Goal: Task Accomplishment & Management: Complete application form

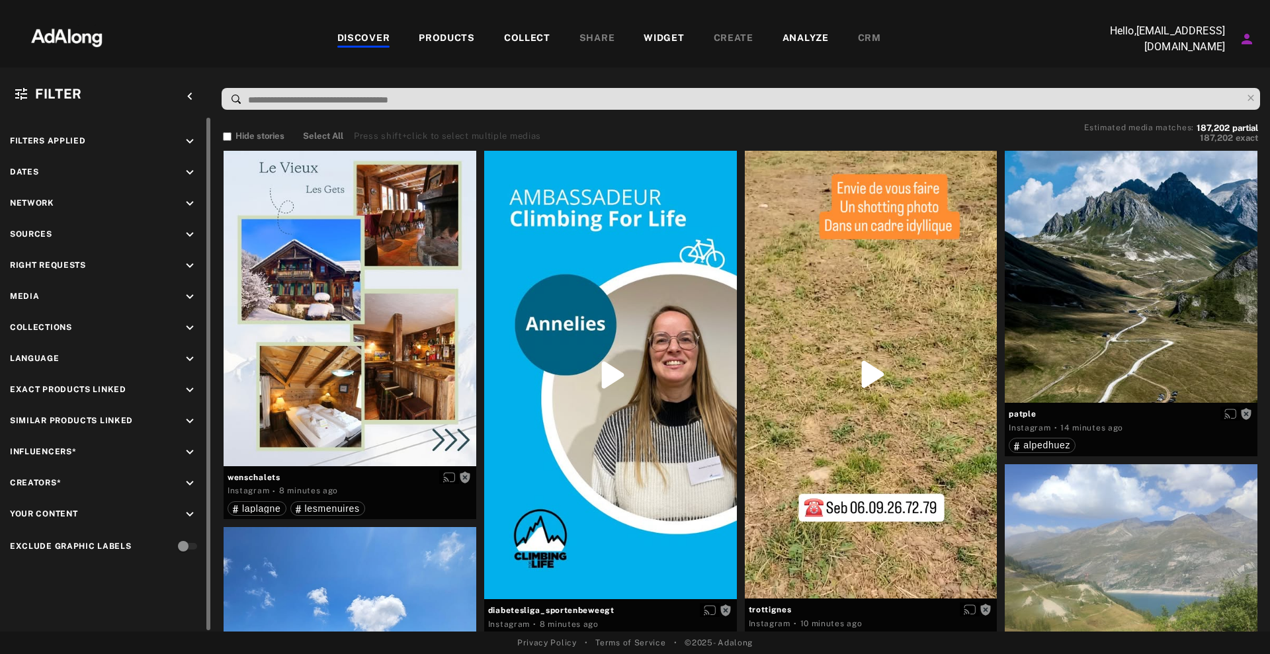
click at [199, 178] on div "keyboard_arrow_down" at bounding box center [192, 174] width 19 height 18
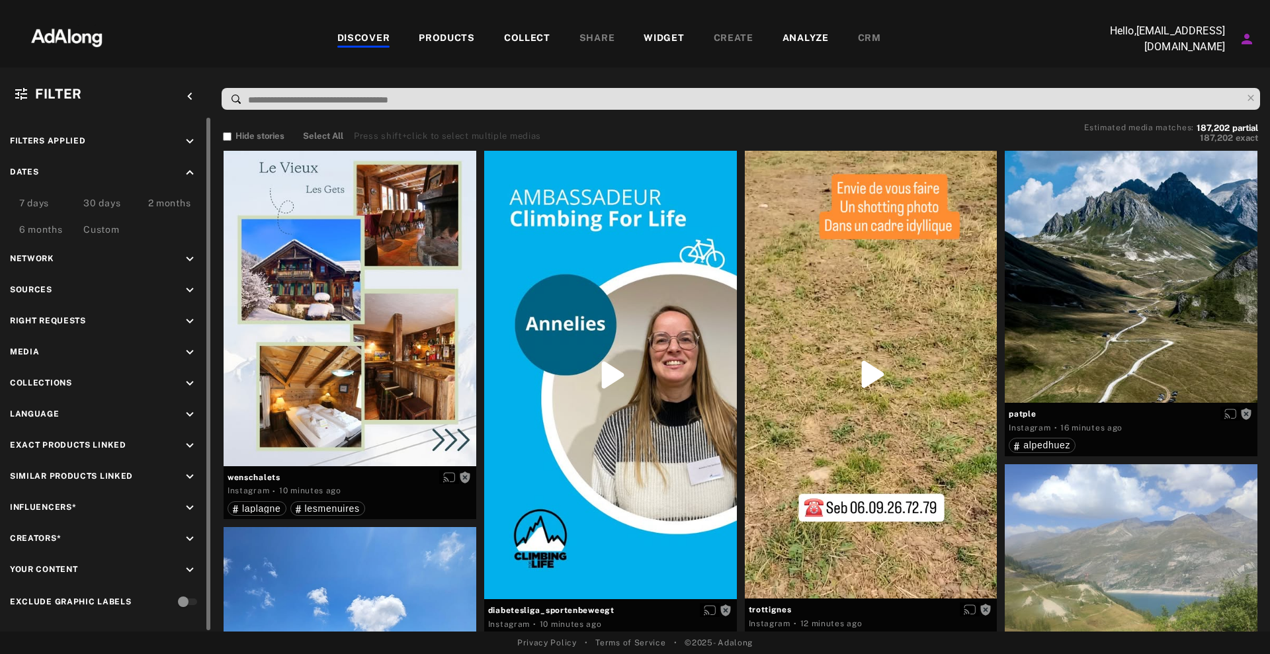
click at [128, 253] on div "Network keyboard_arrow_down" at bounding box center [106, 261] width 192 height 18
click at [188, 259] on icon "keyboard_arrow_down" at bounding box center [190, 259] width 15 height 15
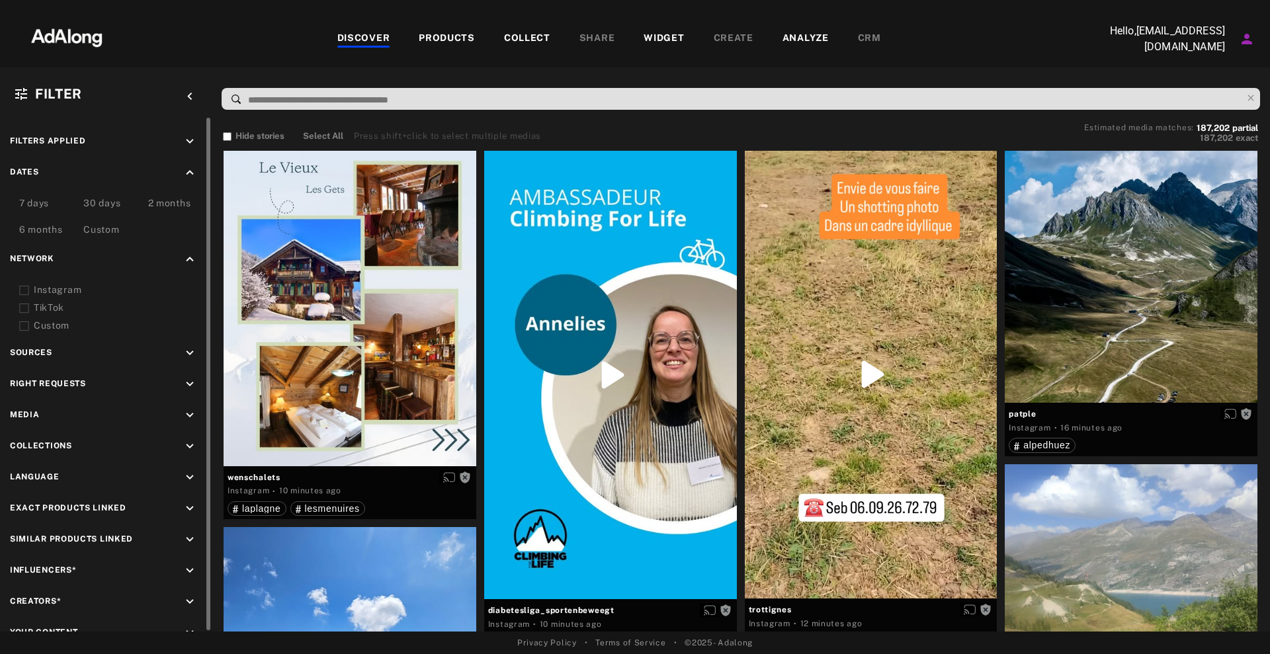
click at [124, 350] on div "Sources keyboard_arrow_down" at bounding box center [106, 355] width 192 height 18
click at [189, 347] on icon "keyboard_arrow_down" at bounding box center [190, 353] width 15 height 15
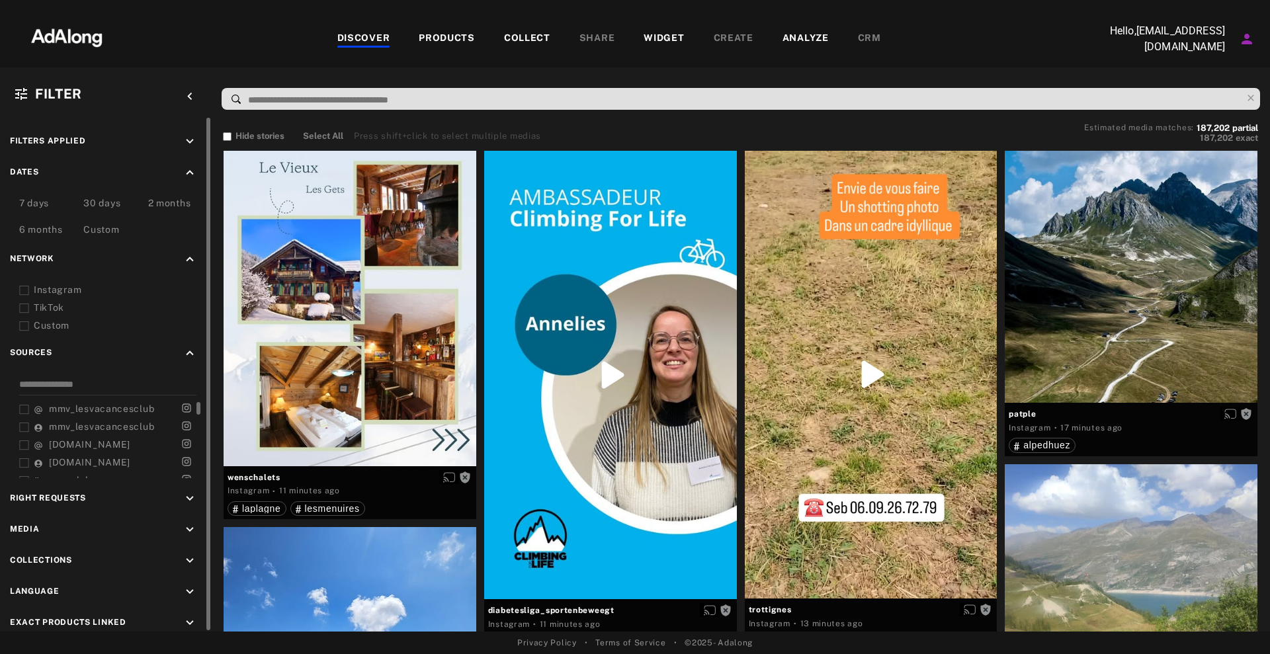
click at [149, 414] on div "mmv_lesvacancesclub" at bounding box center [96, 409] width 124 height 14
click at [147, 422] on span "mmv_lesvacancesclub" at bounding box center [101, 426] width 105 height 11
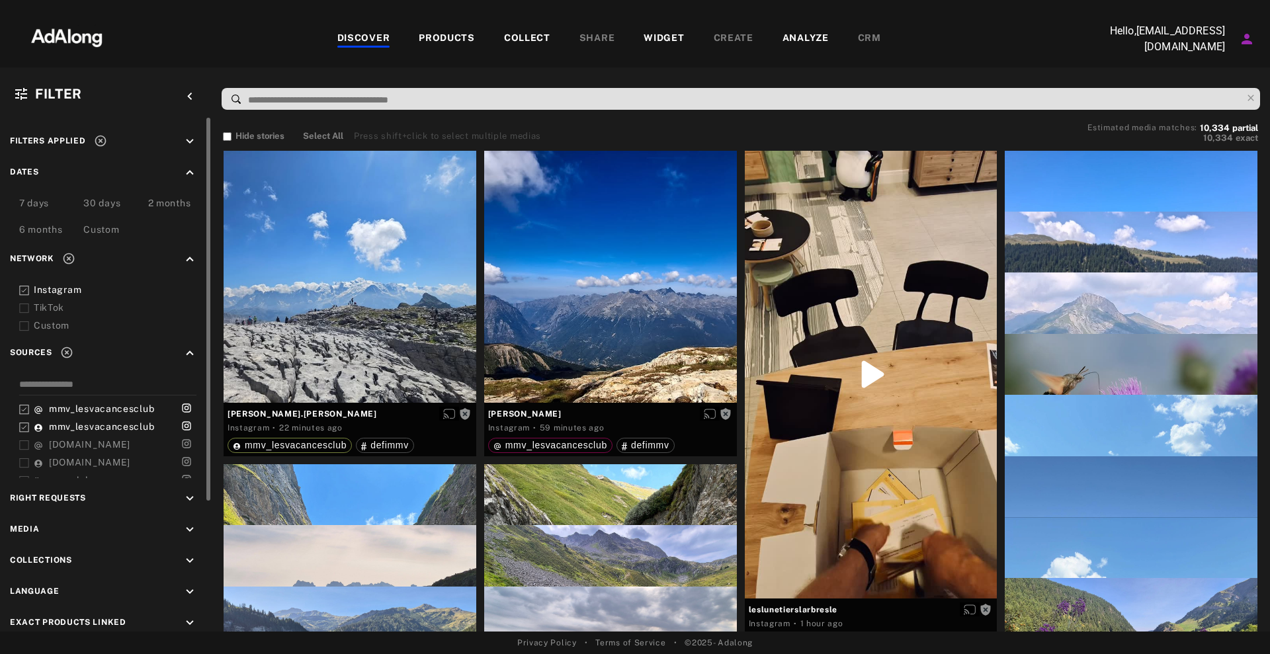
click at [194, 495] on icon "keyboard_arrow_down" at bounding box center [190, 498] width 15 height 15
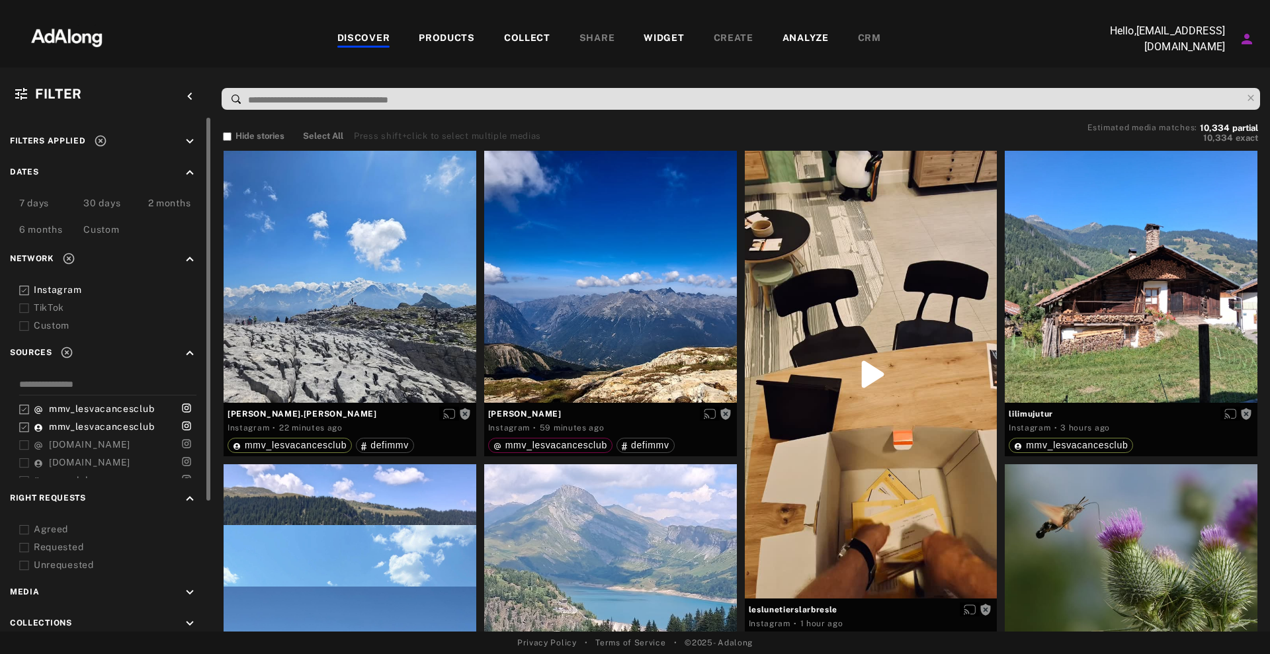
scroll to position [50, 0]
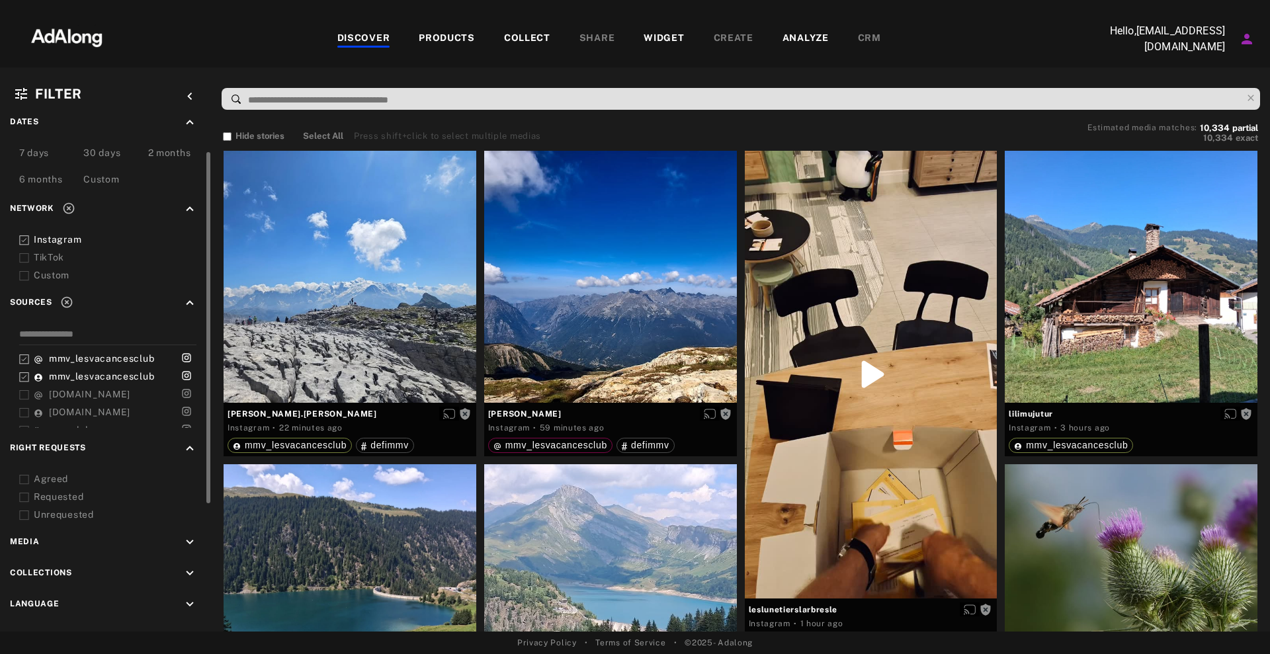
click at [91, 518] on div "Unrequested" at bounding box center [118, 515] width 168 height 14
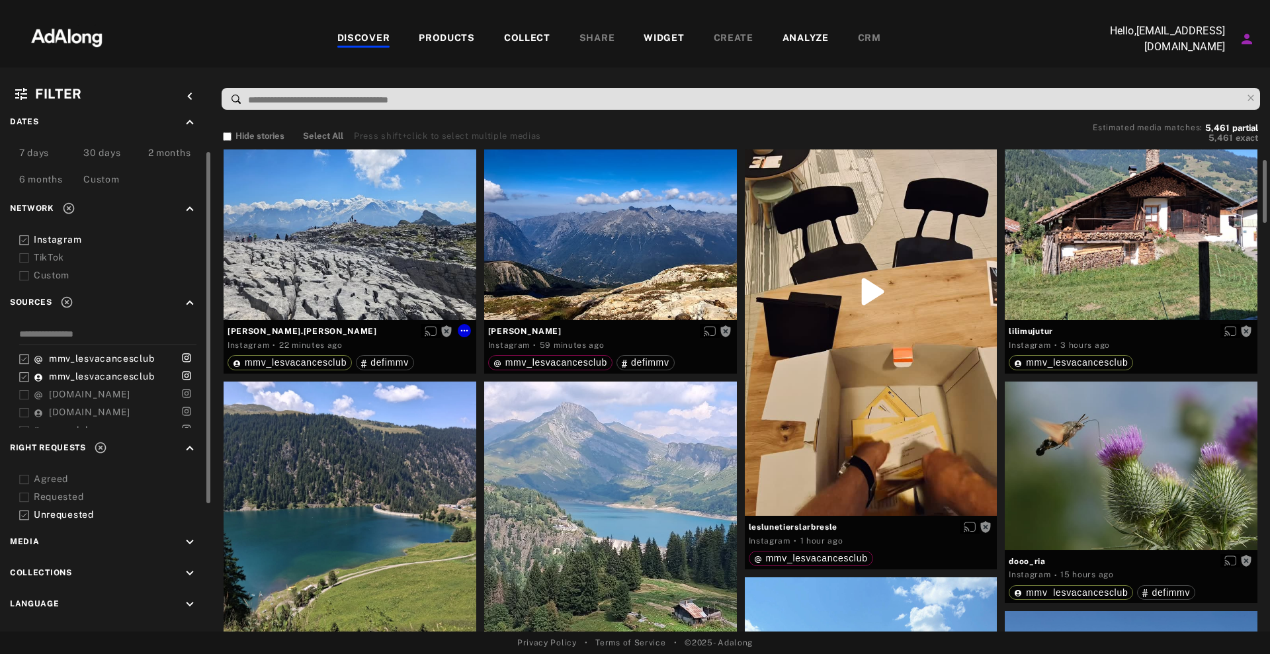
click at [406, 214] on div "Get rights" at bounding box center [350, 194] width 253 height 253
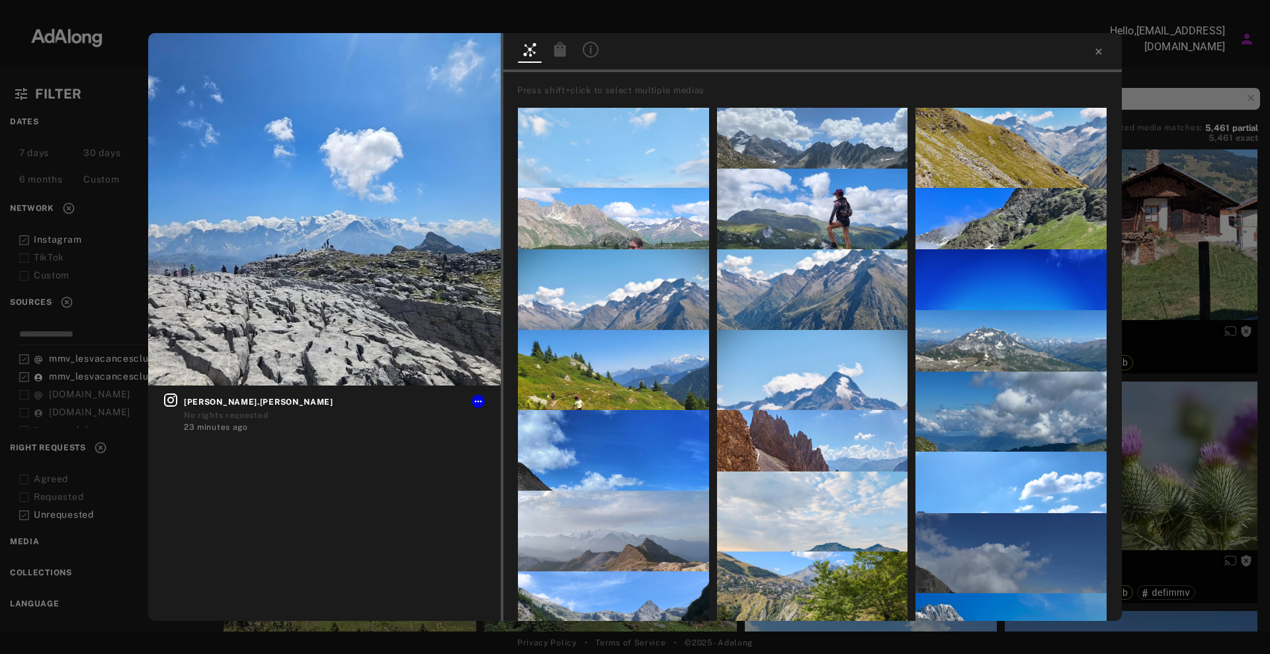
click at [1219, 186] on div "Get rights [PERSON_NAME].[PERSON_NAME] No rights requested 23 minutes ago Press…" at bounding box center [635, 327] width 1270 height 654
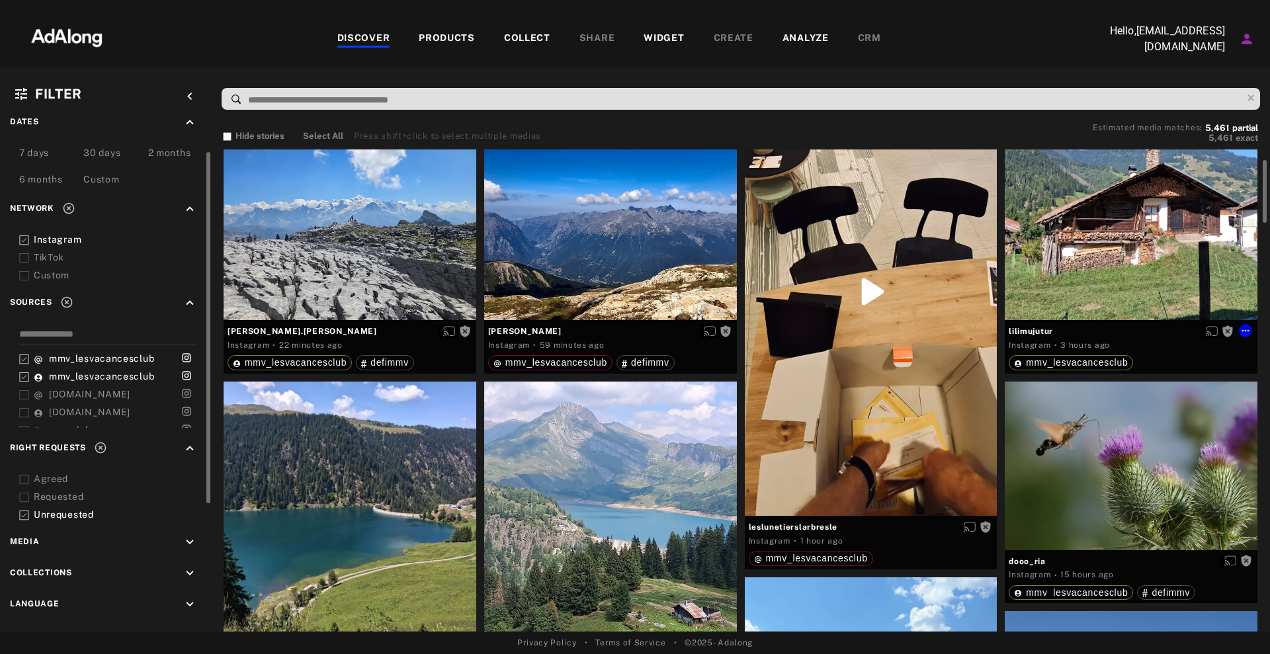
click at [1119, 222] on div "Get rights" at bounding box center [1131, 194] width 253 height 253
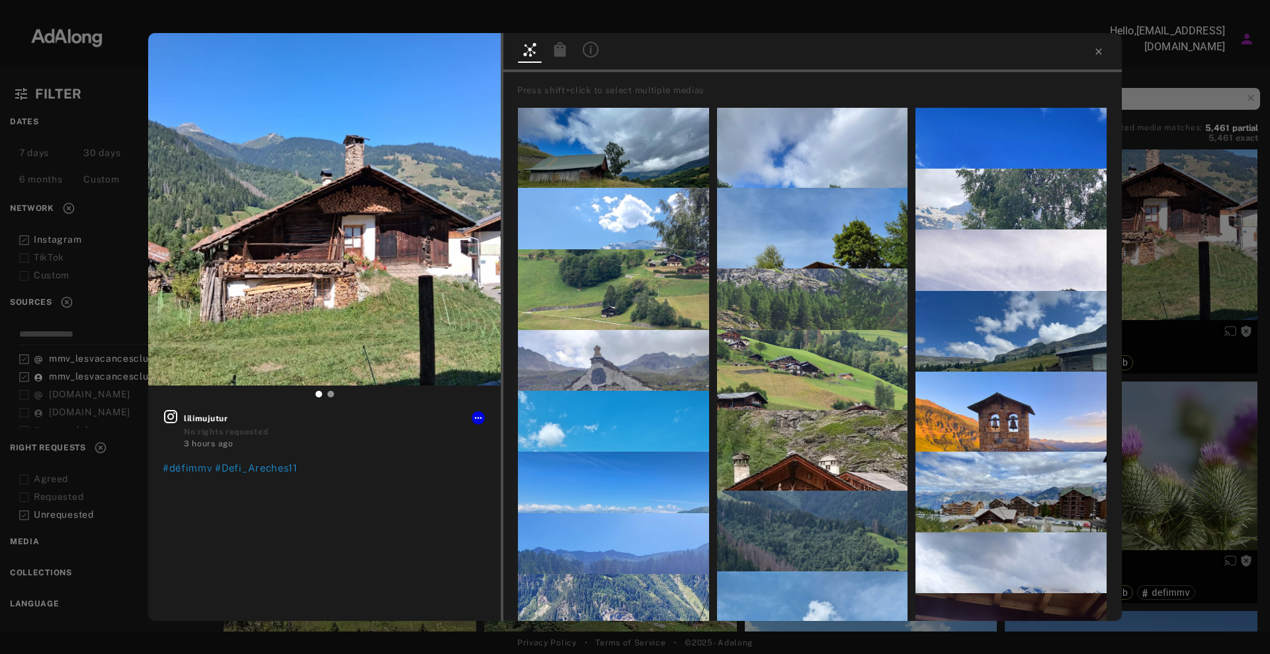
click at [1213, 234] on div "Get rights lilimujutur No rights requested 3 hours ago #défimmv #Defi_Areches11…" at bounding box center [635, 327] width 1270 height 654
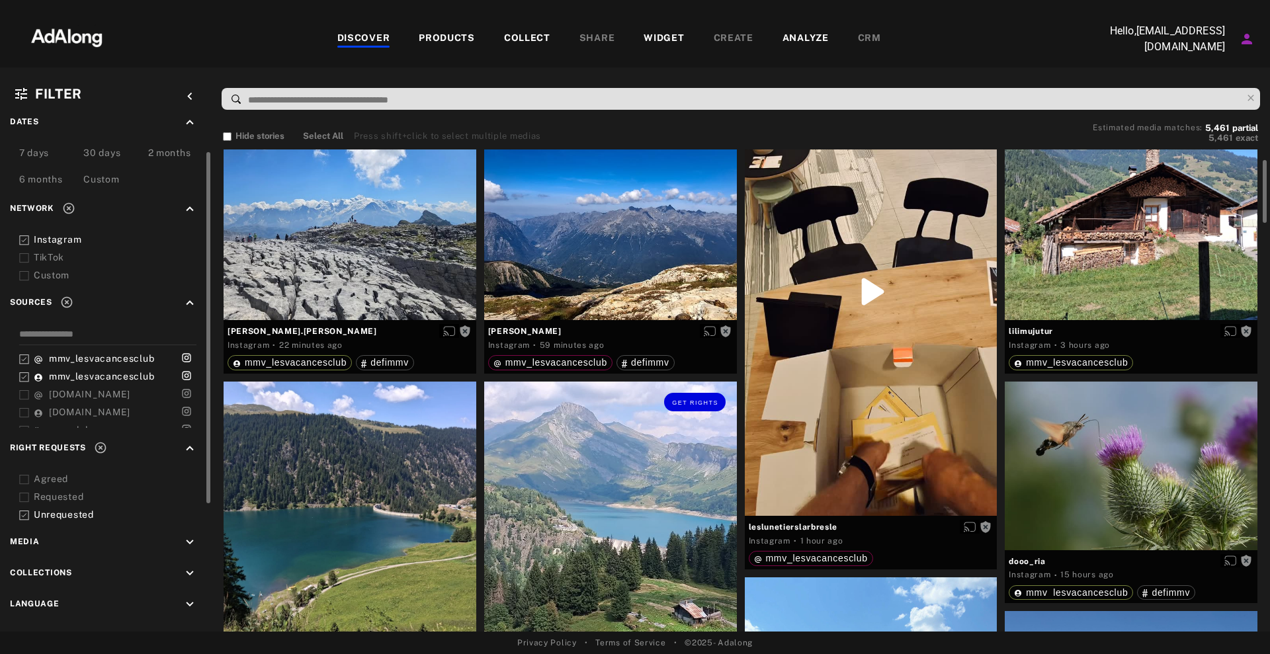
click at [636, 440] on div "Get rights" at bounding box center [610, 508] width 253 height 253
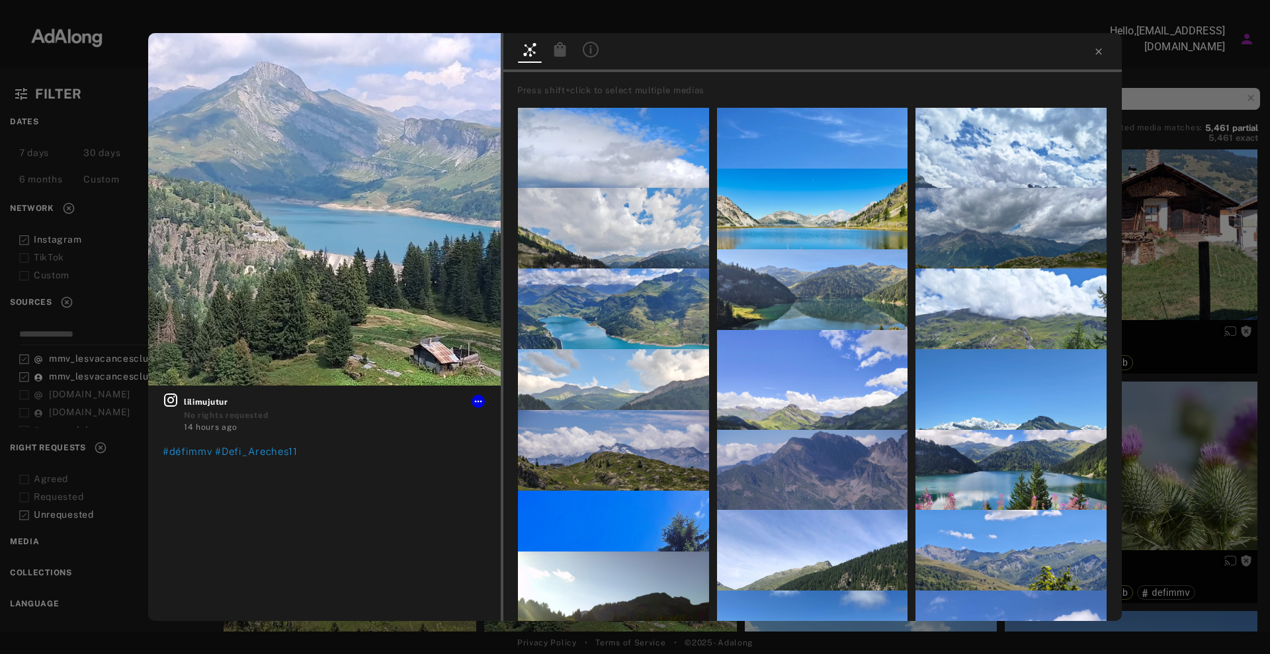
click at [1269, 298] on div "Get rights lilimujutur No rights requested 14 hours ago #défimmv #Defi_Areches1…" at bounding box center [635, 327] width 1270 height 654
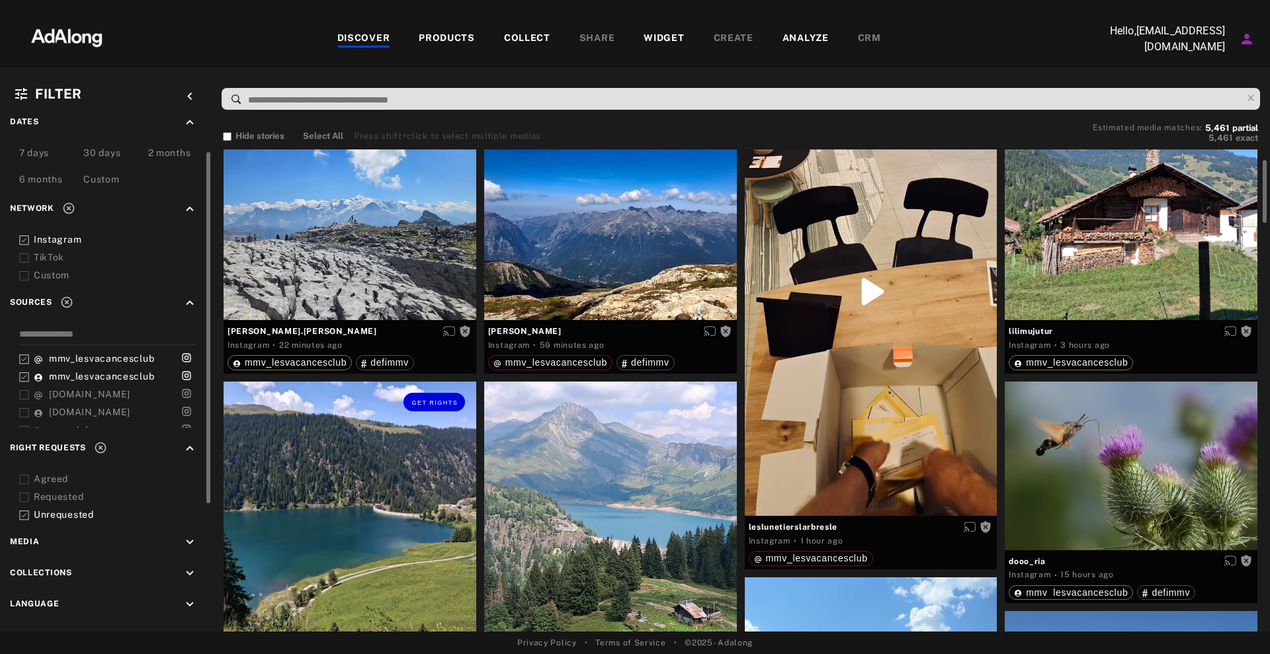
click at [248, 483] on div "Get rights" at bounding box center [350, 508] width 253 height 253
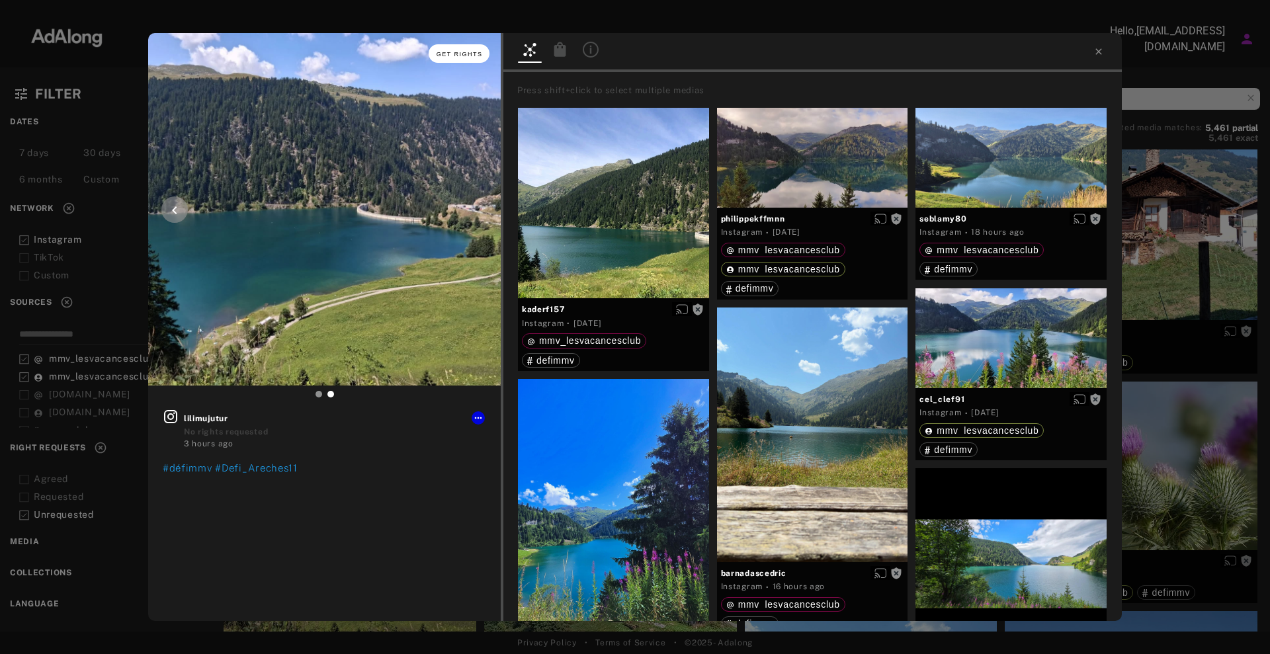
click at [448, 54] on button "Get rights" at bounding box center [459, 53] width 61 height 19
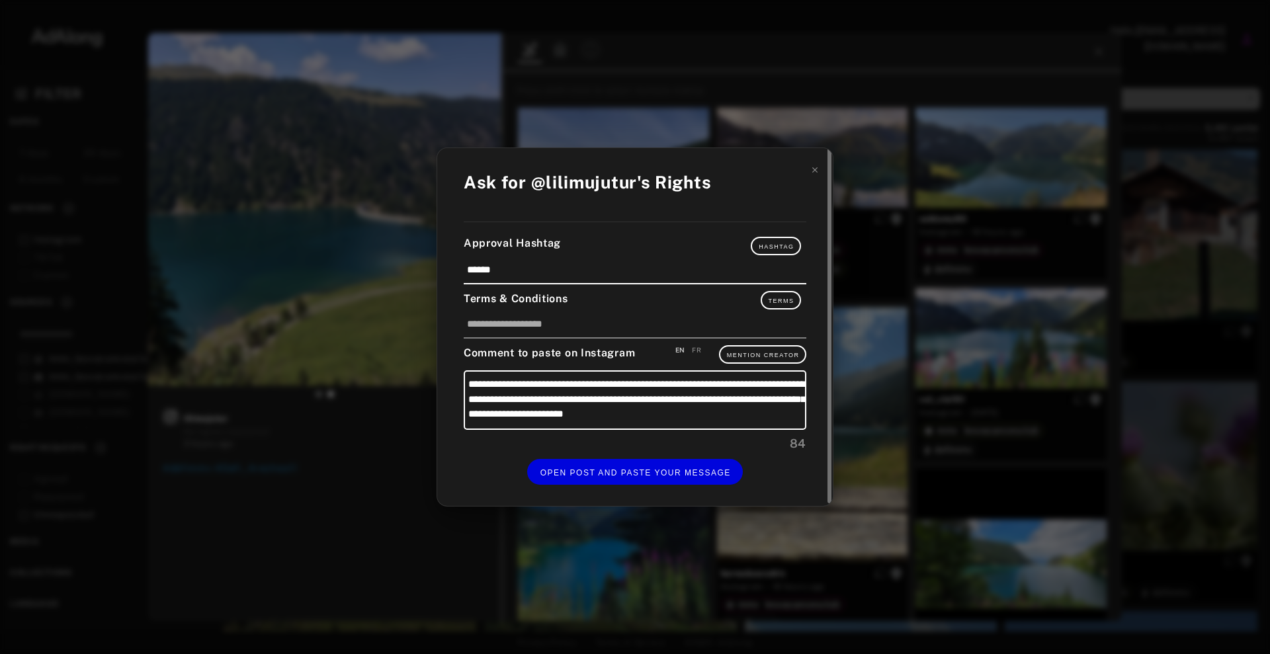
click at [698, 351] on div "FR" at bounding box center [696, 350] width 9 height 10
type textarea "**********"
click at [681, 474] on span "OPEN POST AND PASTE YOUR MESSAGE" at bounding box center [635, 472] width 190 height 9
click at [641, 482] on button "DONE" at bounding box center [634, 472] width 53 height 26
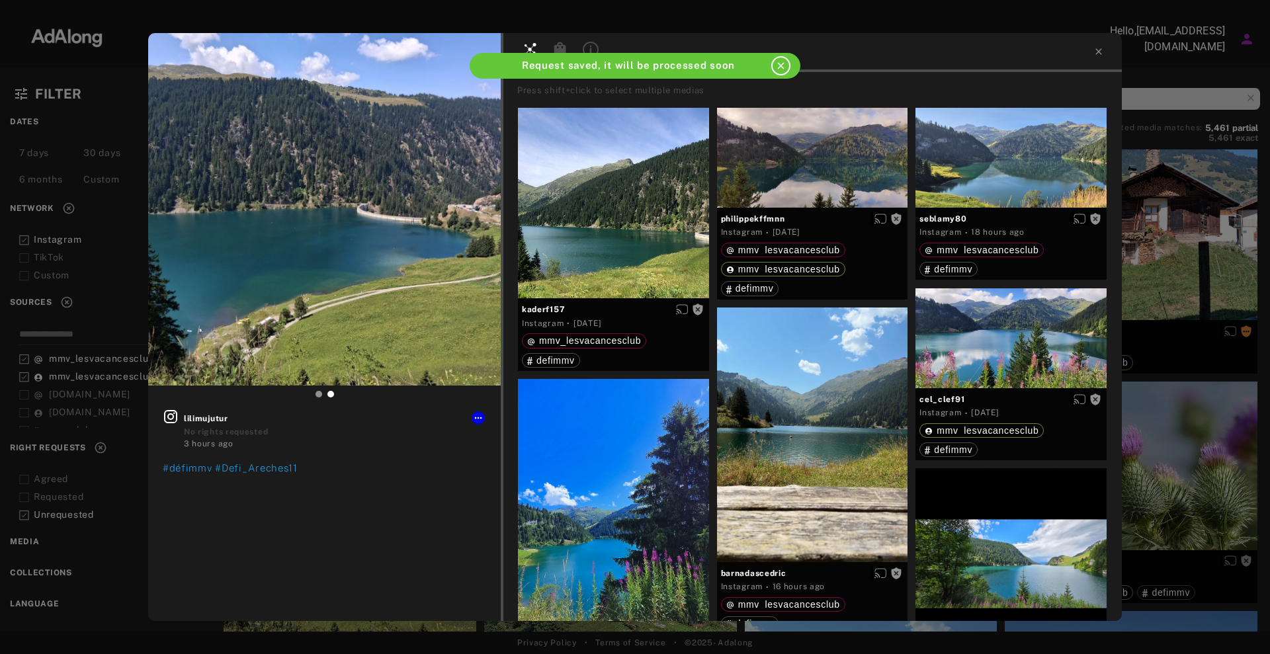
click at [1169, 270] on div "Get rights lilimujutur No rights requested 3 hours ago #défimmv #Defi_Areches11…" at bounding box center [635, 327] width 1270 height 654
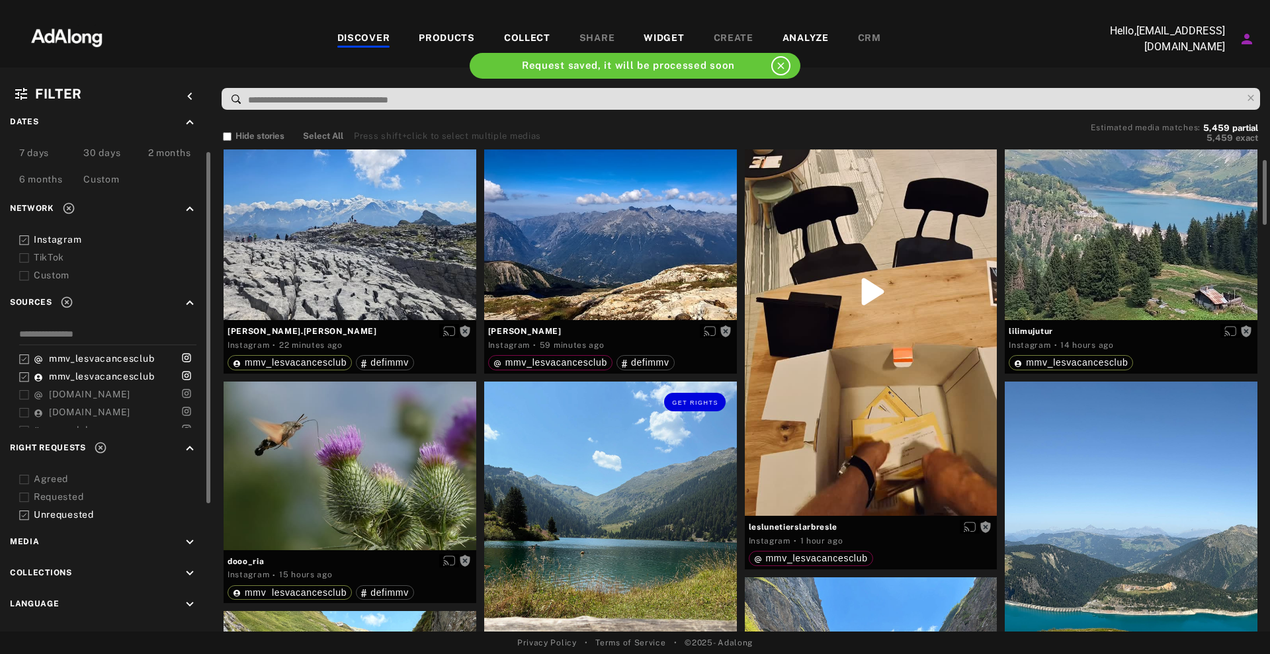
click at [565, 515] on div "Get rights" at bounding box center [610, 550] width 253 height 337
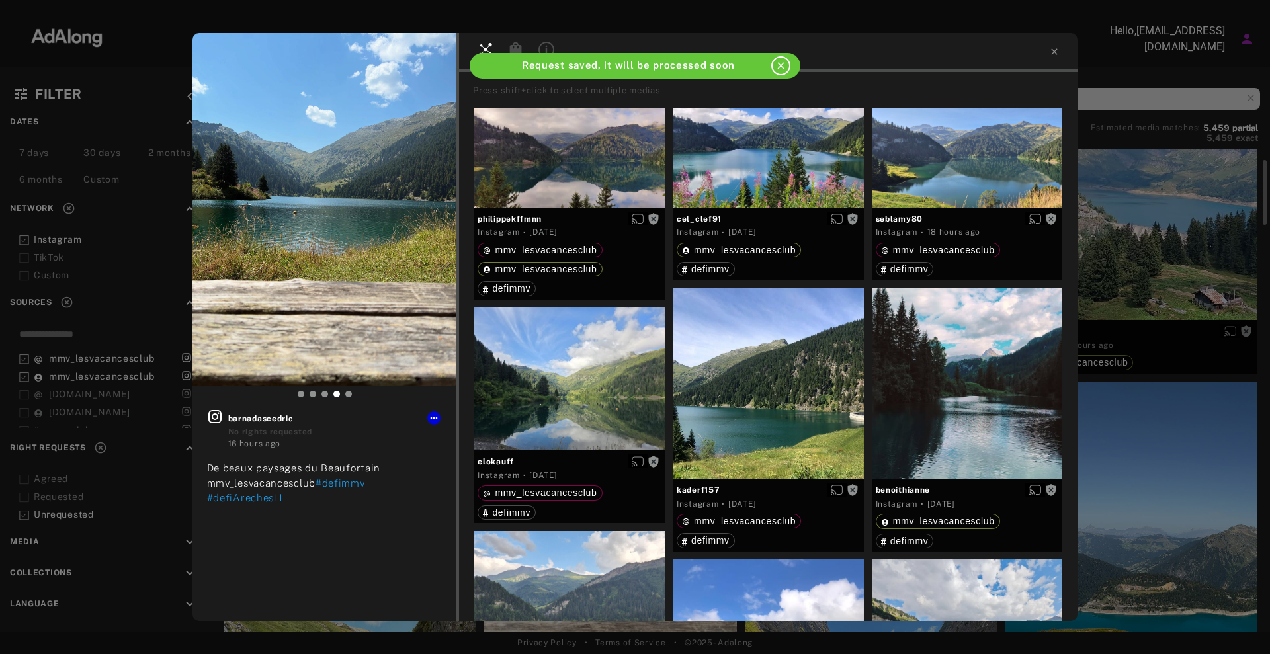
drag, startPoint x: 1187, startPoint y: 290, endPoint x: 1180, endPoint y: 300, distance: 12.3
click at [1182, 299] on div "Get rights barnadascedric No rights requested 16 hours ago De beaux paysages du…" at bounding box center [635, 327] width 1270 height 654
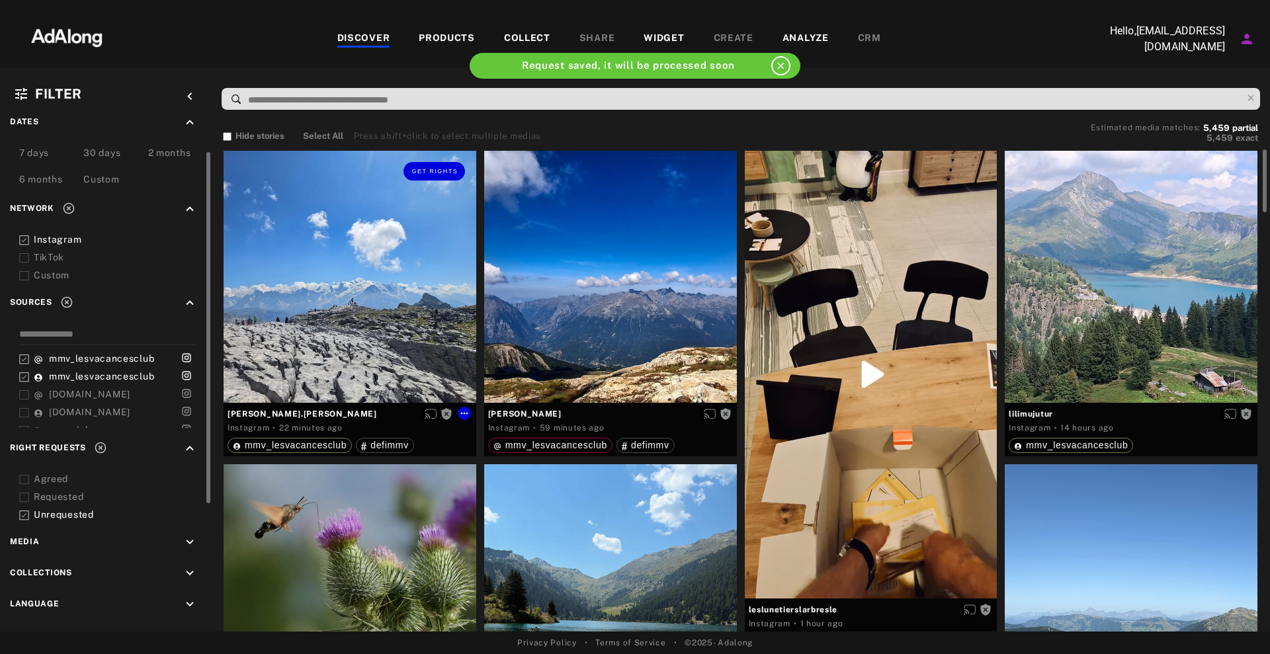
click at [234, 256] on div "Get rights" at bounding box center [350, 277] width 253 height 253
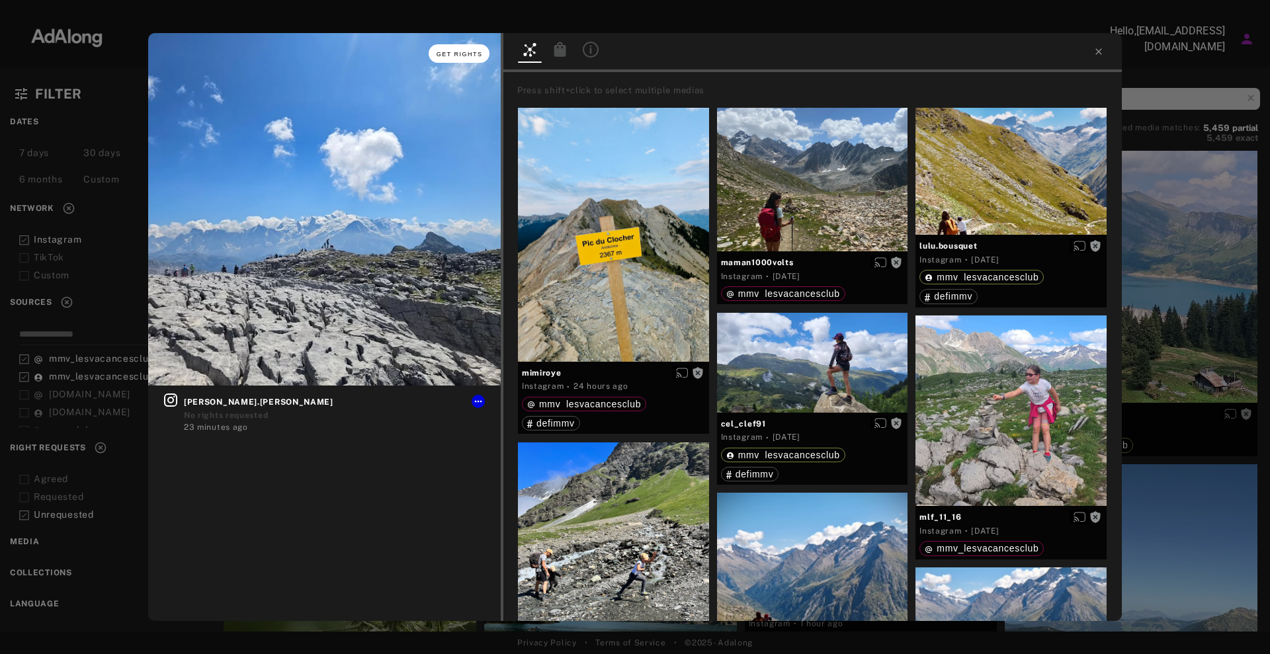
click at [466, 56] on span "Get rights" at bounding box center [460, 54] width 46 height 7
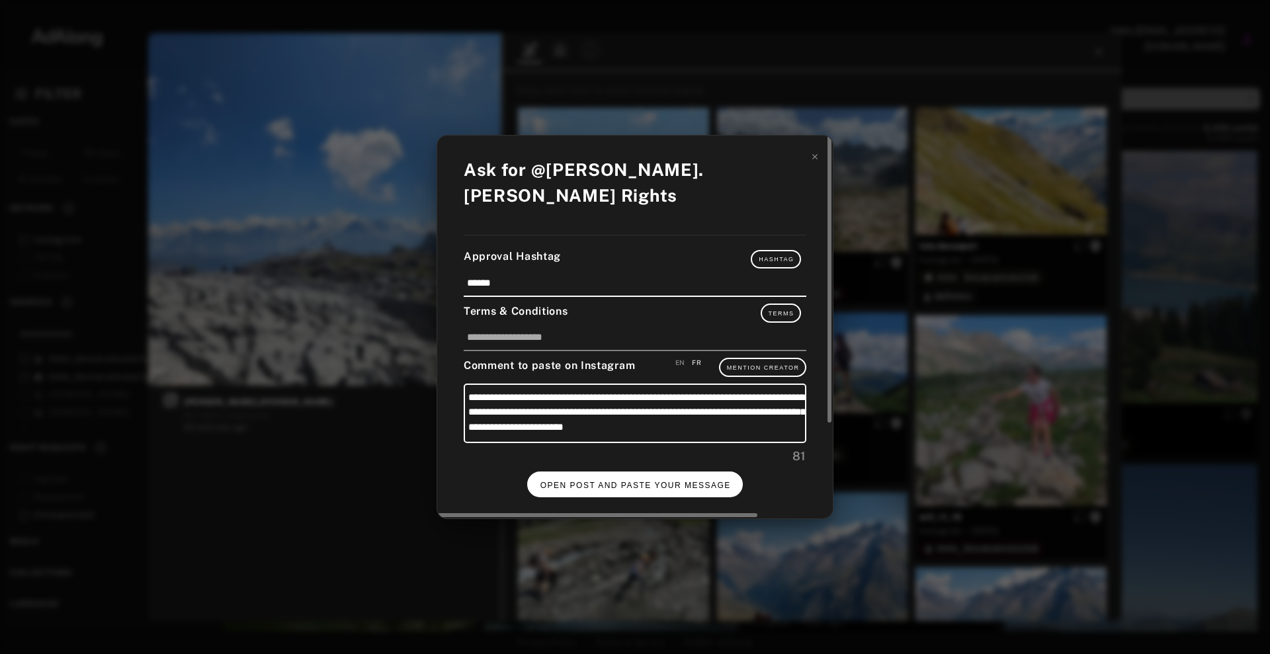
click at [692, 481] on span "OPEN POST AND PASTE YOUR MESSAGE" at bounding box center [635, 485] width 190 height 9
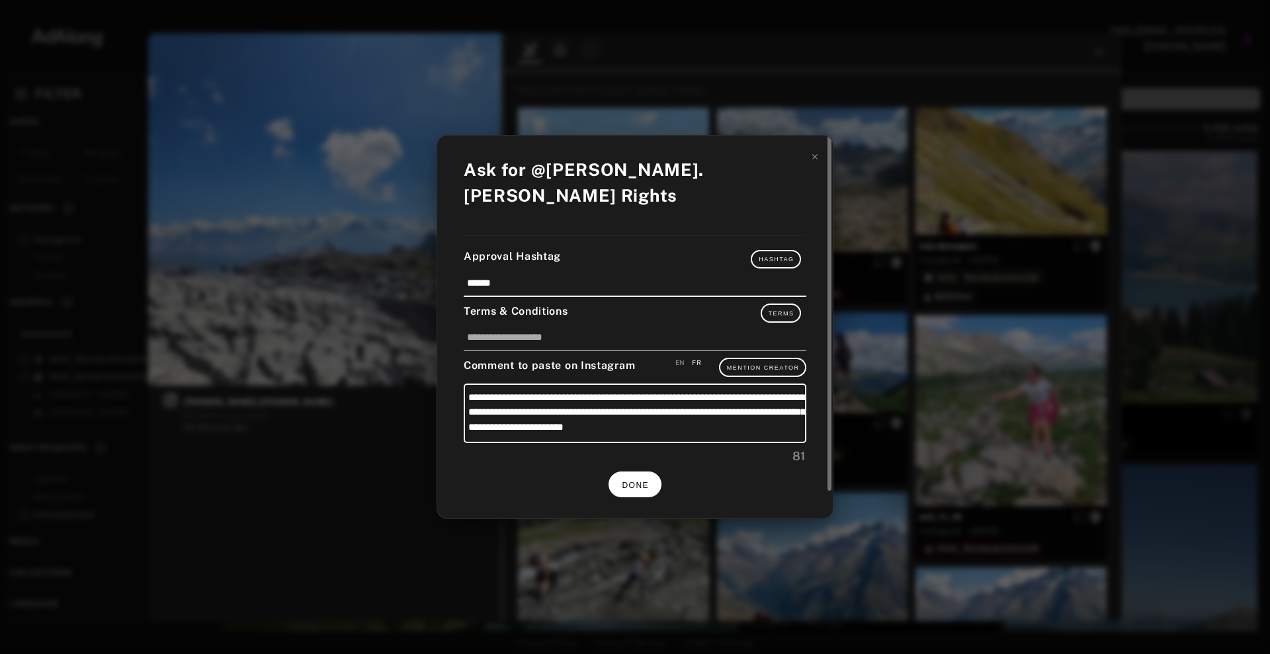
click at [654, 476] on button "DONE" at bounding box center [634, 485] width 53 height 26
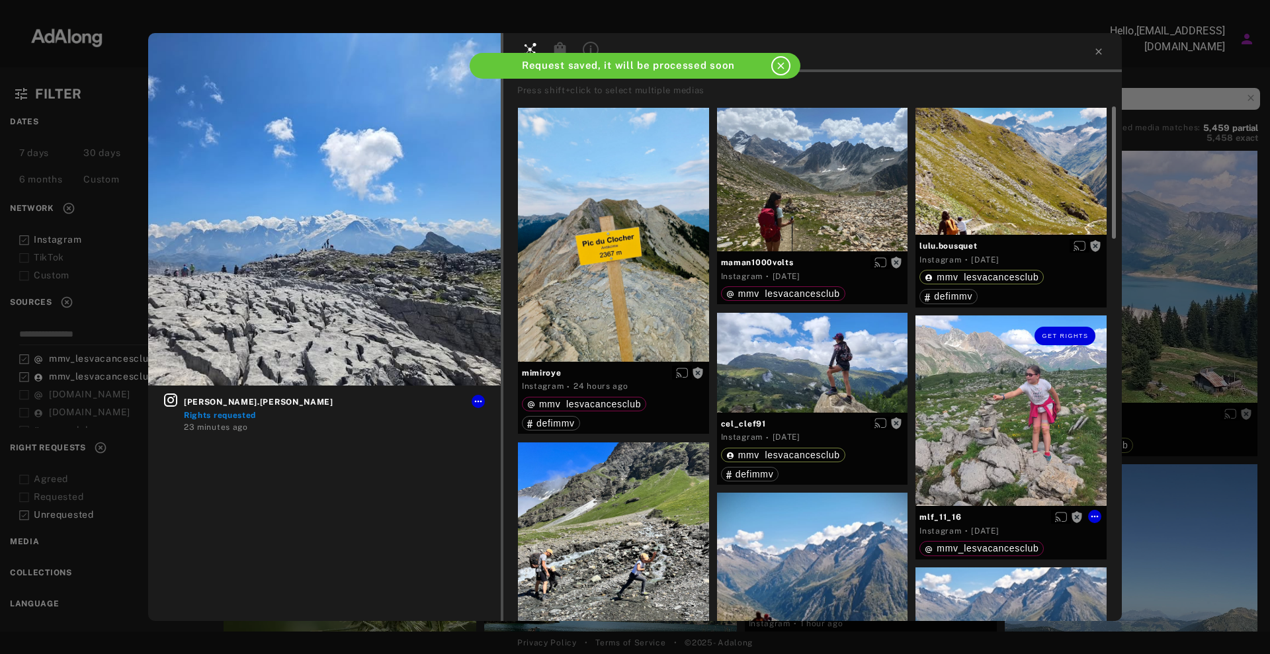
click at [1022, 393] on div "Get rights" at bounding box center [1010, 410] width 191 height 191
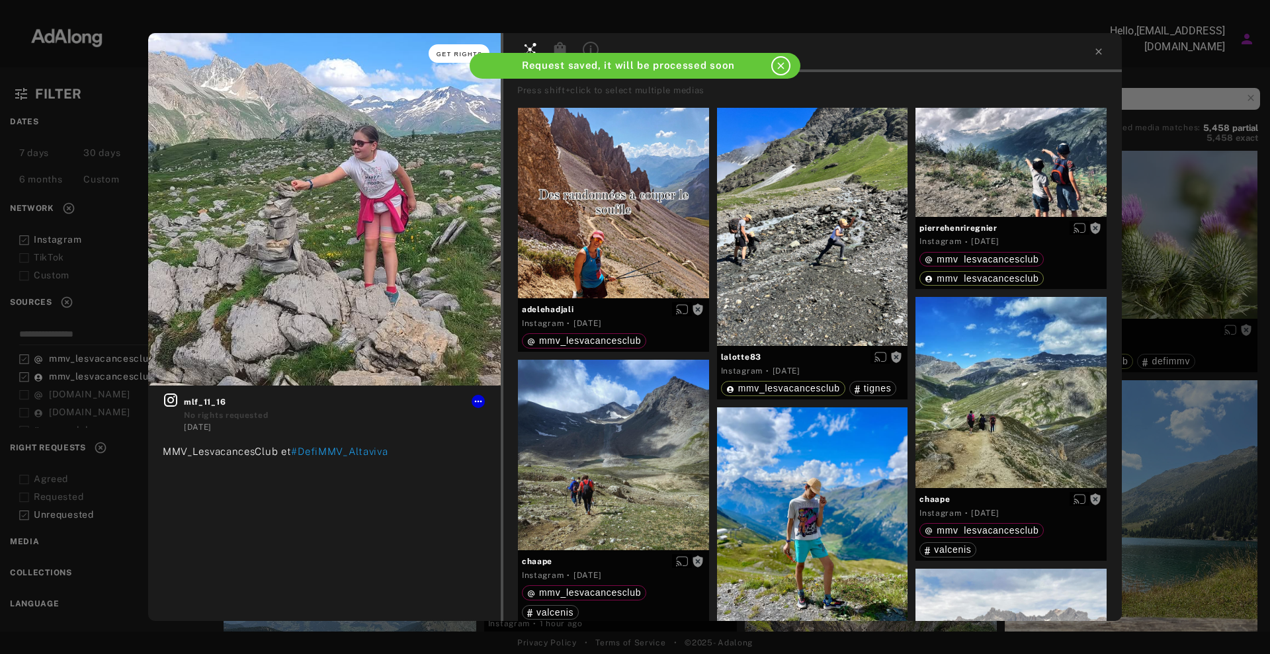
click at [454, 60] on button "Get rights" at bounding box center [459, 53] width 61 height 19
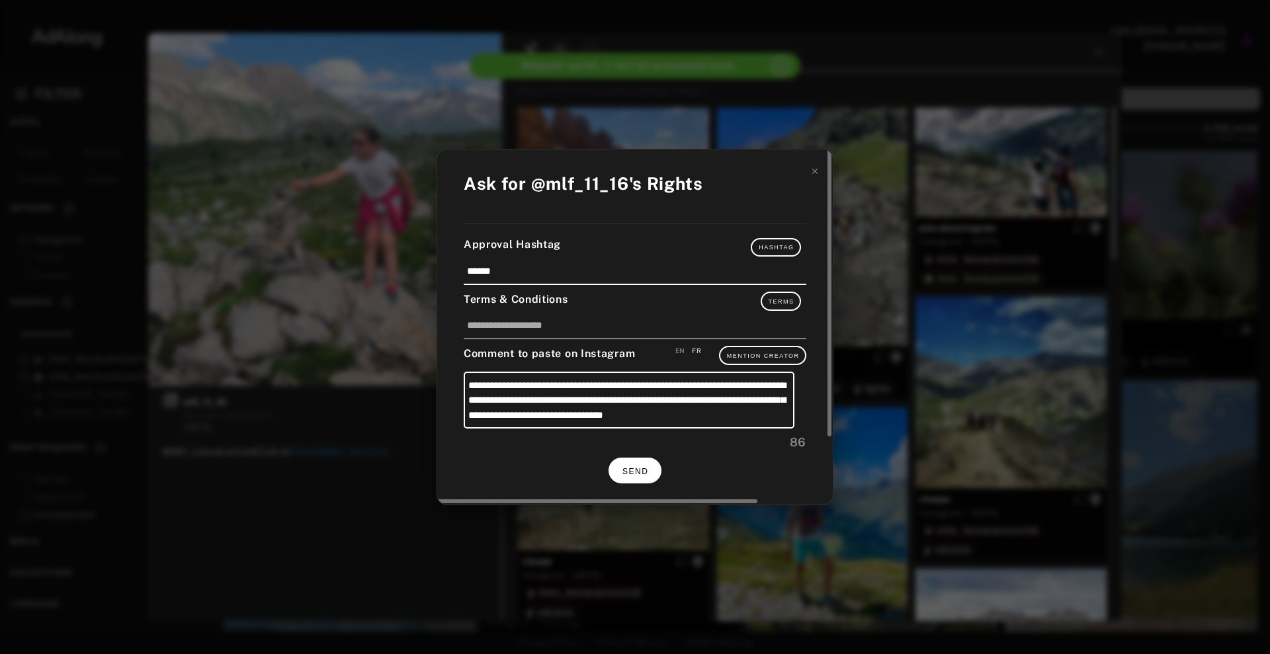
click at [616, 481] on button "SEND" at bounding box center [634, 471] width 53 height 26
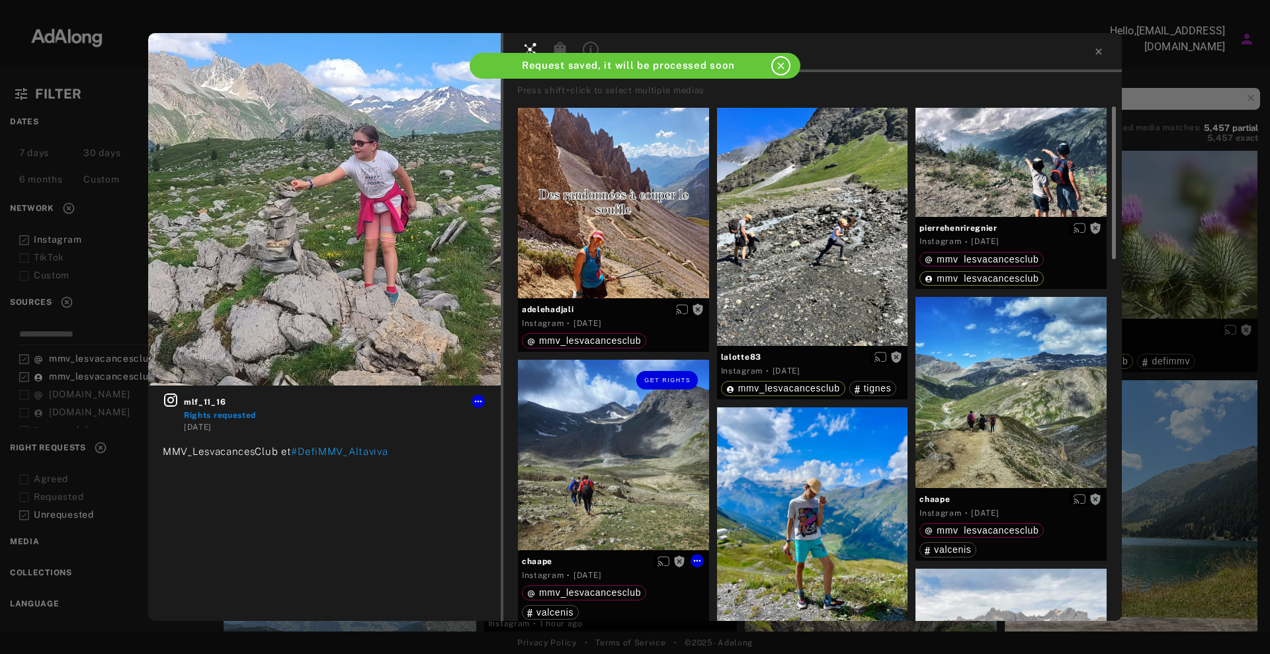
click at [564, 440] on div "Get rights" at bounding box center [613, 455] width 191 height 191
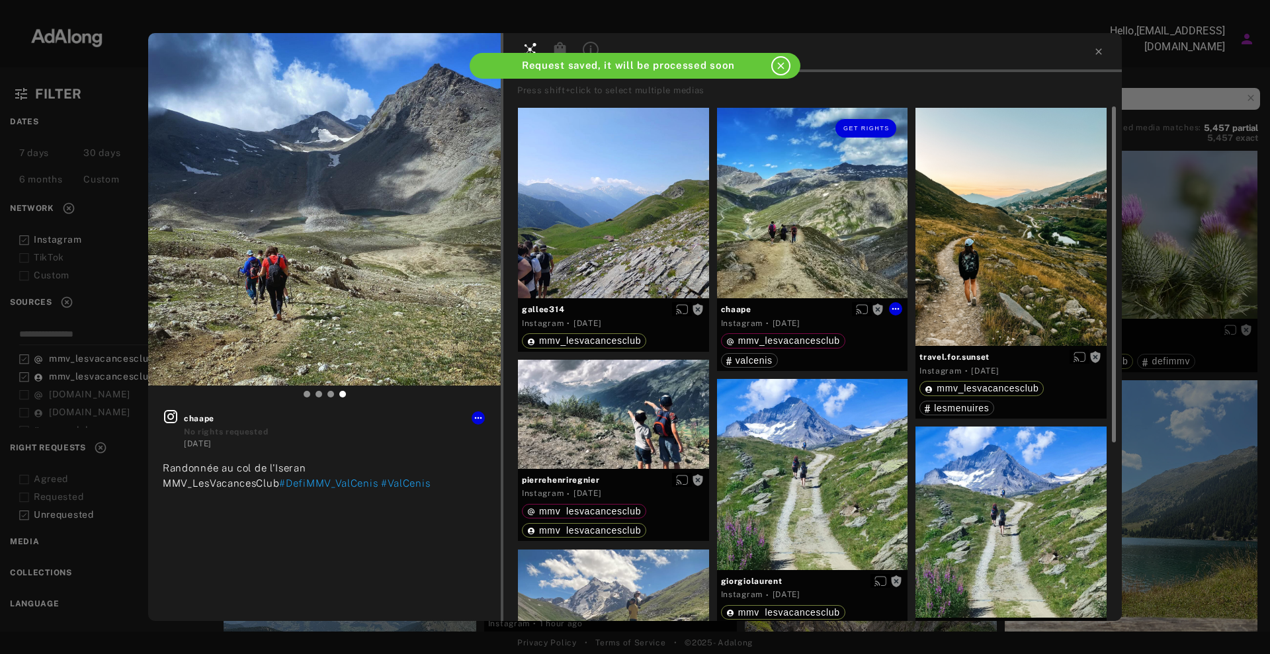
click at [832, 176] on div "Get rights" at bounding box center [812, 203] width 191 height 191
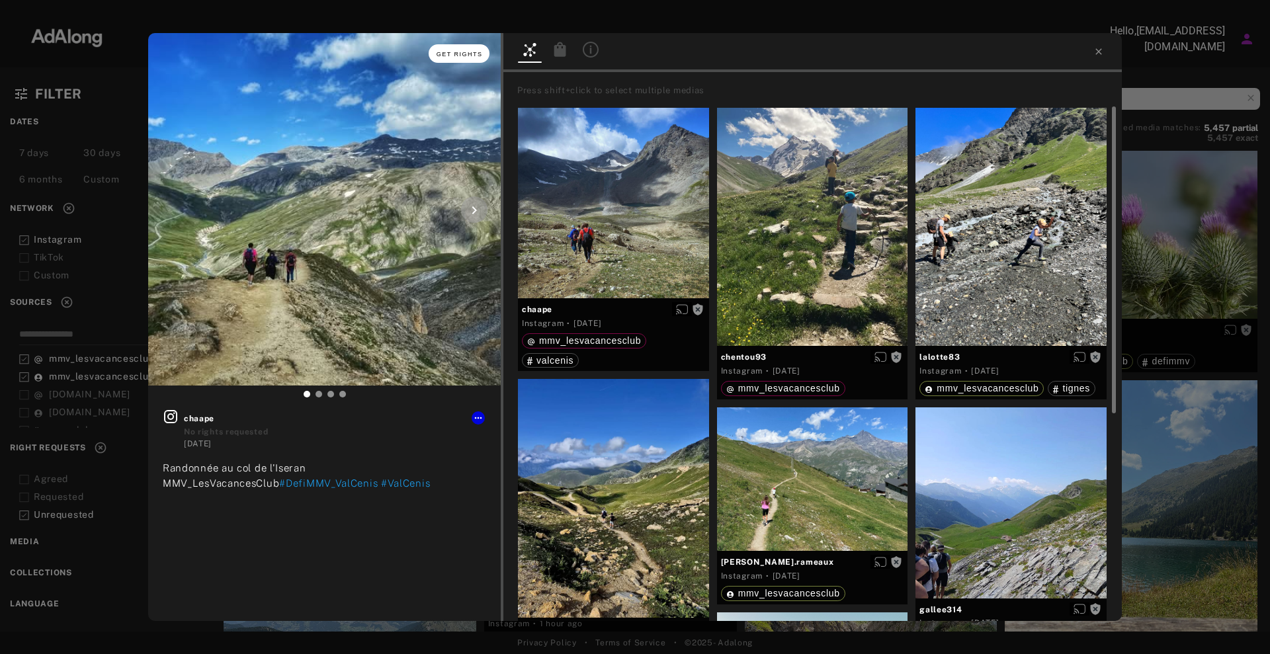
click at [445, 53] on span "Get rights" at bounding box center [460, 54] width 46 height 7
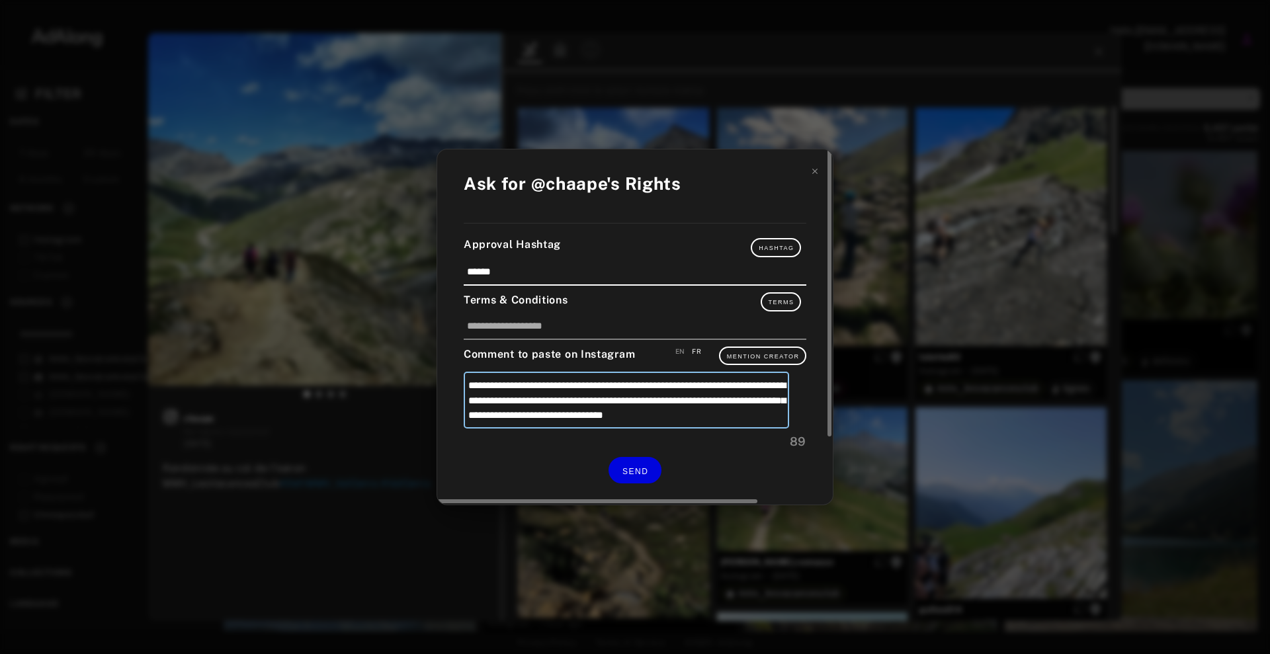
drag, startPoint x: 695, startPoint y: 382, endPoint x: 678, endPoint y: 374, distance: 18.7
click at [678, 374] on textarea "**********" at bounding box center [626, 400] width 325 height 56
type textarea "**********"
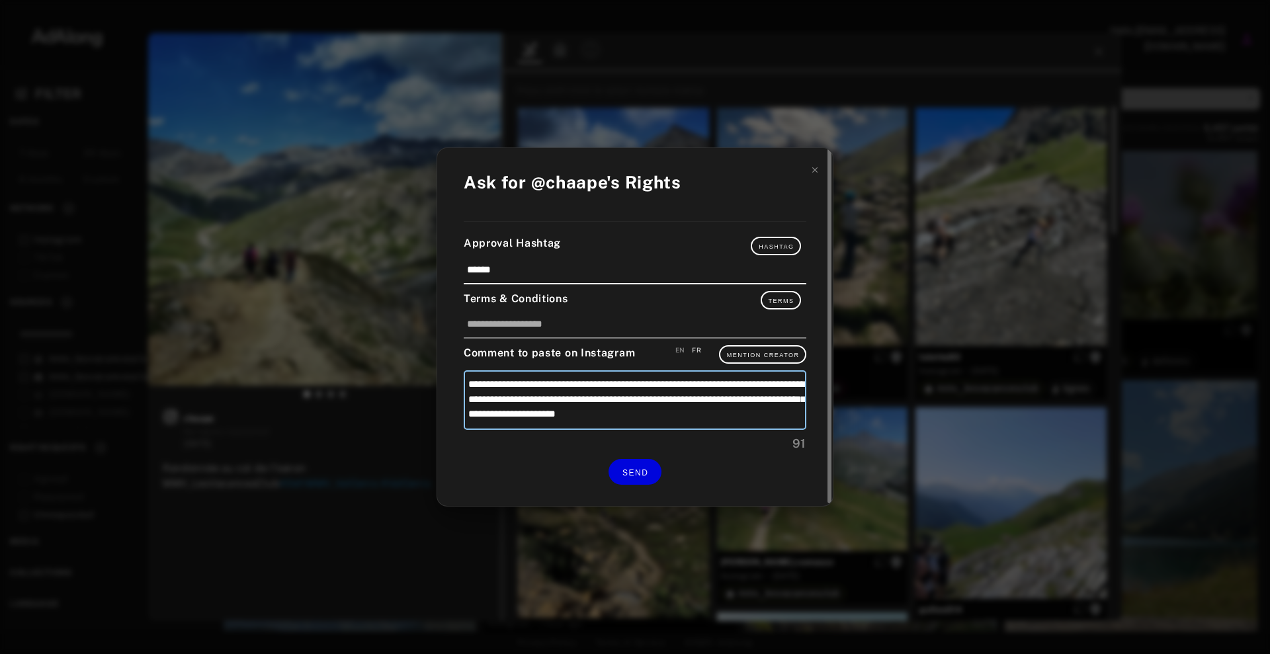
click at [721, 381] on textarea "**********" at bounding box center [635, 400] width 343 height 60
click at [720, 381] on textarea "**********" at bounding box center [635, 400] width 343 height 60
click at [719, 384] on textarea "**********" at bounding box center [635, 400] width 343 height 60
type textarea "**********"
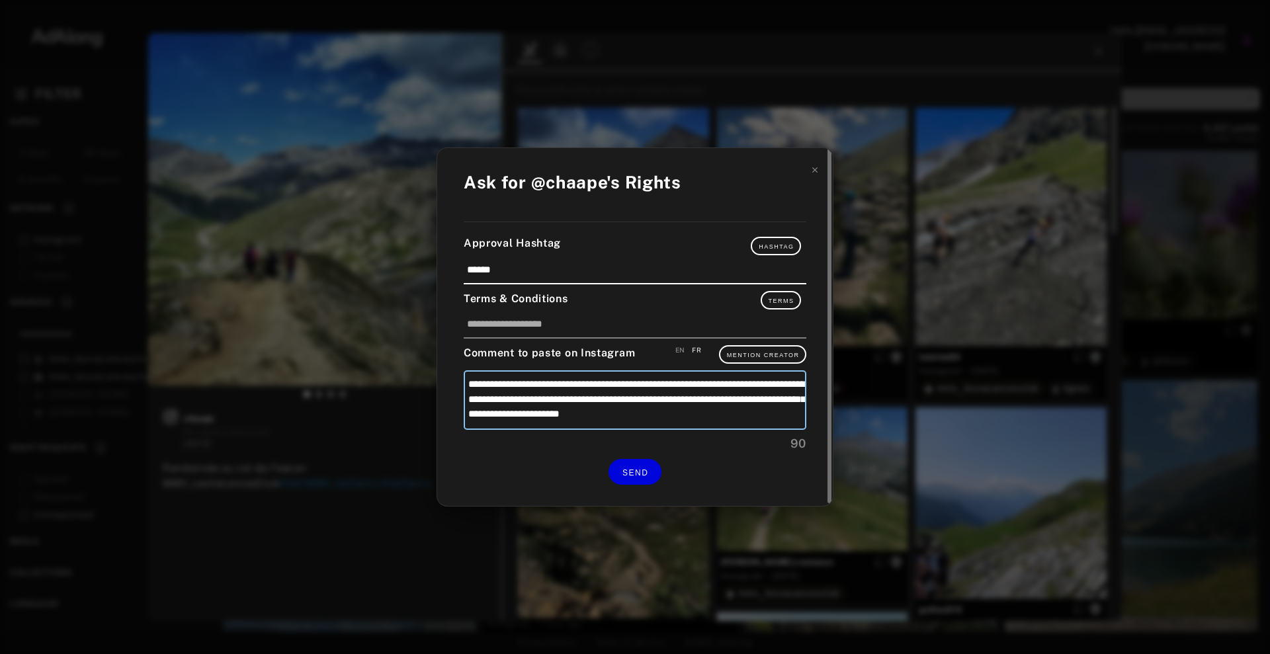
click at [499, 396] on textarea "**********" at bounding box center [635, 400] width 343 height 60
type textarea "**********"
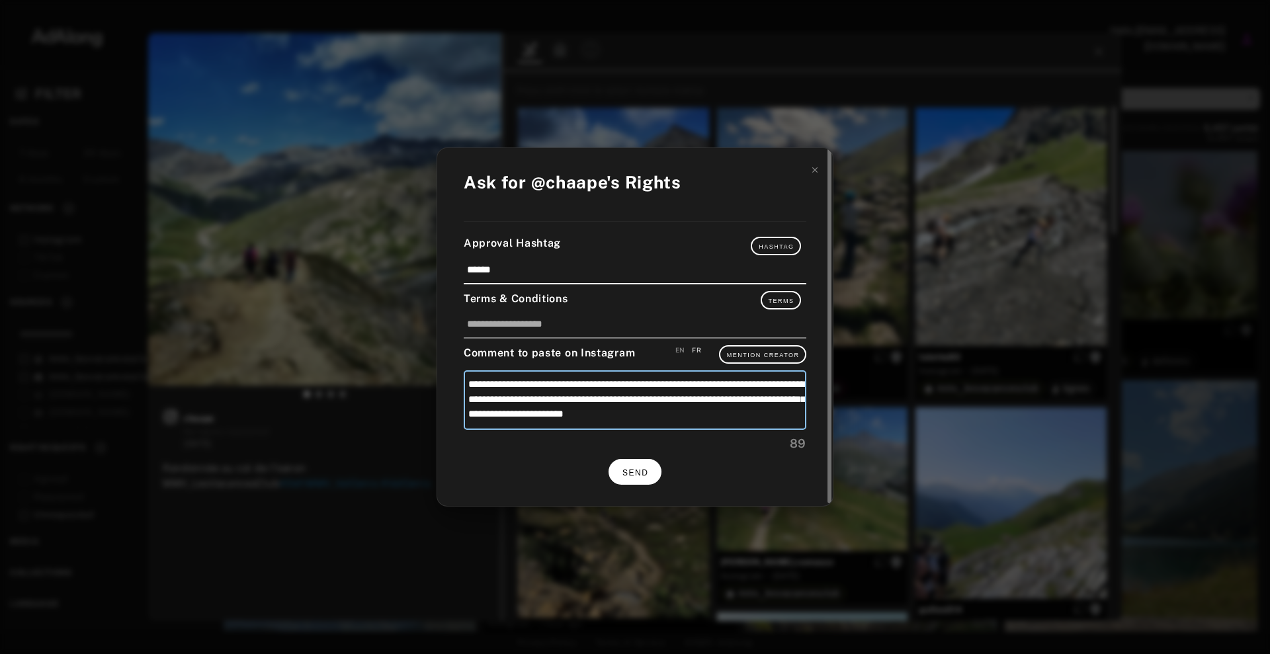
type textarea "**********"
click at [632, 461] on button "SEND" at bounding box center [634, 472] width 53 height 26
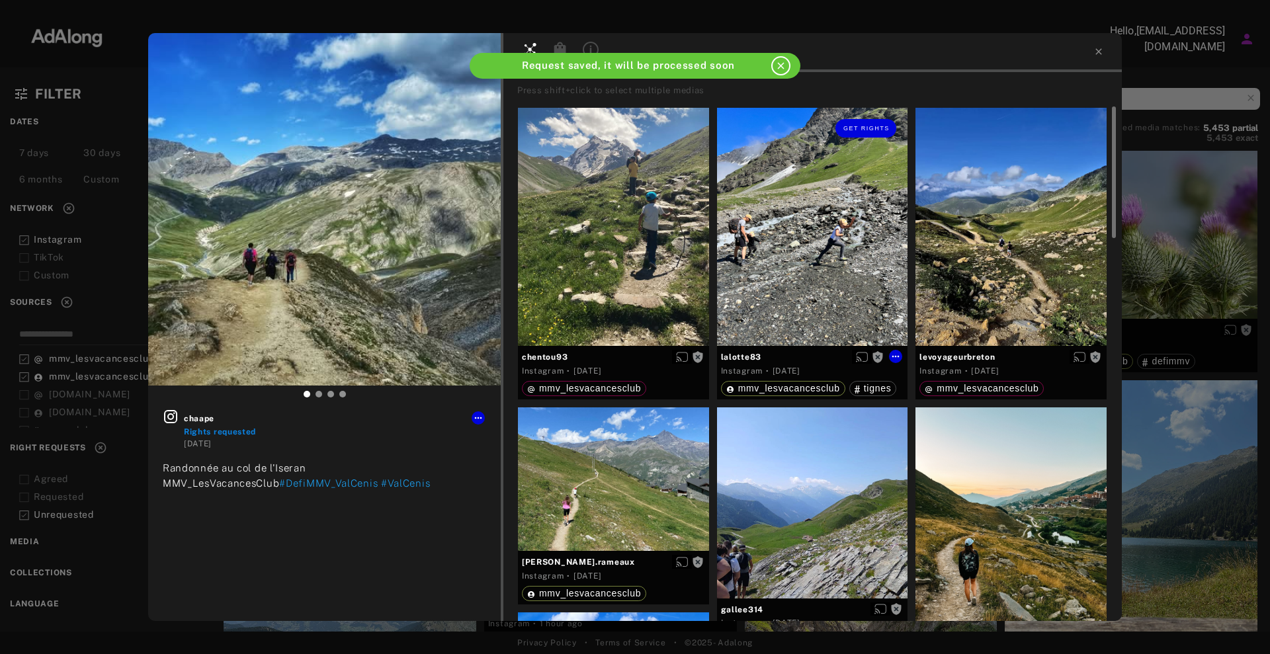
click at [761, 249] on div "Get rights" at bounding box center [812, 227] width 191 height 239
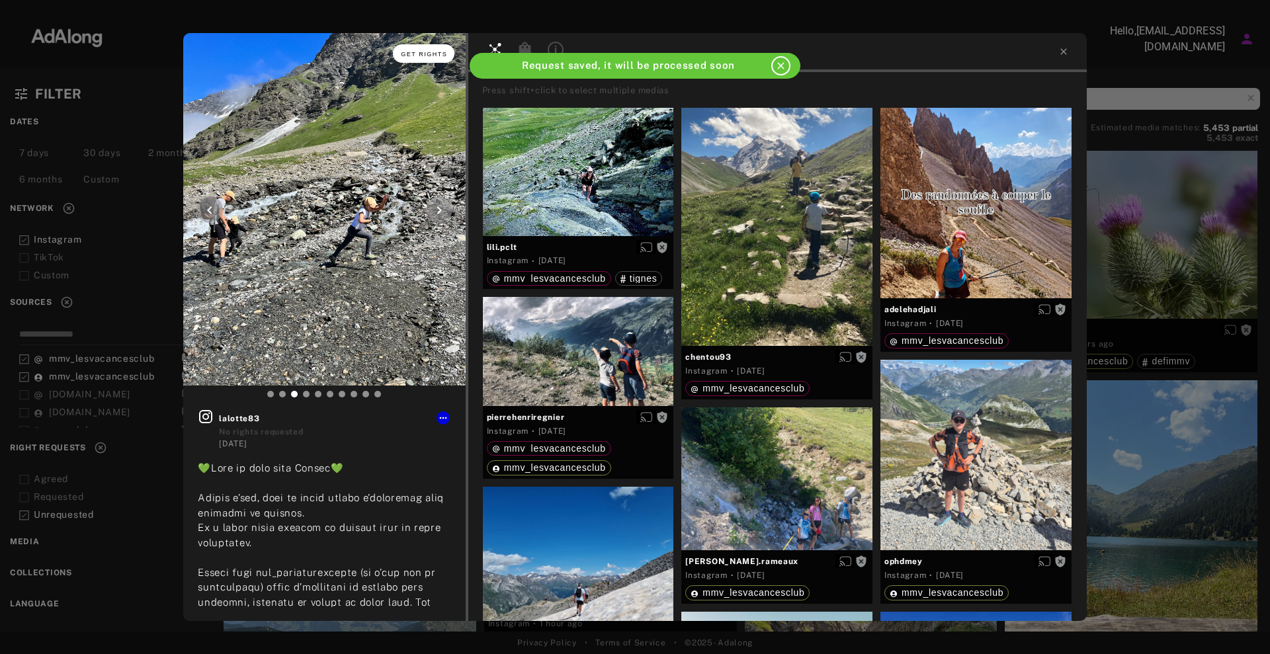
click at [430, 54] on span "Get rights" at bounding box center [424, 54] width 46 height 7
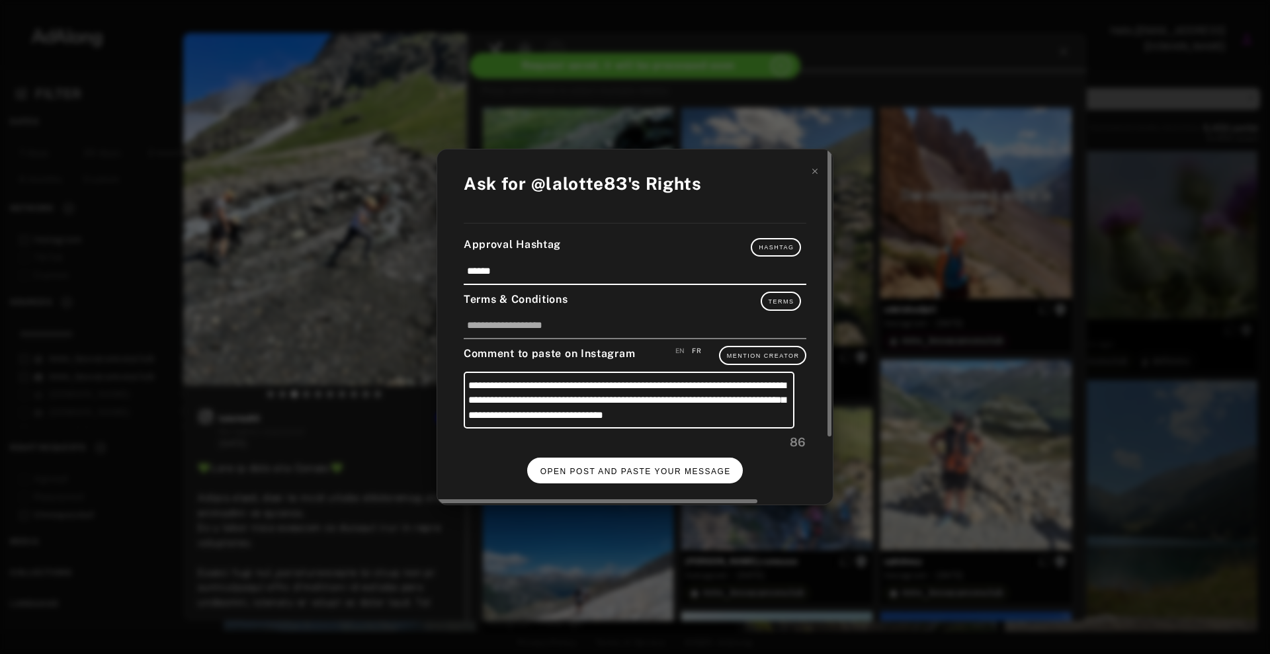
click at [574, 470] on span "OPEN POST AND PASTE YOUR MESSAGE" at bounding box center [635, 471] width 190 height 9
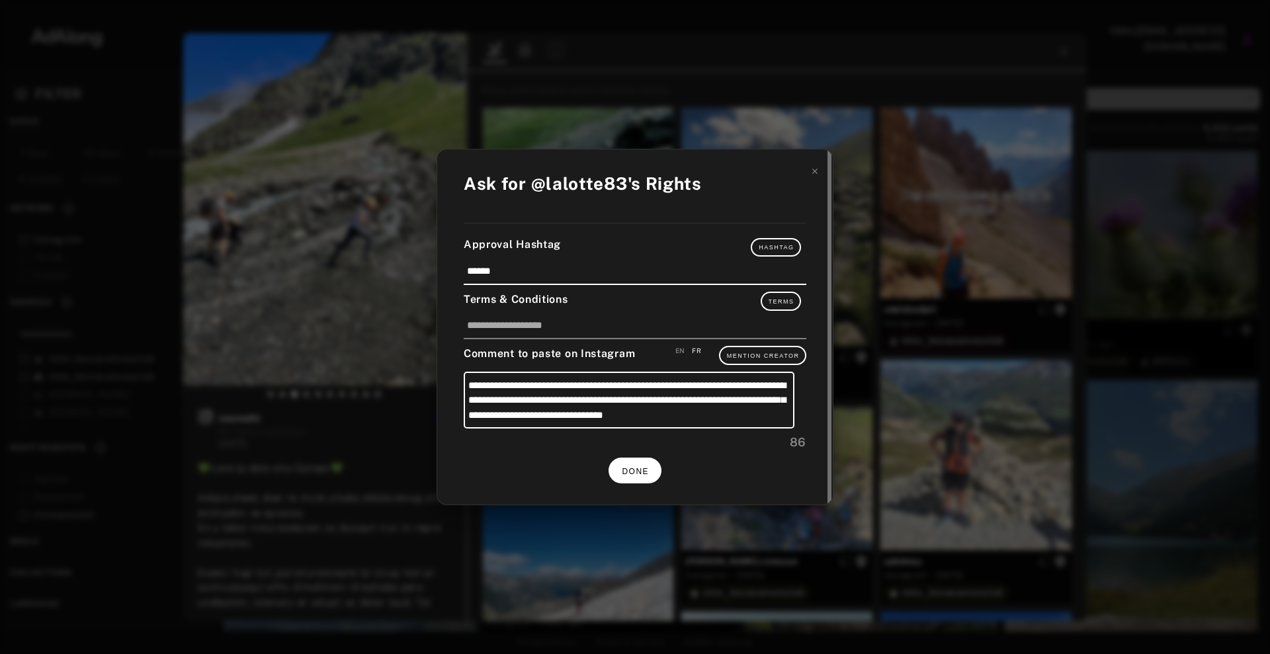
click at [637, 470] on span "DONE" at bounding box center [635, 471] width 27 height 9
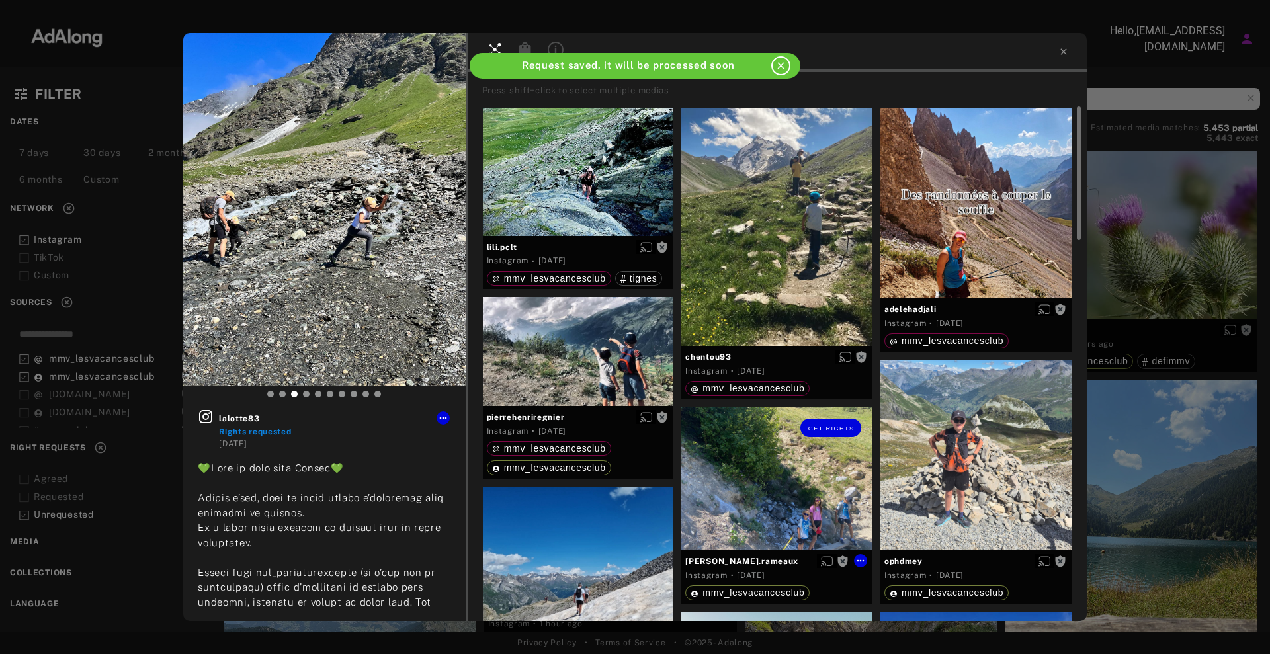
scroll to position [83, 0]
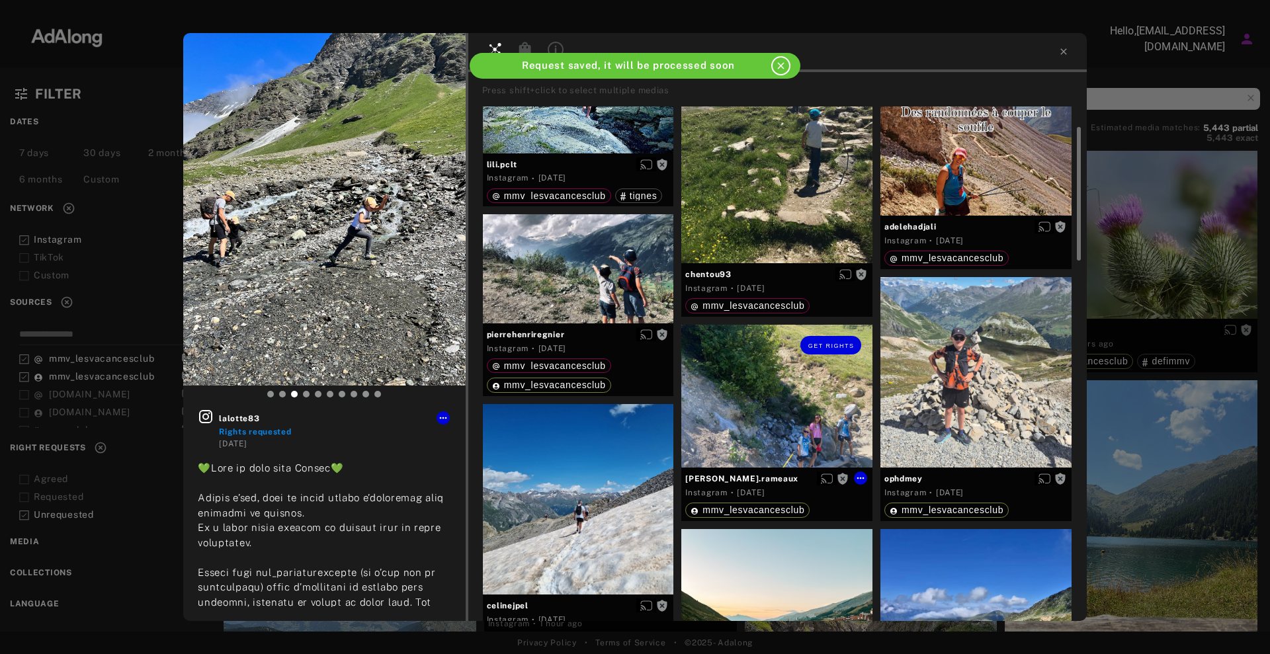
click at [797, 387] on div "Get rights" at bounding box center [776, 396] width 191 height 143
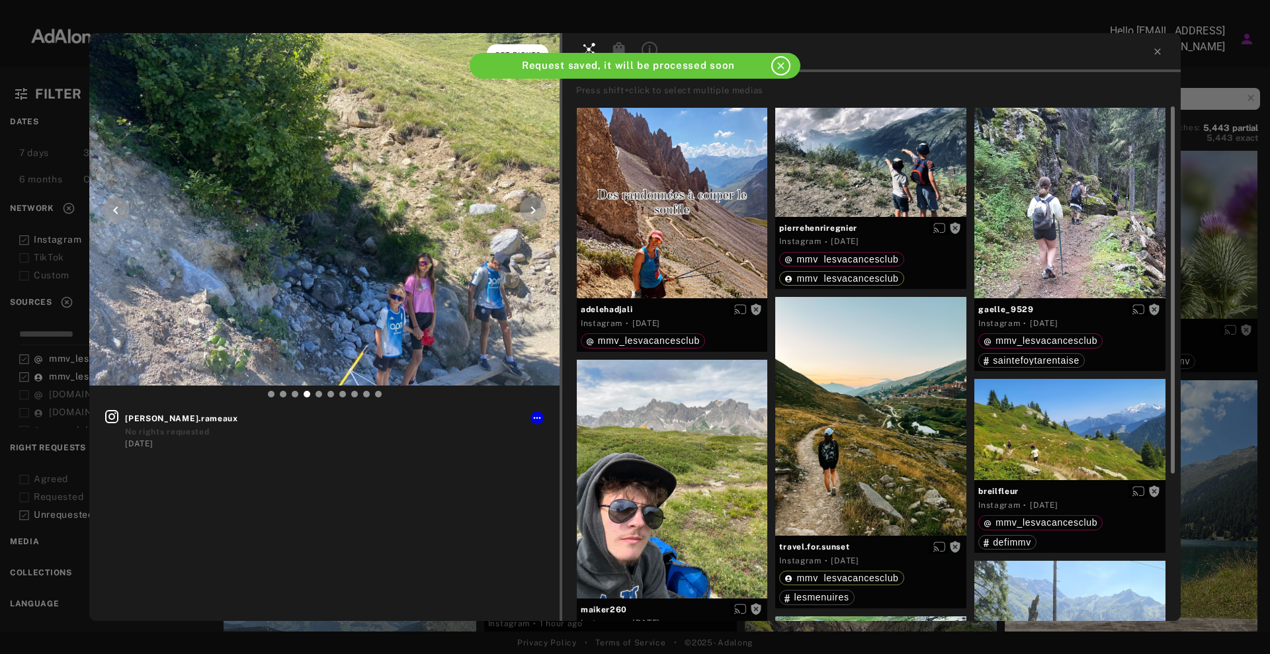
click at [515, 46] on button "Get rights" at bounding box center [517, 53] width 61 height 19
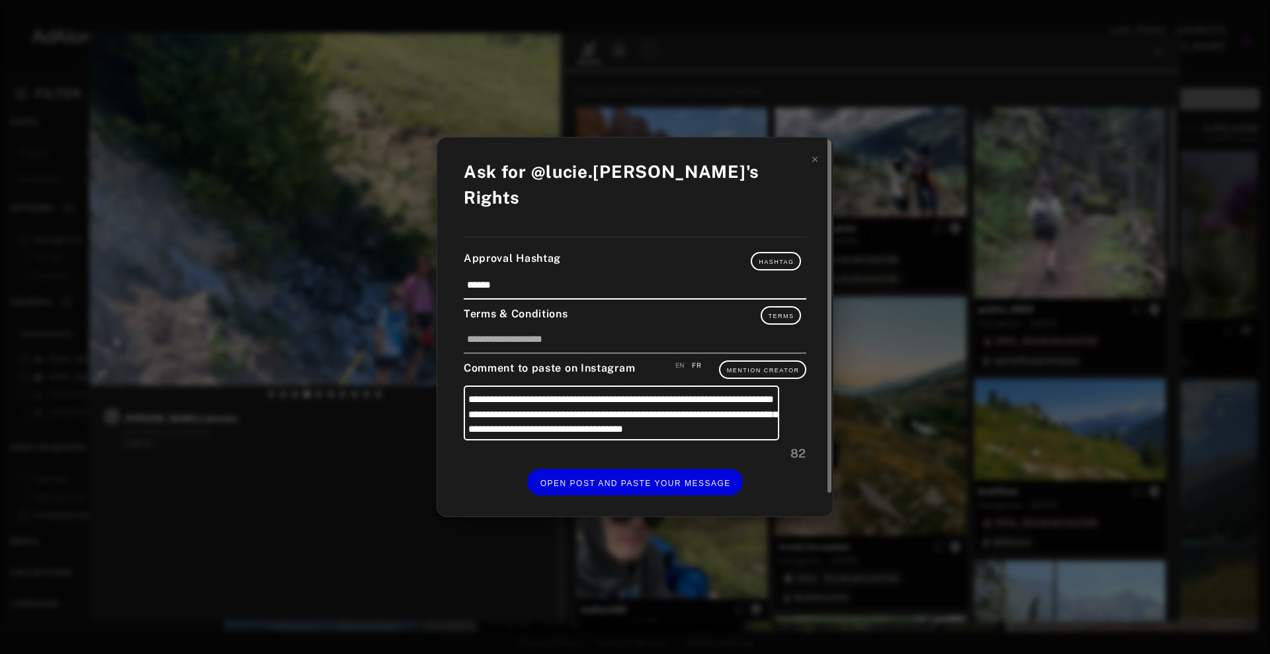
click at [685, 497] on div "**********" at bounding box center [635, 327] width 396 height 379
click at [699, 479] on span "OPEN POST AND PASTE YOUR MESSAGE" at bounding box center [635, 483] width 190 height 9
click at [622, 479] on span "DONE" at bounding box center [635, 483] width 27 height 9
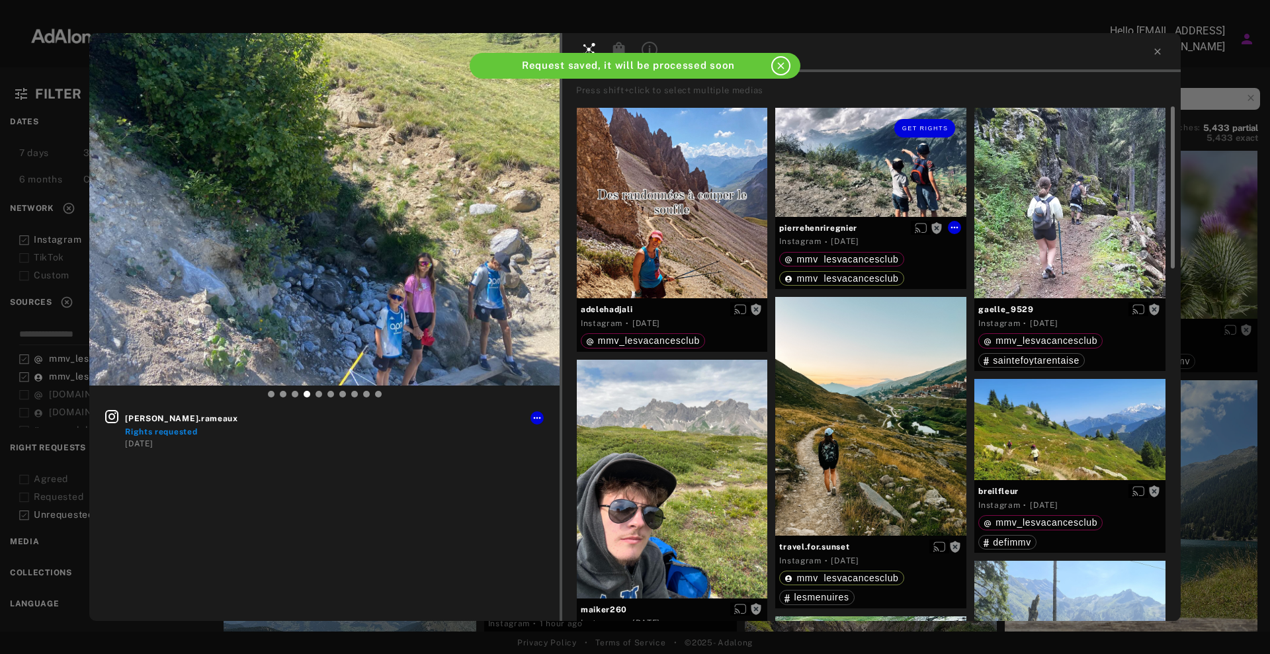
click at [834, 138] on div "Get rights" at bounding box center [870, 128] width 191 height 41
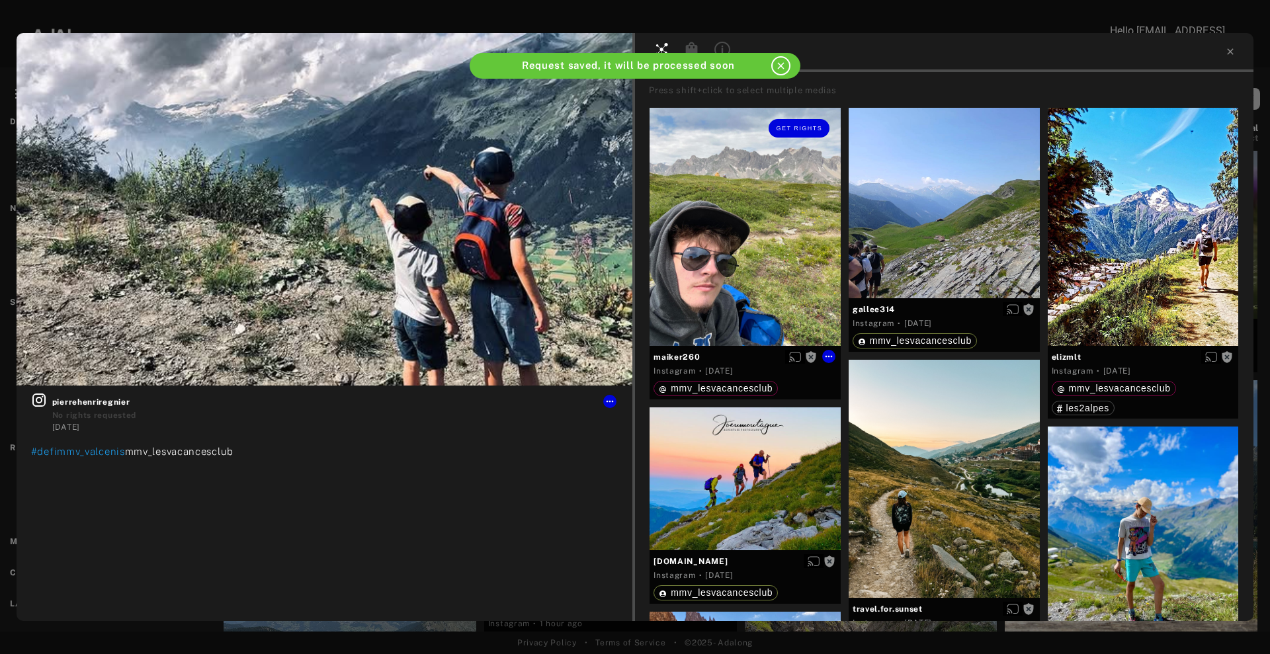
click at [737, 271] on div "Get rights" at bounding box center [744, 227] width 191 height 239
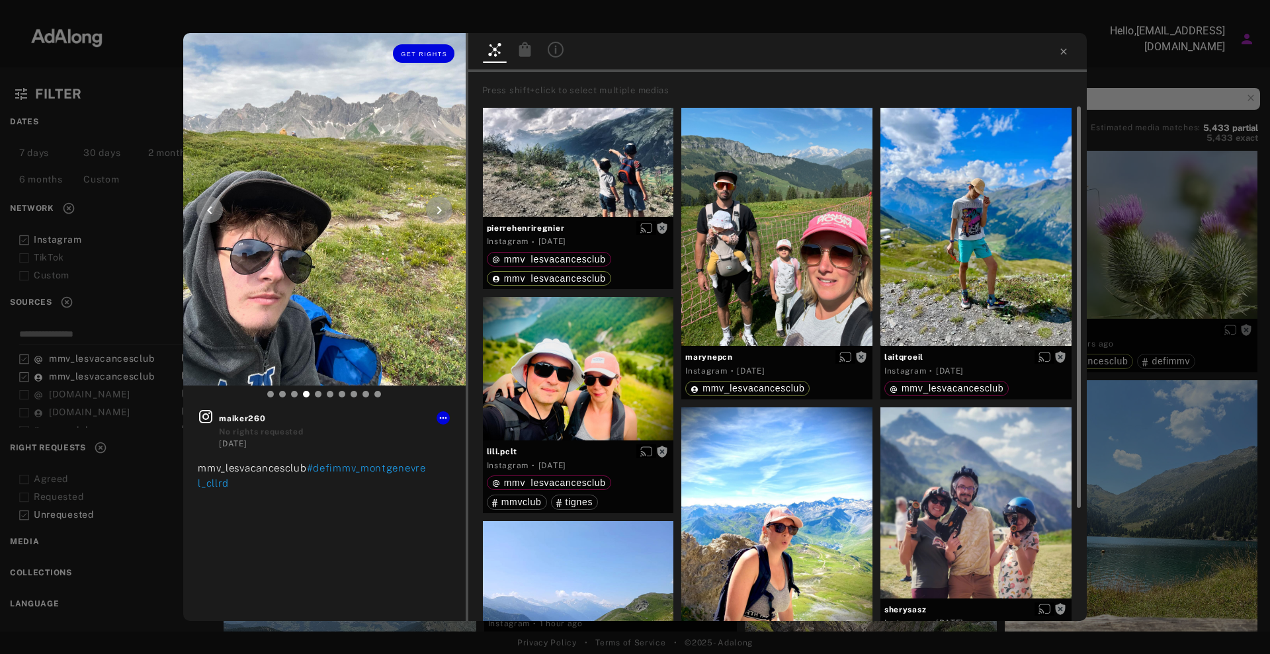
click at [433, 217] on icon at bounding box center [439, 210] width 16 height 16
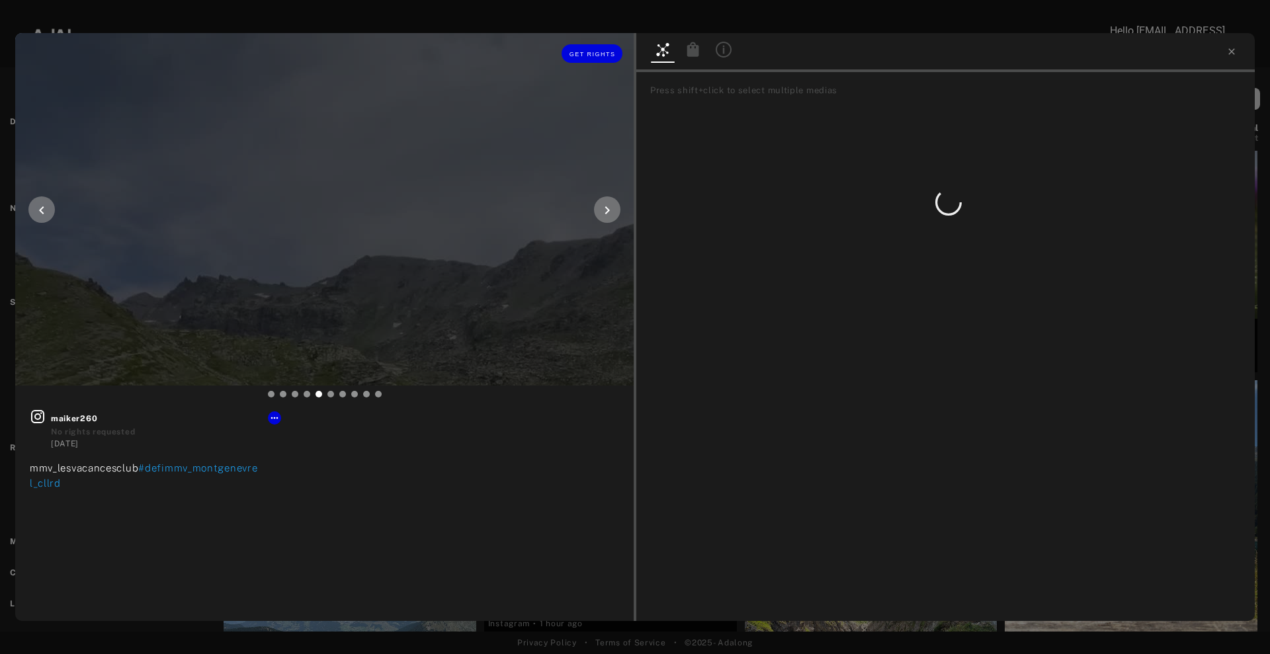
click at [620, 210] on div at bounding box center [324, 209] width 618 height 353
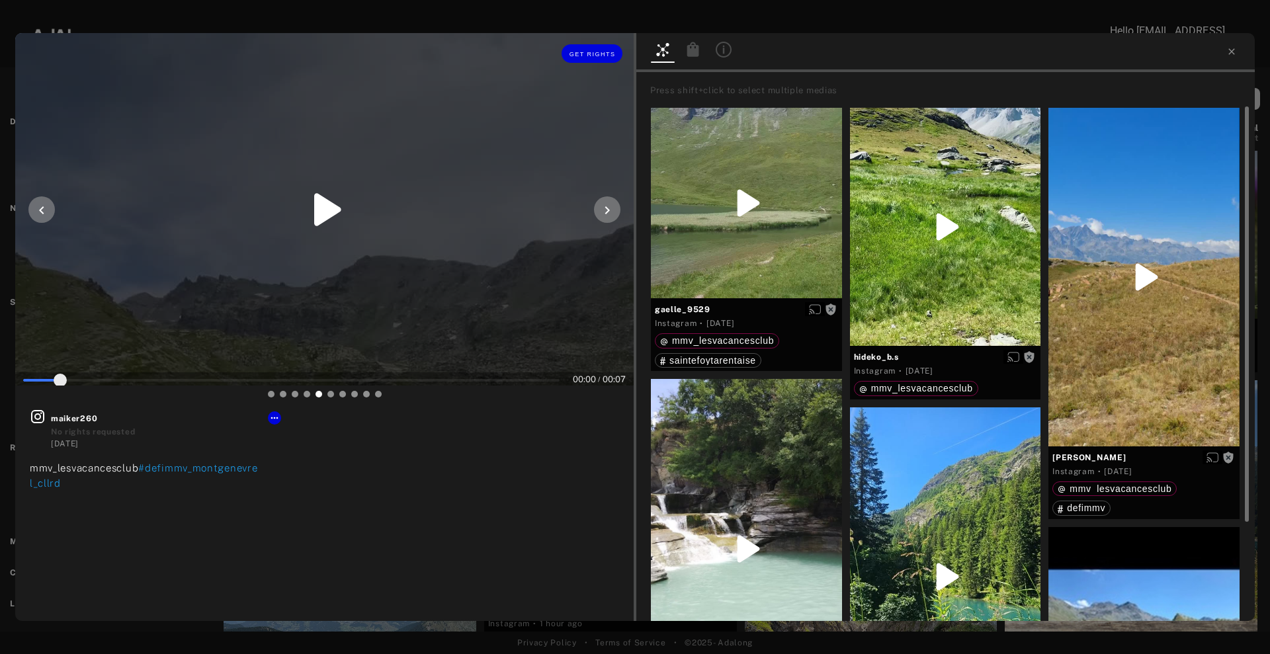
click at [614, 202] on icon at bounding box center [607, 210] width 16 height 16
type input "*"
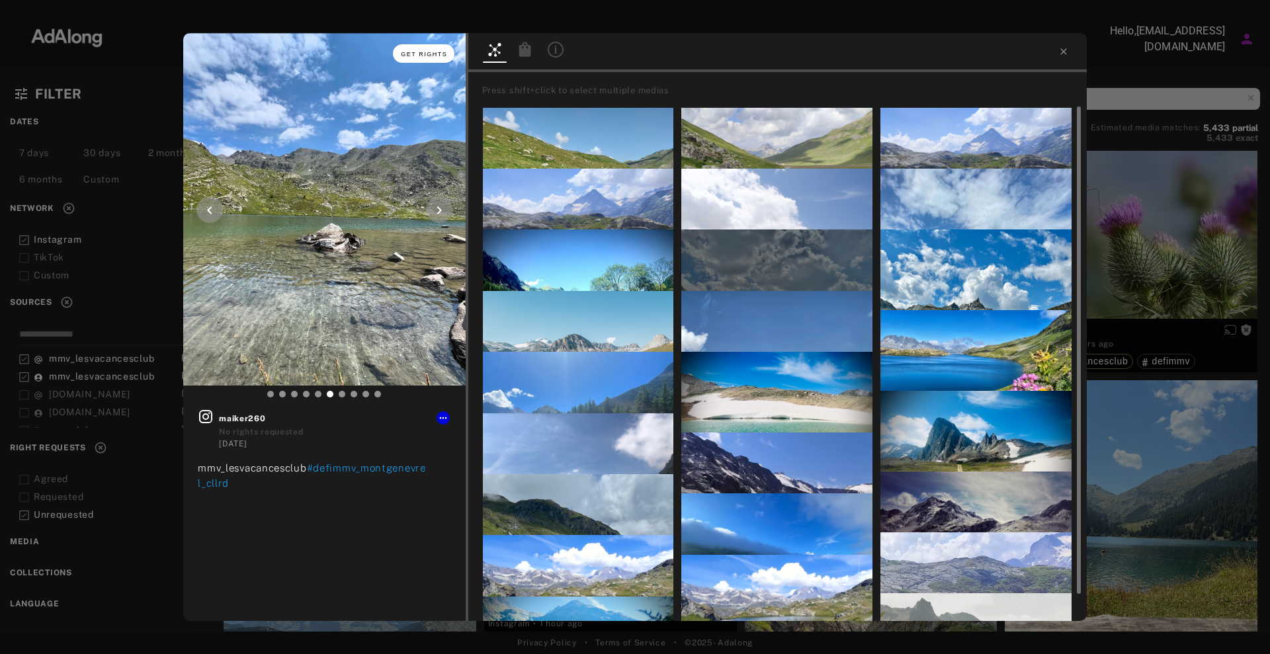
click at [427, 48] on button "Get rights" at bounding box center [423, 53] width 61 height 19
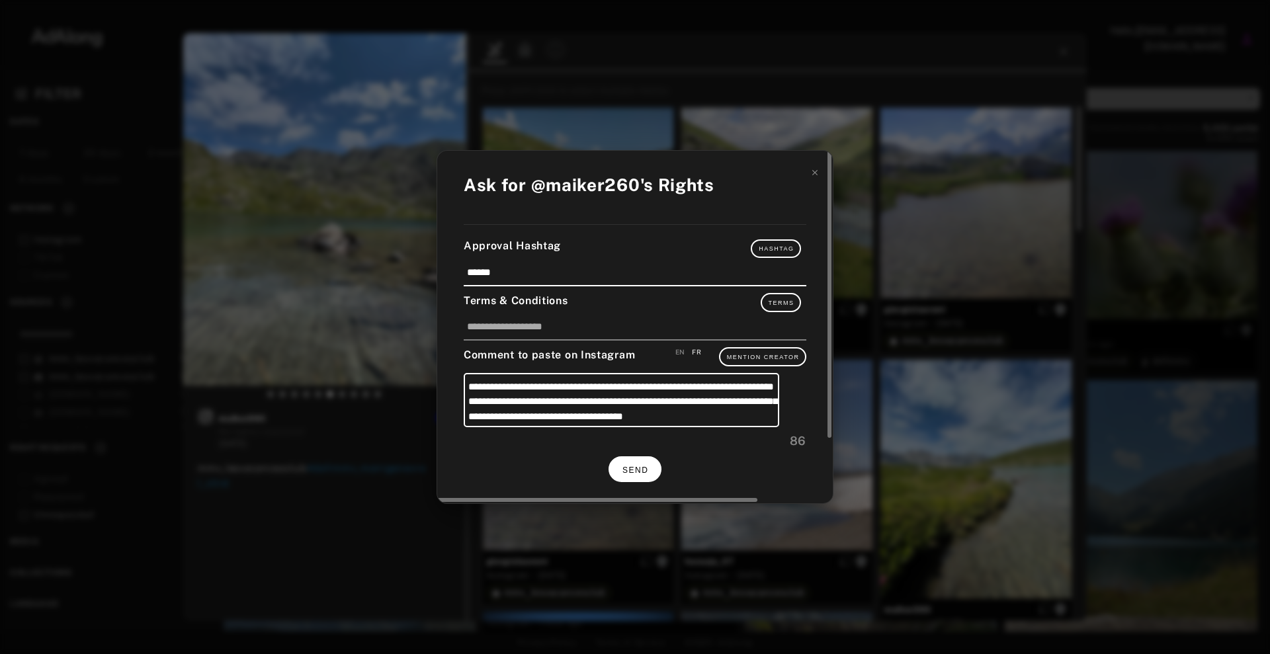
click at [651, 473] on button "SEND" at bounding box center [634, 469] width 53 height 26
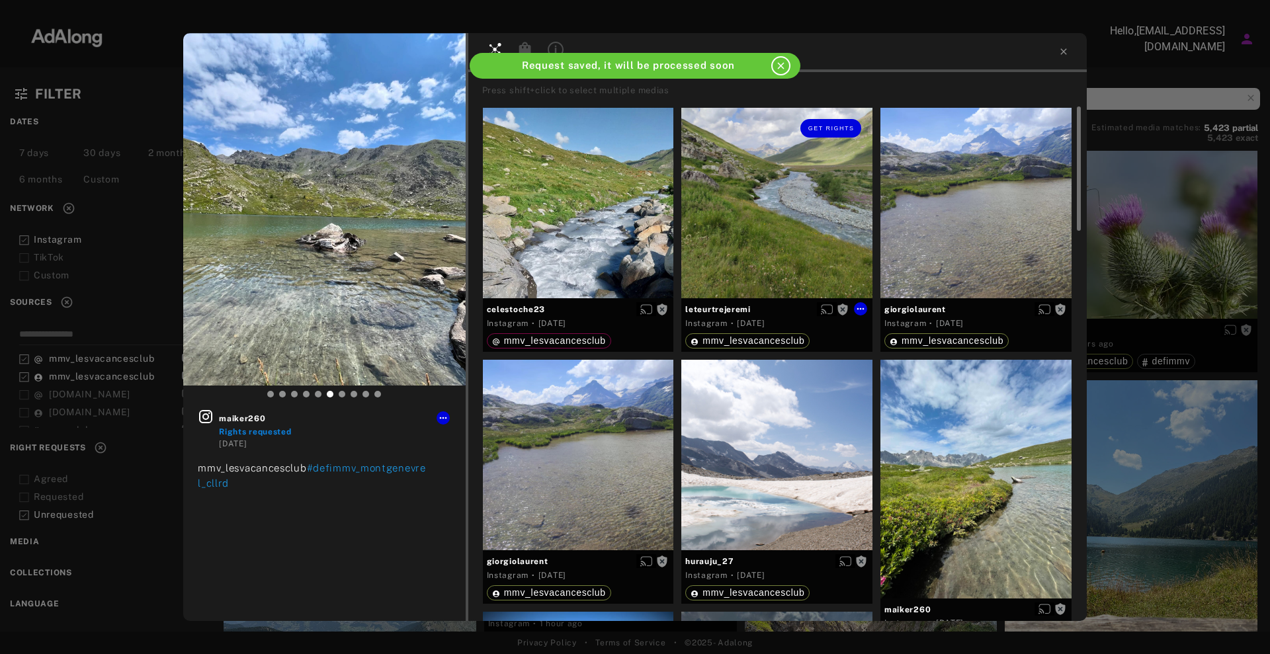
click at [791, 216] on div "Get rights" at bounding box center [776, 203] width 191 height 191
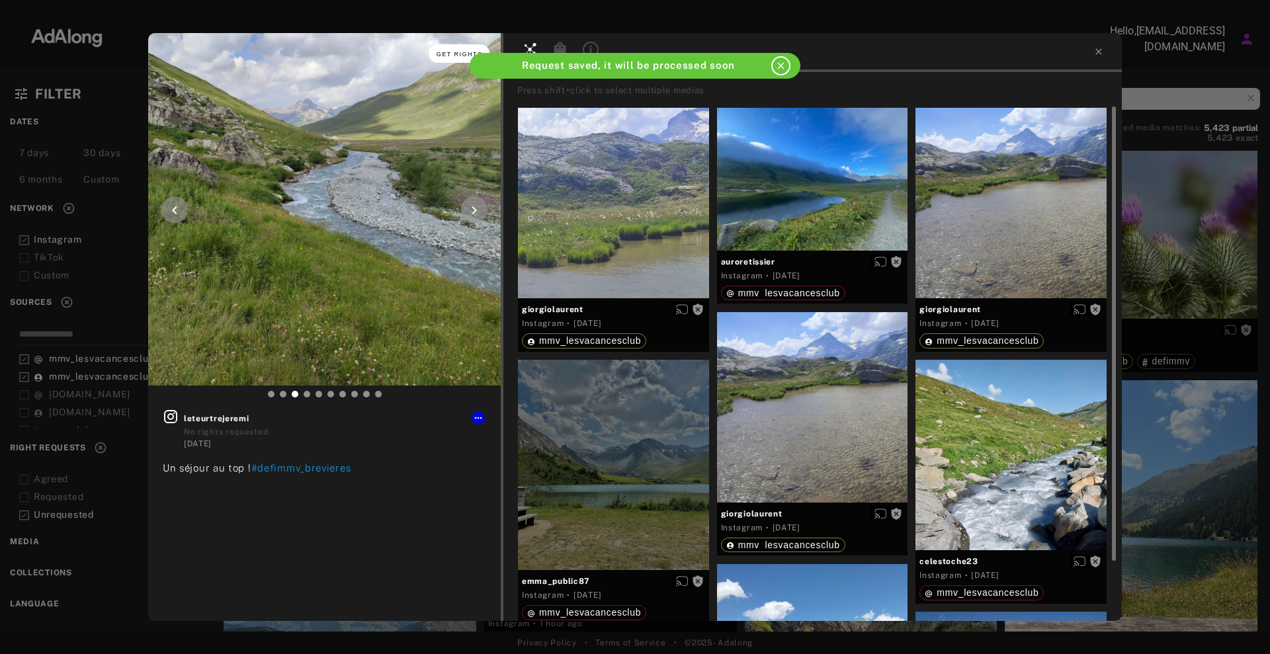
click at [461, 58] on button "Get rights" at bounding box center [459, 53] width 61 height 19
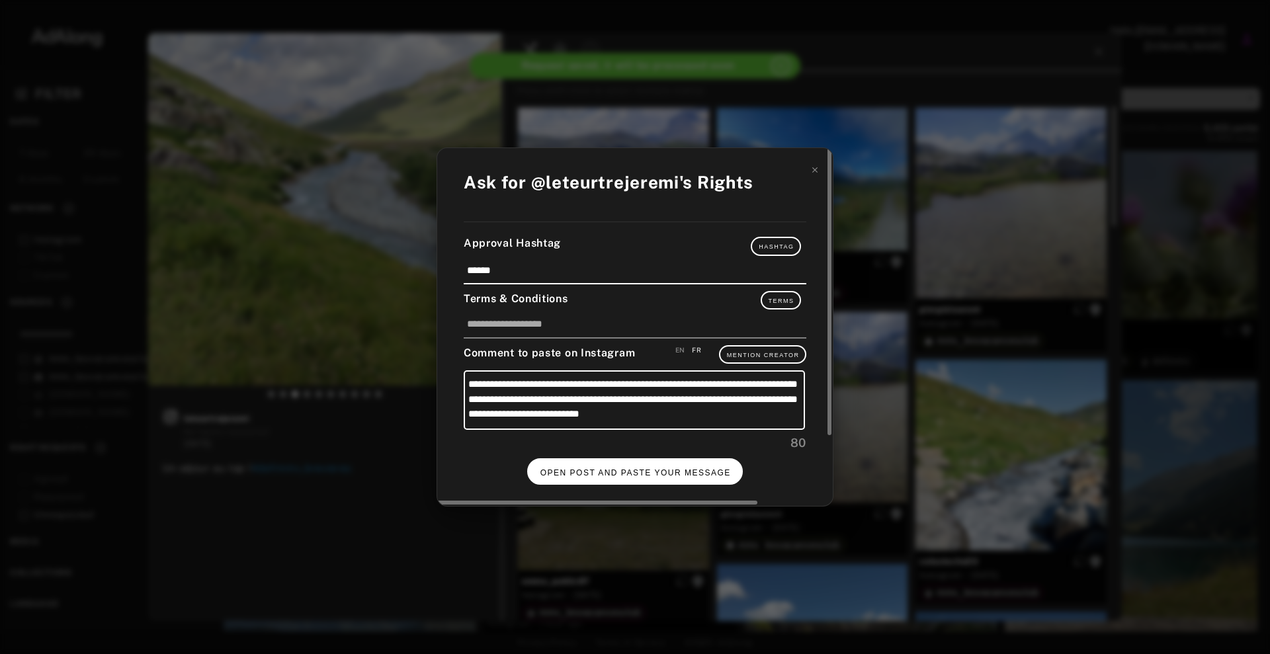
click at [691, 464] on button "OPEN POST AND PASTE YOUR MESSAGE" at bounding box center [635, 471] width 216 height 26
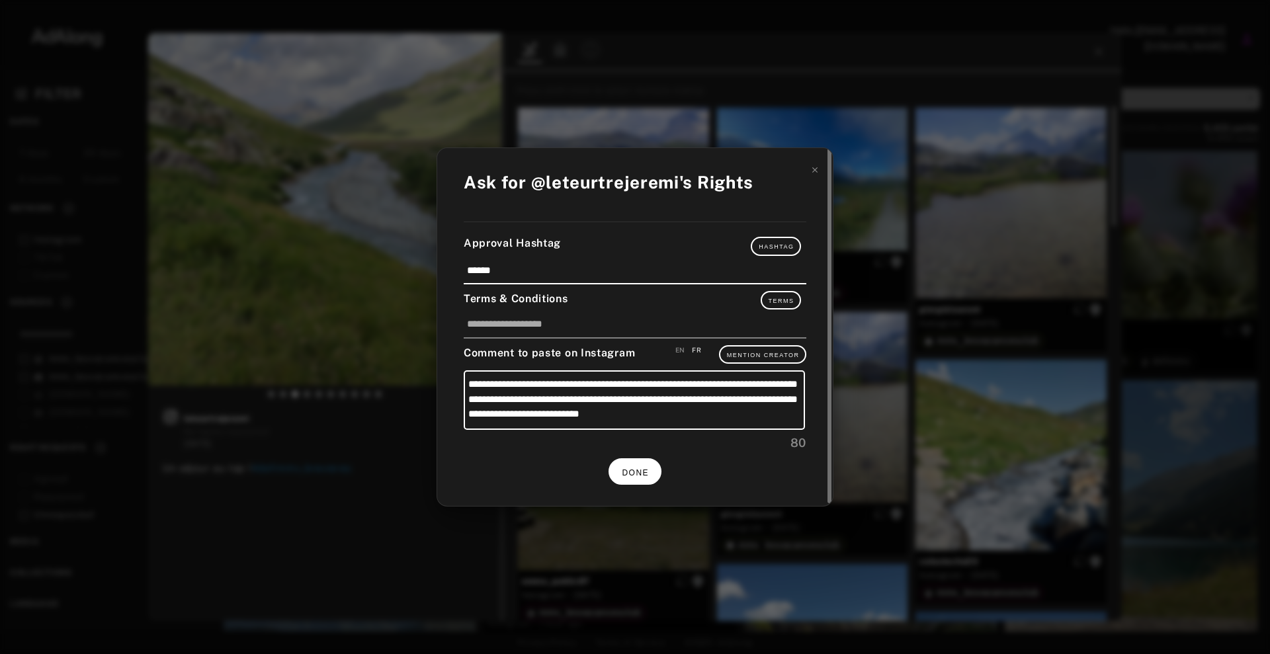
click at [642, 468] on span "DONE" at bounding box center [635, 472] width 27 height 9
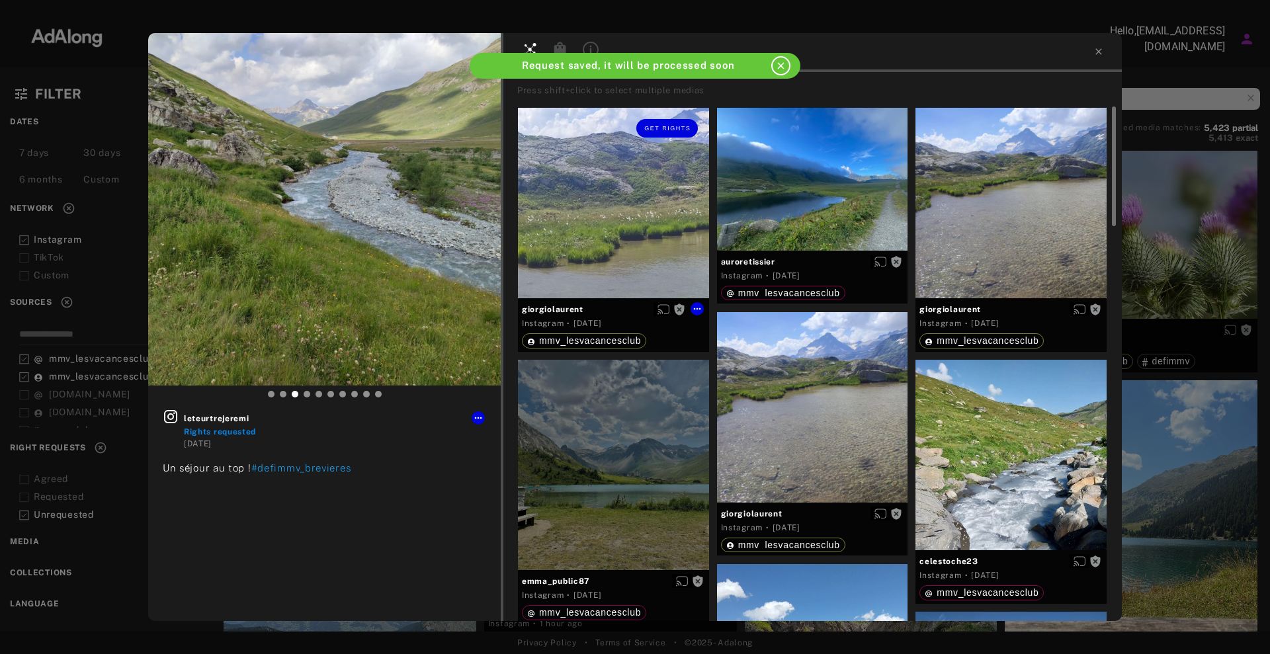
click at [651, 222] on div "Get rights" at bounding box center [613, 203] width 191 height 191
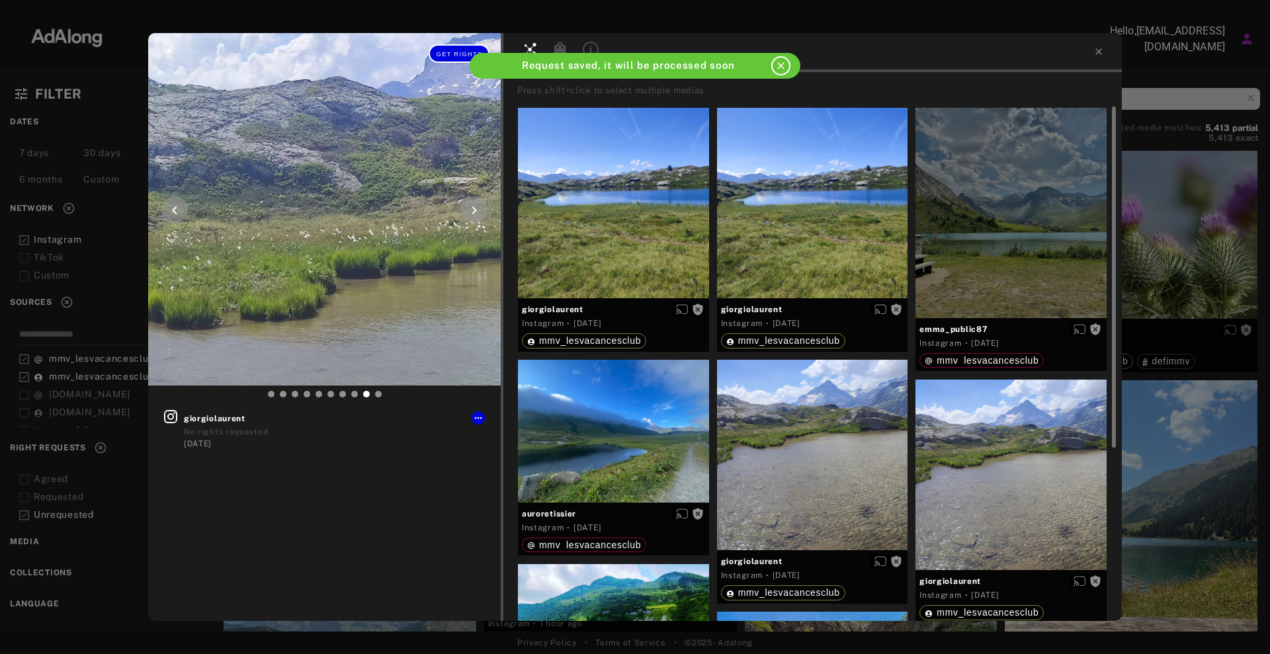
click at [454, 56] on span "Get rights" at bounding box center [460, 54] width 46 height 7
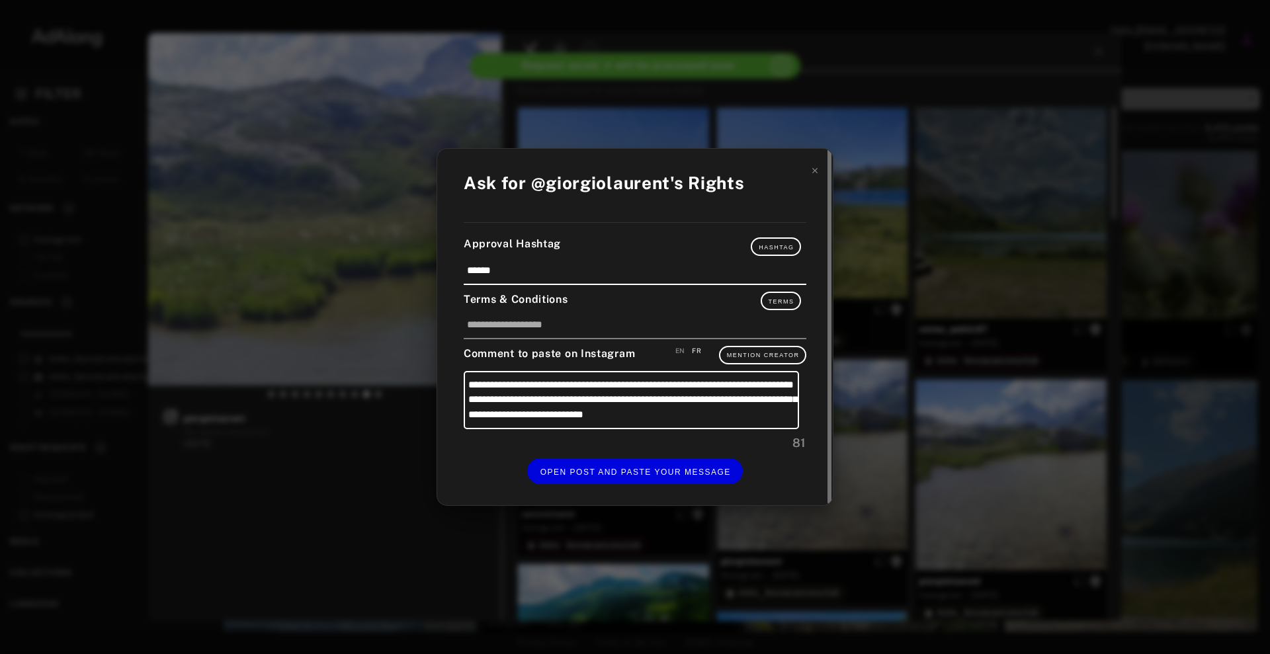
click at [681, 496] on div "**********" at bounding box center [635, 327] width 396 height 356
click at [684, 463] on button "OPEN POST AND PASTE YOUR MESSAGE" at bounding box center [635, 471] width 216 height 26
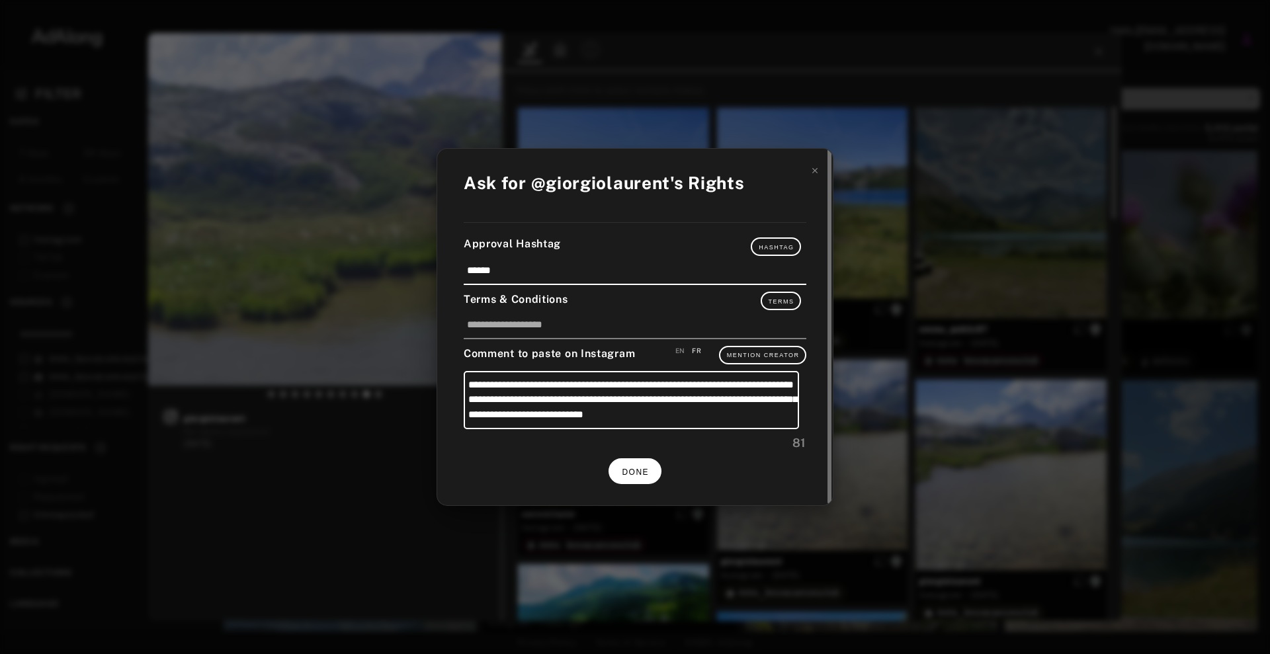
click at [642, 481] on button "DONE" at bounding box center [634, 471] width 53 height 26
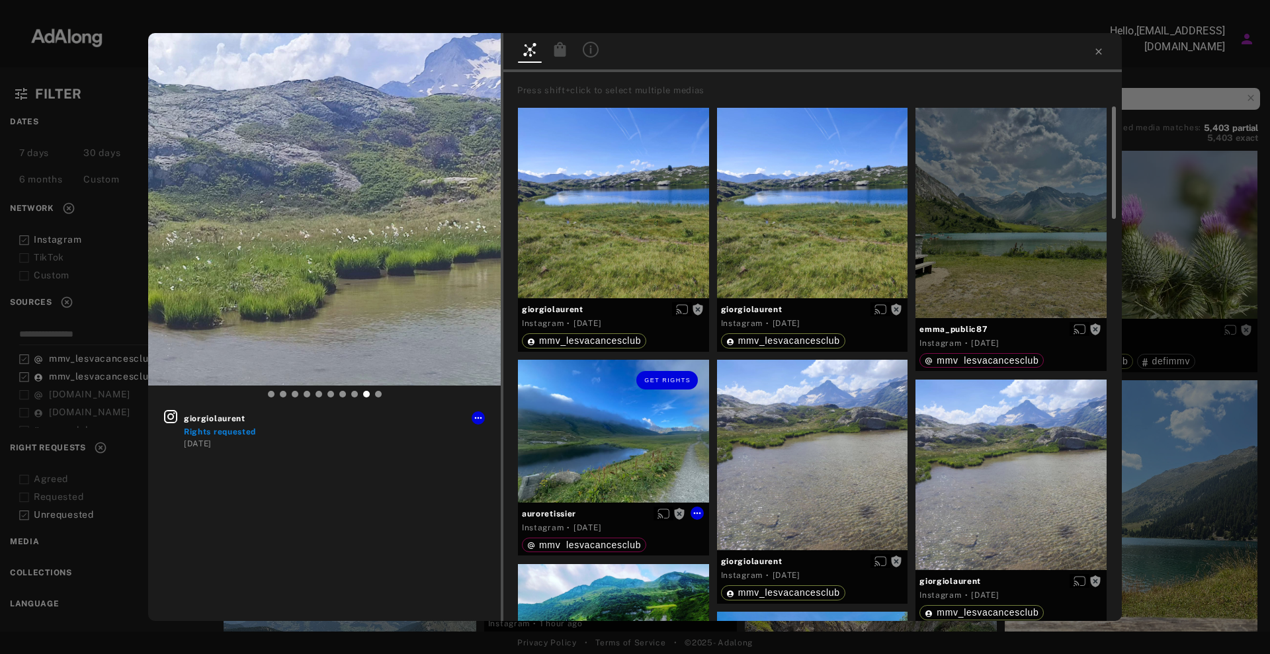
click at [806, 438] on div at bounding box center [812, 455] width 191 height 191
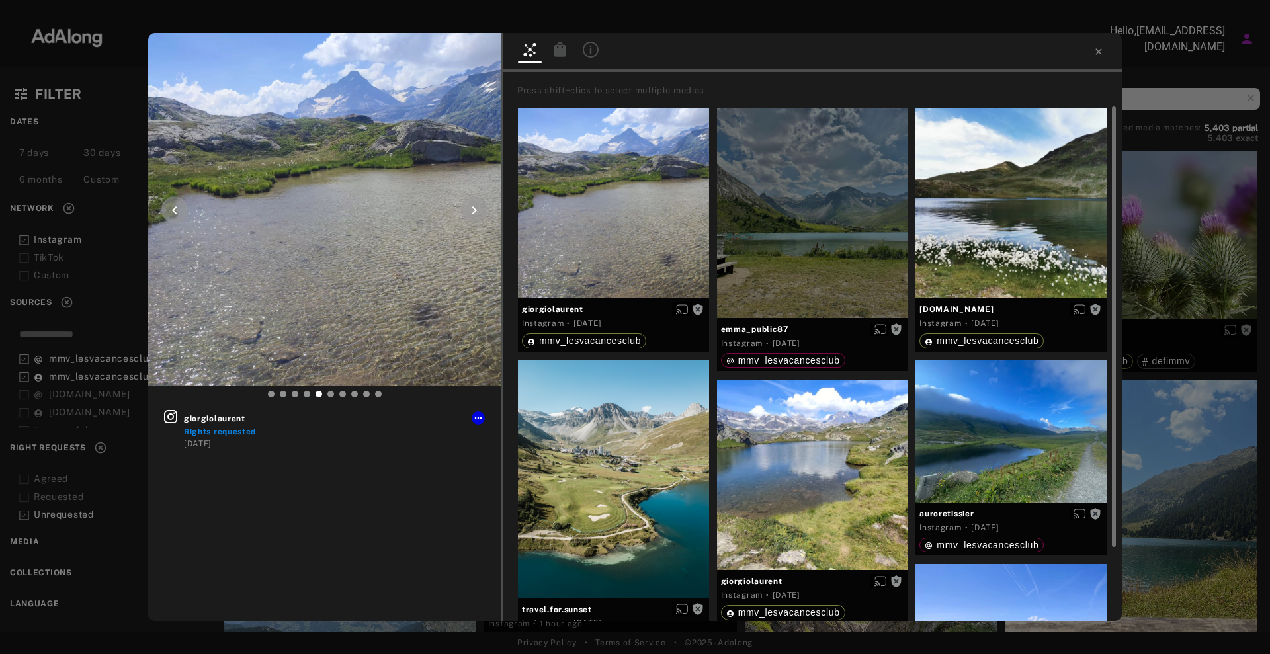
click at [460, 56] on img at bounding box center [324, 209] width 353 height 353
click at [1124, 315] on div "giorgiolaurent Rights requested [DATE] Press shift+click to select multiple med…" at bounding box center [635, 327] width 1270 height 654
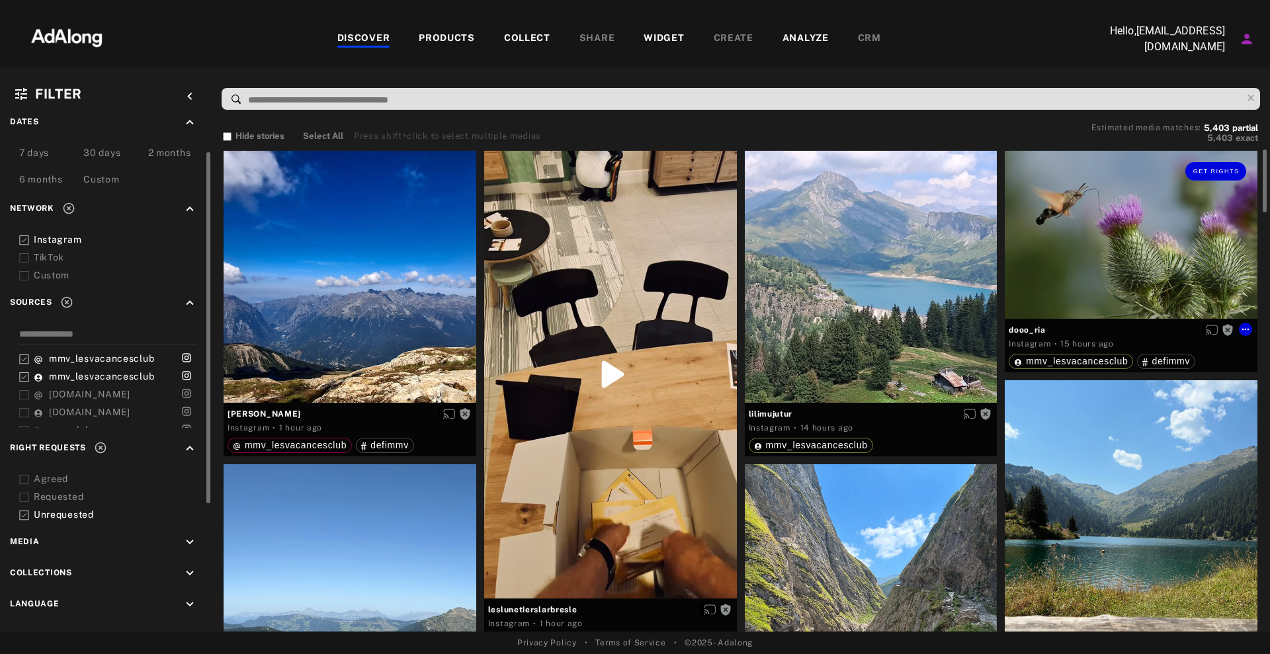
click at [1142, 179] on div "Get rights" at bounding box center [1131, 171] width 253 height 41
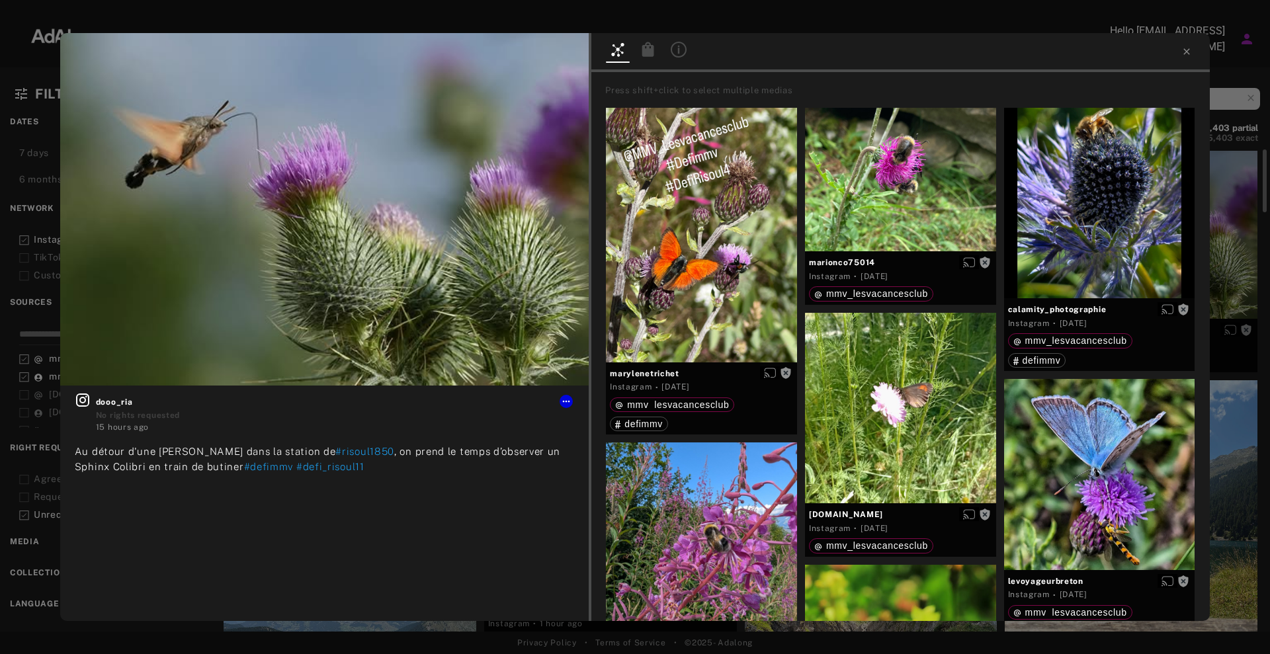
click at [1241, 227] on div "Get rights dooo_ria No rights requested 15 hours ago Au détour d'une [PERSON_NA…" at bounding box center [635, 327] width 1270 height 654
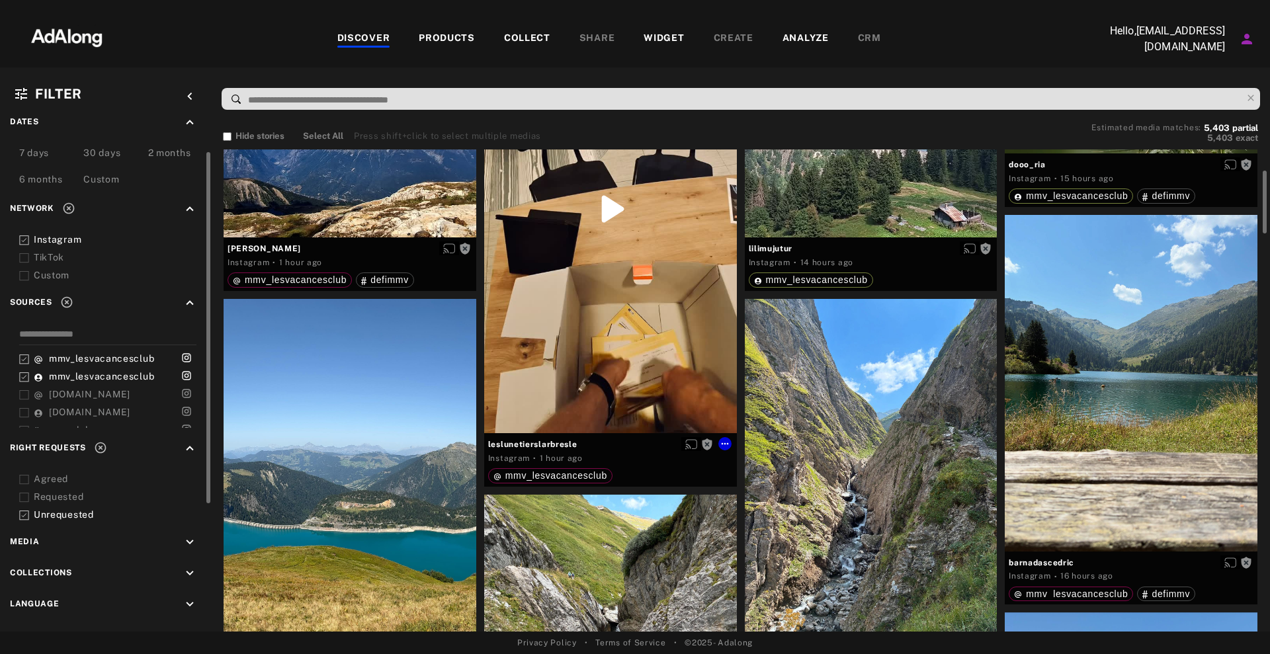
scroll to position [331, 0]
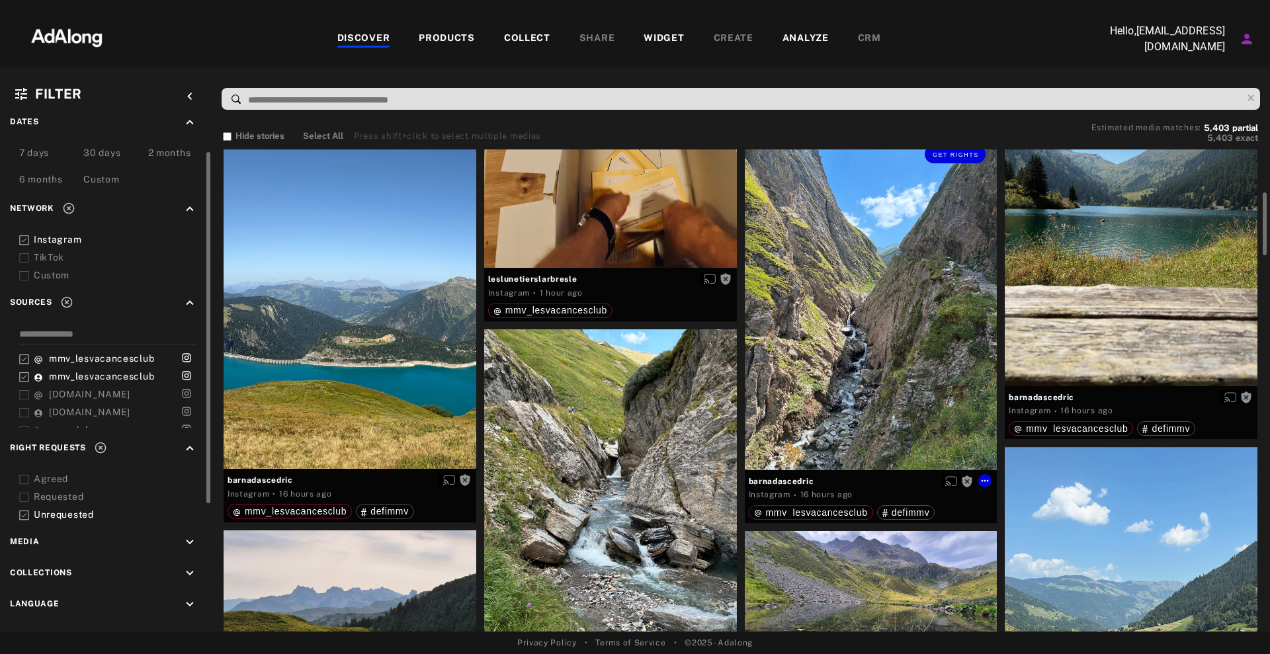
click at [895, 262] on div "Get rights" at bounding box center [871, 302] width 253 height 337
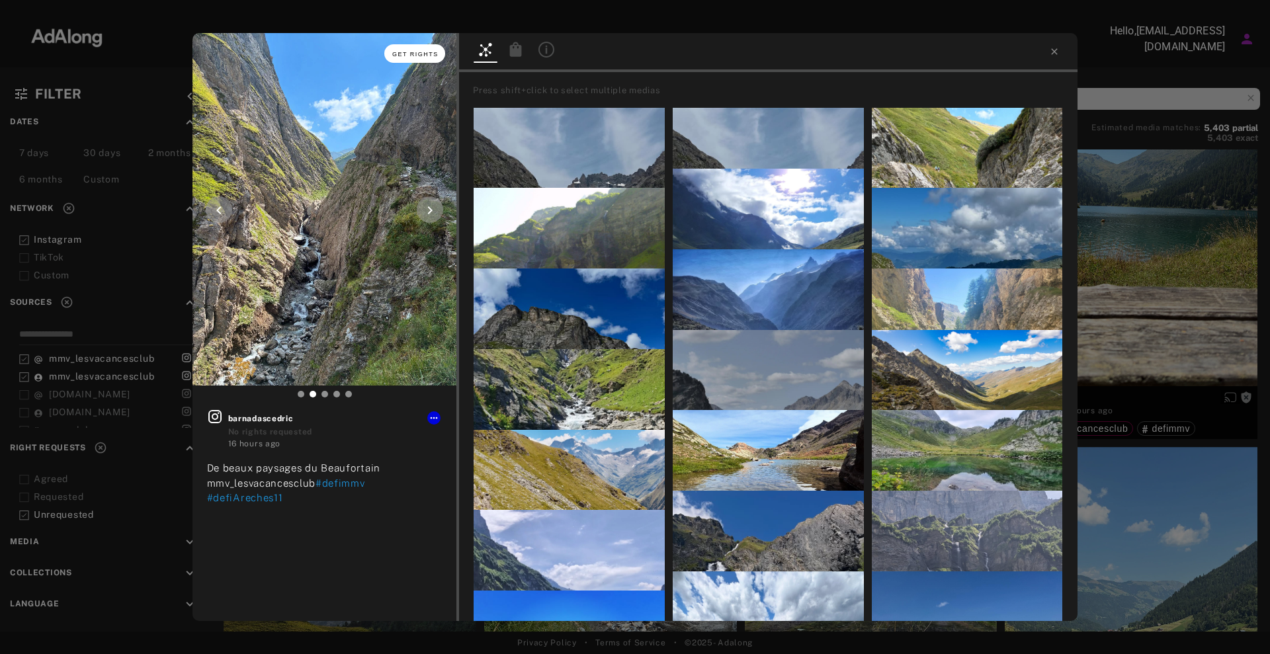
click at [414, 45] on button "Get rights" at bounding box center [414, 53] width 61 height 19
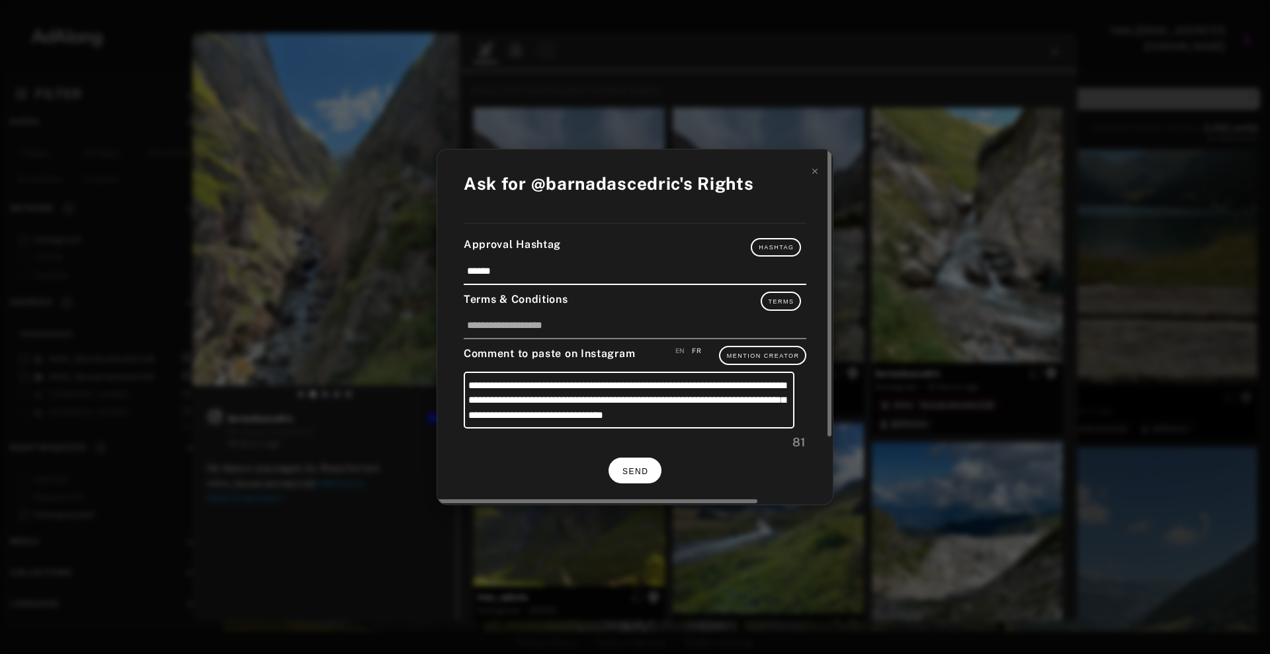
click at [611, 467] on button "SEND" at bounding box center [634, 471] width 53 height 26
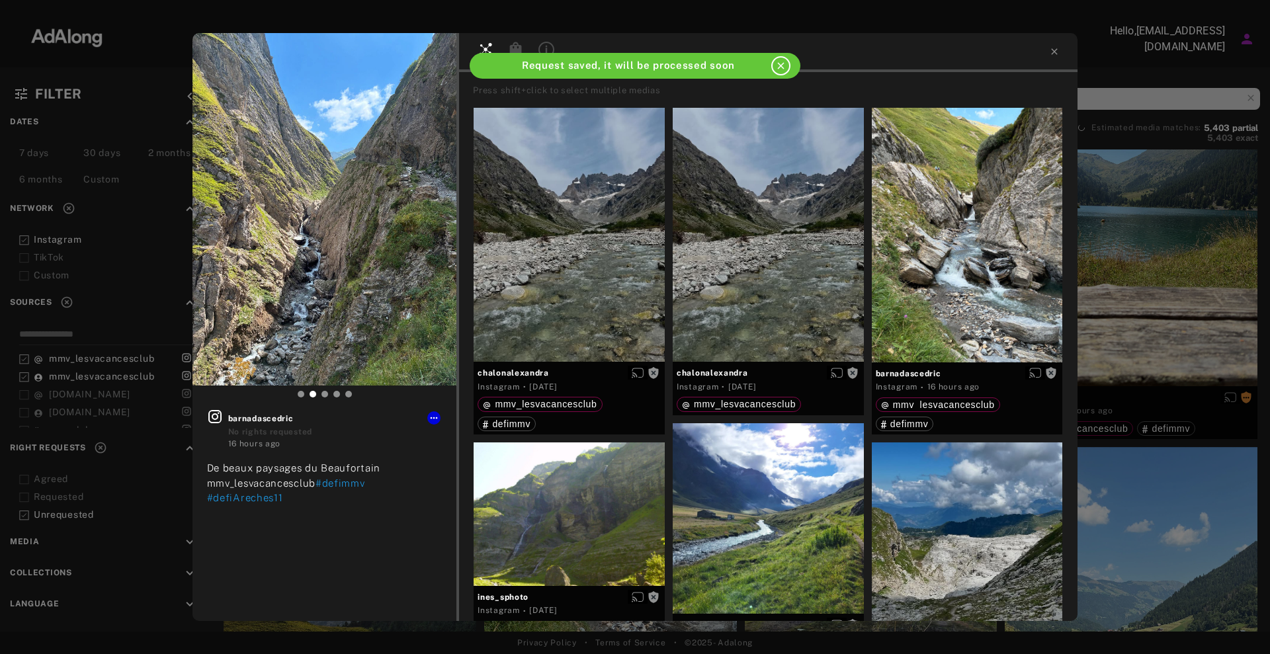
click at [1127, 353] on div "Get rights barnadascedric No rights requested 16 hours ago De beaux paysages du…" at bounding box center [635, 327] width 1270 height 654
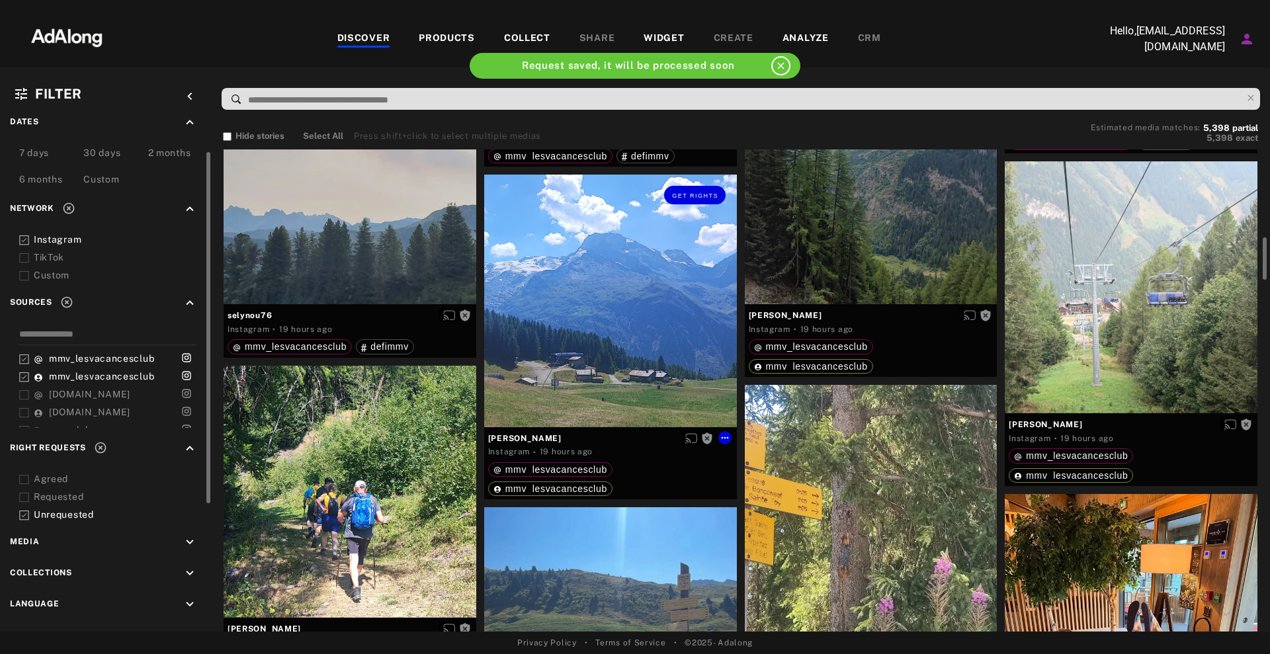
scroll to position [1157, 0]
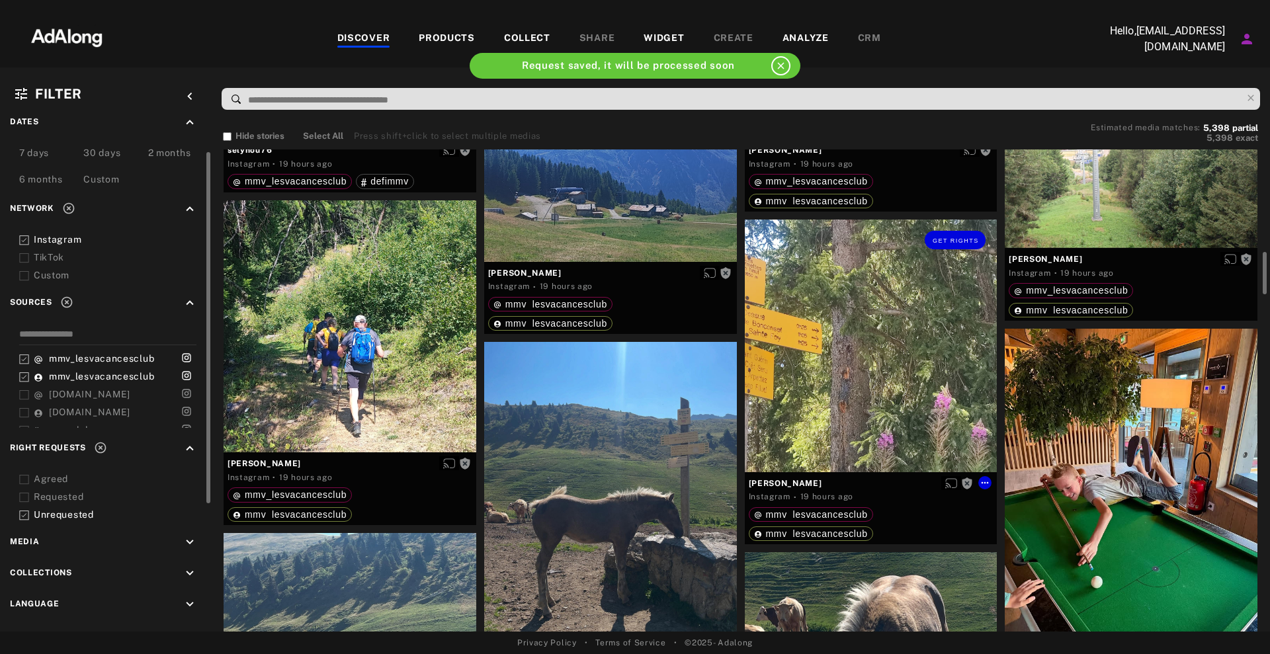
click at [852, 344] on div "Get rights" at bounding box center [871, 346] width 253 height 253
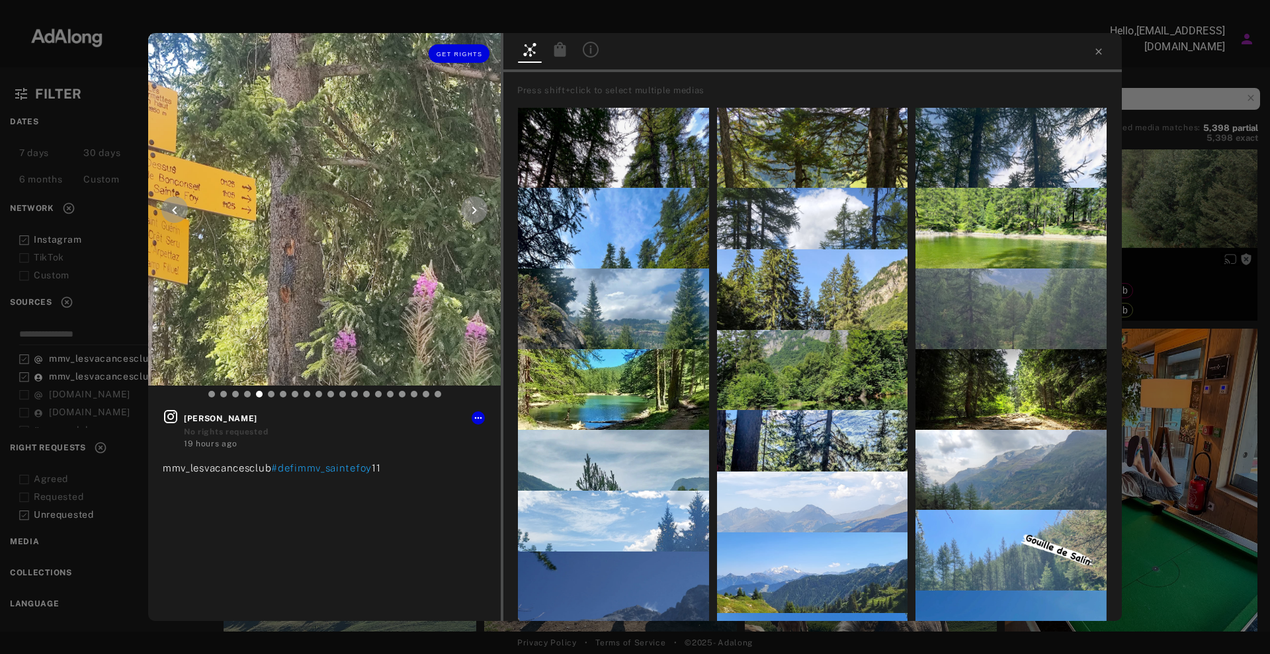
click at [478, 42] on div "Get rights" at bounding box center [324, 53] width 353 height 41
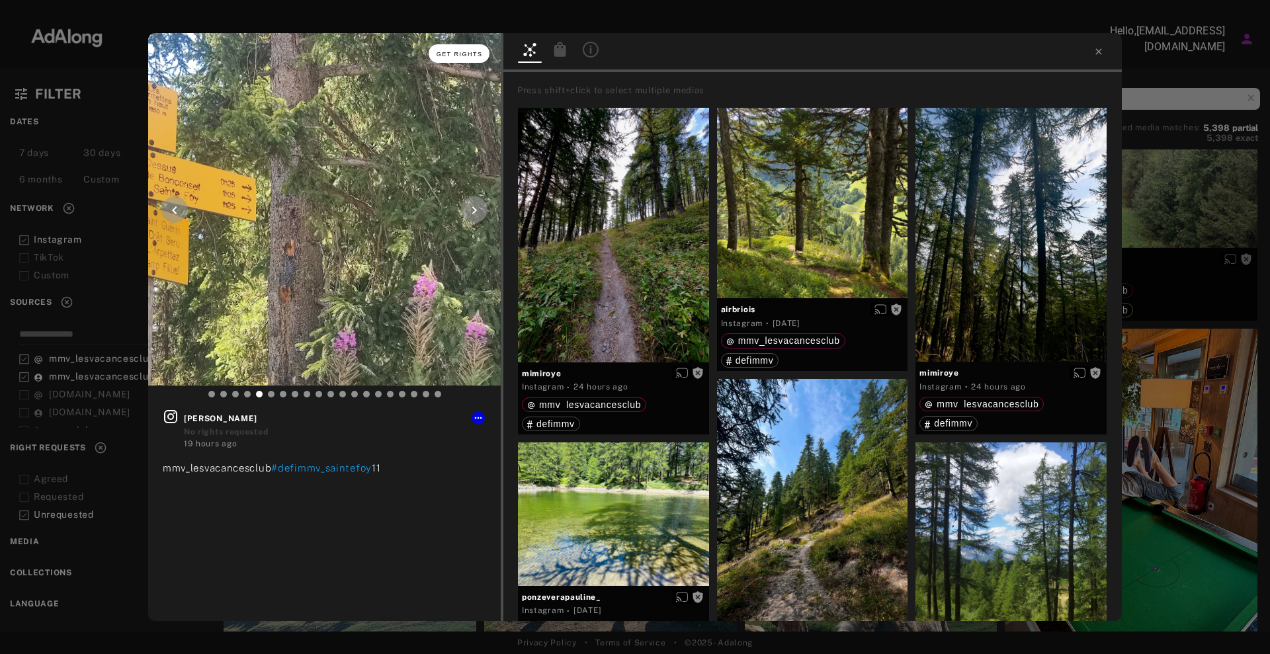
click at [476, 48] on button "Get rights" at bounding box center [459, 53] width 61 height 19
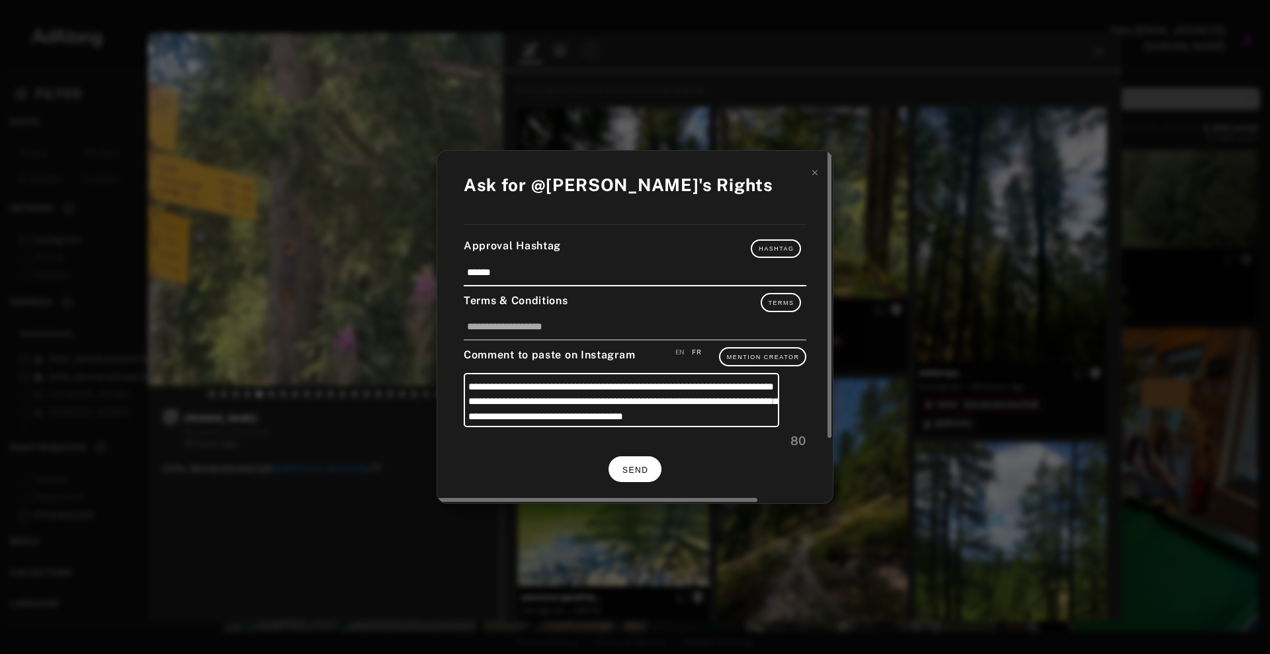
click at [644, 469] on span "SEND" at bounding box center [635, 470] width 26 height 9
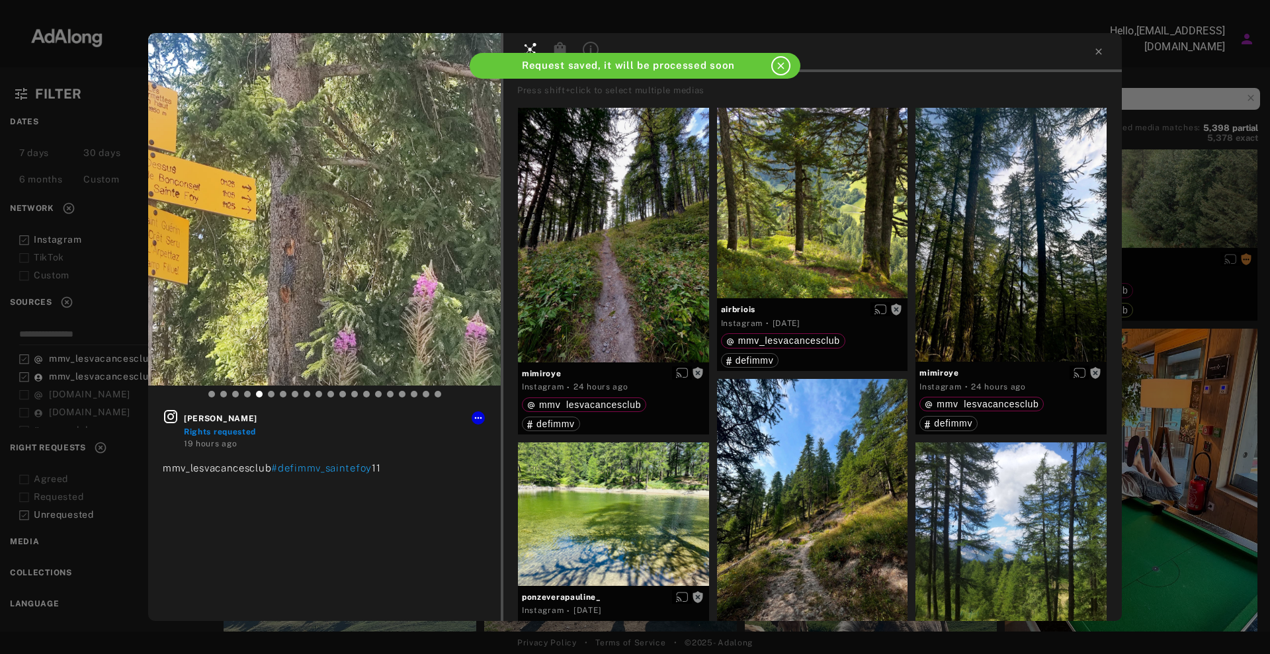
click at [1240, 313] on div "dominique_petot Rights requested 19 hours ago mmv_lesvacancesclub #defimmv_sain…" at bounding box center [635, 327] width 1270 height 654
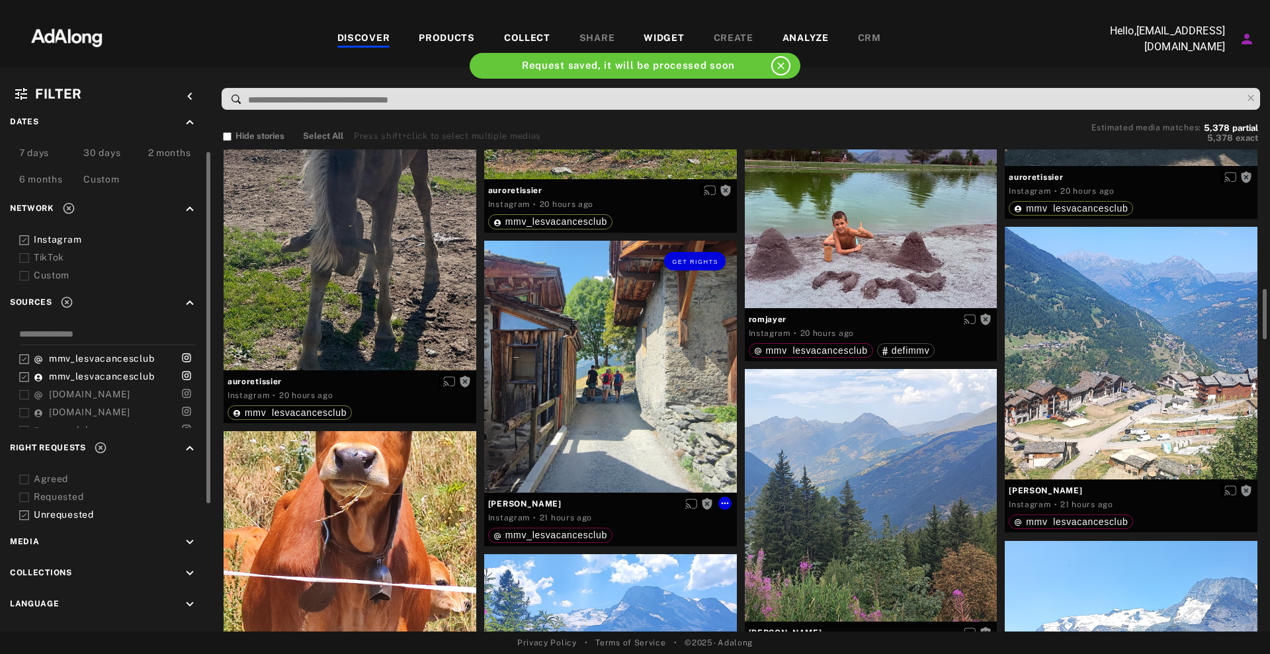
scroll to position [1075, 0]
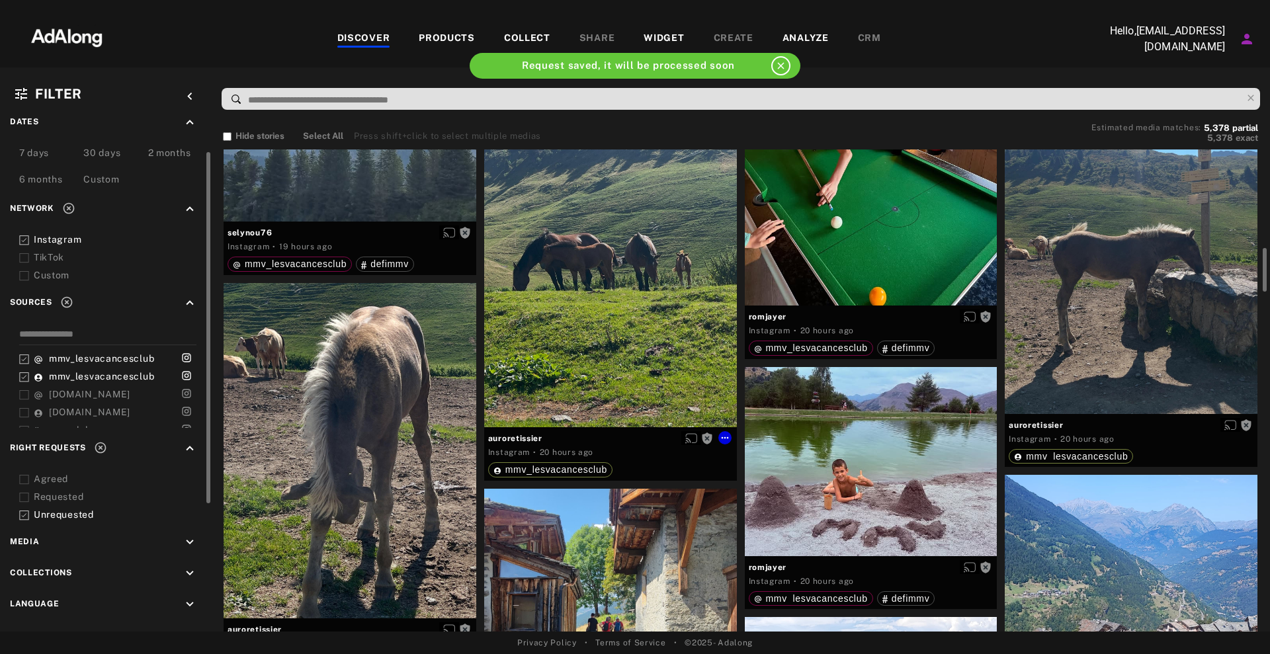
click at [580, 374] on div "Get rights" at bounding box center [610, 259] width 253 height 335
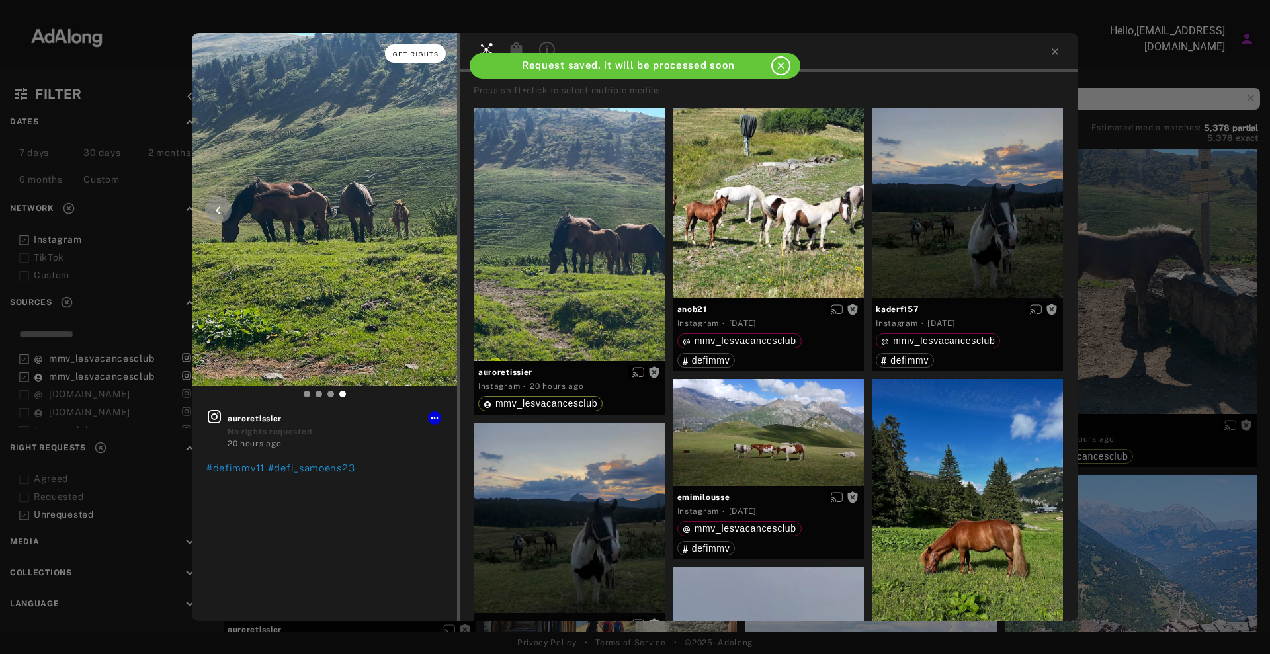
click at [408, 59] on button "Get rights" at bounding box center [415, 53] width 61 height 19
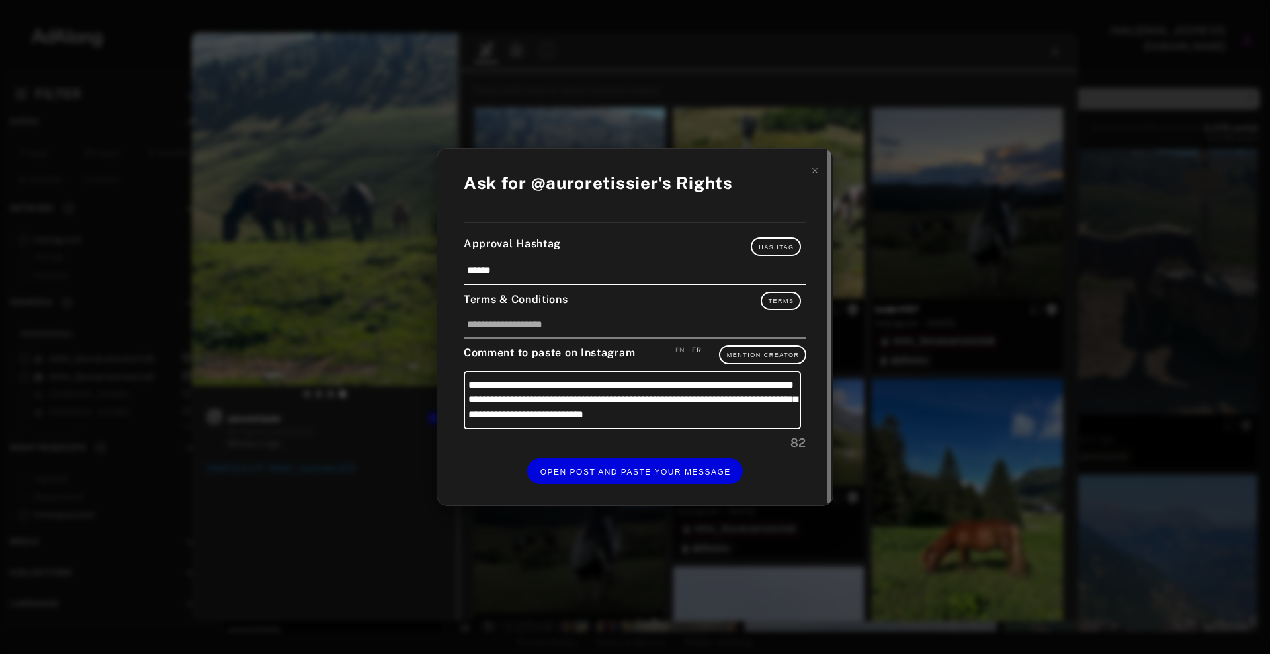
click at [626, 487] on div "**********" at bounding box center [635, 327] width 396 height 356
click at [629, 478] on button "OPEN POST AND PASTE YOUR MESSAGE" at bounding box center [635, 471] width 216 height 26
click at [658, 472] on button "DONE" at bounding box center [634, 471] width 53 height 26
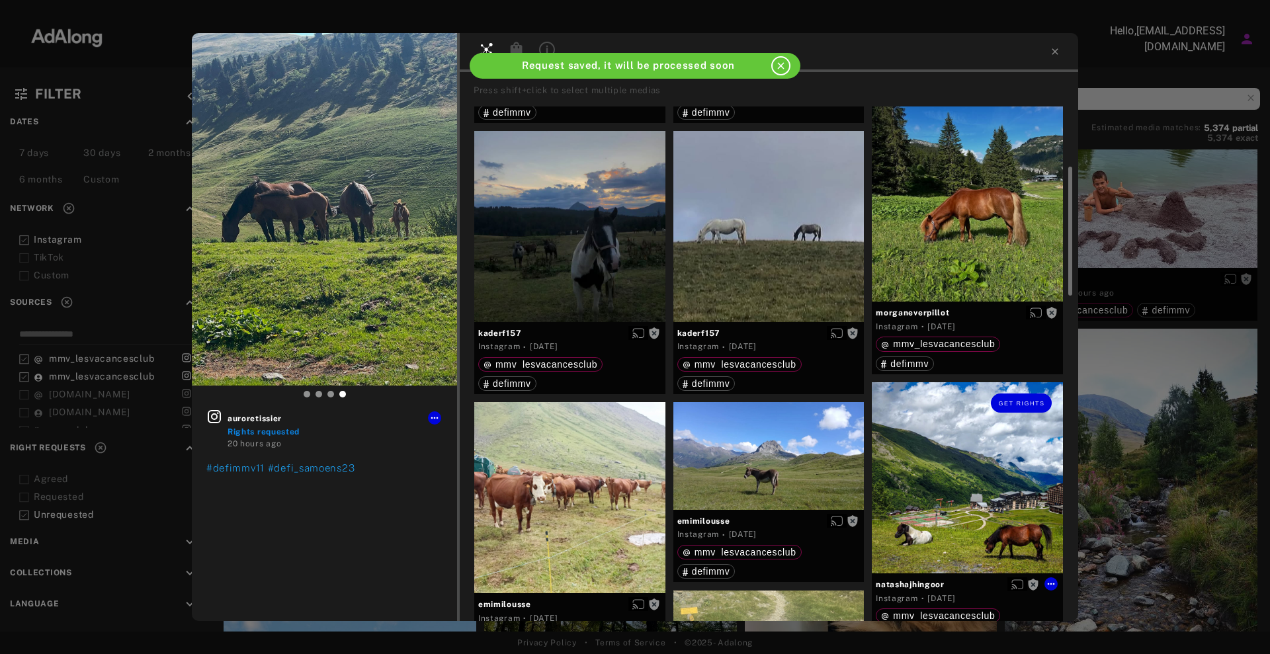
scroll to position [496, 0]
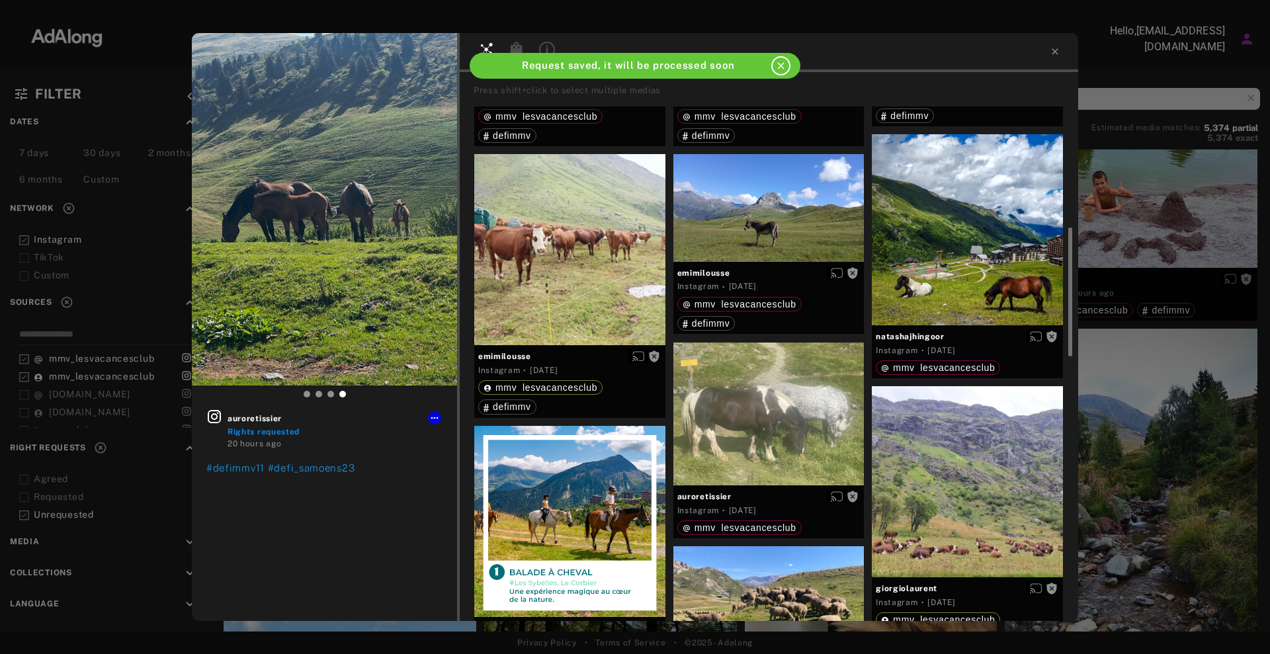
click at [1139, 386] on div "auroretissier Rights requested 20 hours ago #defimmv11 #defi_samoens23 Press sh…" at bounding box center [635, 327] width 1270 height 654
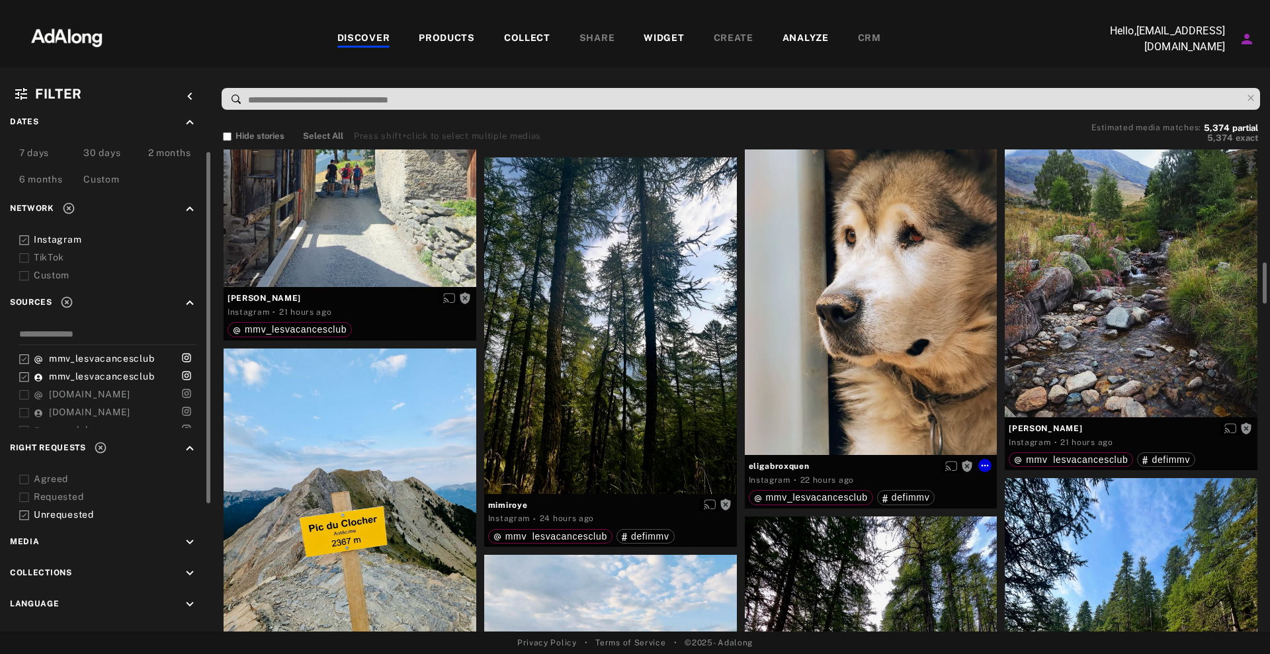
scroll to position [1571, 0]
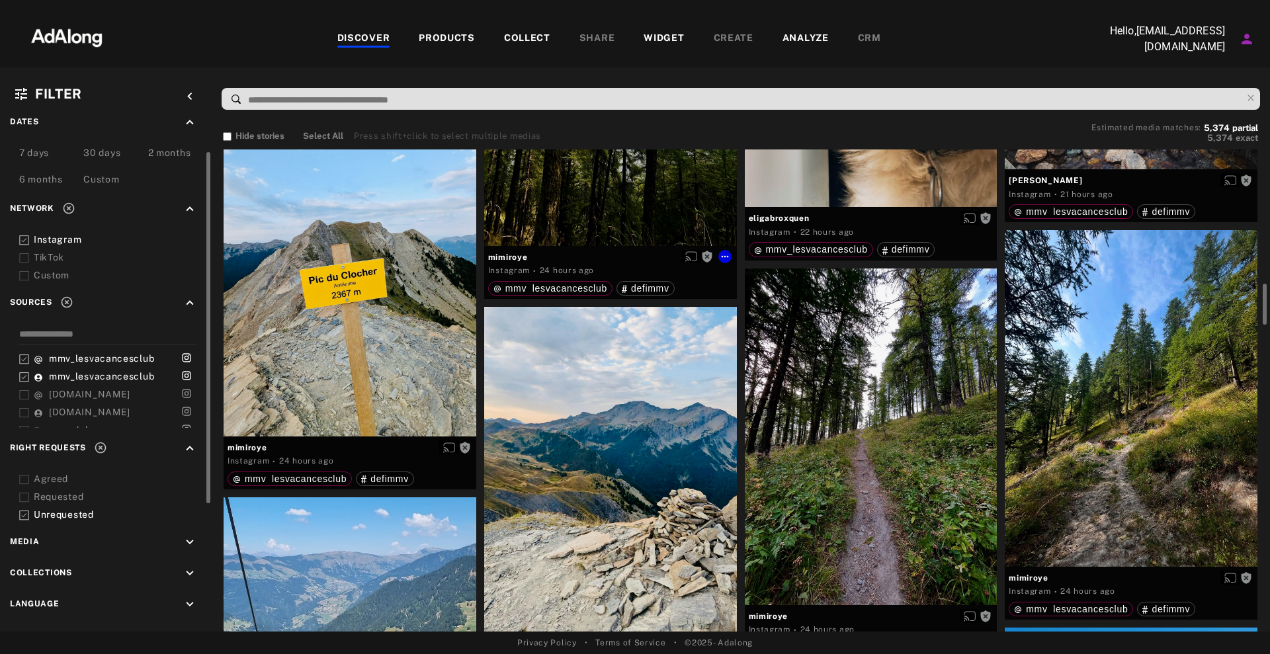
click at [604, 200] on div "Get rights" at bounding box center [610, 77] width 253 height 336
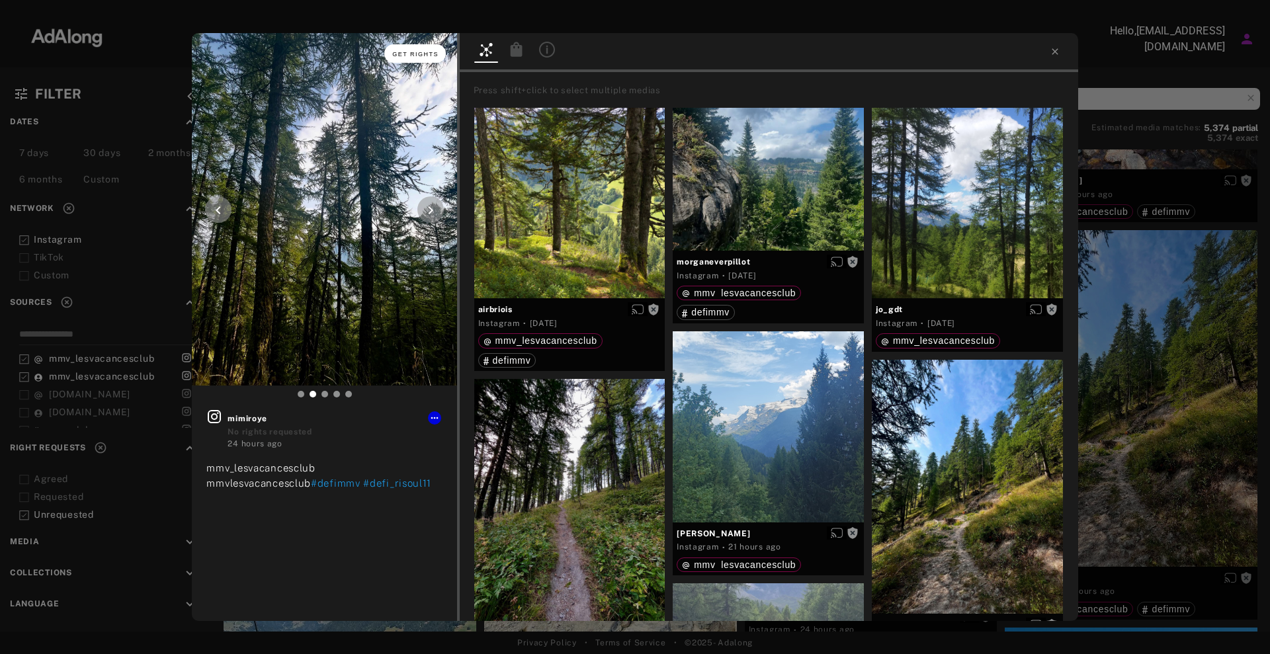
click at [415, 54] on span "Get rights" at bounding box center [415, 54] width 46 height 7
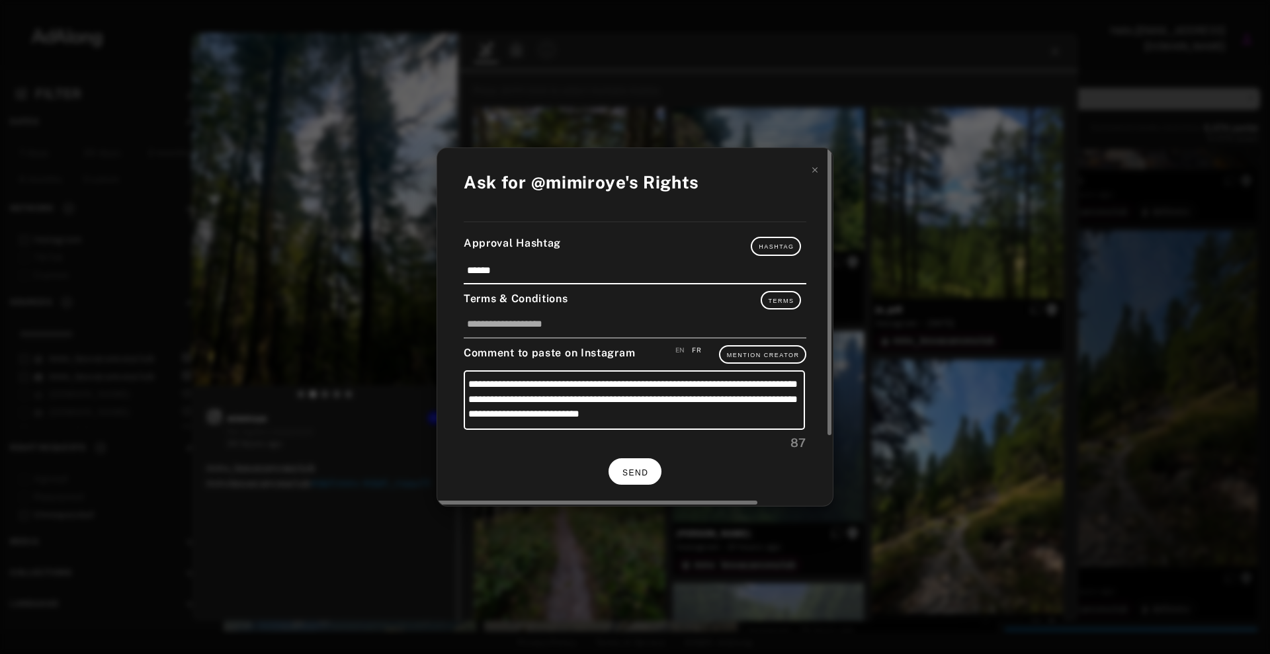
click at [638, 462] on button "SEND" at bounding box center [634, 471] width 53 height 26
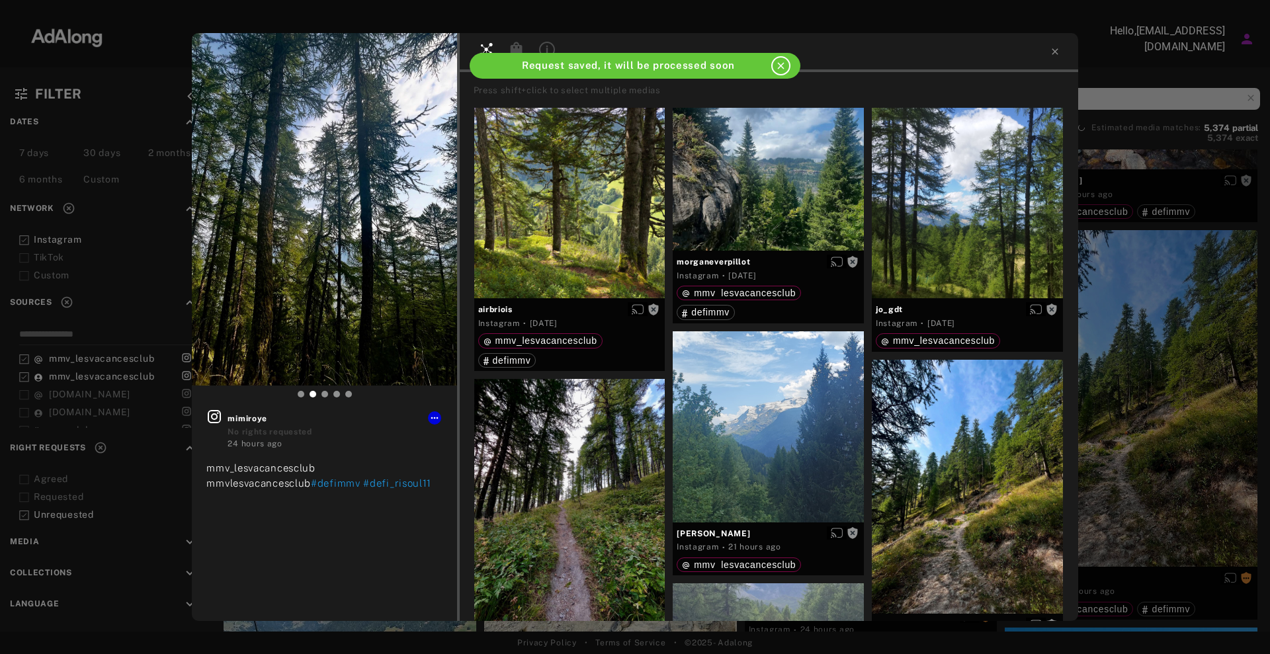
click at [1155, 341] on div "Get rights mimiroye No rights requested 24 hours ago mmv_lesvacancesclub mmvles…" at bounding box center [635, 327] width 1270 height 654
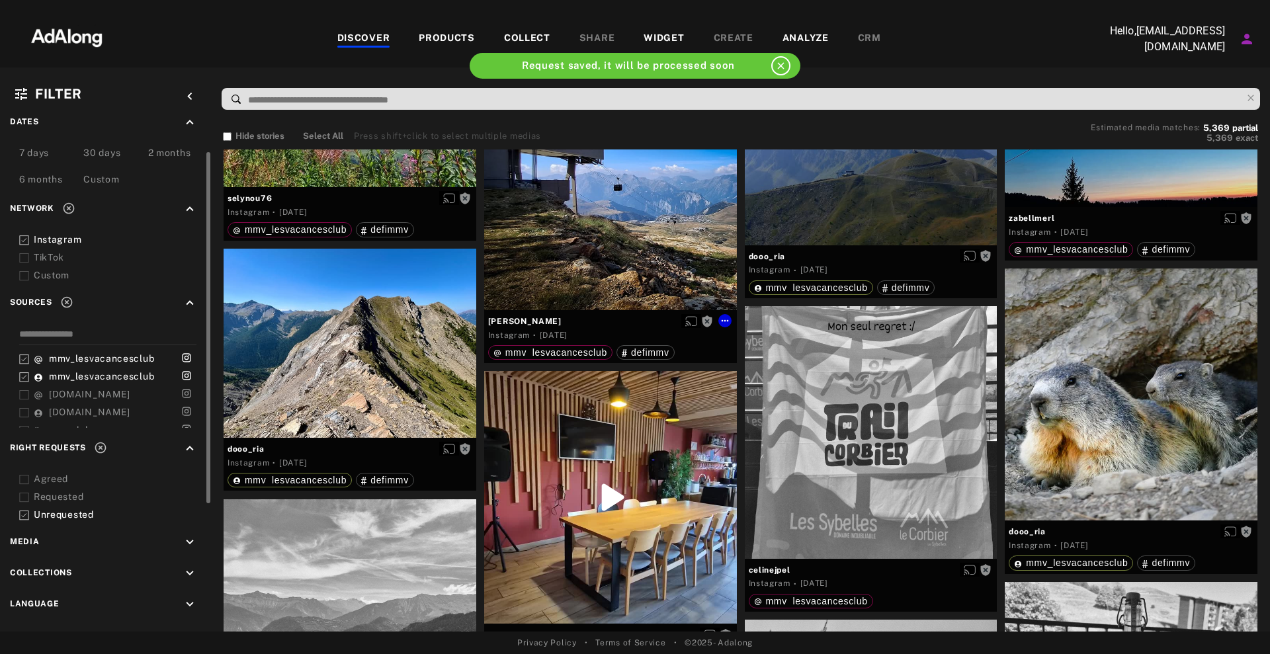
scroll to position [1405, 0]
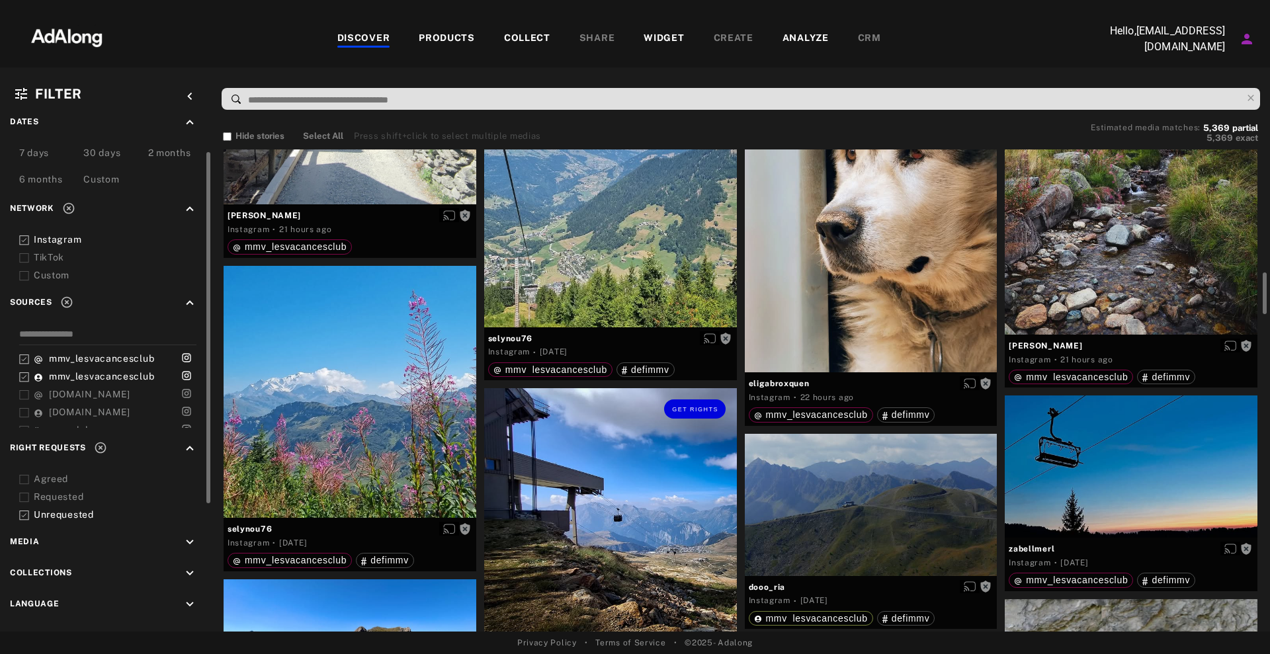
click at [574, 472] on div "Get rights" at bounding box center [610, 514] width 253 height 253
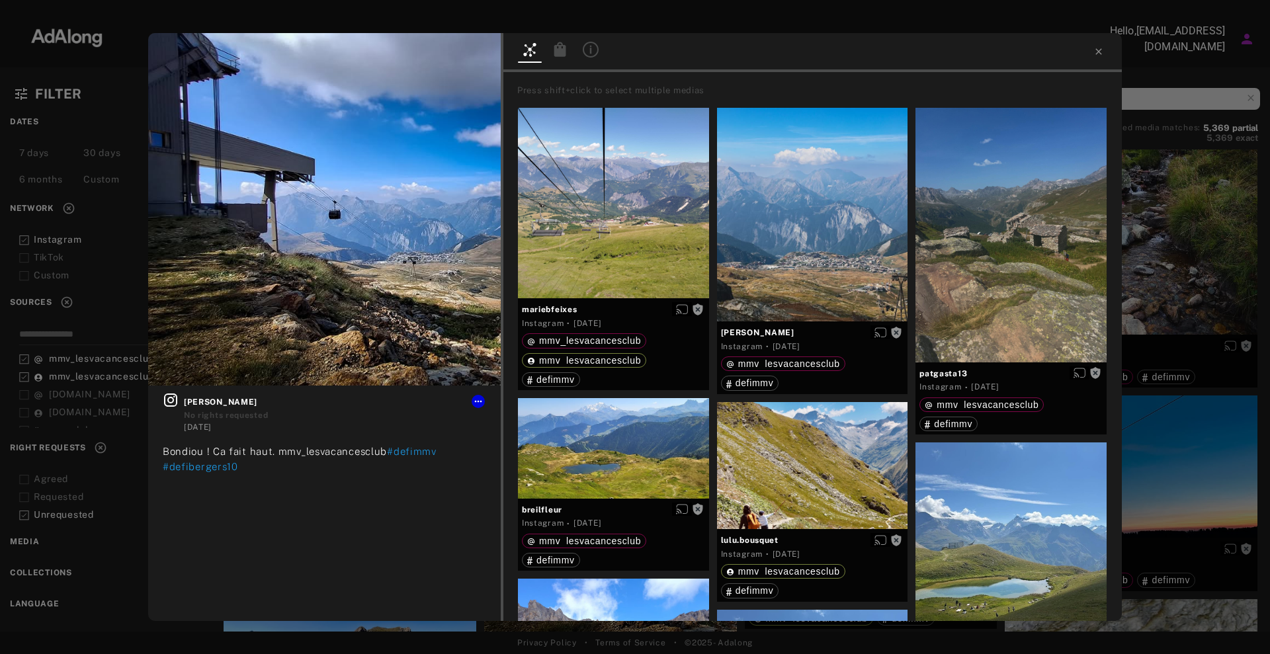
click at [1239, 321] on div "Get rights [PERSON_NAME] No rights requested [DATE] Bondiou ! Ca fait haut. mmv…" at bounding box center [635, 327] width 1270 height 654
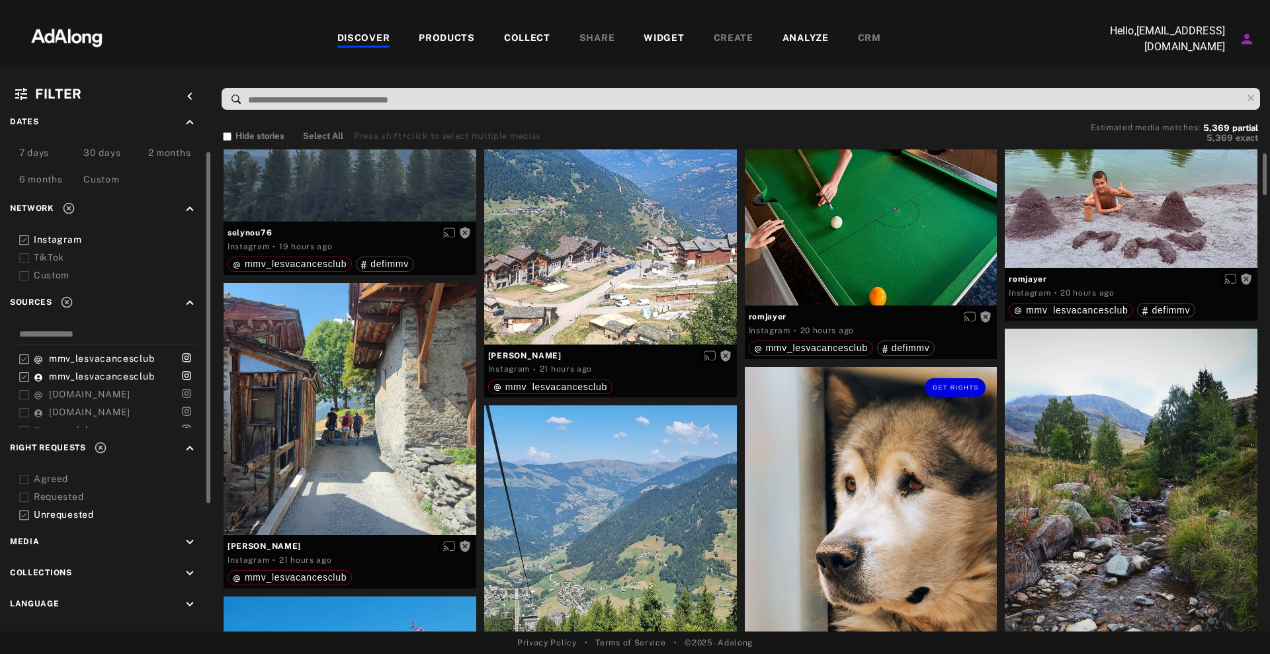
scroll to position [909, 0]
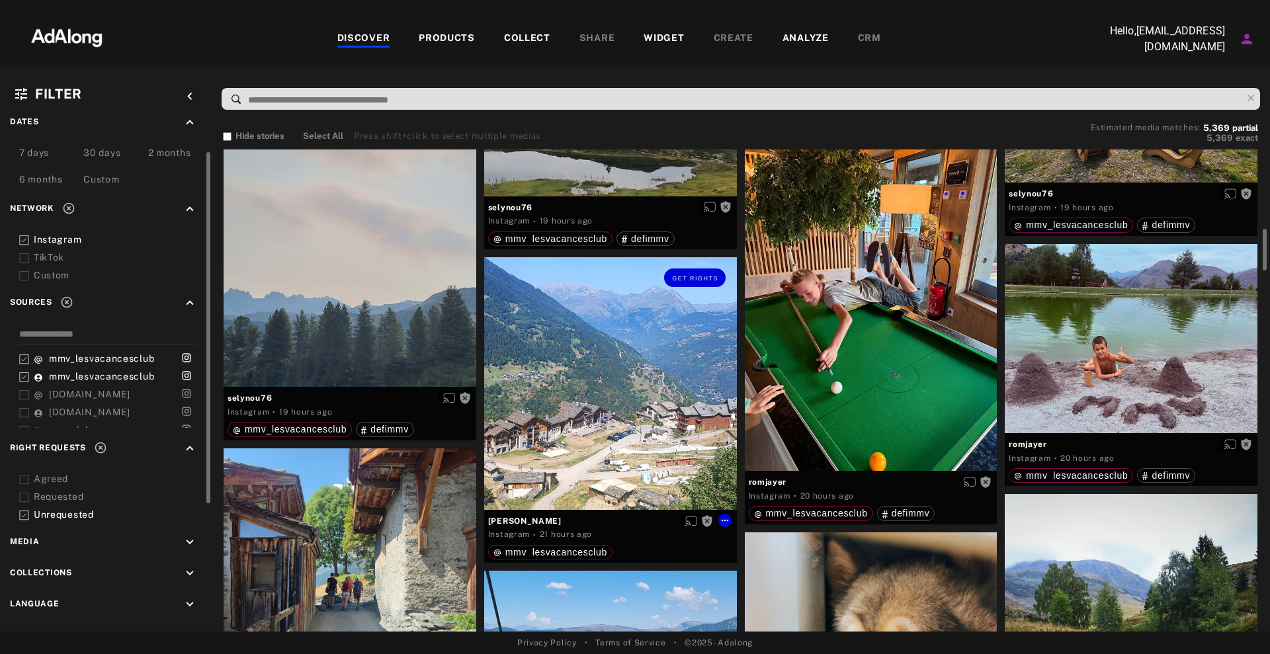
click at [544, 334] on div "Get rights" at bounding box center [610, 383] width 253 height 253
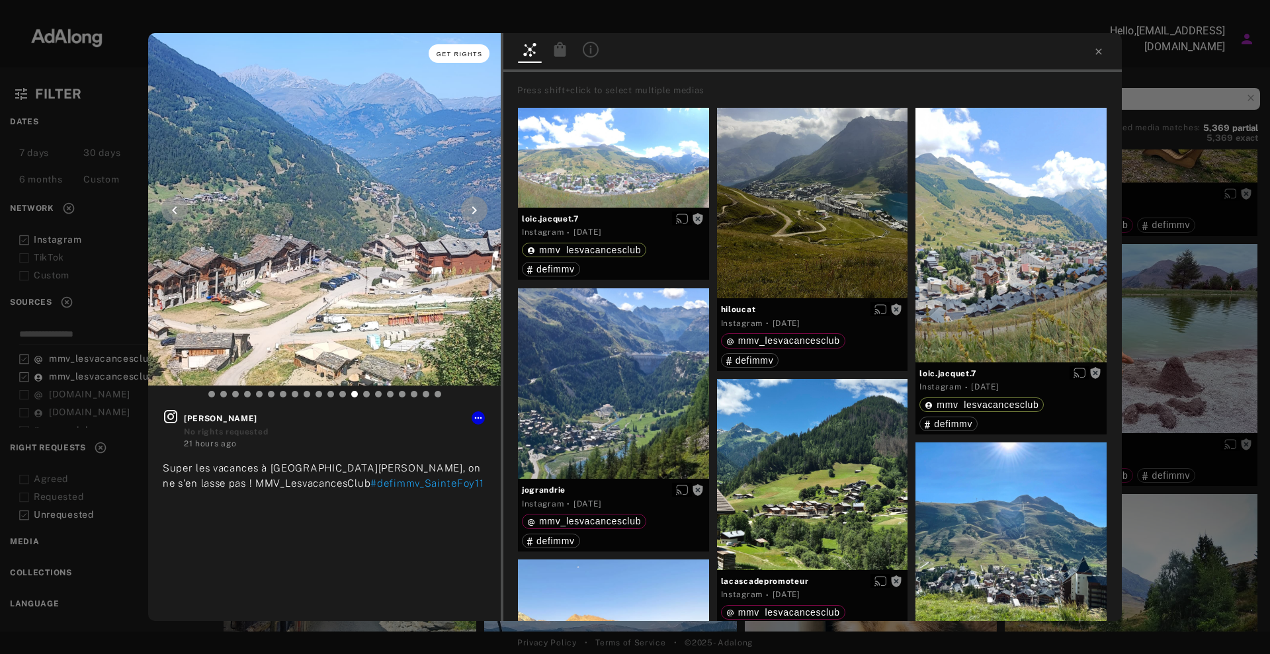
click at [452, 60] on button "Get rights" at bounding box center [459, 53] width 61 height 19
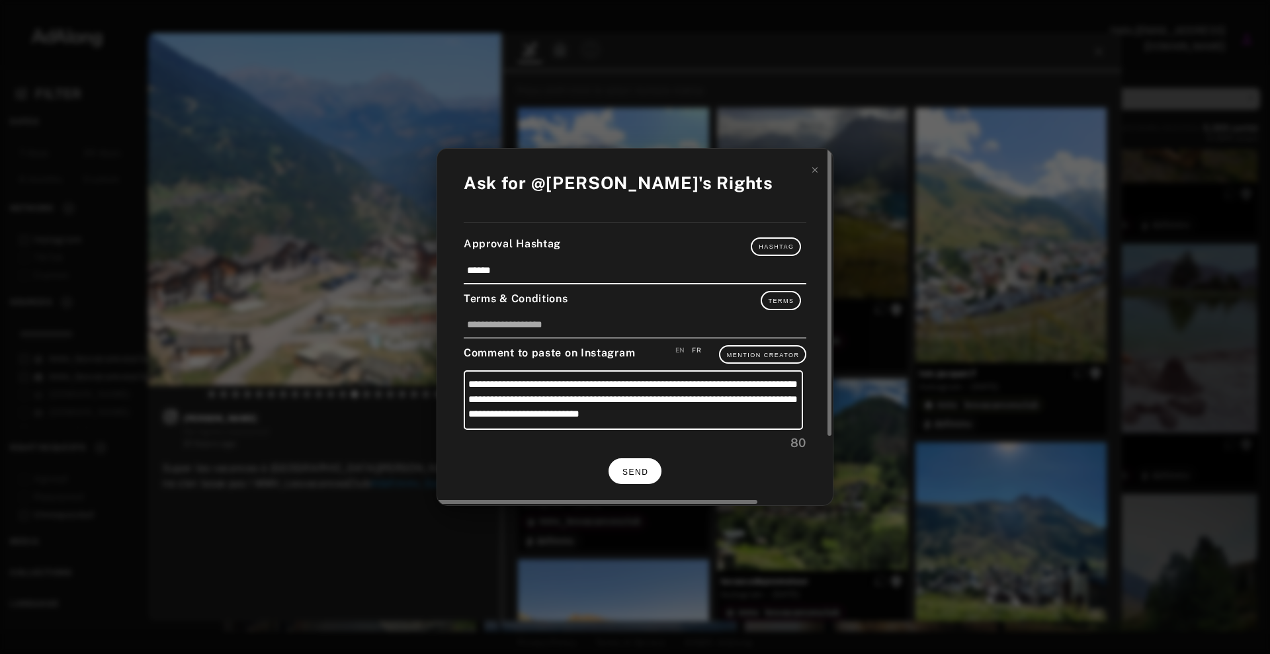
click at [639, 459] on button "SEND" at bounding box center [634, 471] width 53 height 26
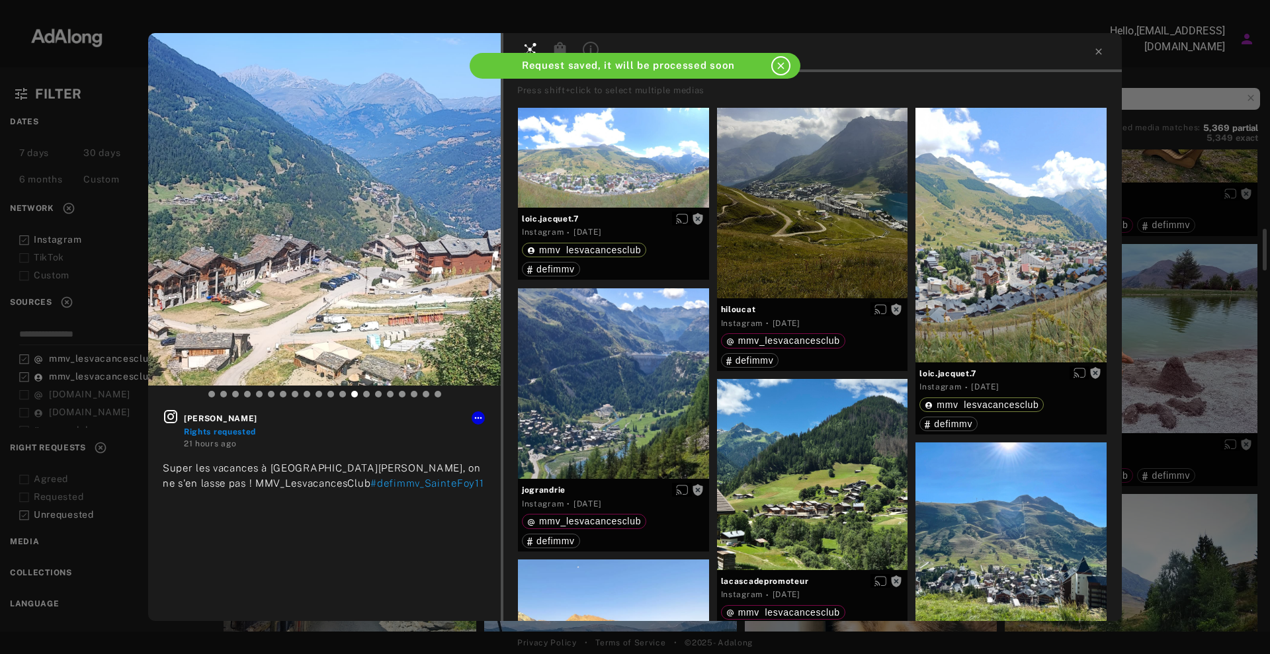
click at [1167, 297] on div "[PERSON_NAME] Rights requested 21 hours ago Super les vacances à [GEOGRAPHIC_DA…" at bounding box center [635, 327] width 1270 height 654
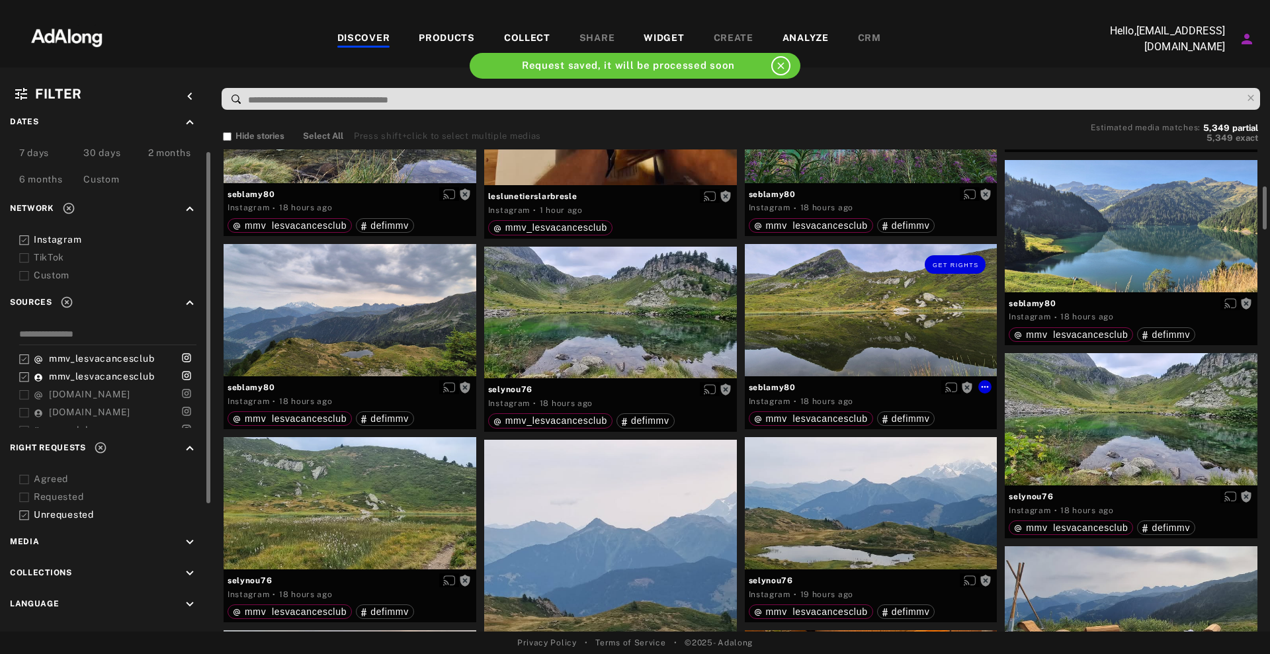
scroll to position [248, 0]
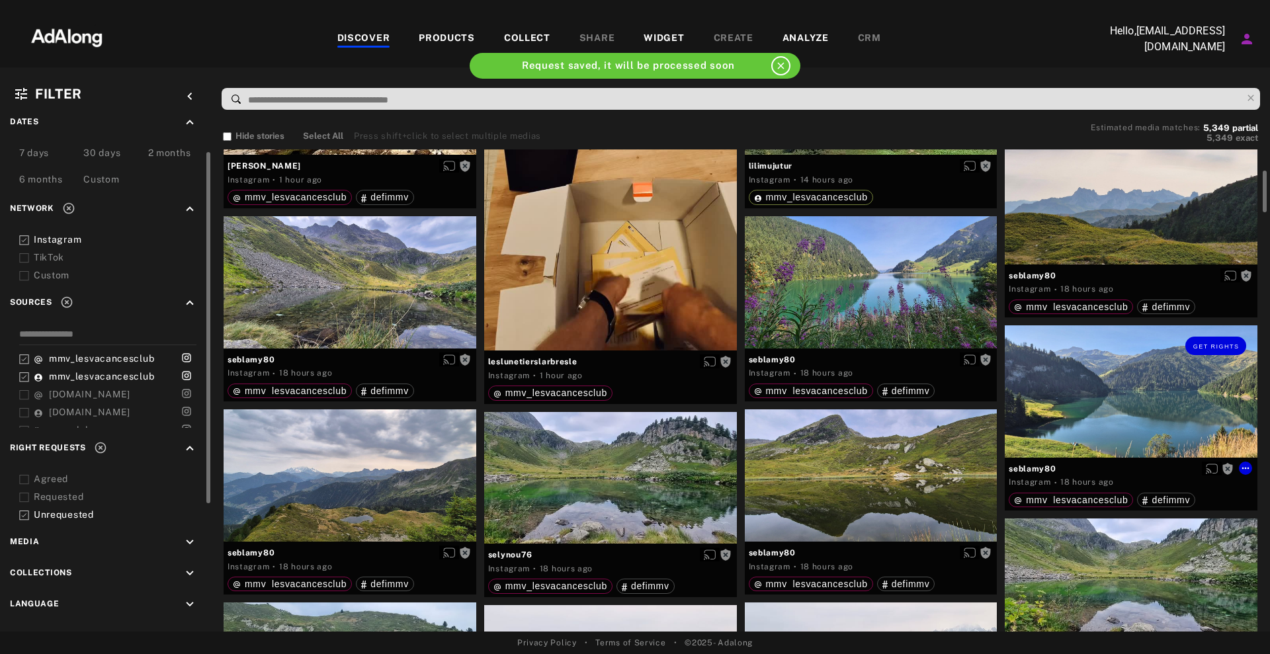
click at [1102, 377] on div "Get rights" at bounding box center [1131, 391] width 253 height 132
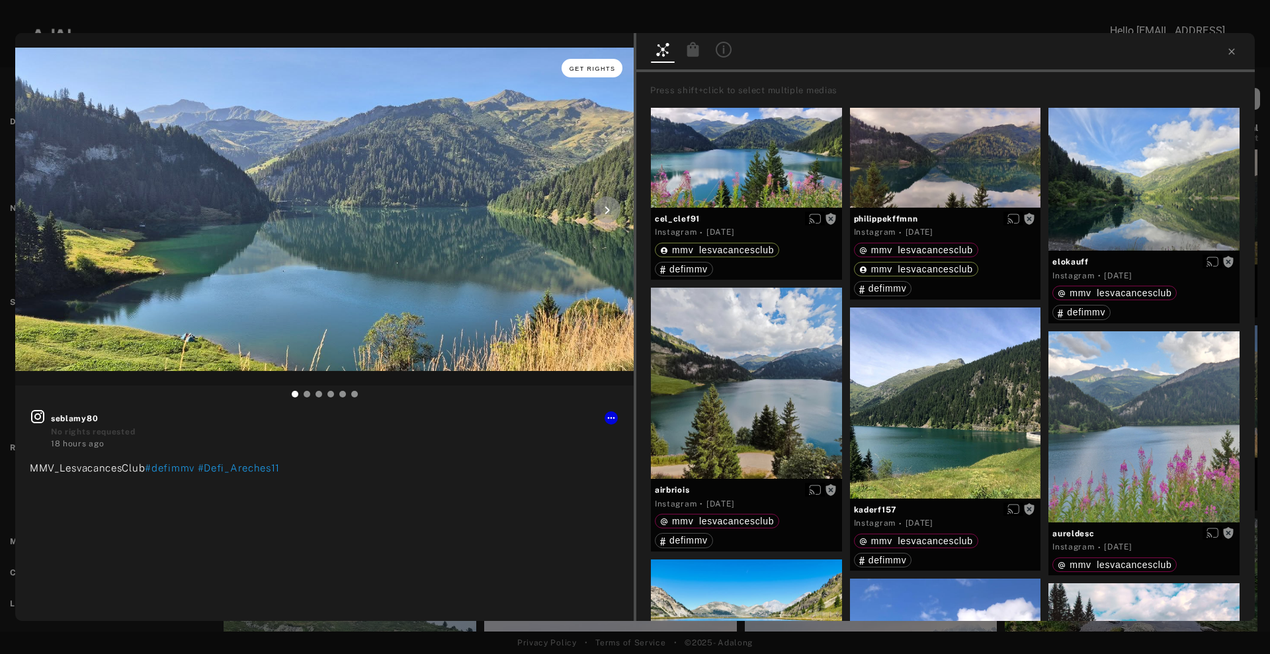
click at [587, 71] on span "Get rights" at bounding box center [592, 68] width 46 height 7
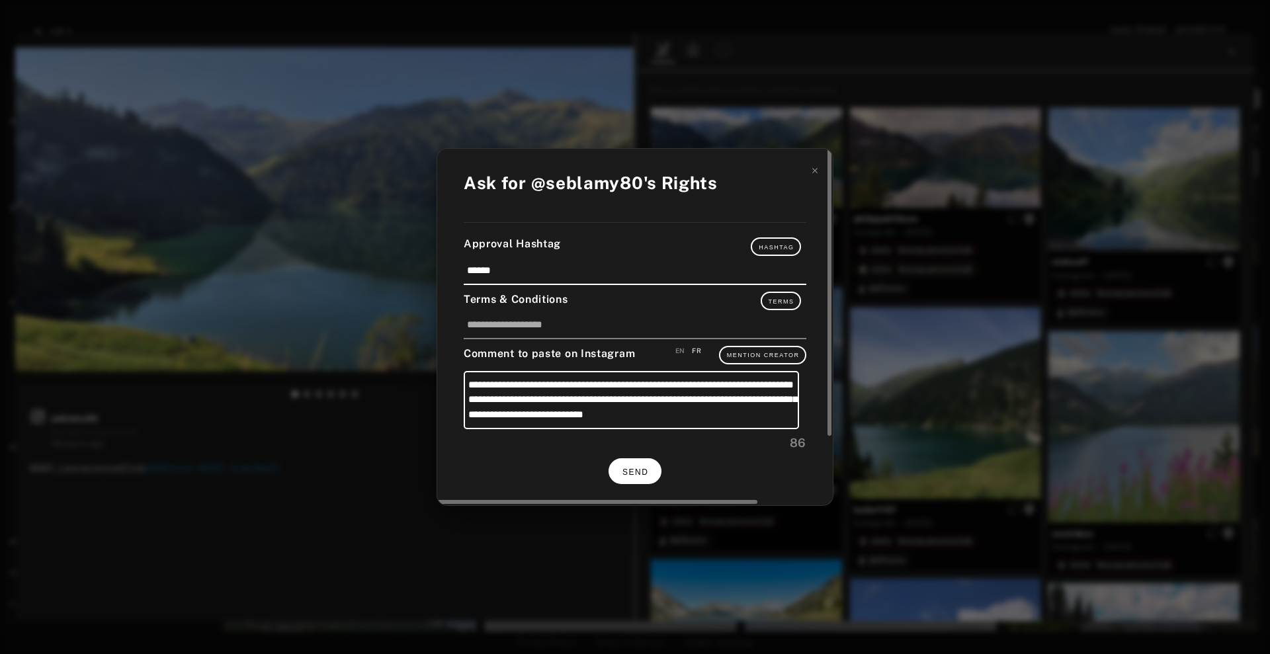
click at [641, 466] on button "SEND" at bounding box center [634, 471] width 53 height 26
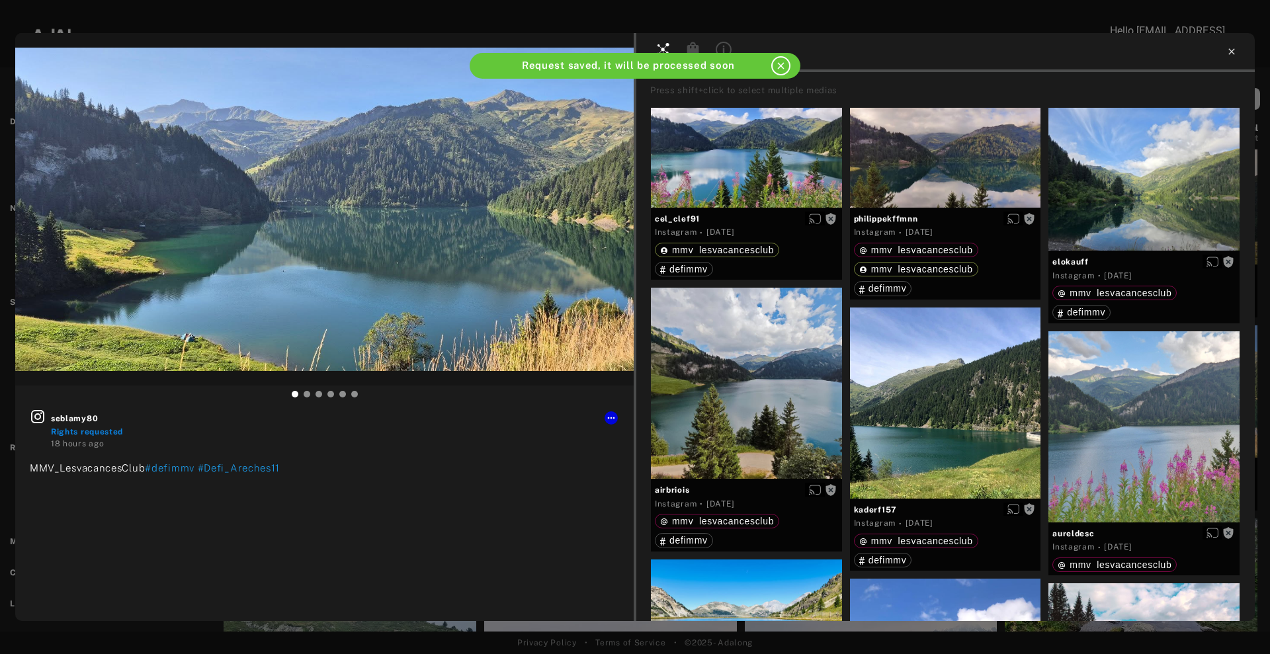
click at [1233, 50] on icon at bounding box center [1231, 51] width 6 height 6
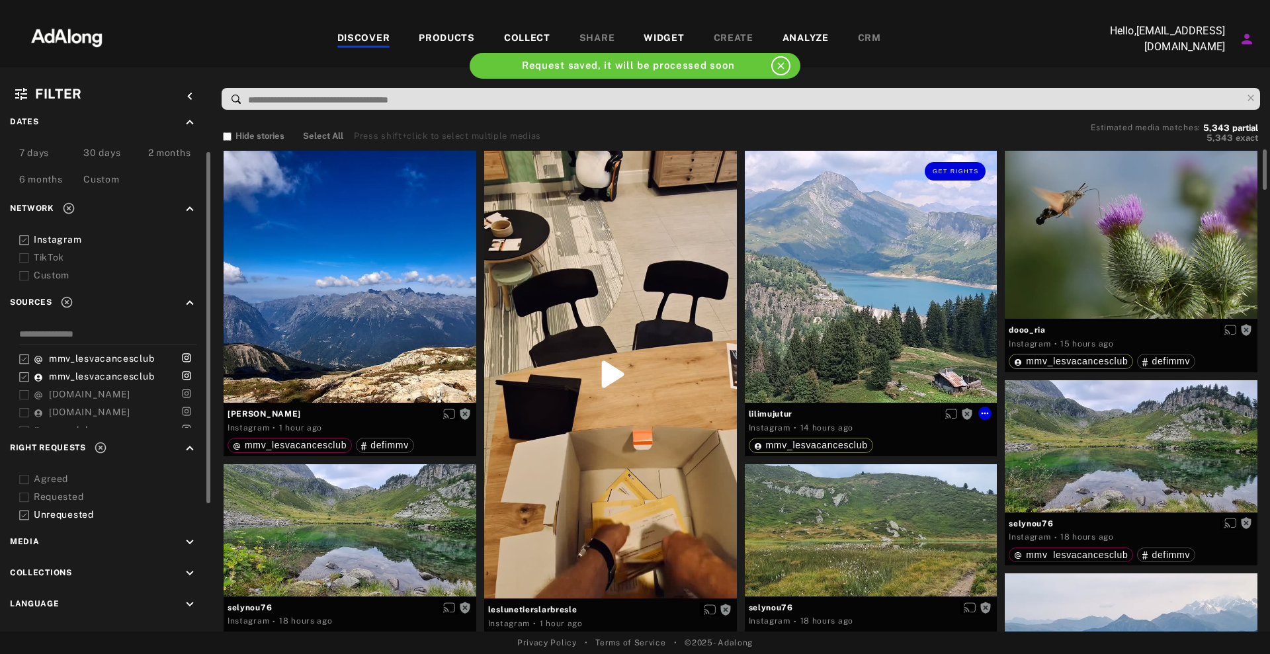
click at [844, 255] on div "Get rights" at bounding box center [871, 277] width 253 height 253
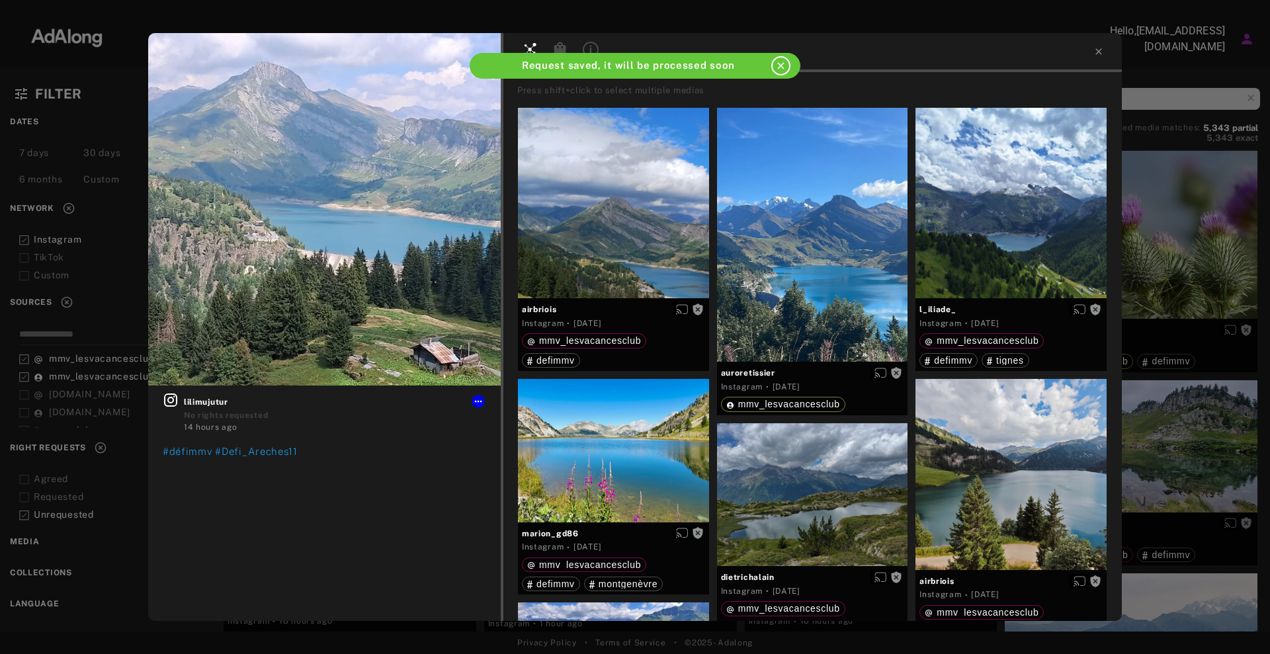
click at [1153, 159] on div "Get rights lilimujutur No rights requested 14 hours ago #défimmv #Defi_Areches1…" at bounding box center [635, 327] width 1270 height 654
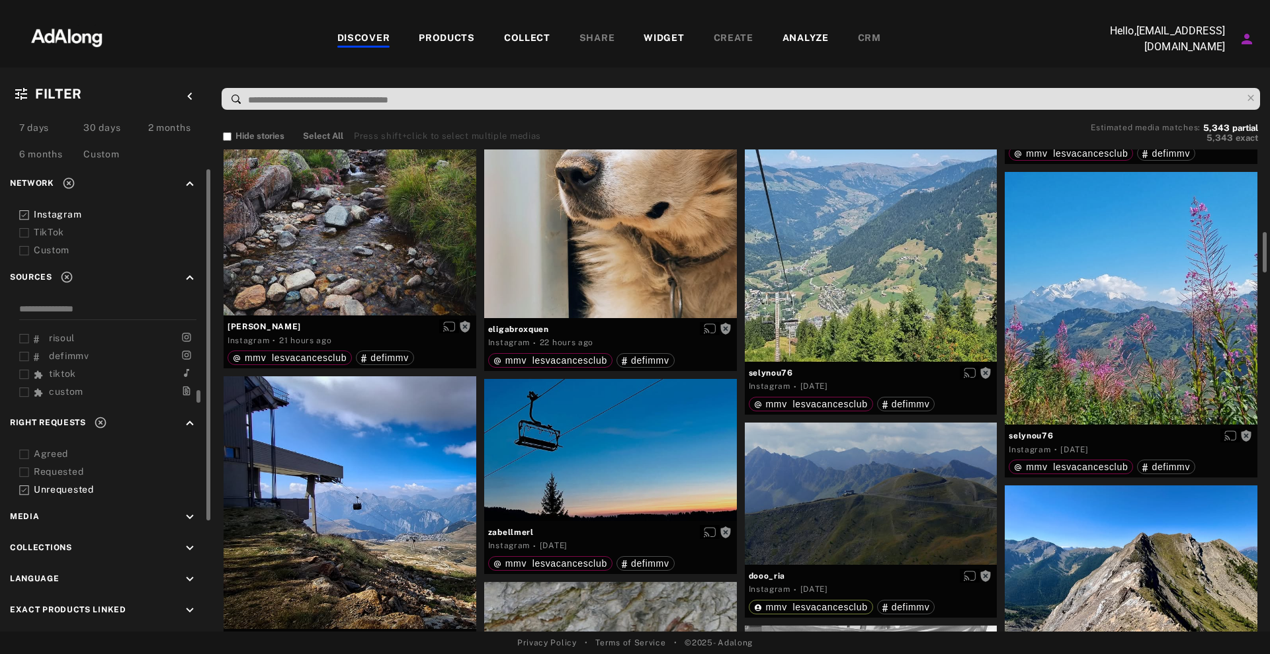
scroll to position [126, 0]
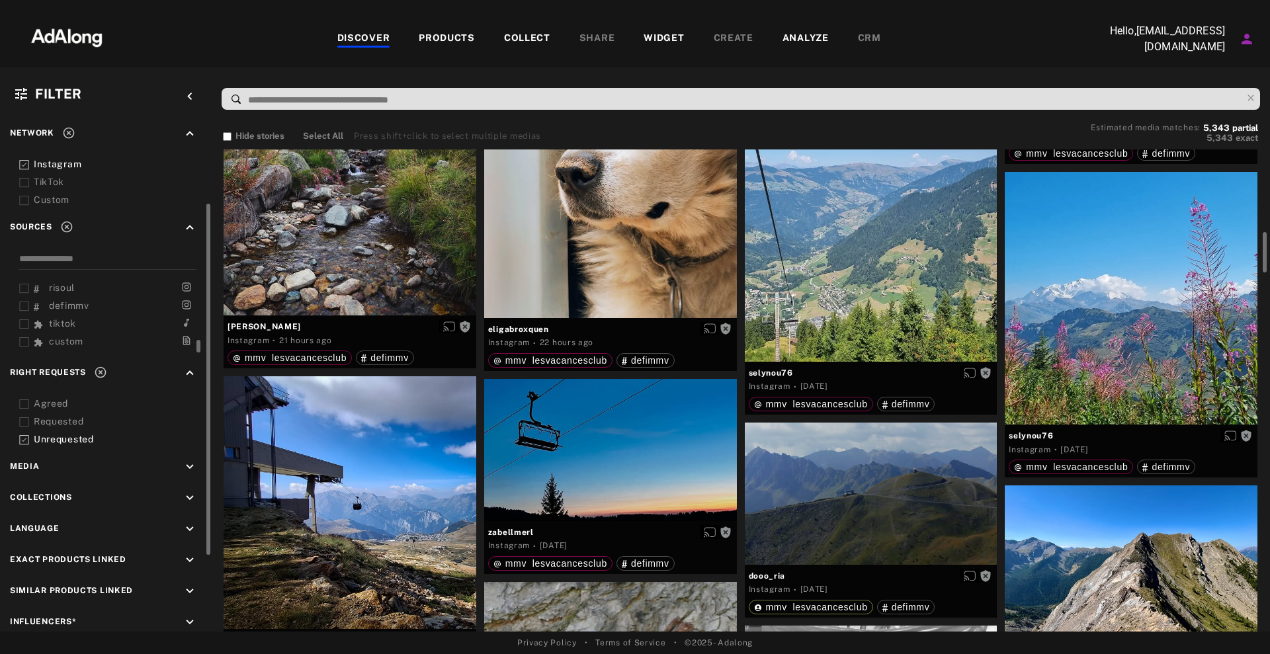
click at [69, 300] on span "defimmv" at bounding box center [69, 305] width 40 height 11
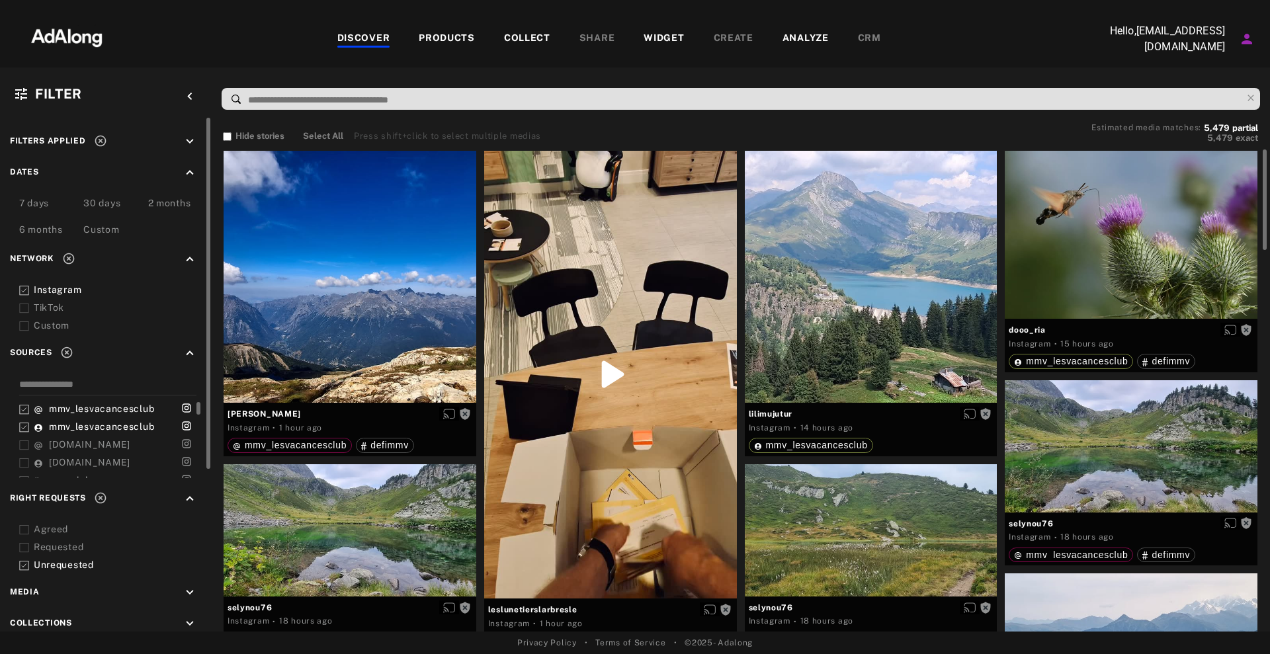
click at [100, 423] on span "mmv_lesvacancesclub" at bounding box center [101, 426] width 105 height 11
click at [105, 405] on span "mmv_lesvacancesclub" at bounding box center [101, 408] width 105 height 11
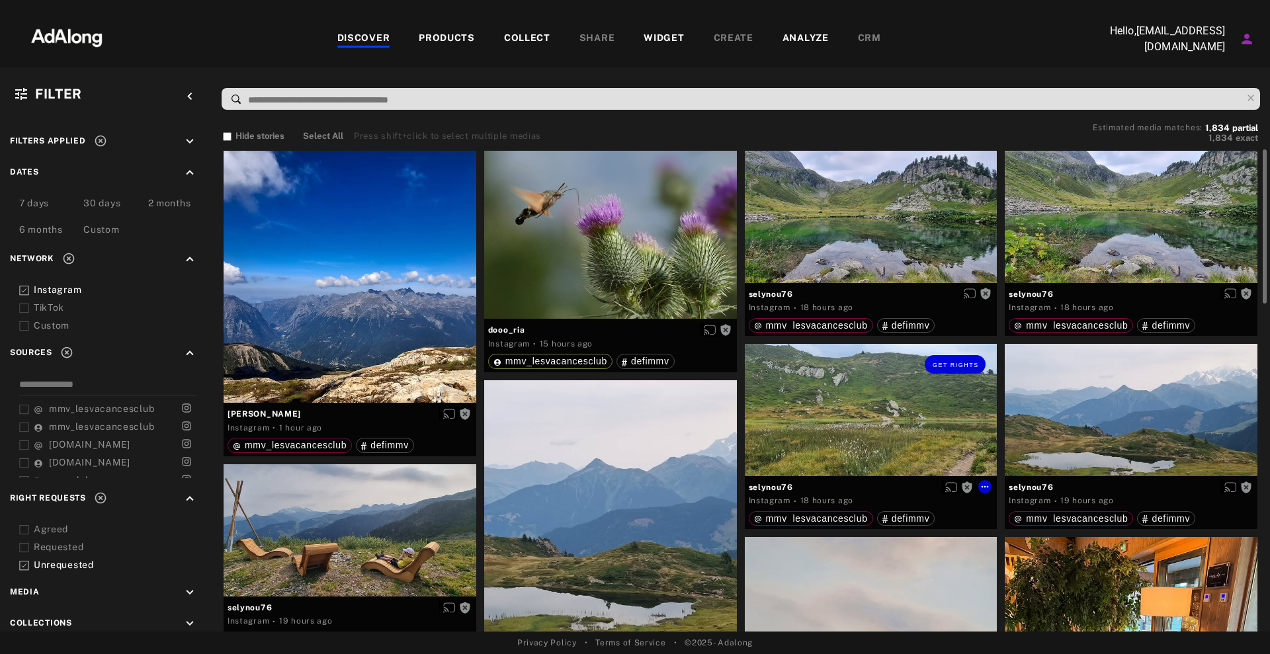
scroll to position [331, 0]
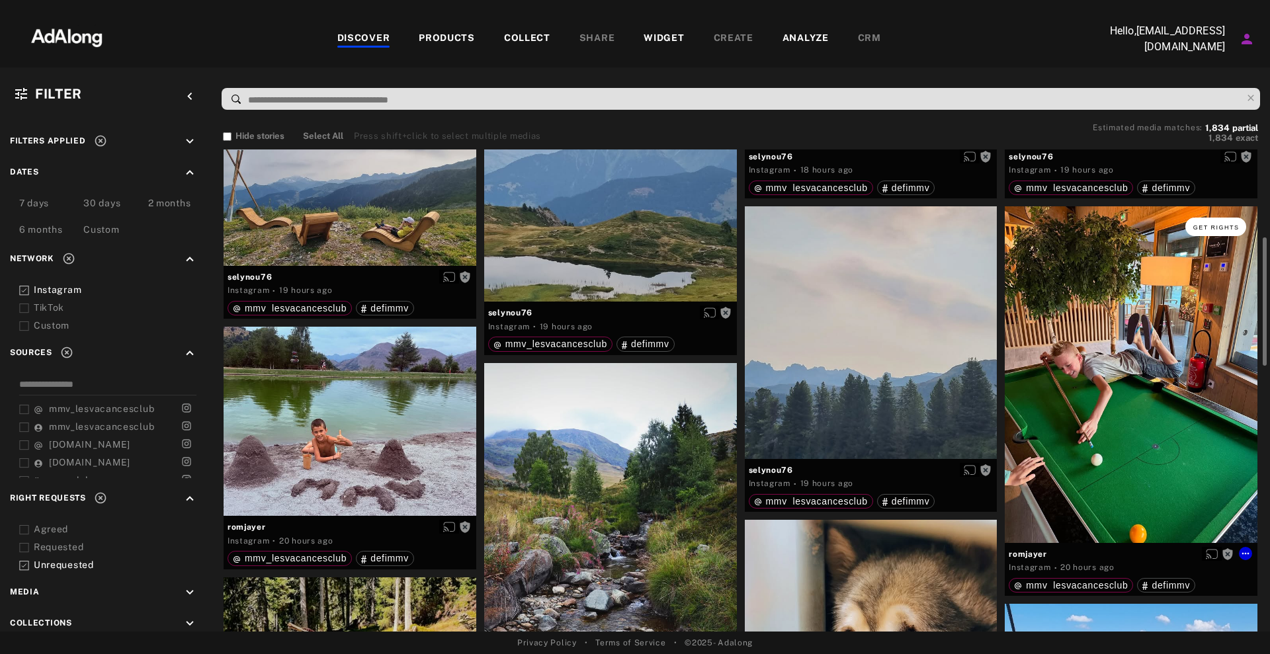
click at [1212, 227] on span "Get rights" at bounding box center [1216, 227] width 46 height 7
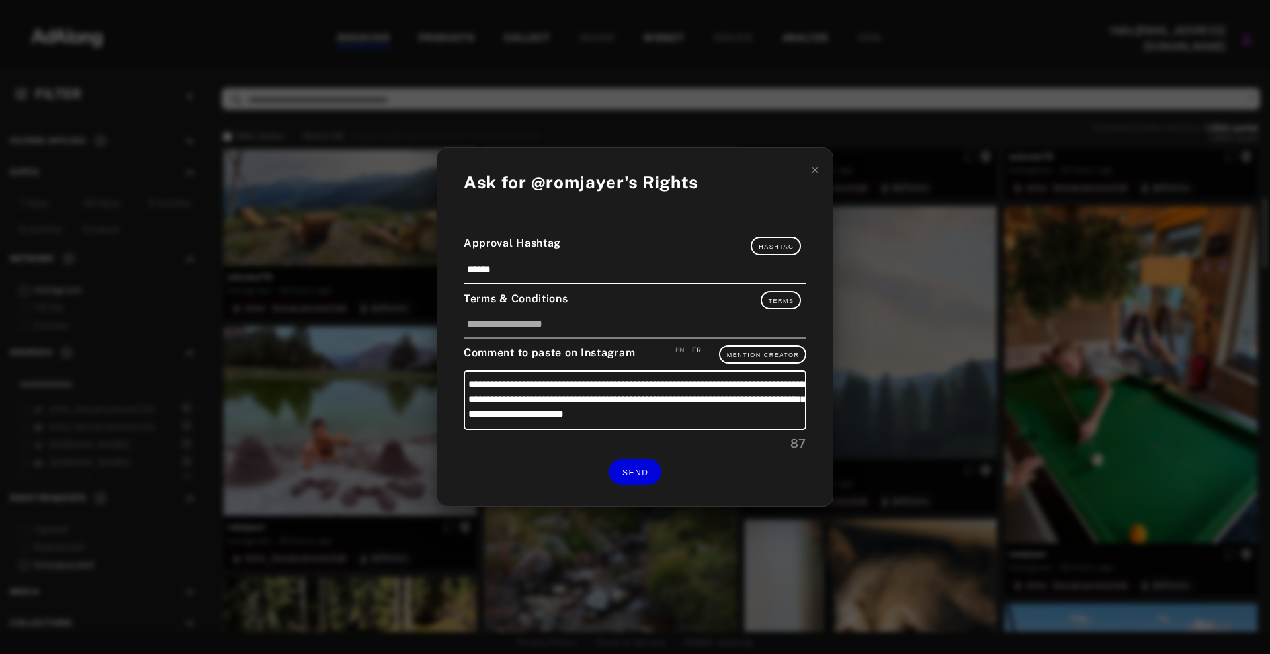
click at [1033, 282] on div "**********" at bounding box center [635, 327] width 1270 height 654
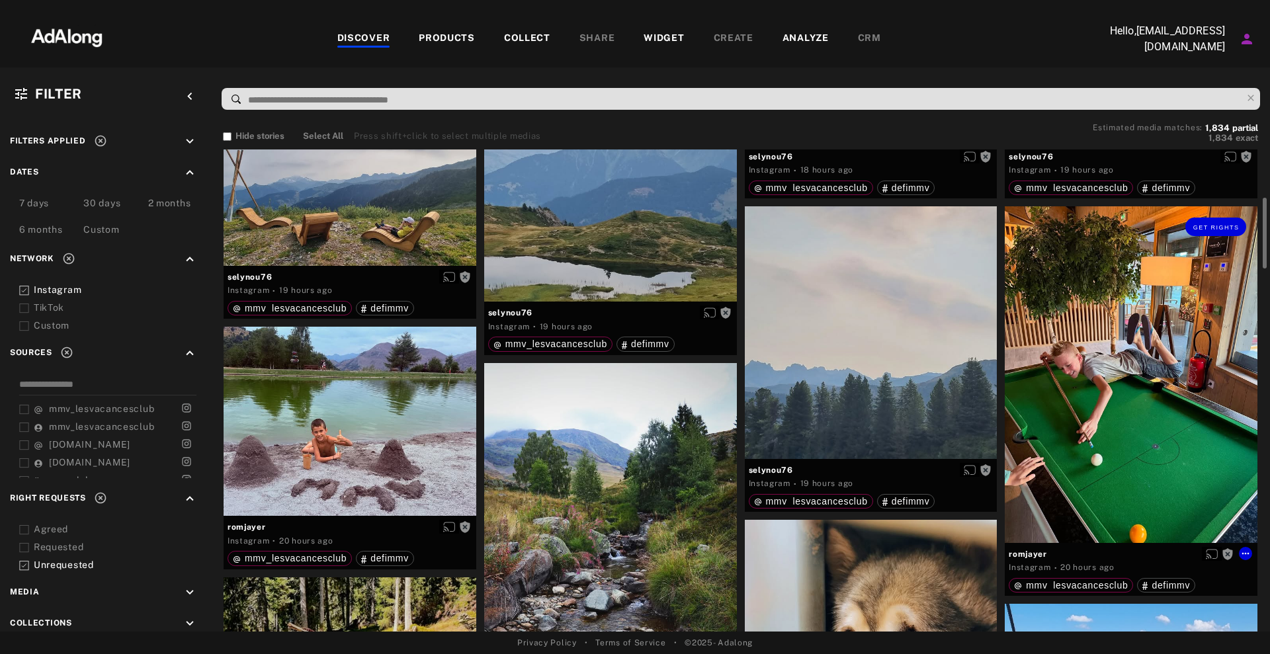
click at [1092, 317] on div "Get rights" at bounding box center [1131, 374] width 253 height 337
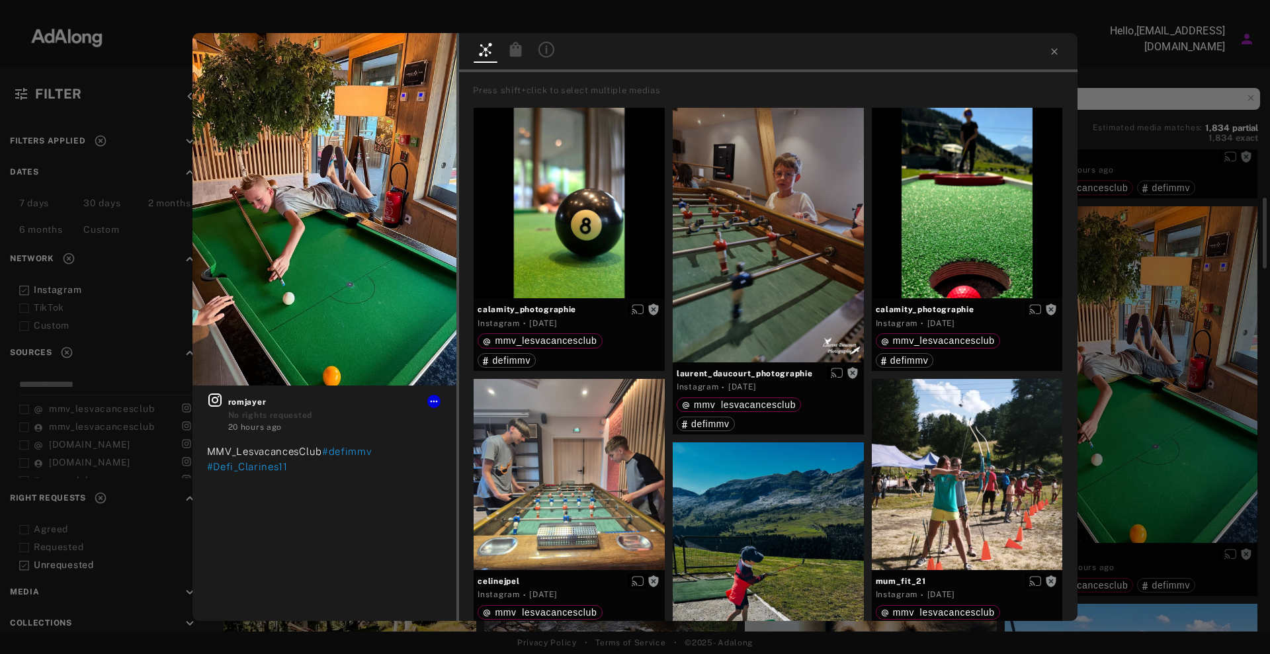
click at [1140, 216] on div "Get rights romjayer No rights requested 20 hours ago MMV_LesvacancesClub #defim…" at bounding box center [635, 327] width 1270 height 654
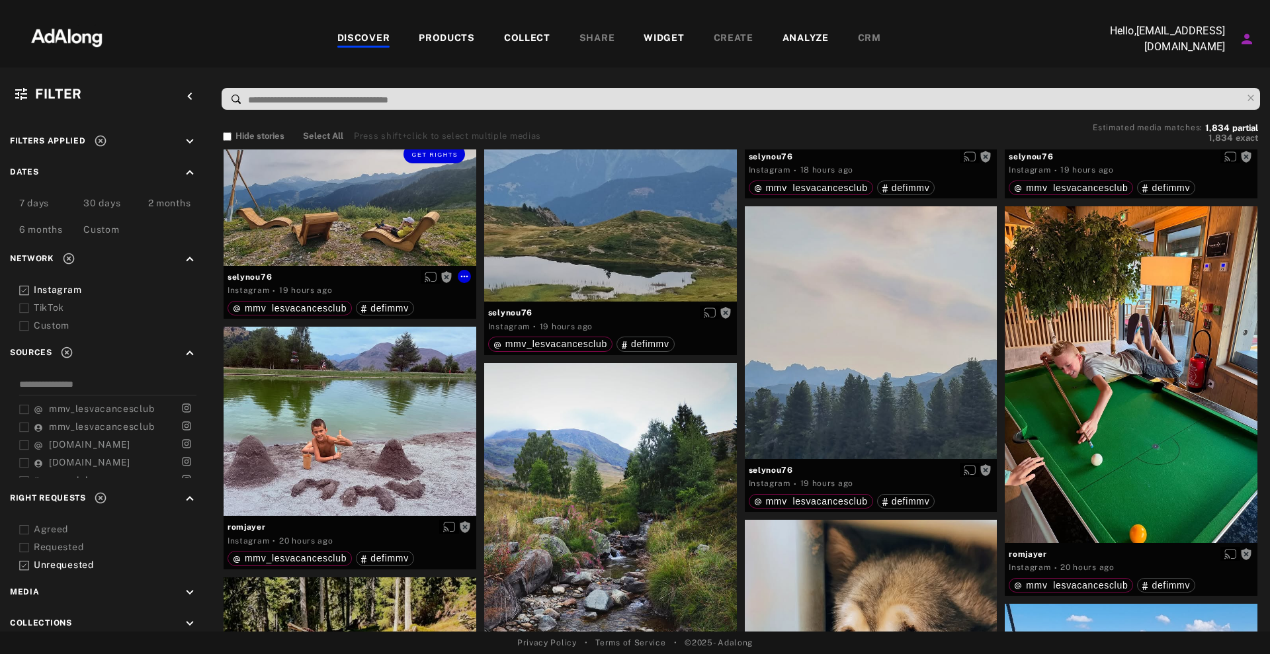
scroll to position [165, 0]
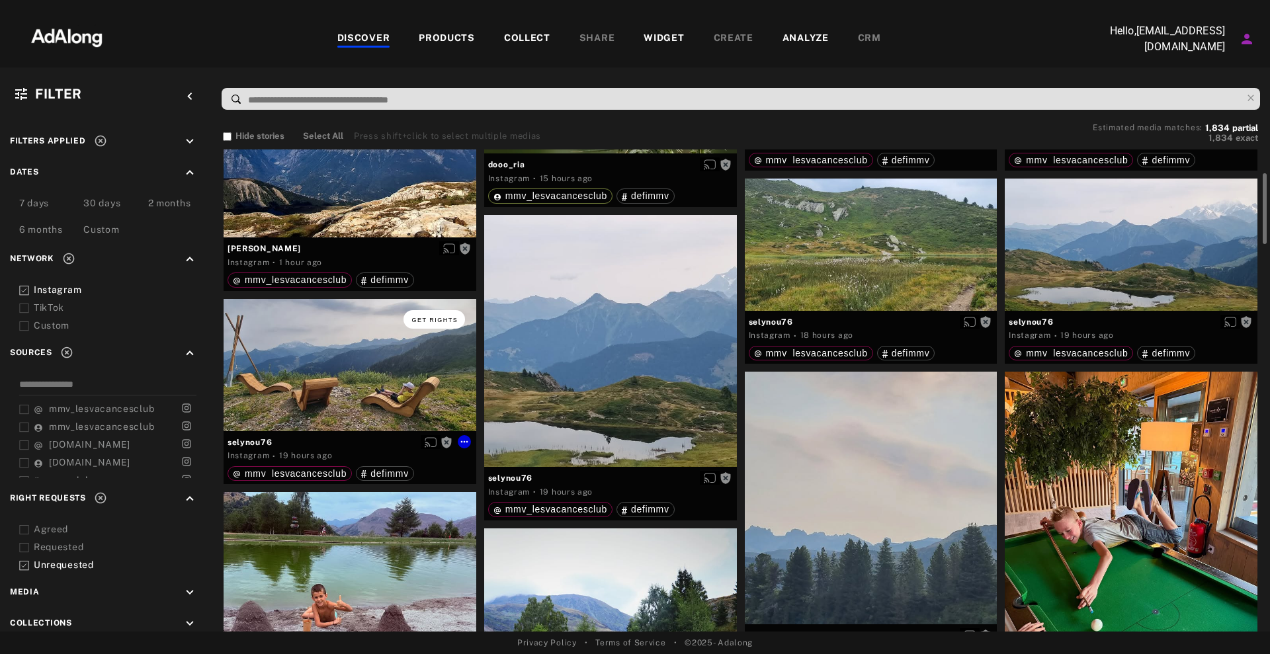
click at [435, 323] on button "Get rights" at bounding box center [433, 319] width 61 height 19
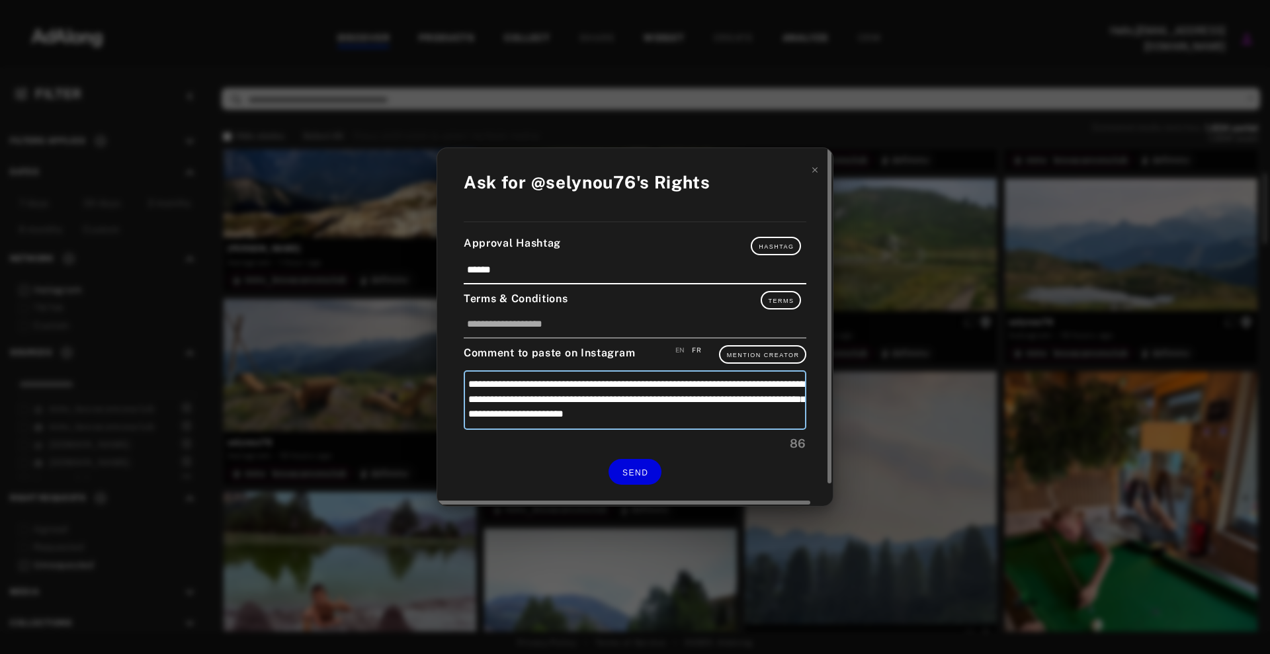
click at [685, 380] on textarea "**********" at bounding box center [635, 400] width 343 height 60
type textarea "**********"
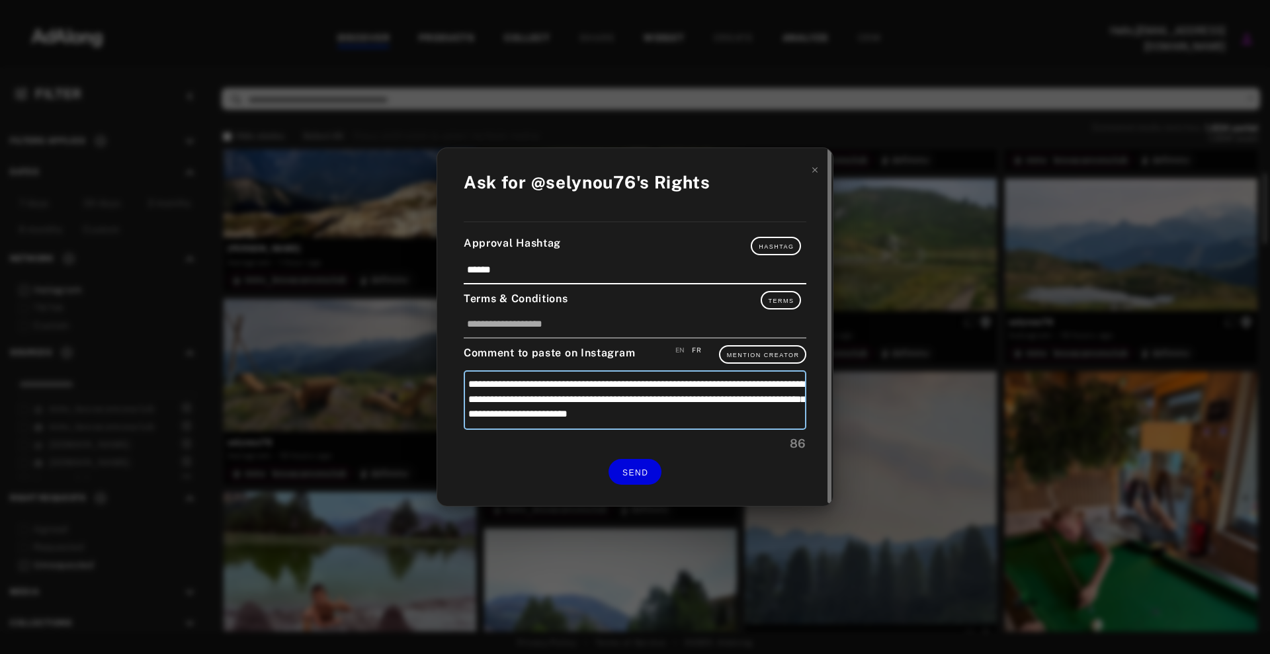
type textarea "**********"
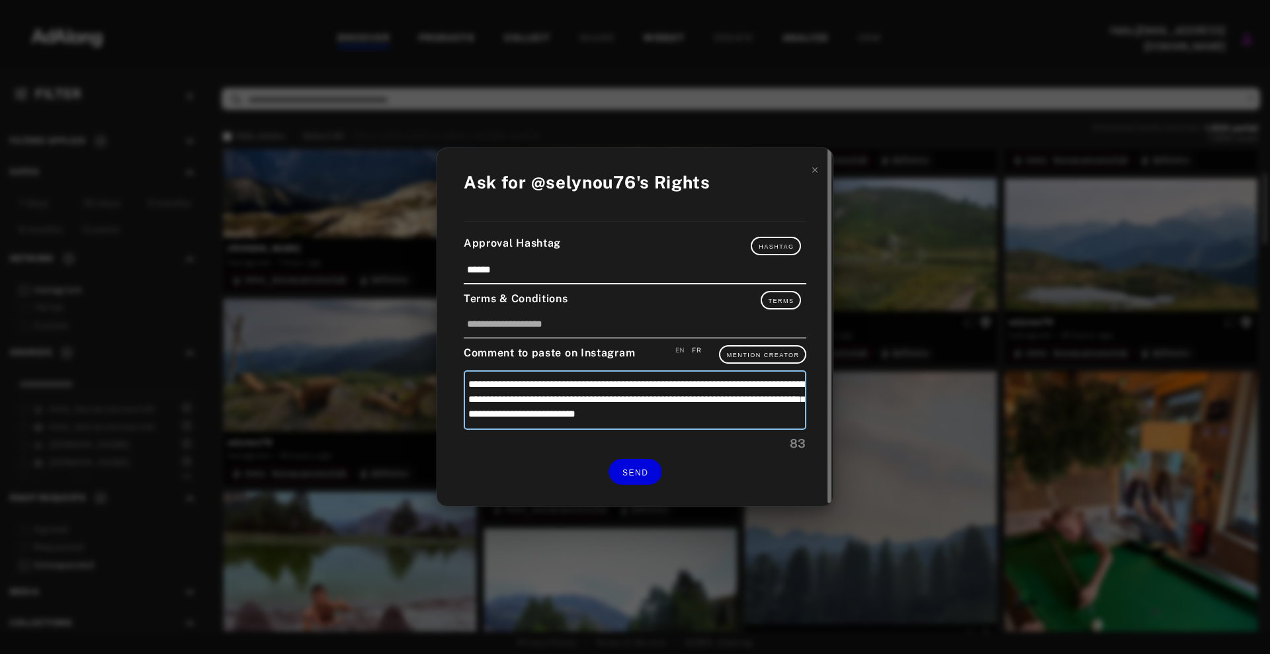
type textarea "**********"
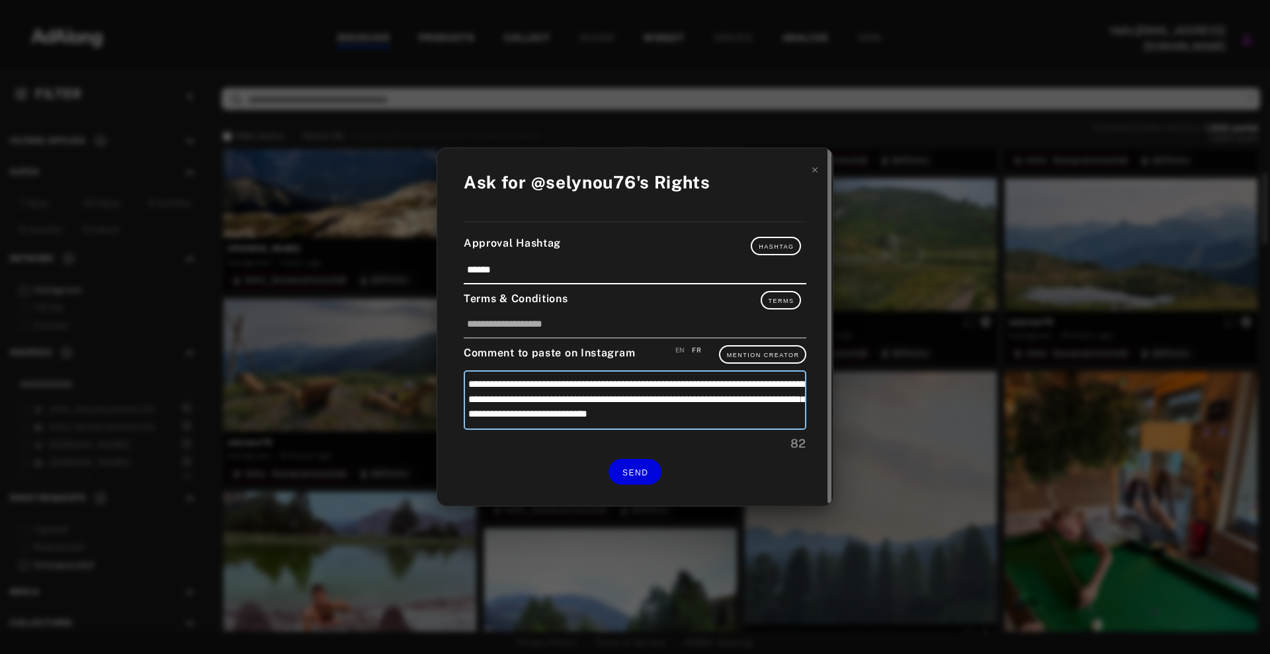
type textarea "**********"
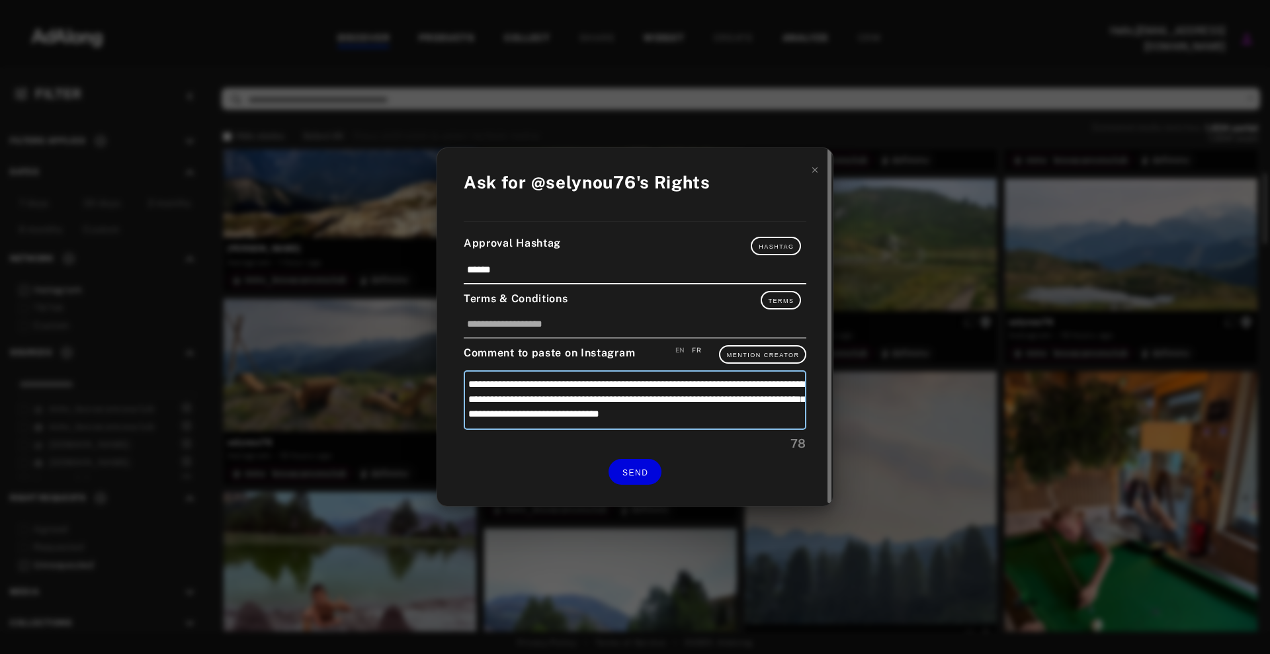
type textarea "**********"
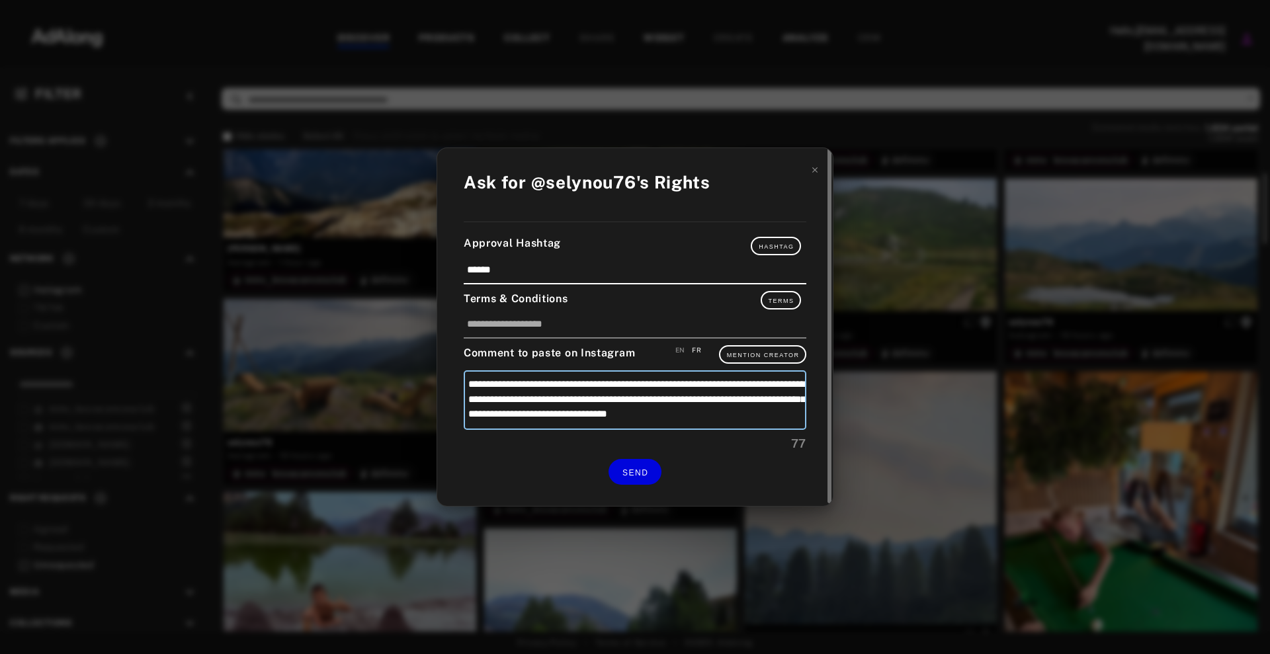
type textarea "**********"
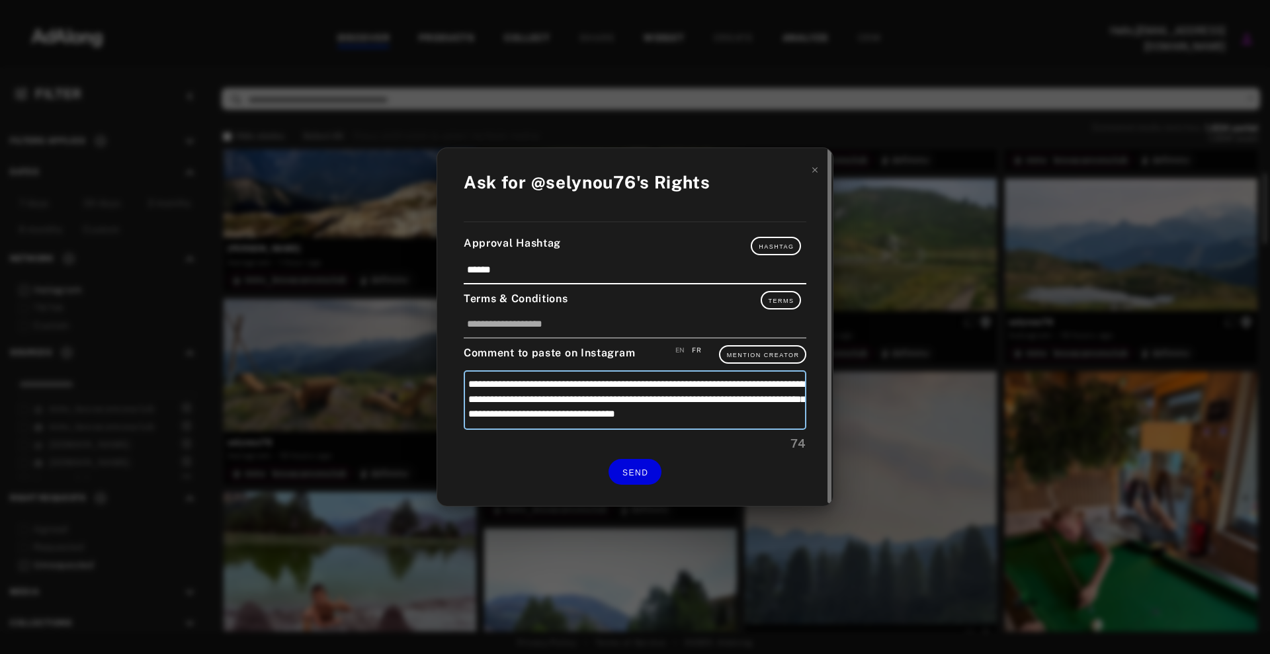
type textarea "**********"
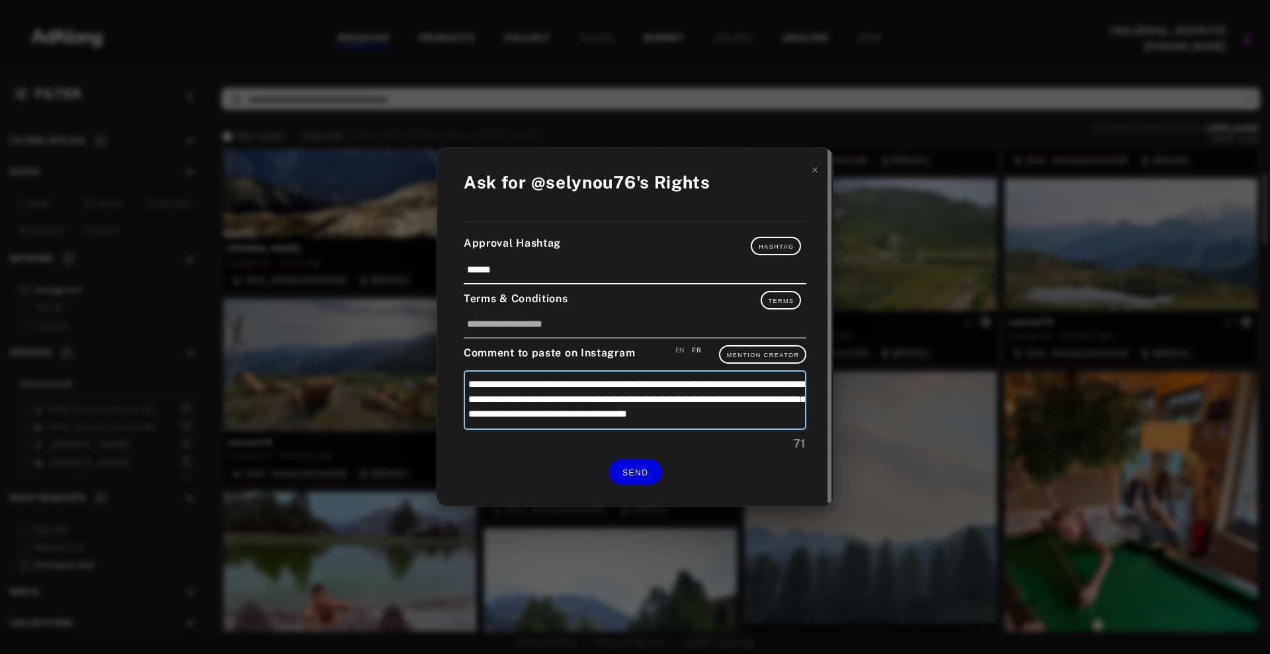
type textarea "**********"
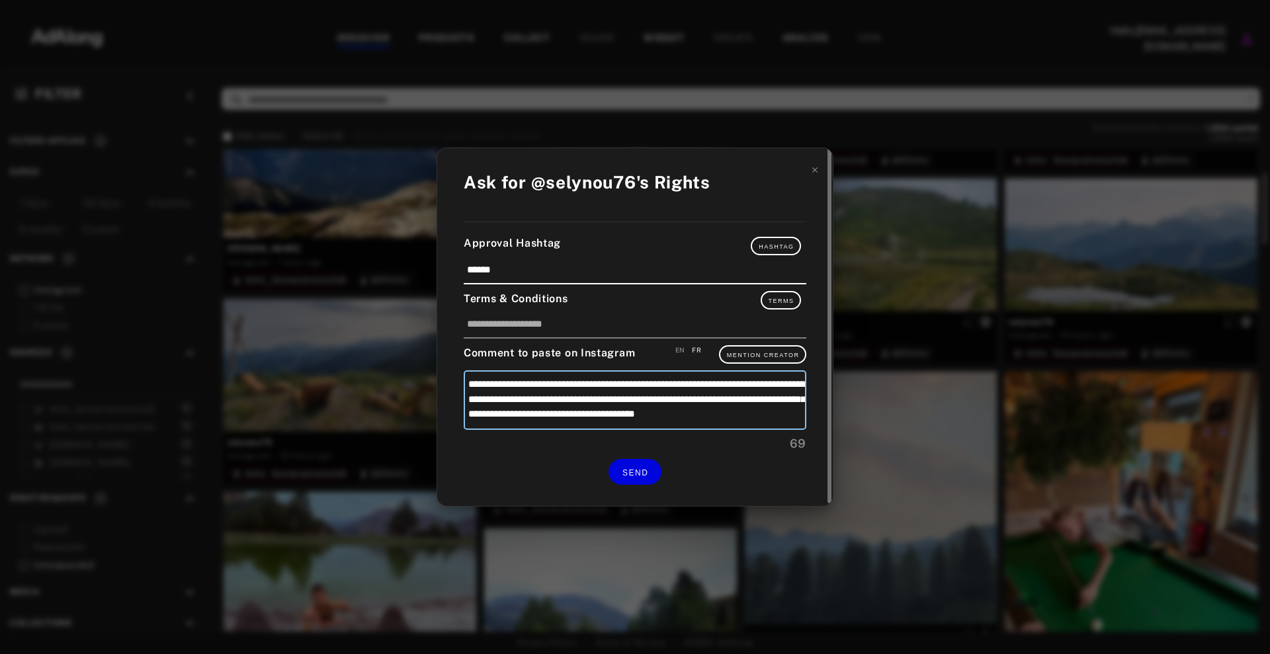
type textarea "**********"
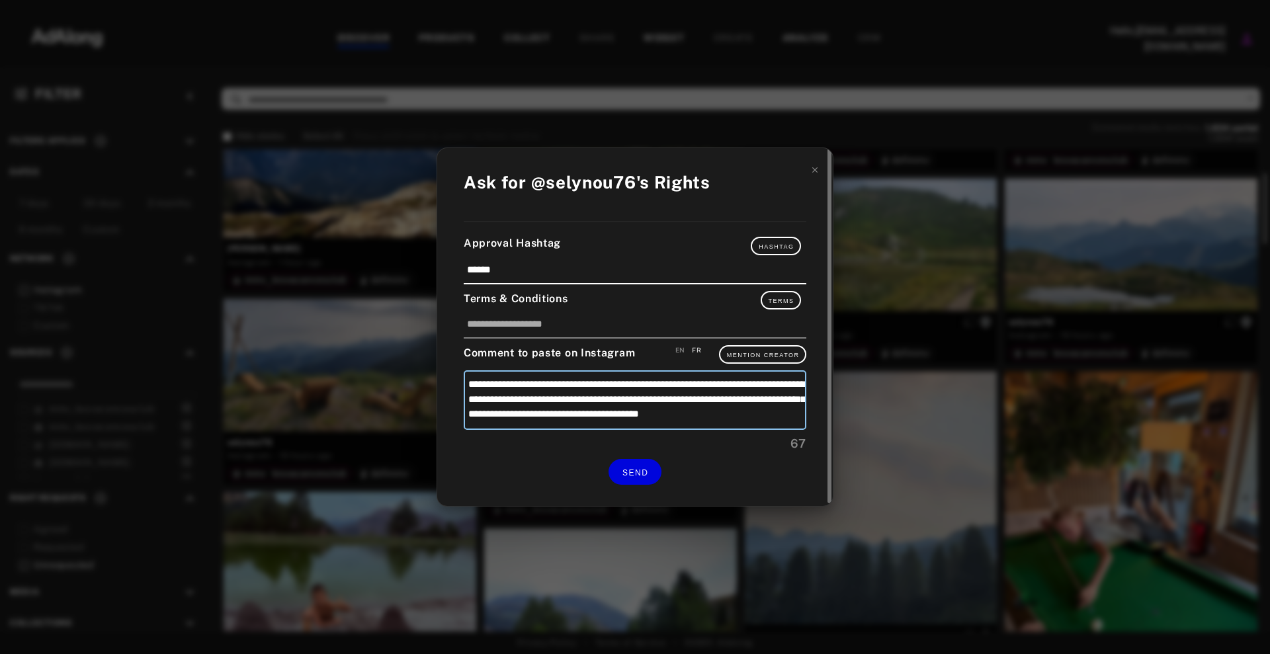
type textarea "**********"
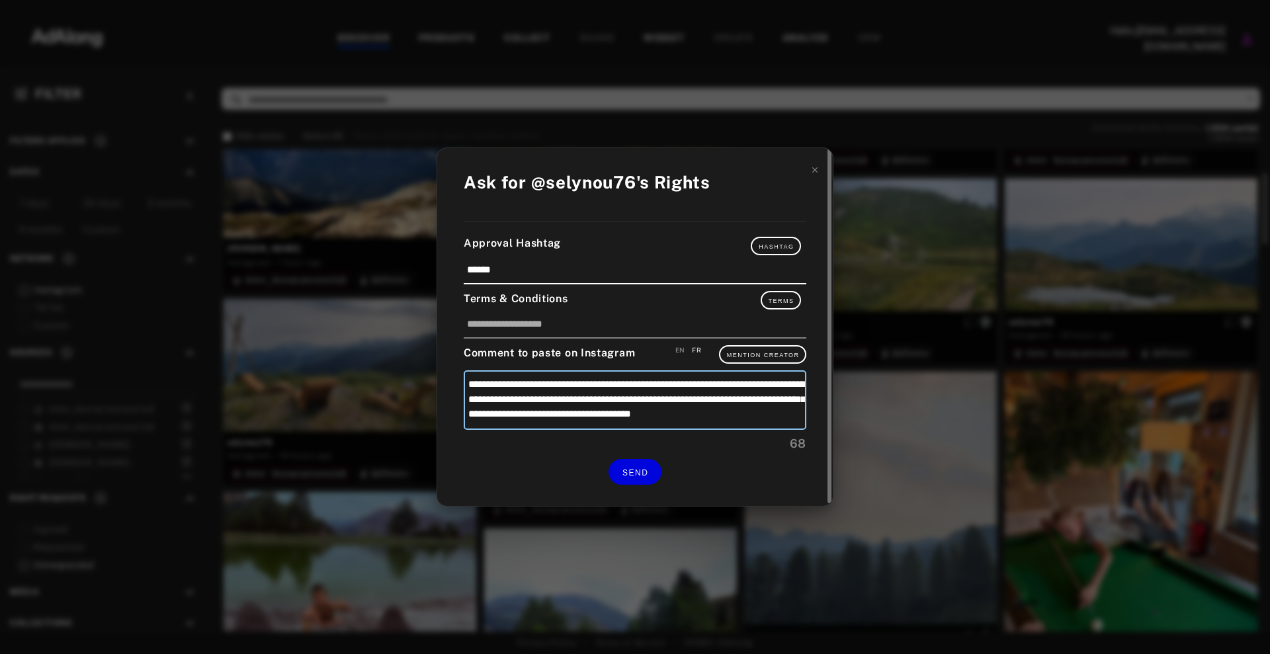
type textarea "**********"
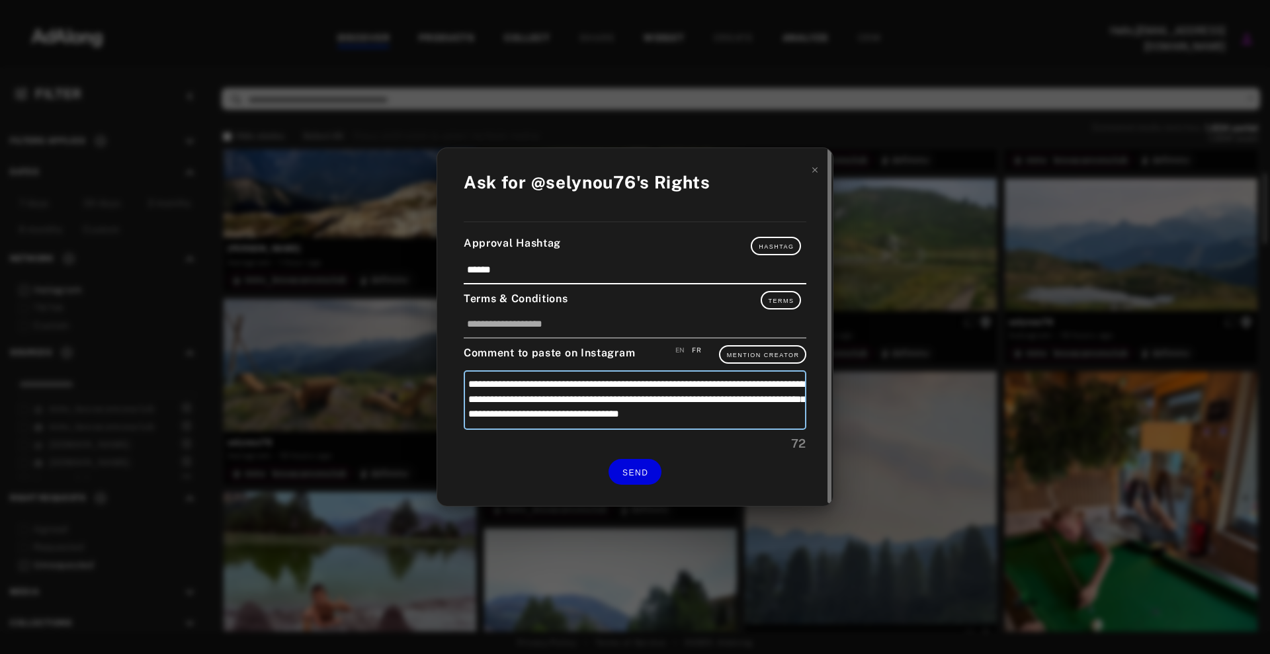
type textarea "**********"
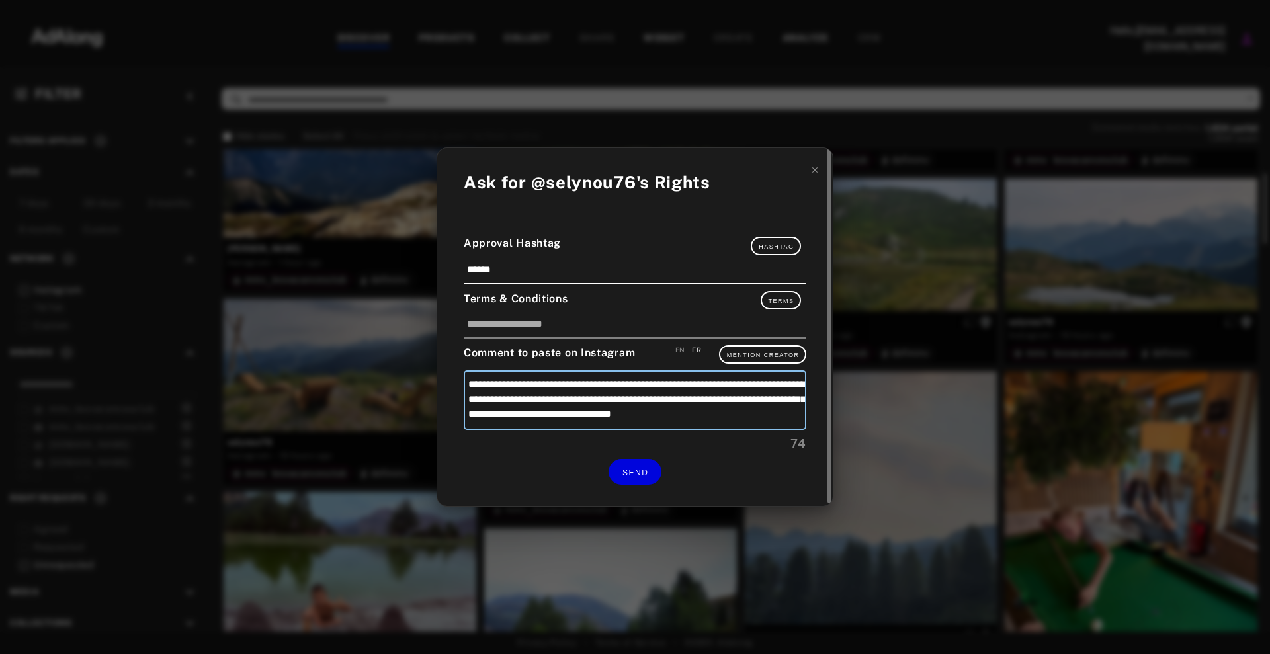
type textarea "**********"
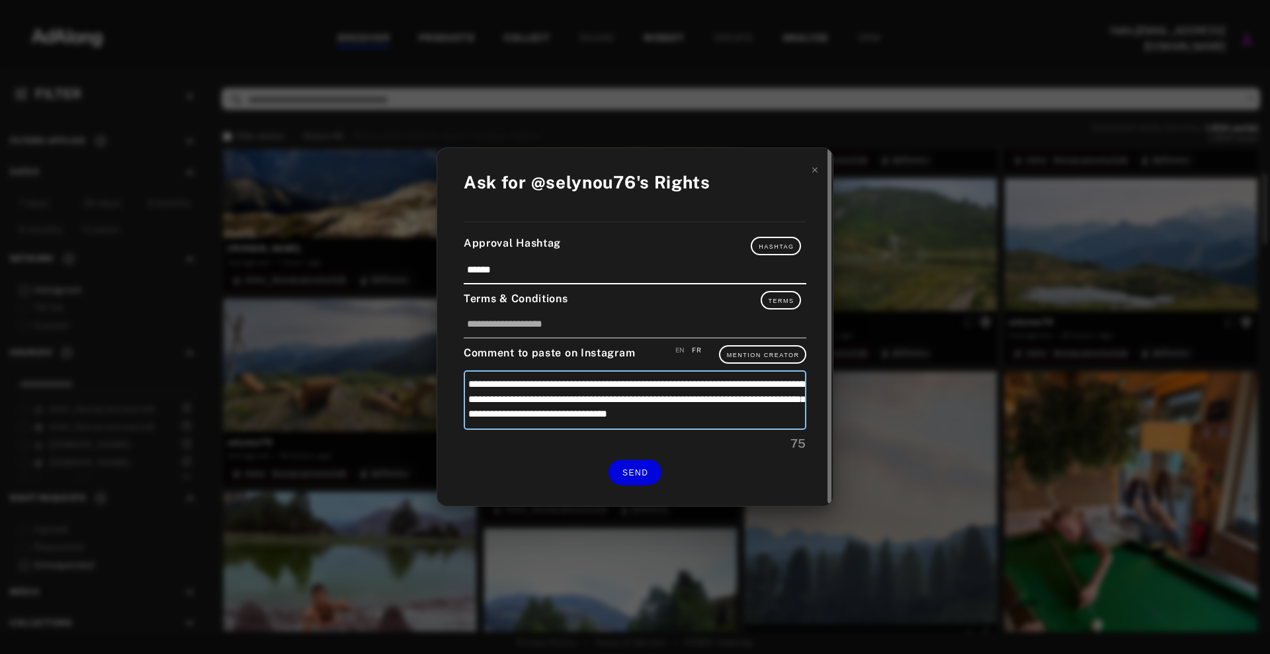
type textarea "**********"
click at [642, 464] on button "SEND" at bounding box center [634, 472] width 53 height 26
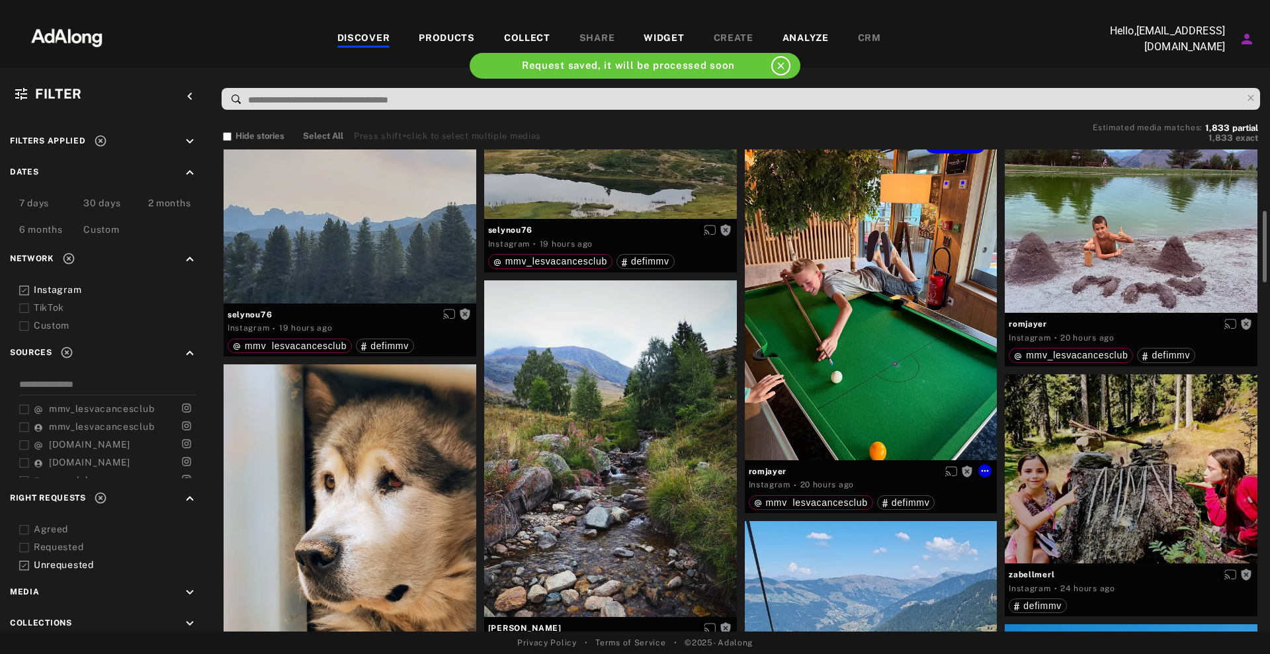
scroll to position [248, 0]
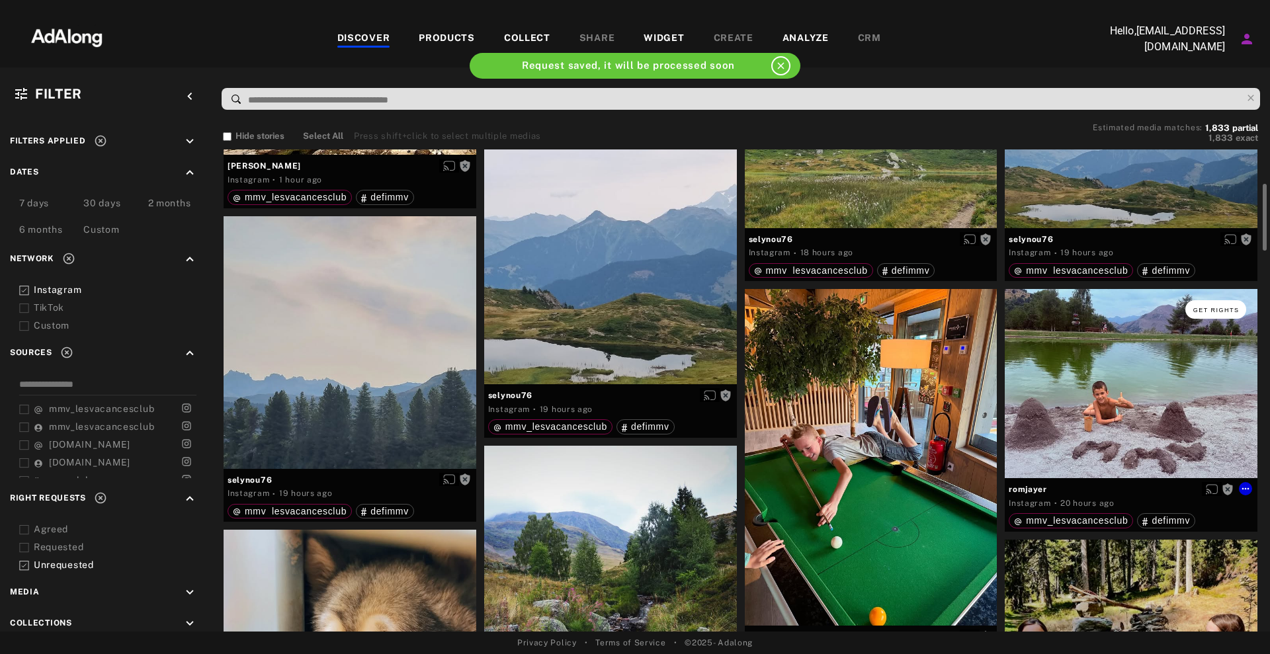
click at [1224, 309] on span "Get rights" at bounding box center [1216, 310] width 46 height 7
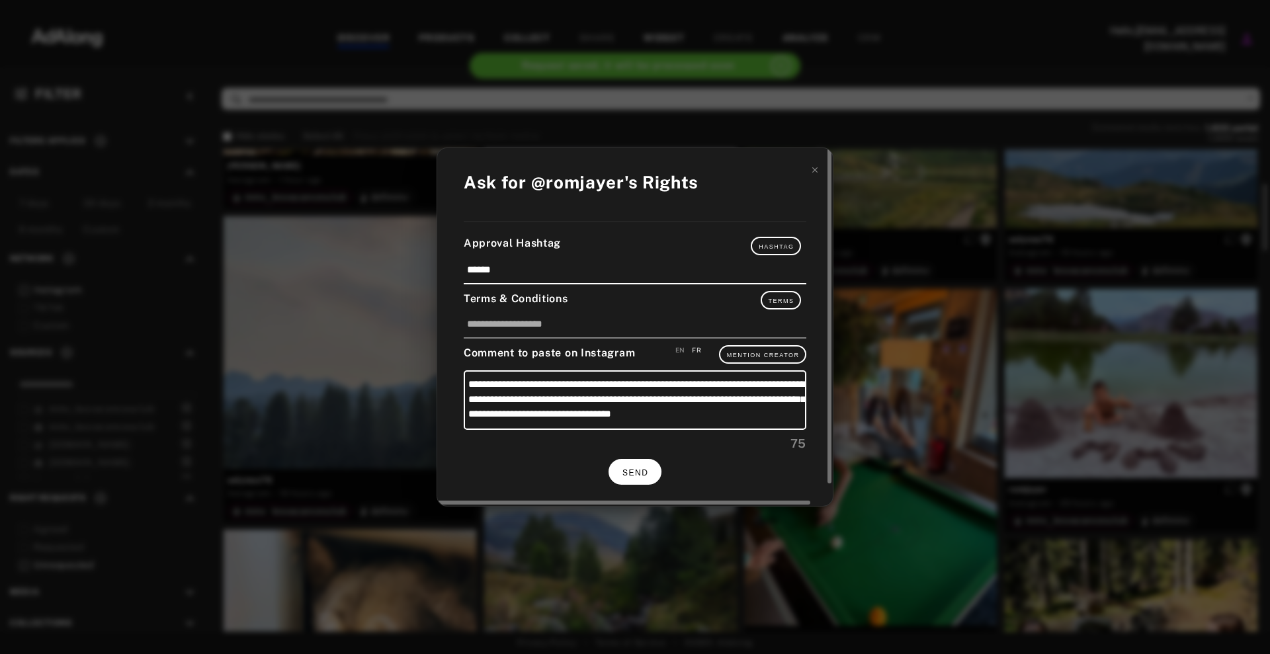
click at [613, 472] on button "SEND" at bounding box center [634, 472] width 53 height 26
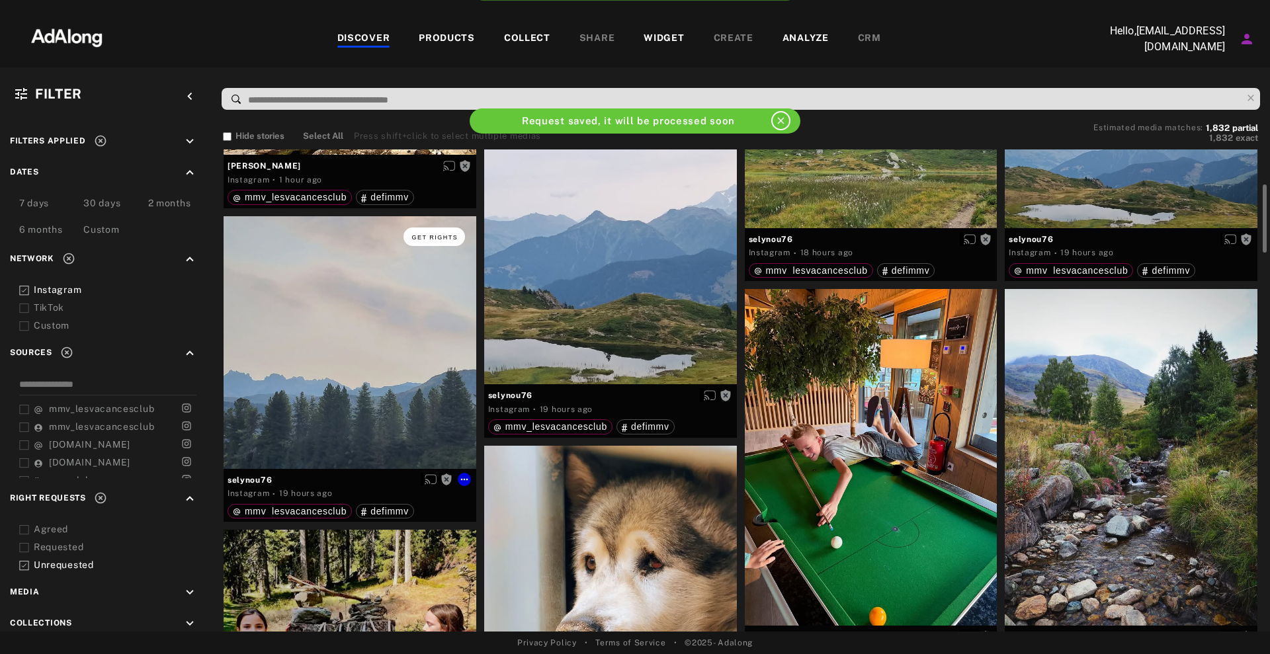
click at [444, 238] on span "Get rights" at bounding box center [434, 237] width 46 height 7
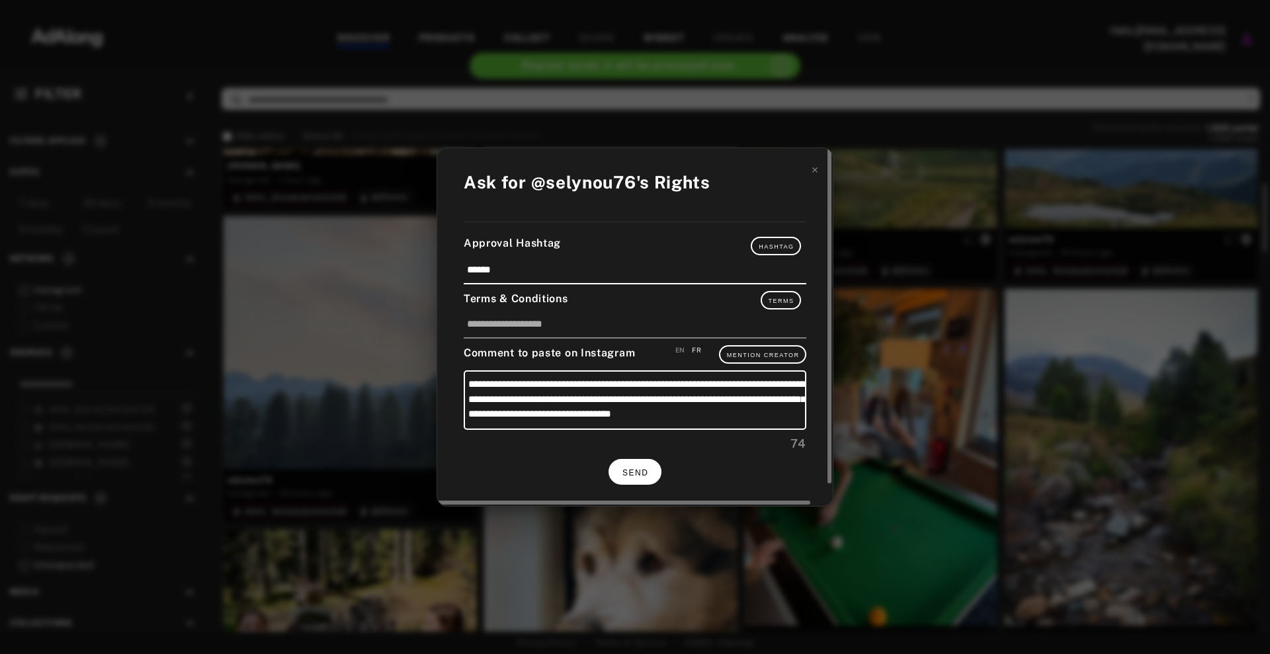
click at [651, 476] on button "SEND" at bounding box center [634, 472] width 53 height 26
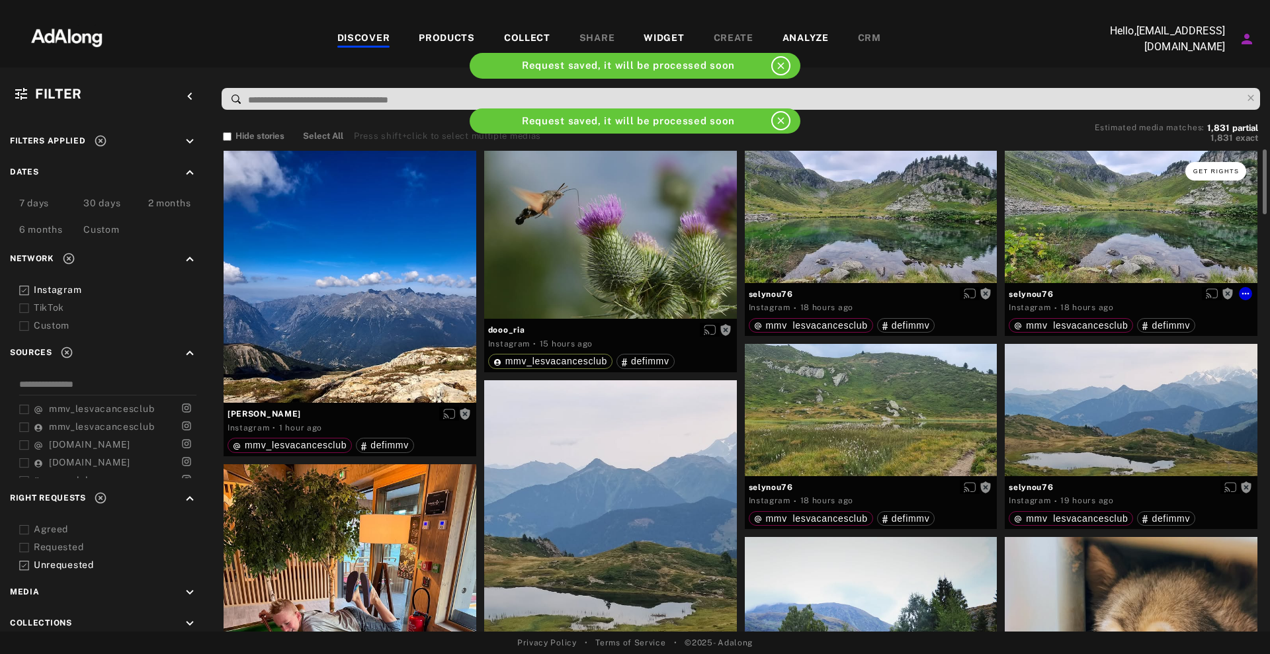
click at [1229, 171] on span "Get rights" at bounding box center [1216, 171] width 46 height 7
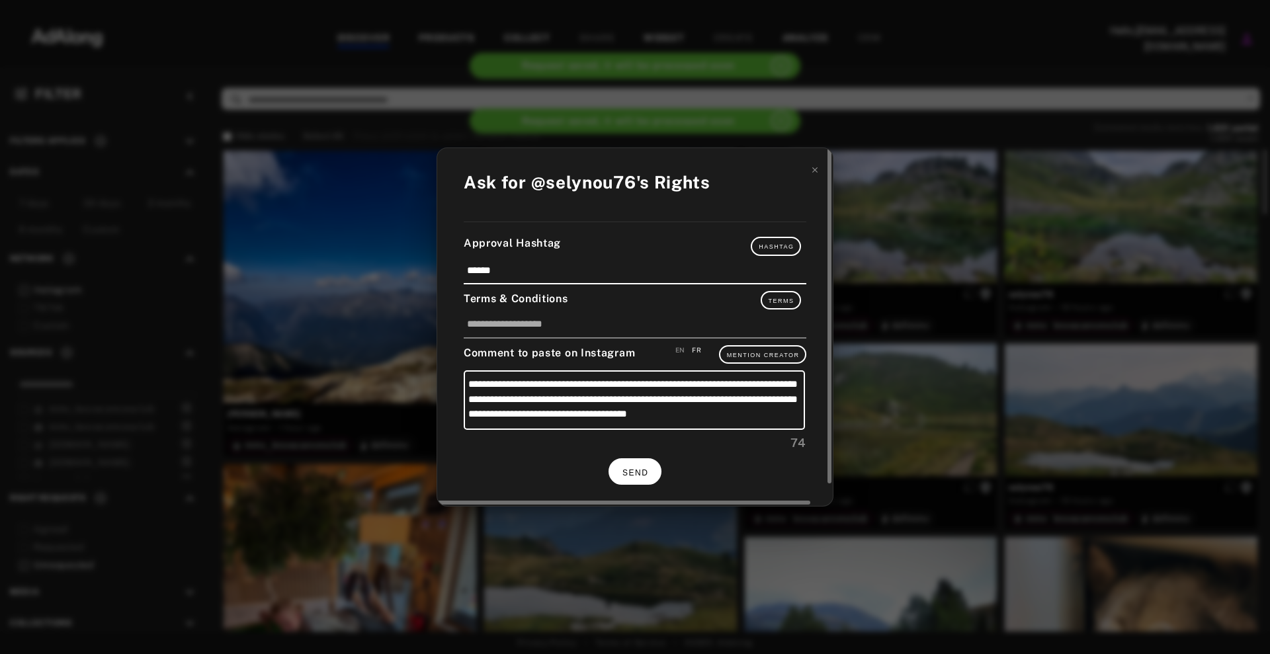
click at [616, 468] on button "SEND" at bounding box center [634, 471] width 53 height 26
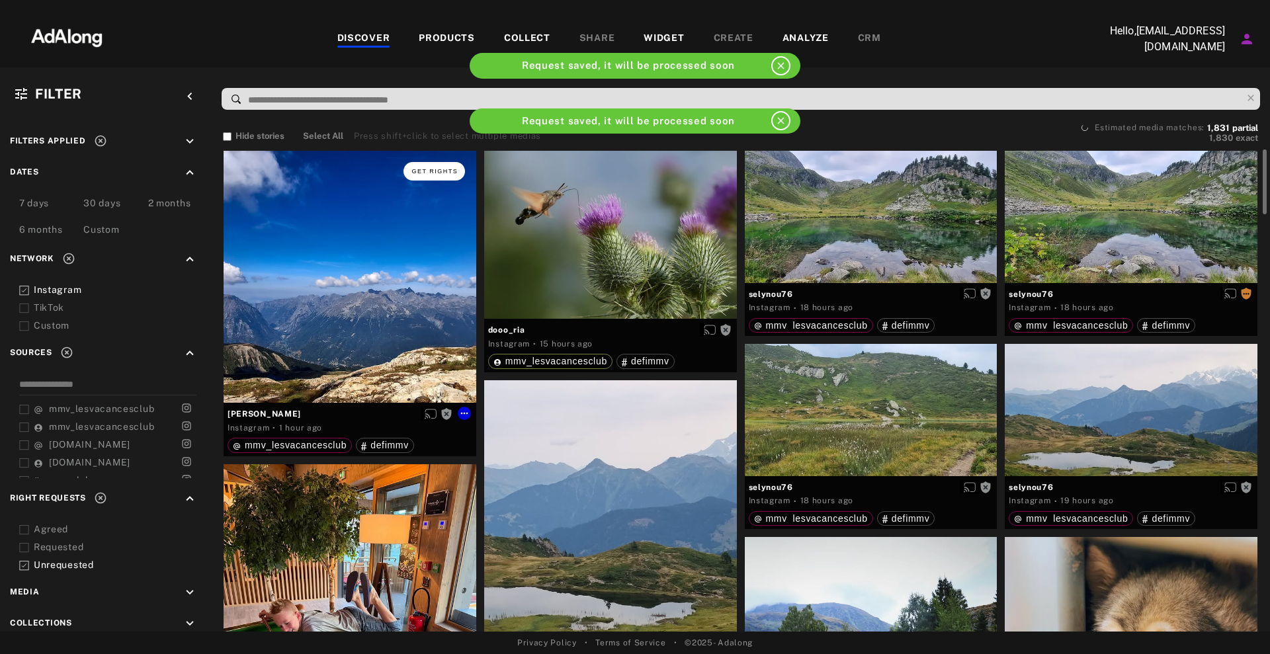
click at [425, 179] on button "Get rights" at bounding box center [433, 171] width 61 height 19
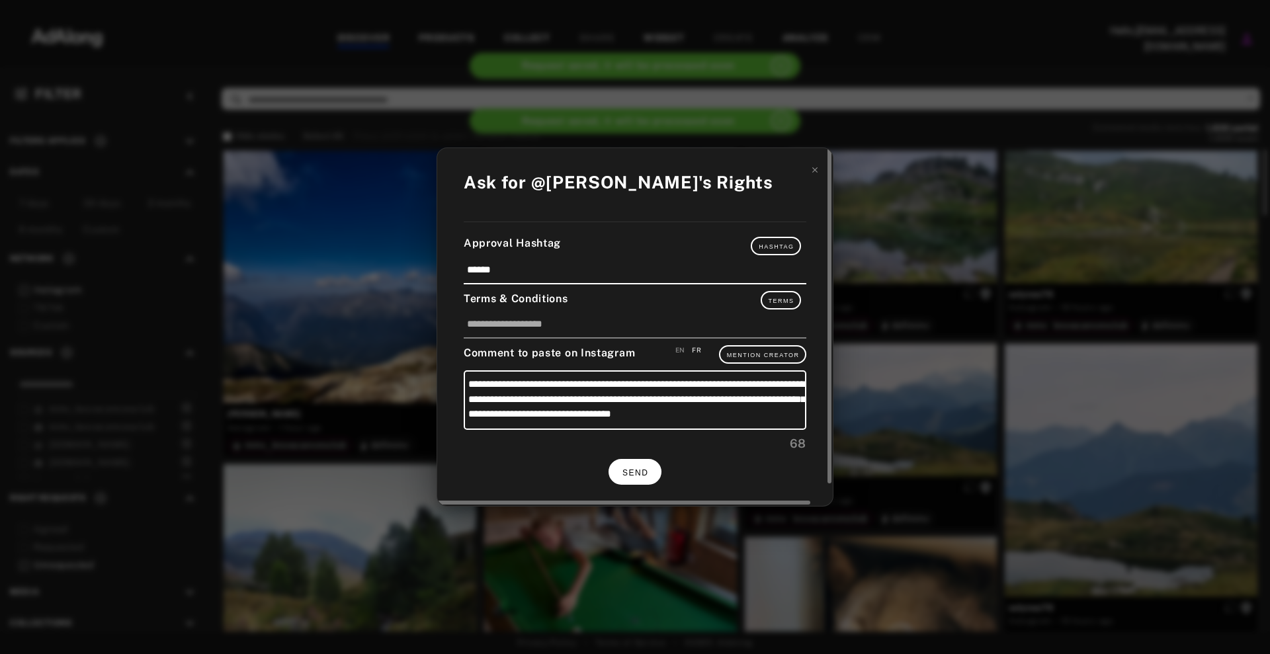
click at [648, 478] on button "SEND" at bounding box center [634, 472] width 53 height 26
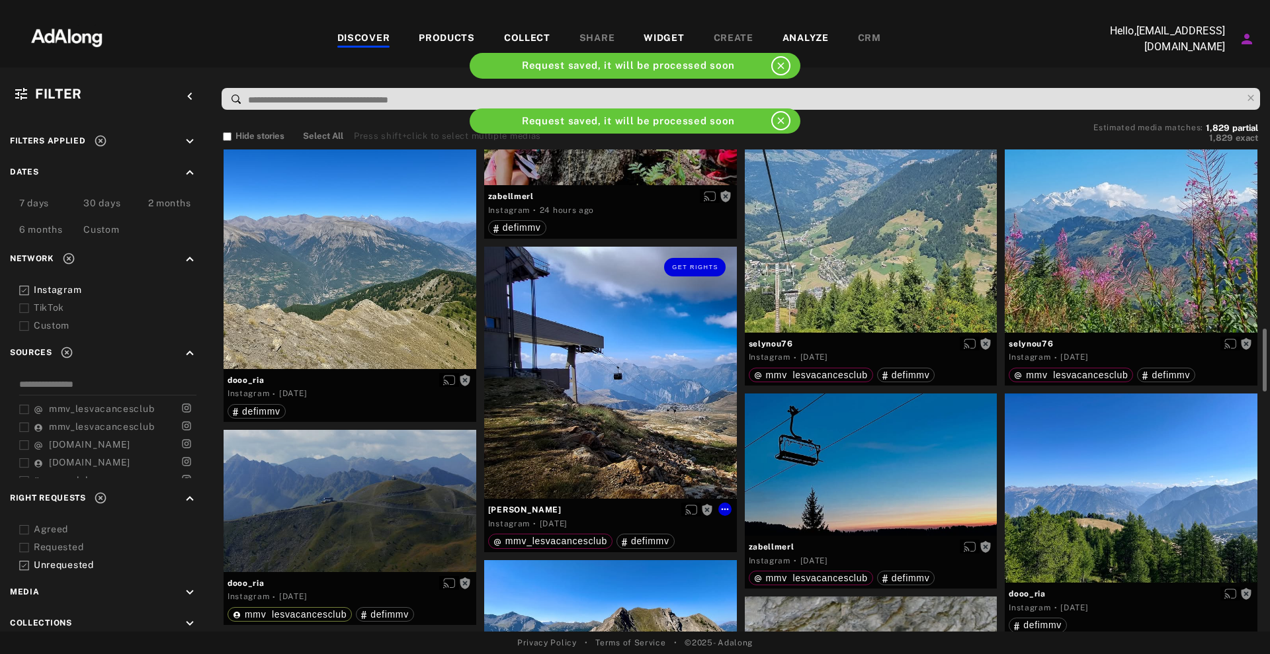
scroll to position [744, 0]
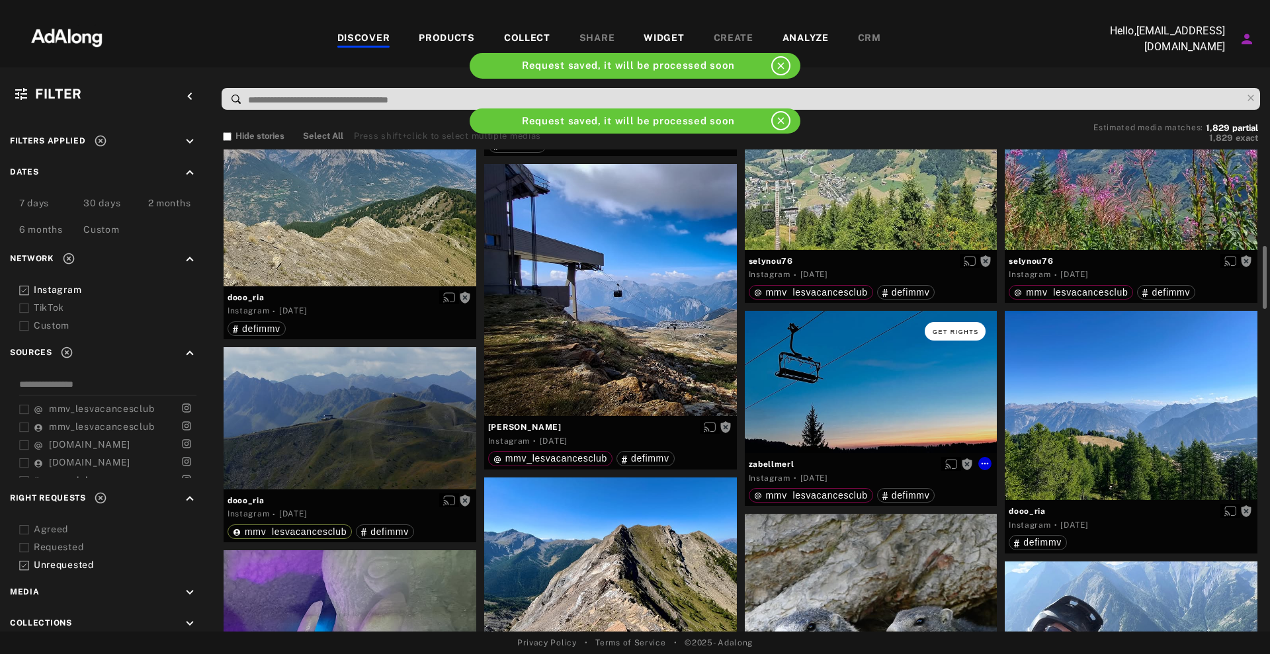
click at [966, 329] on span "Get rights" at bounding box center [956, 332] width 46 height 7
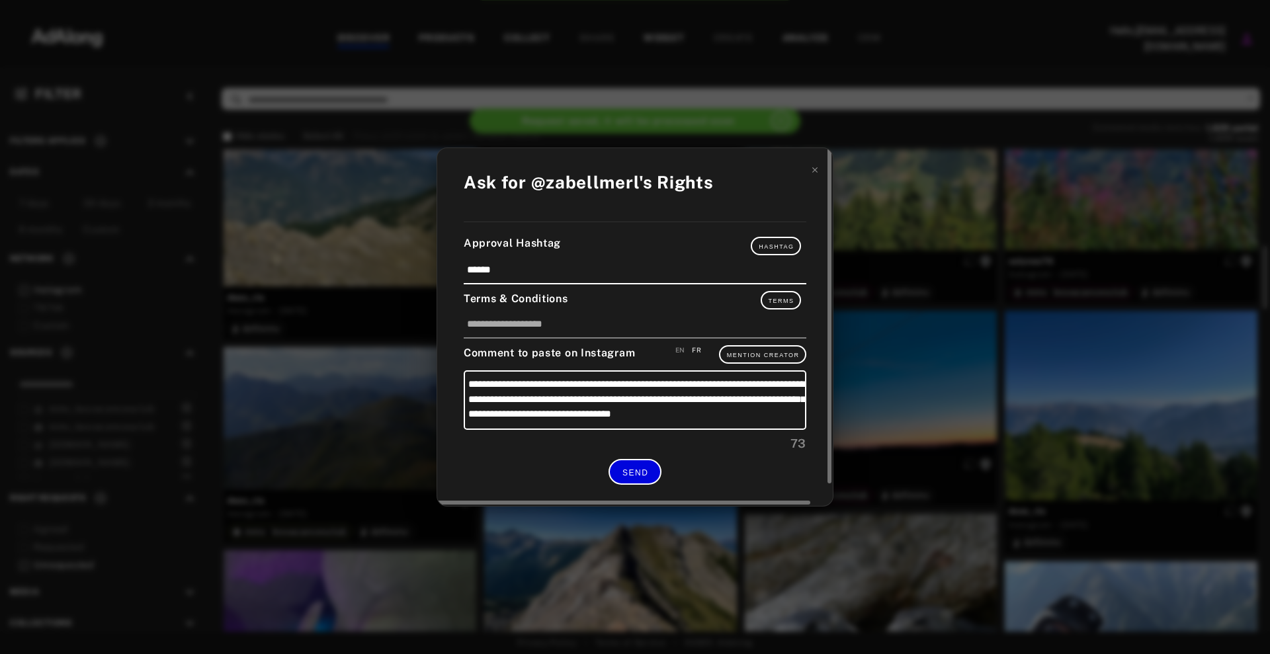
drag, startPoint x: 634, startPoint y: 478, endPoint x: 661, endPoint y: 473, distance: 27.6
click at [634, 479] on button "SEND" at bounding box center [634, 472] width 53 height 26
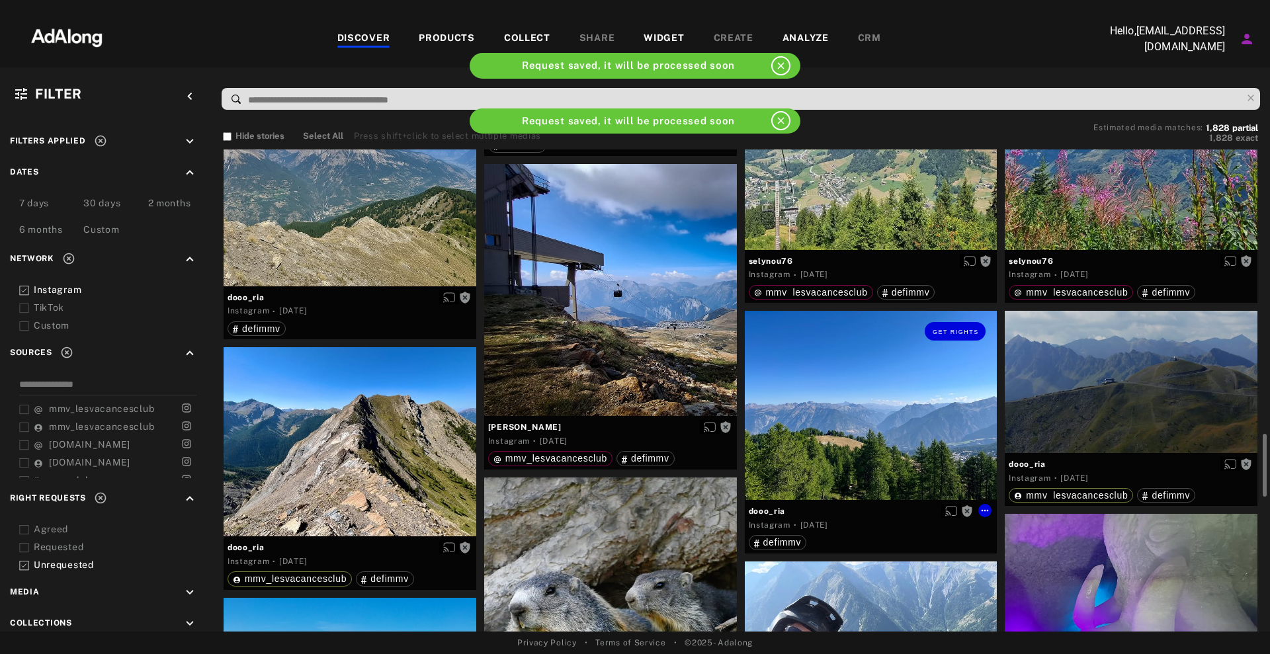
scroll to position [992, 0]
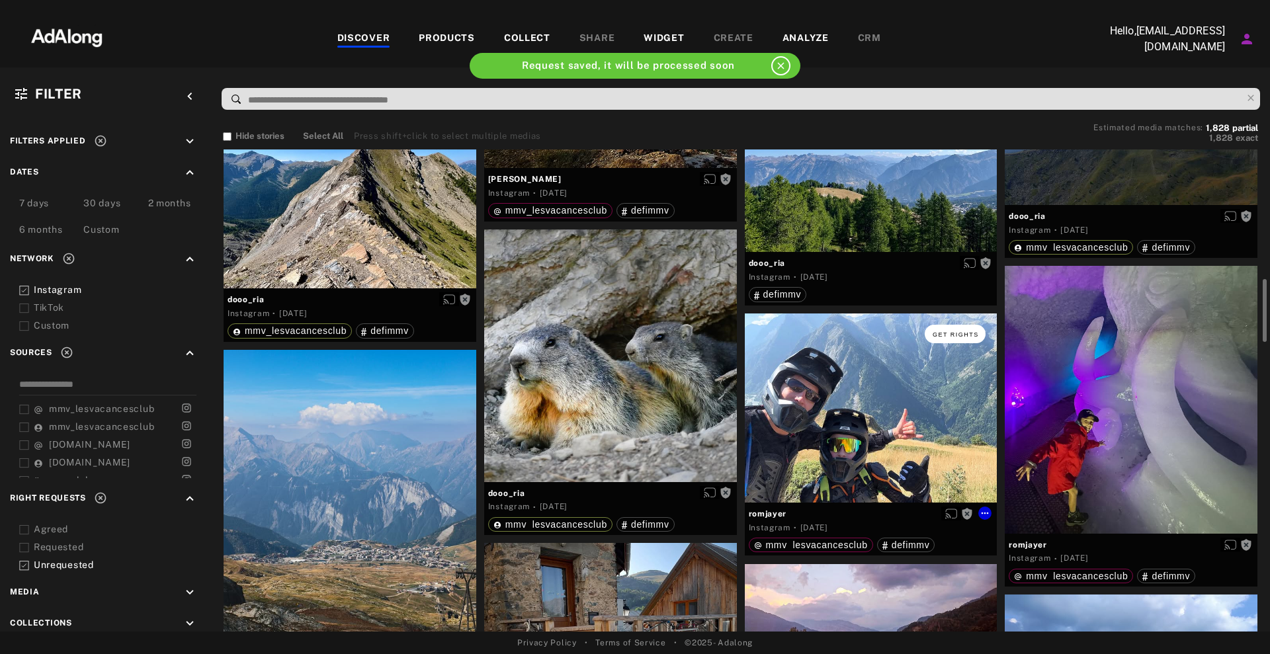
click at [964, 331] on span "Get rights" at bounding box center [956, 334] width 46 height 7
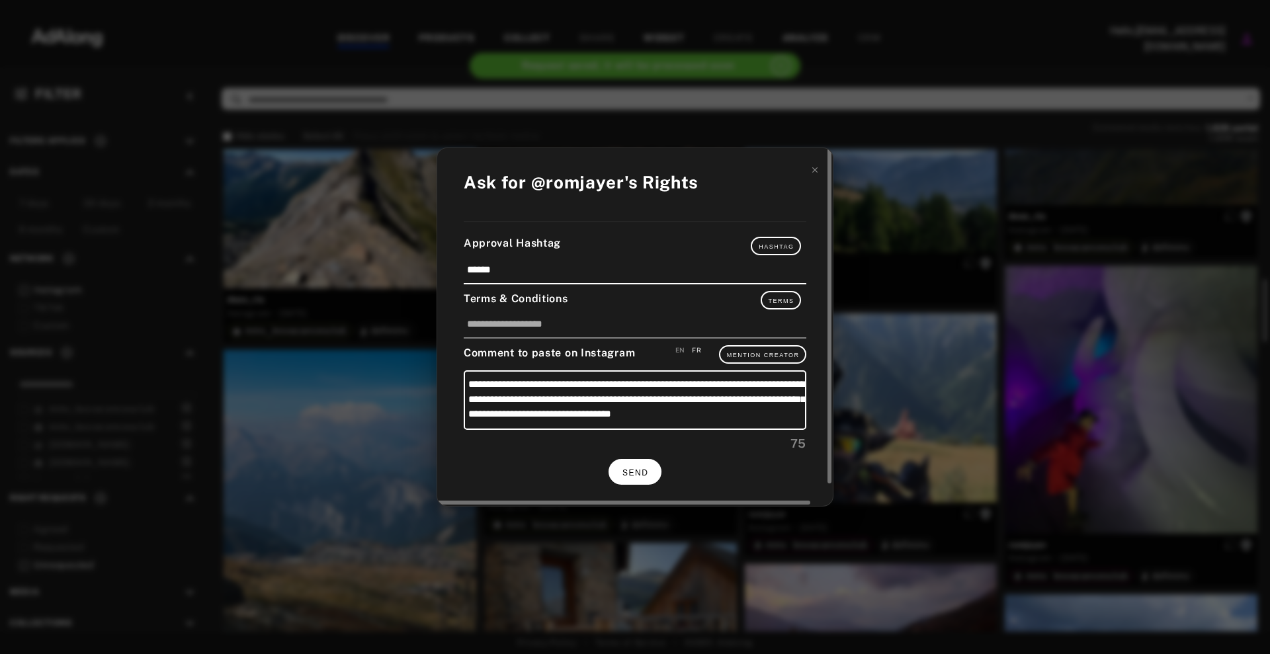
click at [619, 480] on button "SEND" at bounding box center [634, 472] width 53 height 26
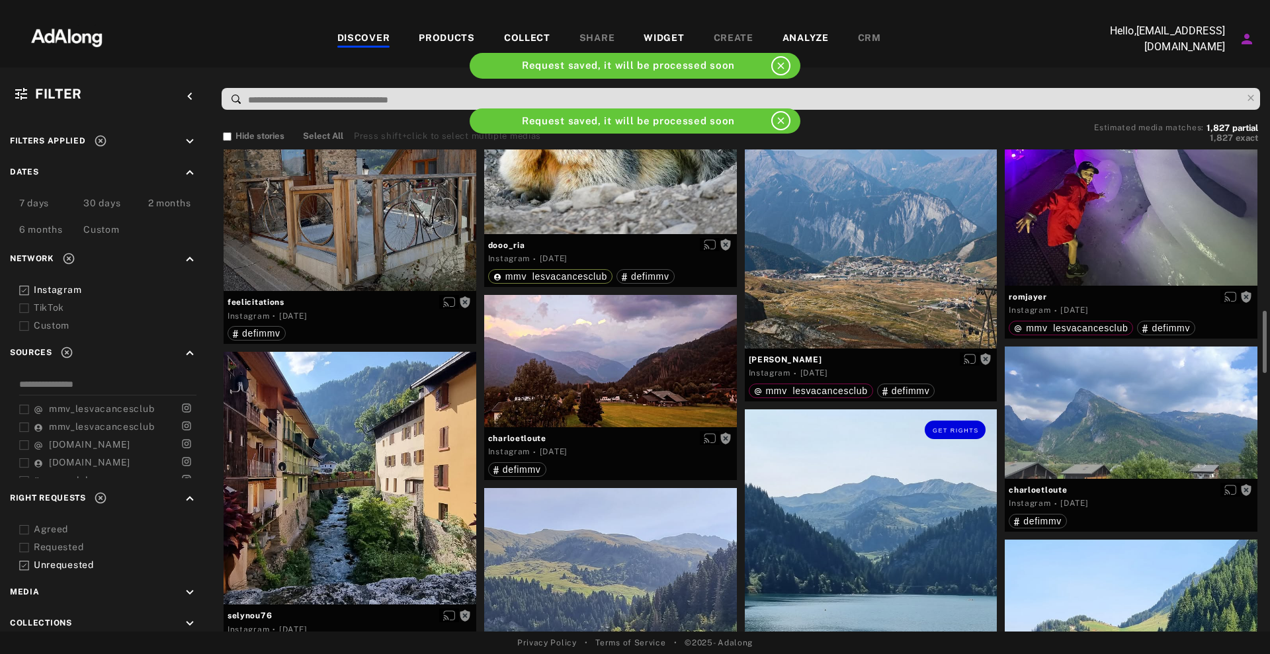
scroll to position [1405, 0]
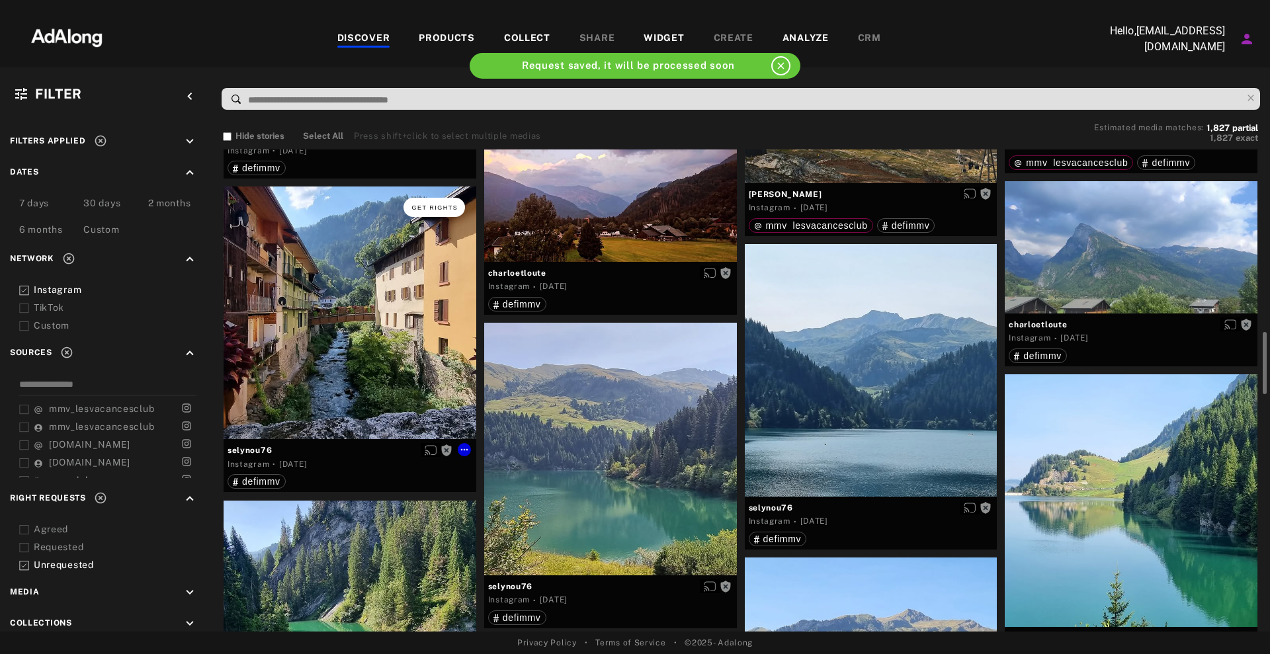
click at [425, 210] on span "Get rights" at bounding box center [434, 207] width 46 height 7
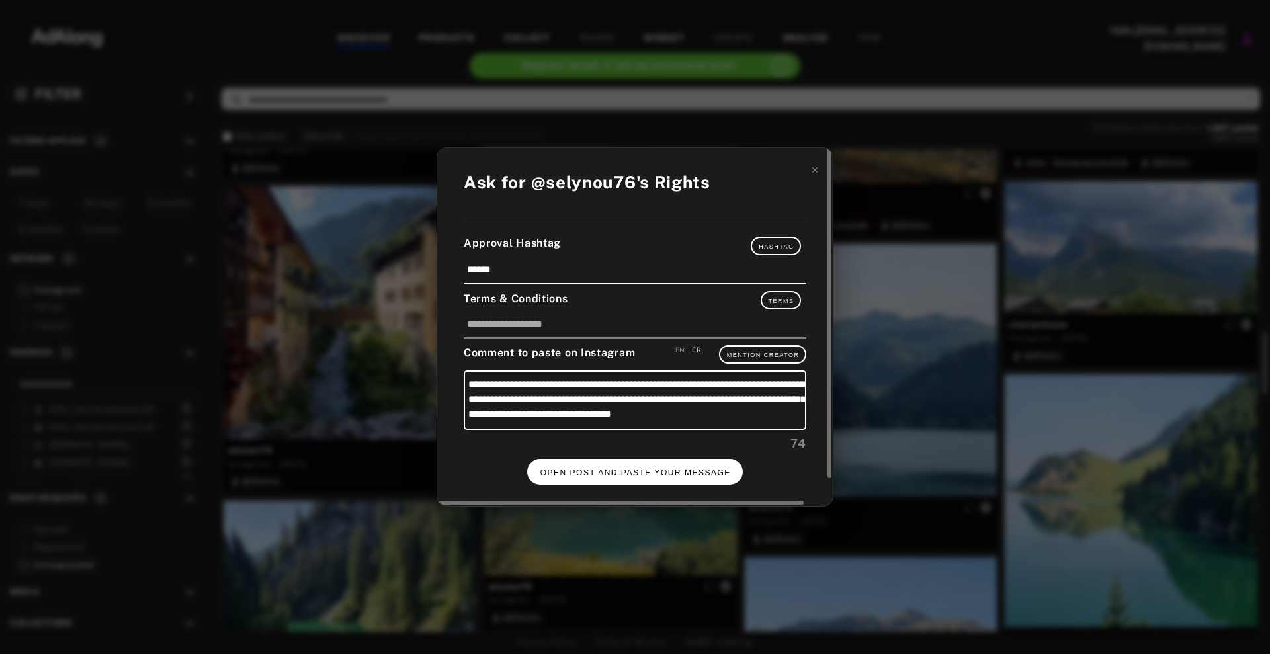
click at [625, 483] on button "OPEN POST AND PASTE YOUR MESSAGE" at bounding box center [635, 472] width 216 height 26
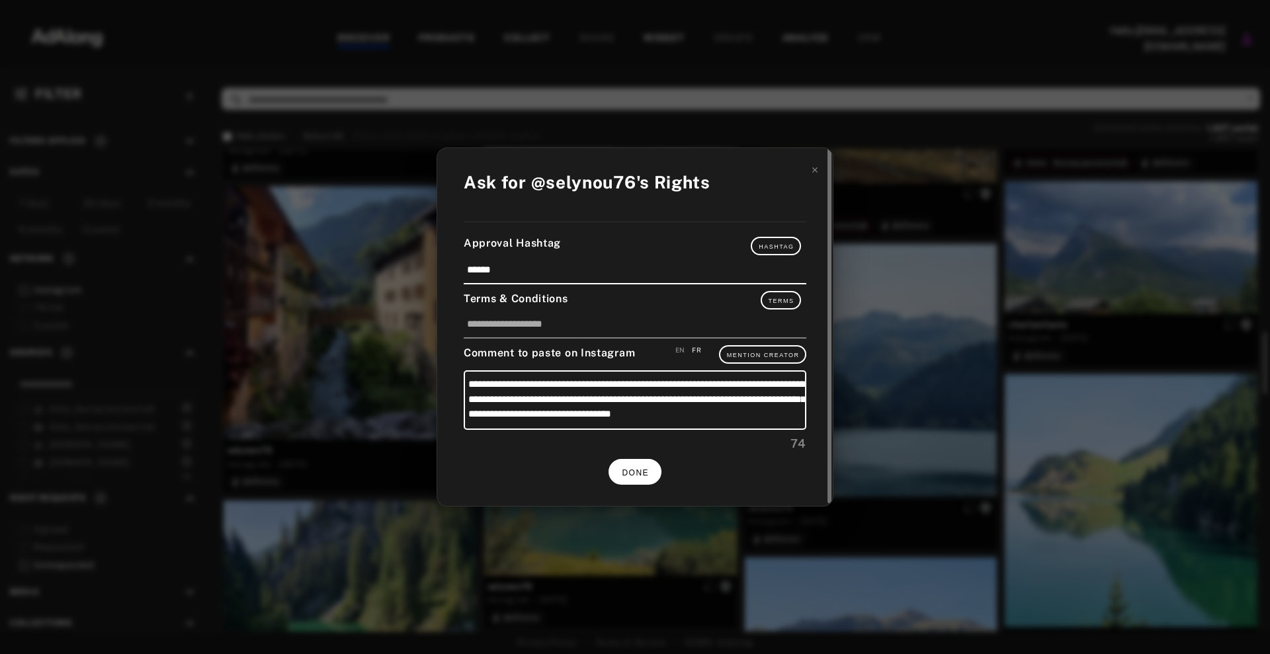
click at [624, 483] on div "**********" at bounding box center [635, 327] width 396 height 358
click at [626, 479] on button "DONE" at bounding box center [634, 472] width 53 height 26
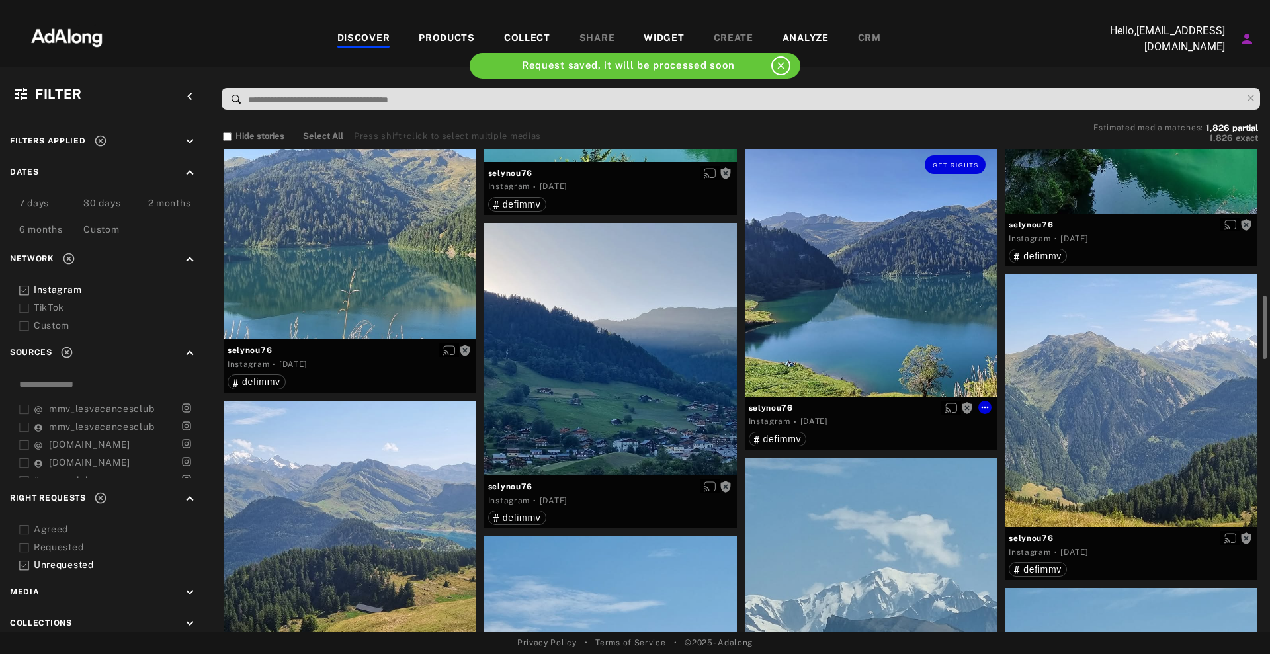
scroll to position [1653, 0]
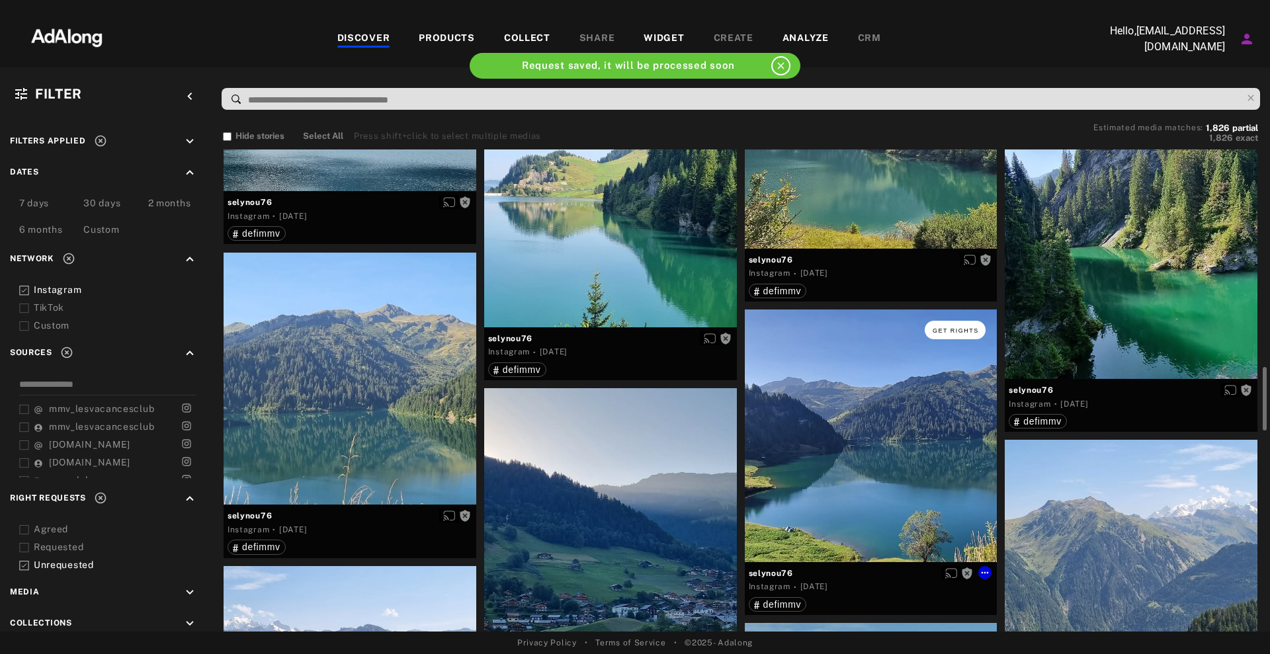
click at [956, 328] on span "Get rights" at bounding box center [956, 330] width 46 height 7
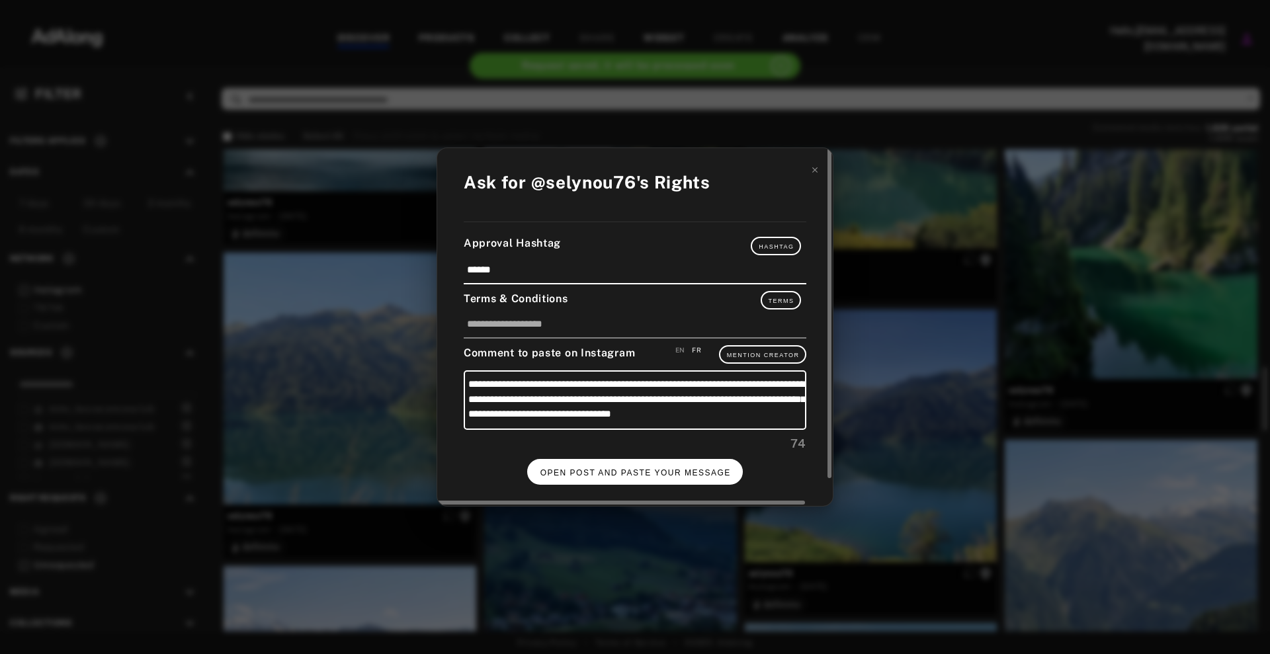
click at [679, 462] on button "OPEN POST AND PASTE YOUR MESSAGE" at bounding box center [635, 472] width 216 height 26
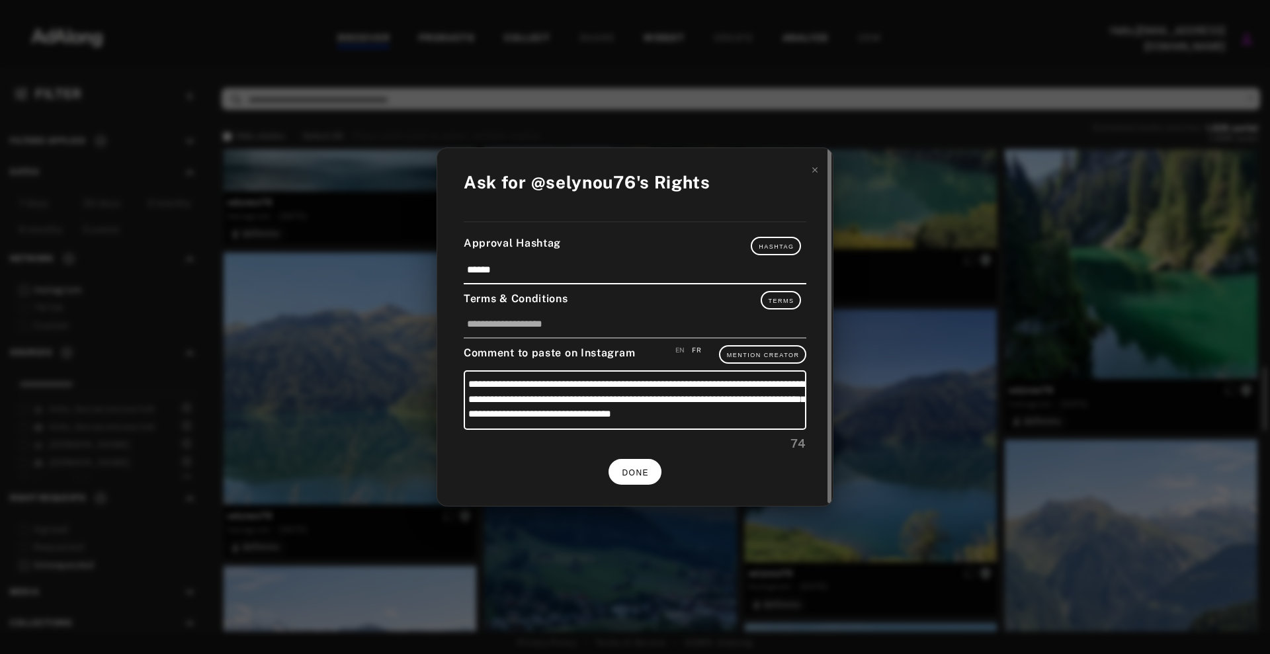
click at [660, 468] on button "DONE" at bounding box center [634, 472] width 53 height 26
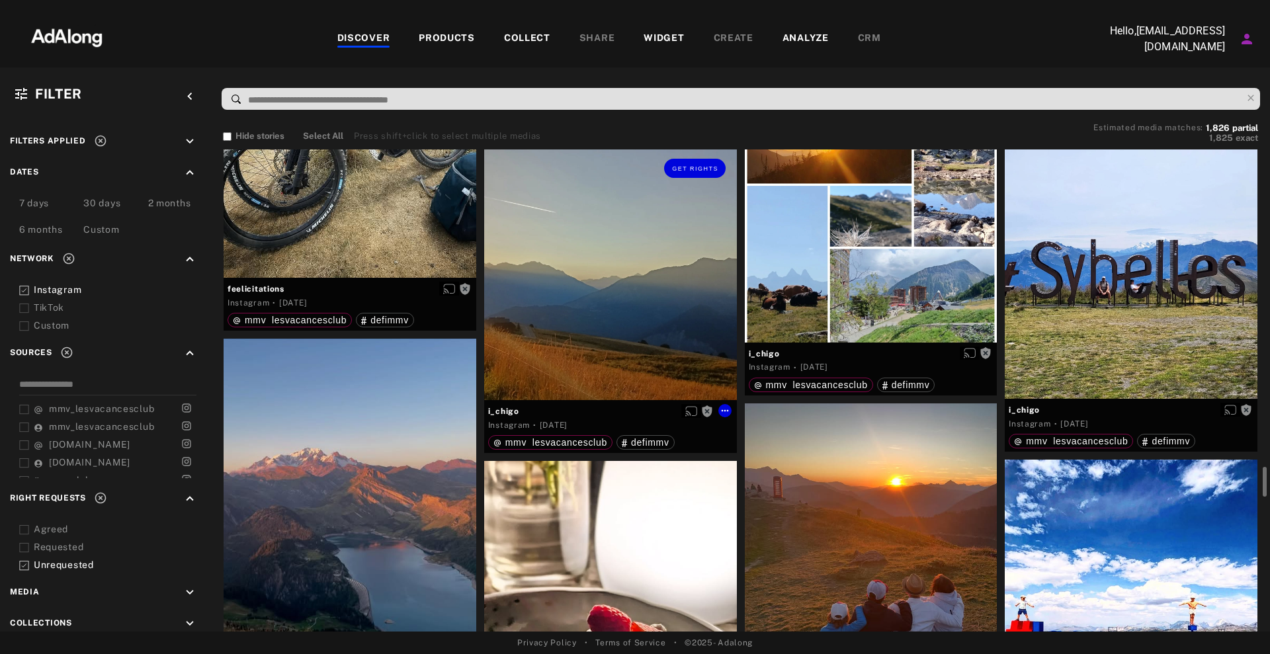
scroll to position [5208, 0]
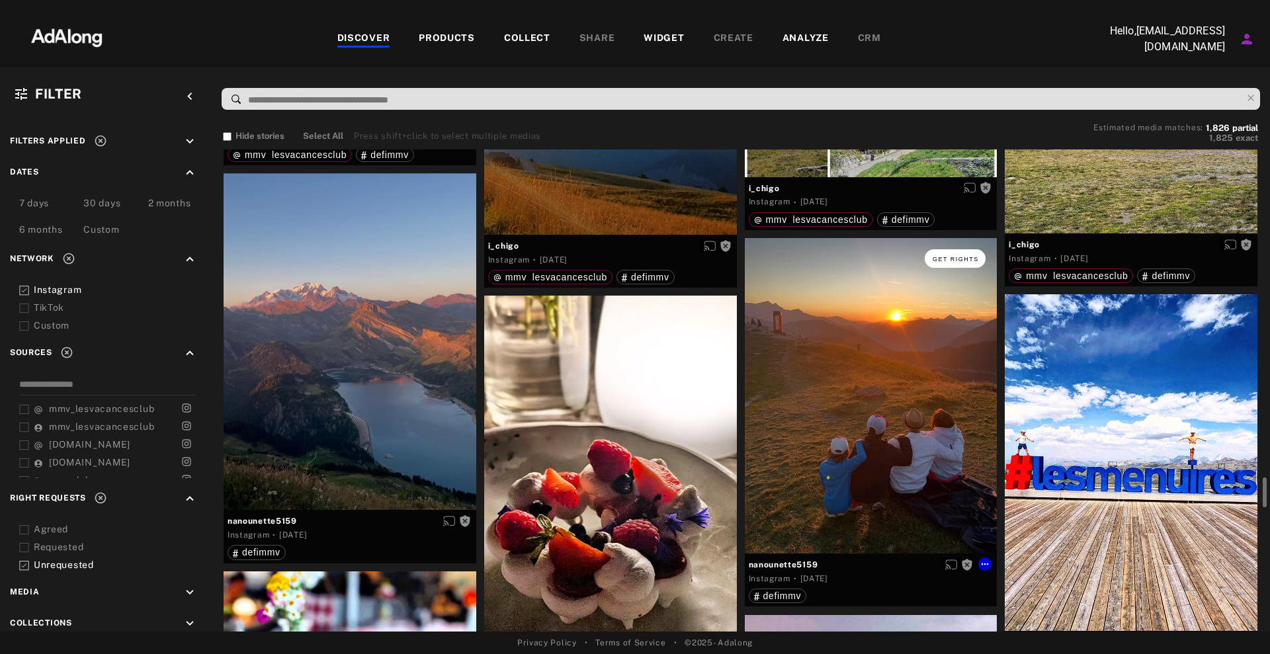
click at [972, 251] on button "Get rights" at bounding box center [955, 258] width 61 height 19
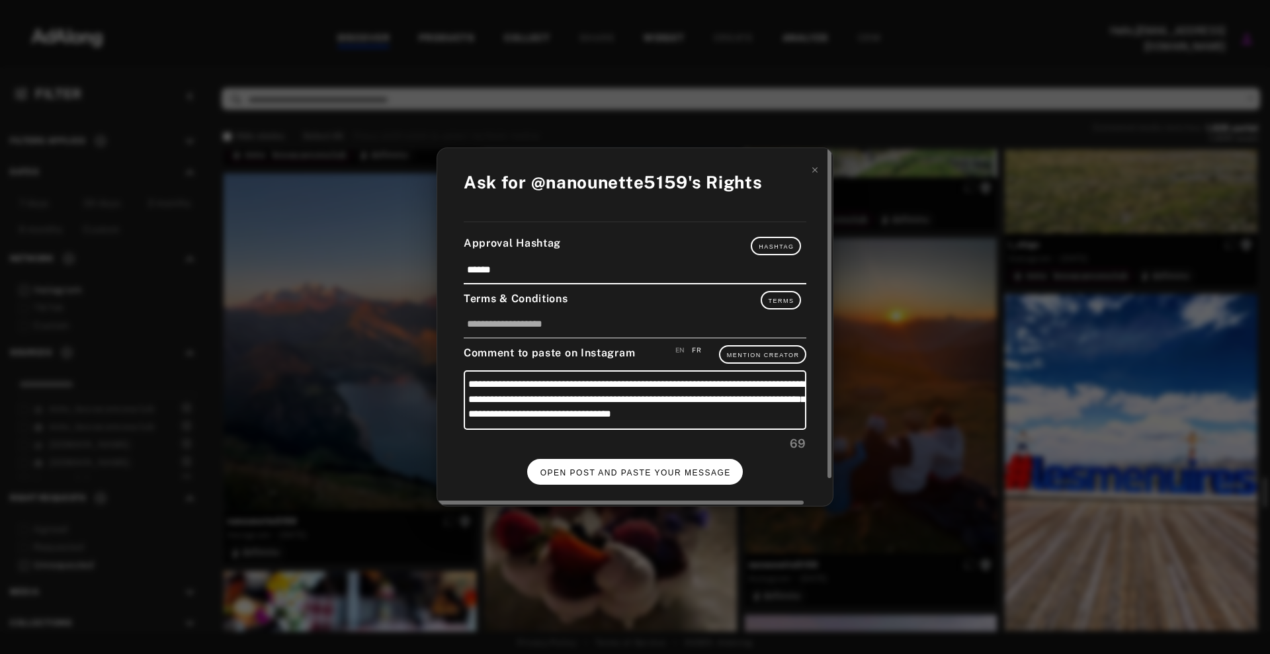
click at [695, 468] on span "OPEN POST AND PASTE YOUR MESSAGE" at bounding box center [635, 472] width 190 height 9
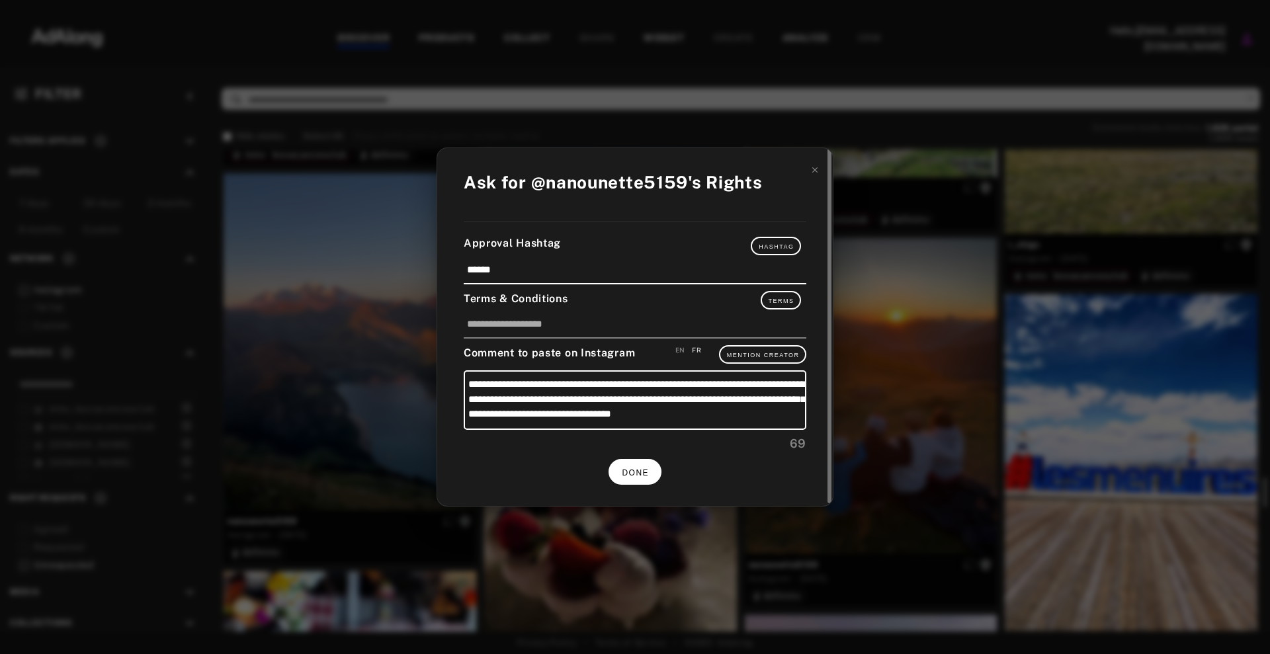
click at [637, 470] on span "DONE" at bounding box center [635, 472] width 27 height 9
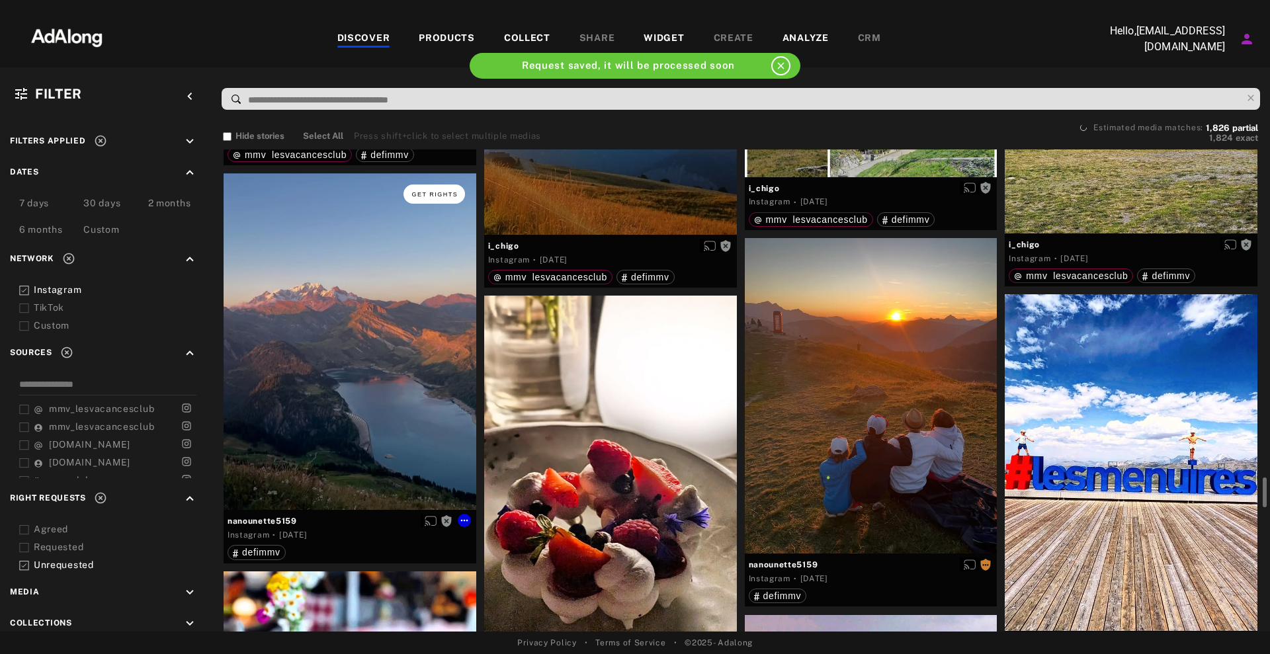
click at [435, 185] on button "Get rights" at bounding box center [433, 194] width 61 height 19
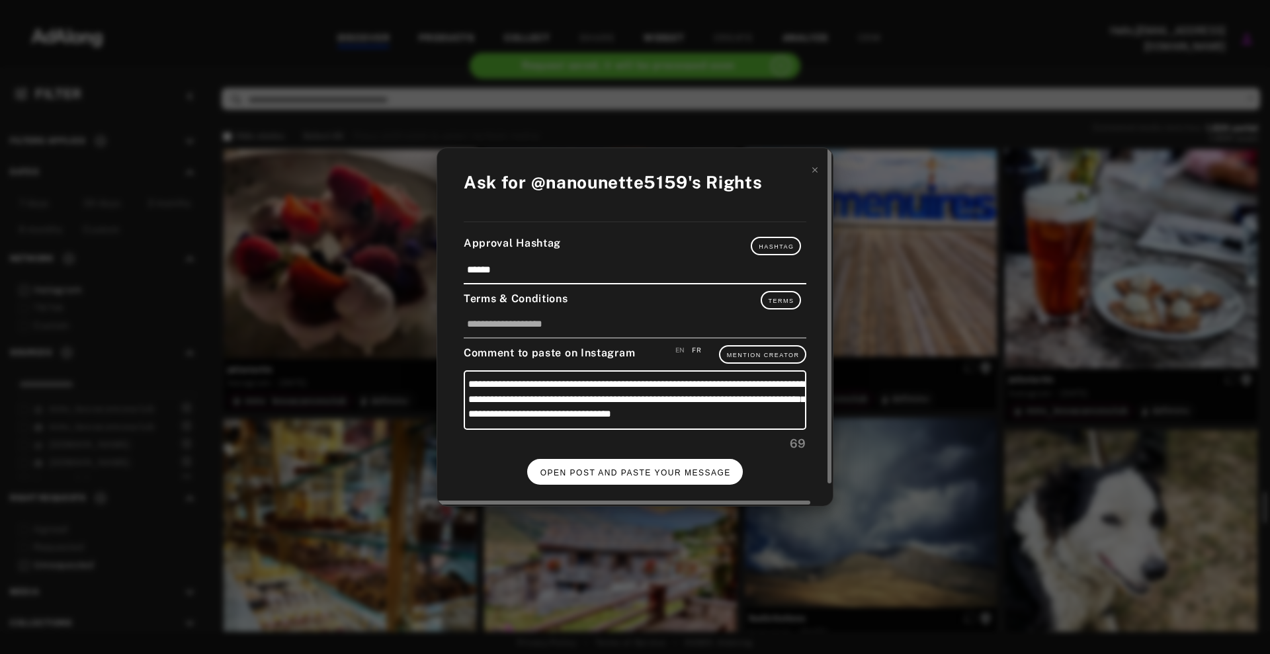
click at [693, 468] on span "OPEN POST AND PASTE YOUR MESSAGE" at bounding box center [635, 472] width 190 height 9
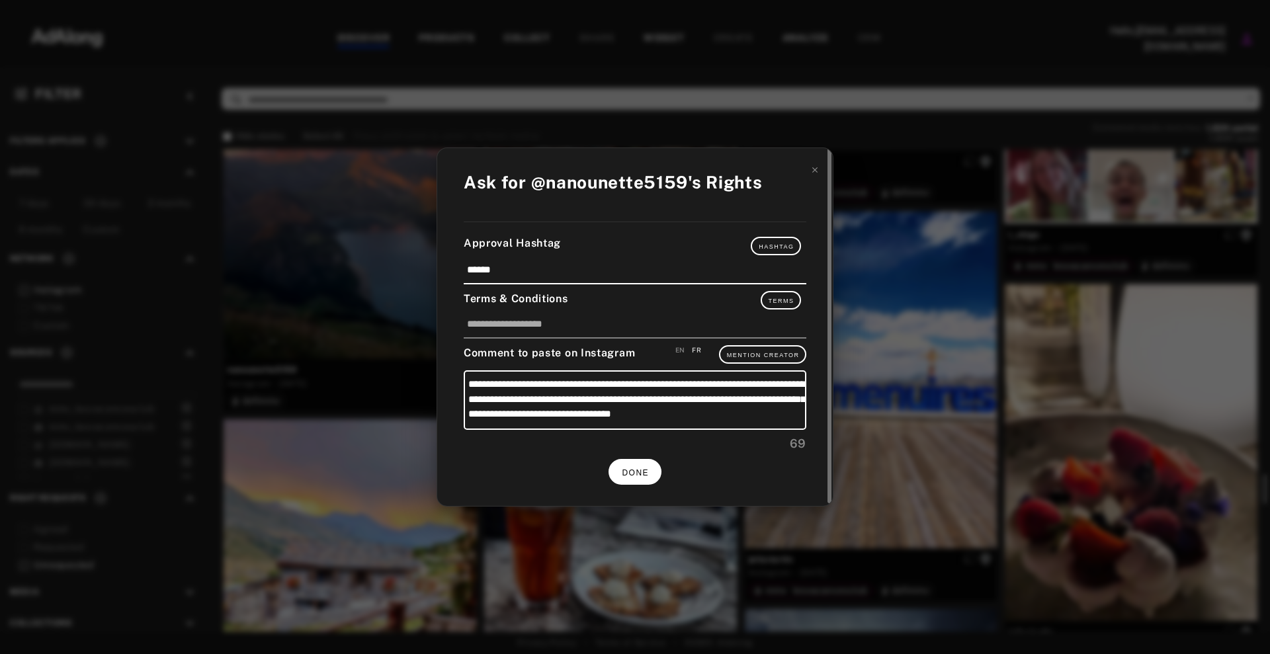
click at [651, 467] on button "DONE" at bounding box center [634, 472] width 53 height 26
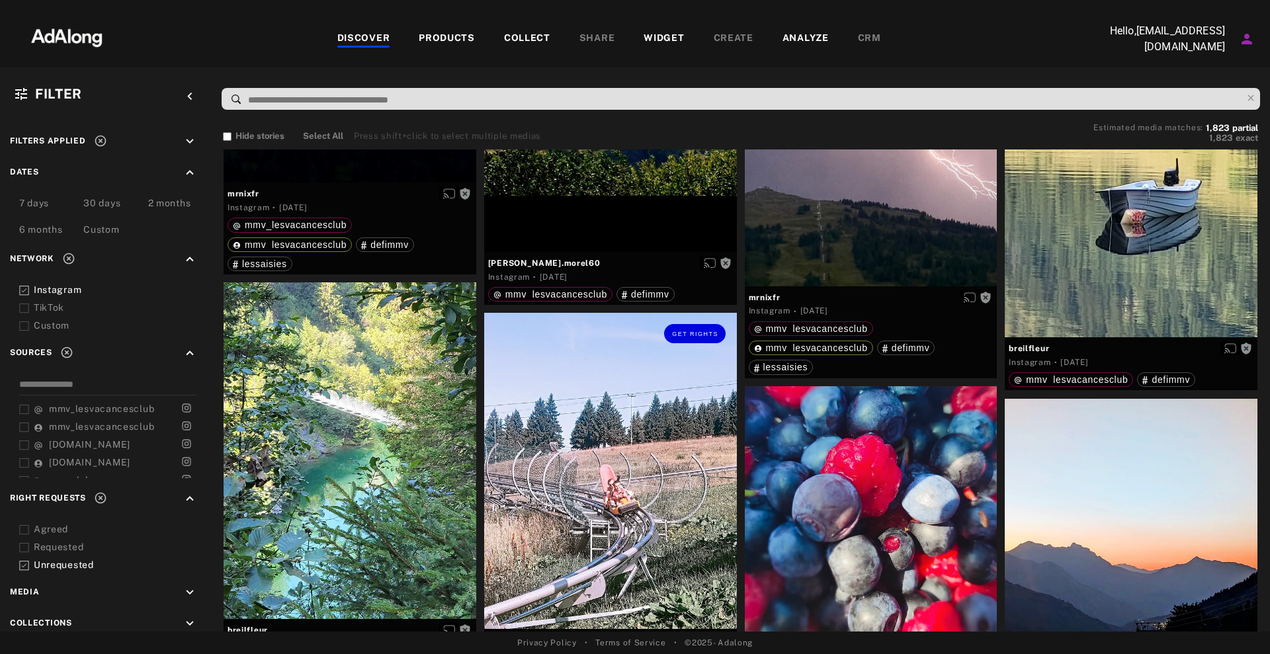
scroll to position [9507, 0]
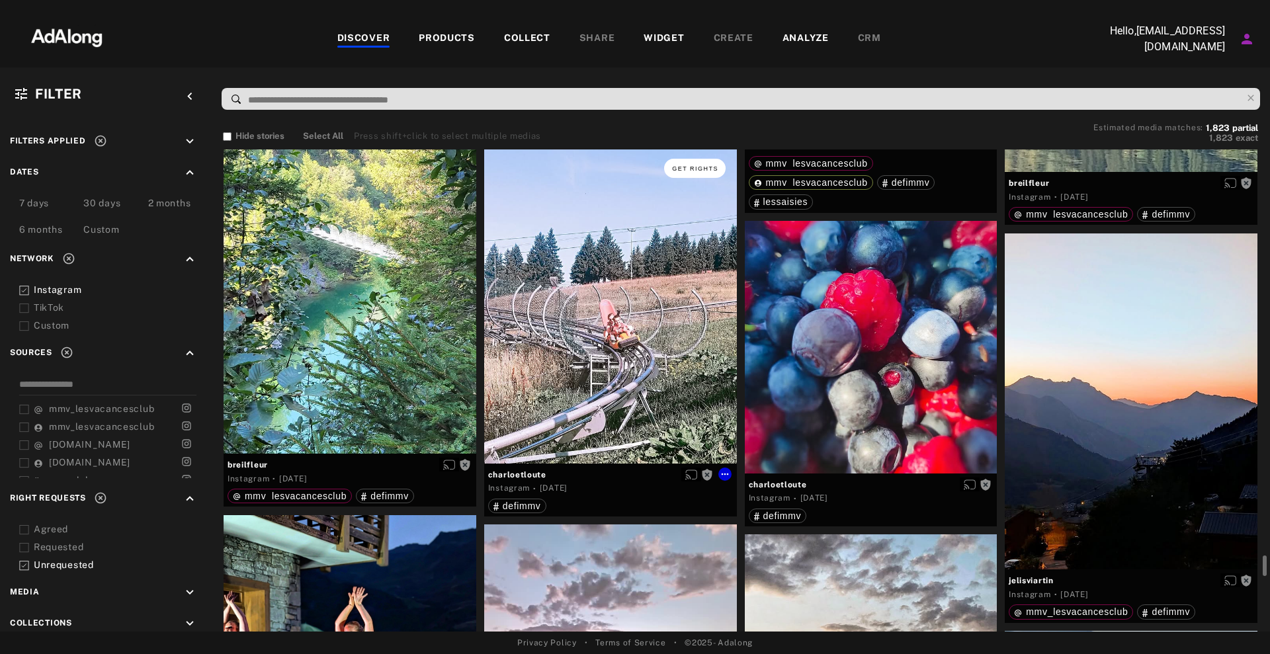
click at [691, 162] on button "Get rights" at bounding box center [694, 168] width 61 height 19
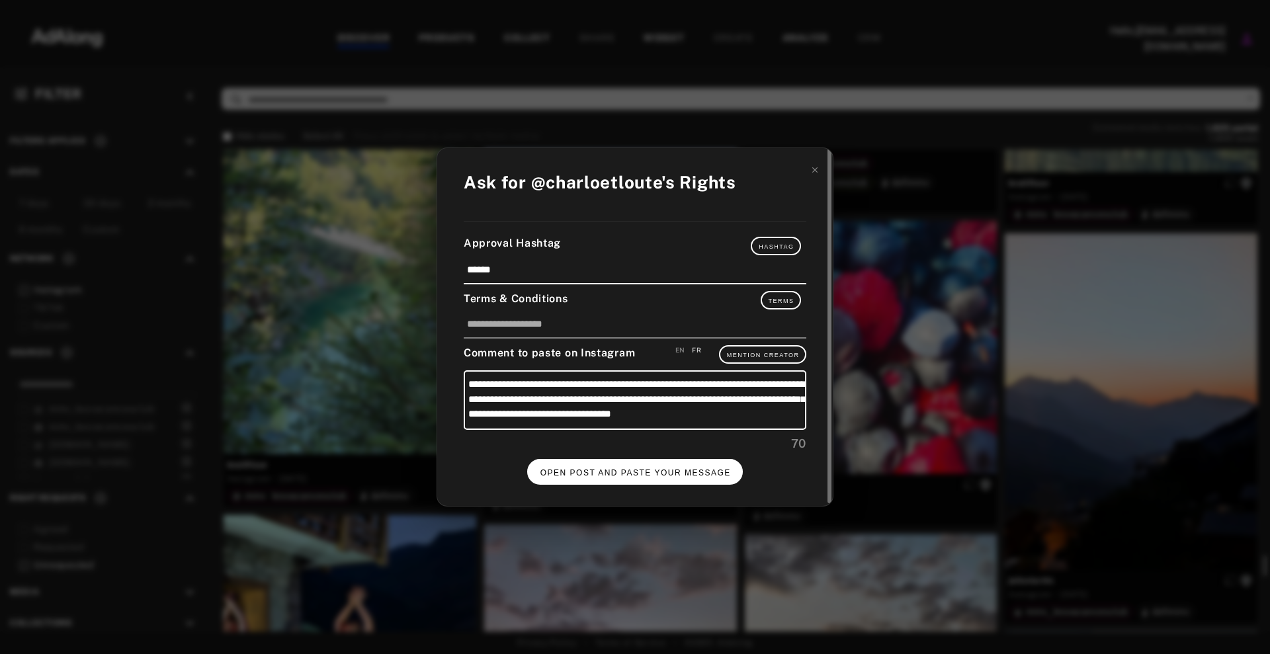
click at [667, 472] on span "OPEN POST AND PASTE YOUR MESSAGE" at bounding box center [635, 472] width 190 height 9
click at [633, 462] on button "DONE" at bounding box center [634, 472] width 53 height 26
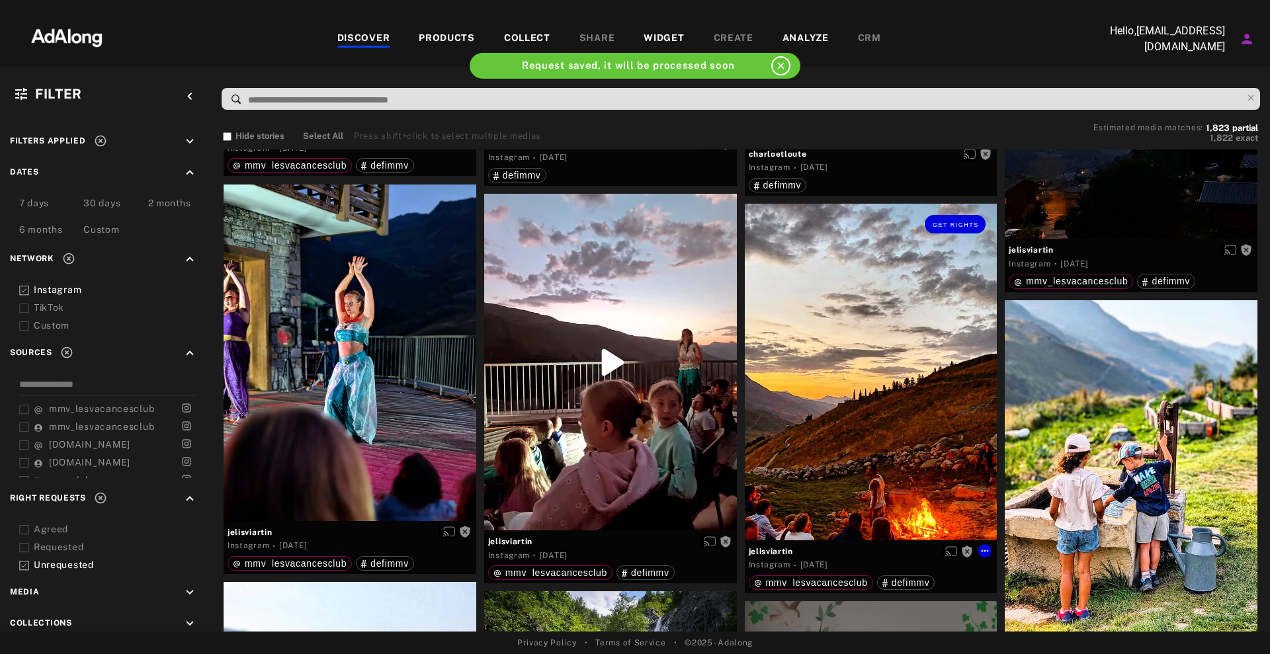
scroll to position [9921, 0]
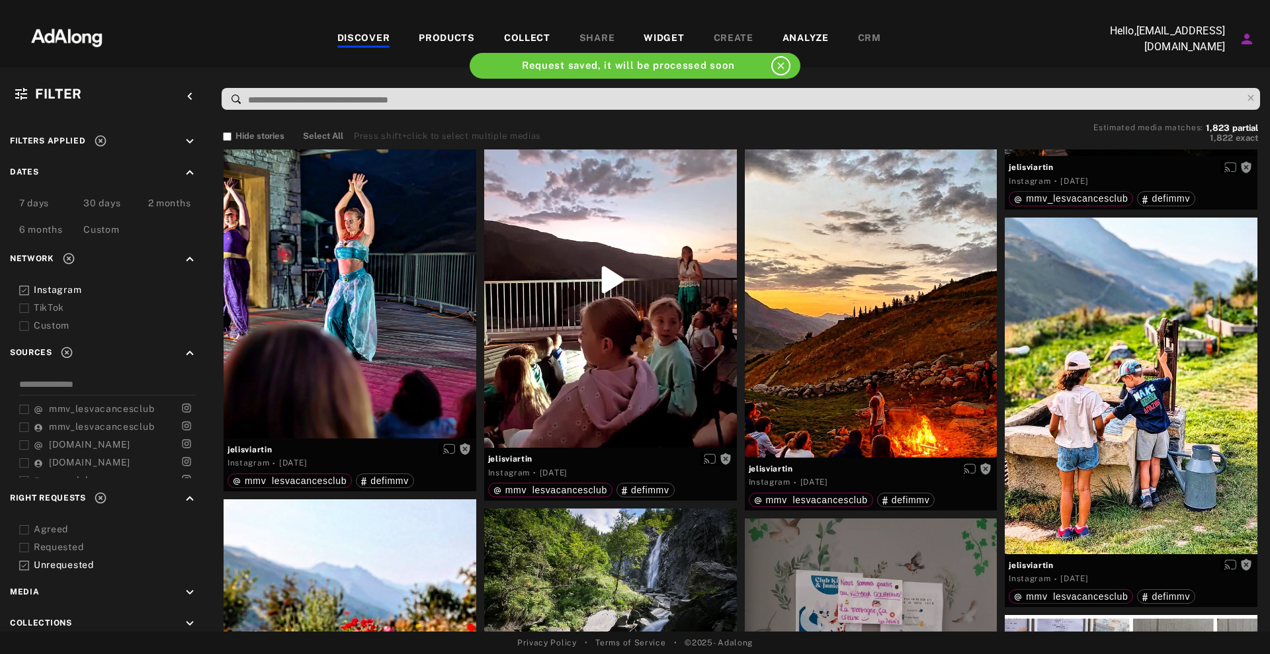
click at [954, 142] on div "Hide stories Select All Press shift+click to select multiple medias Estimated m…" at bounding box center [740, 134] width 1035 height 21
drag, startPoint x: 950, startPoint y: 149, endPoint x: 946, endPoint y: 158, distance: 10.1
click at [946, 158] on div "Get rights" at bounding box center [871, 141] width 253 height 41
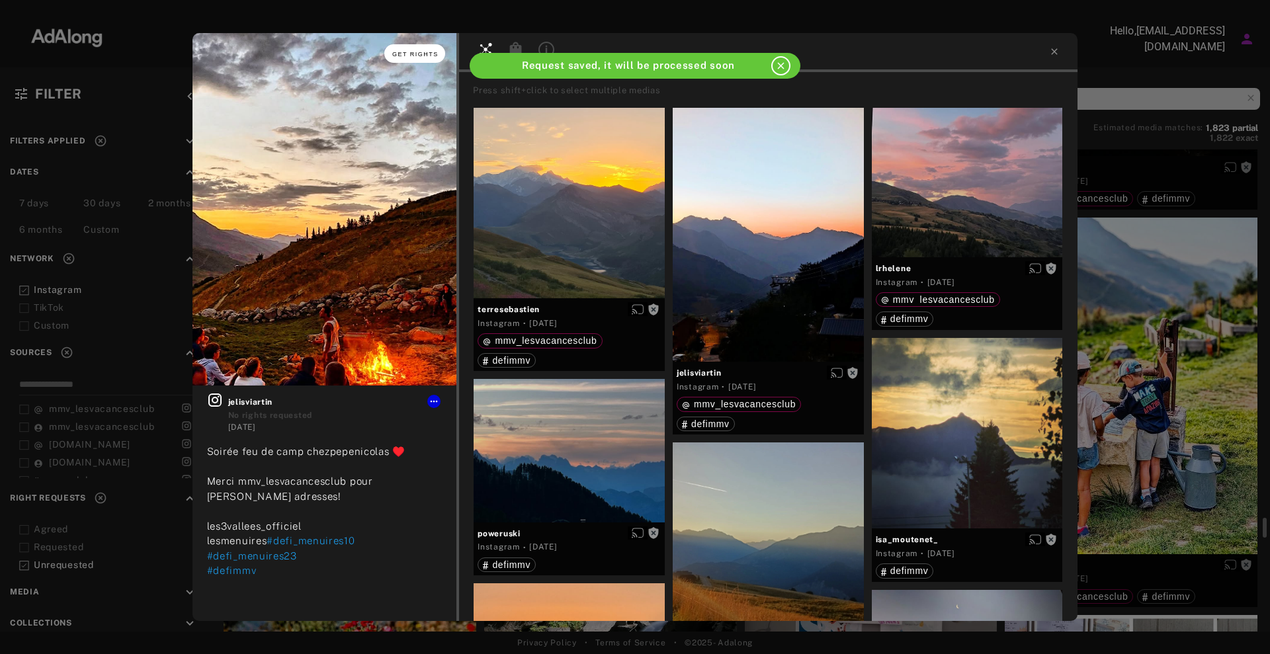
click at [417, 54] on span "Get rights" at bounding box center [415, 54] width 46 height 7
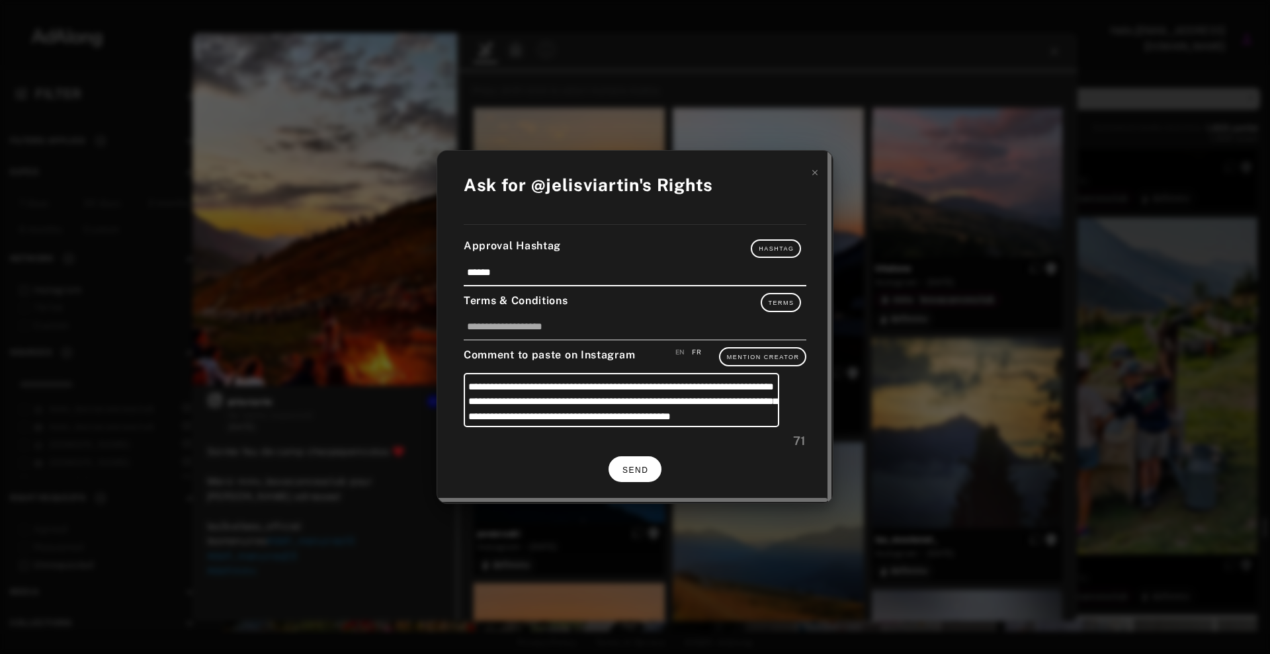
click at [608, 468] on div "SEND" at bounding box center [635, 469] width 343 height 26
click at [636, 467] on span "SEND" at bounding box center [635, 470] width 26 height 9
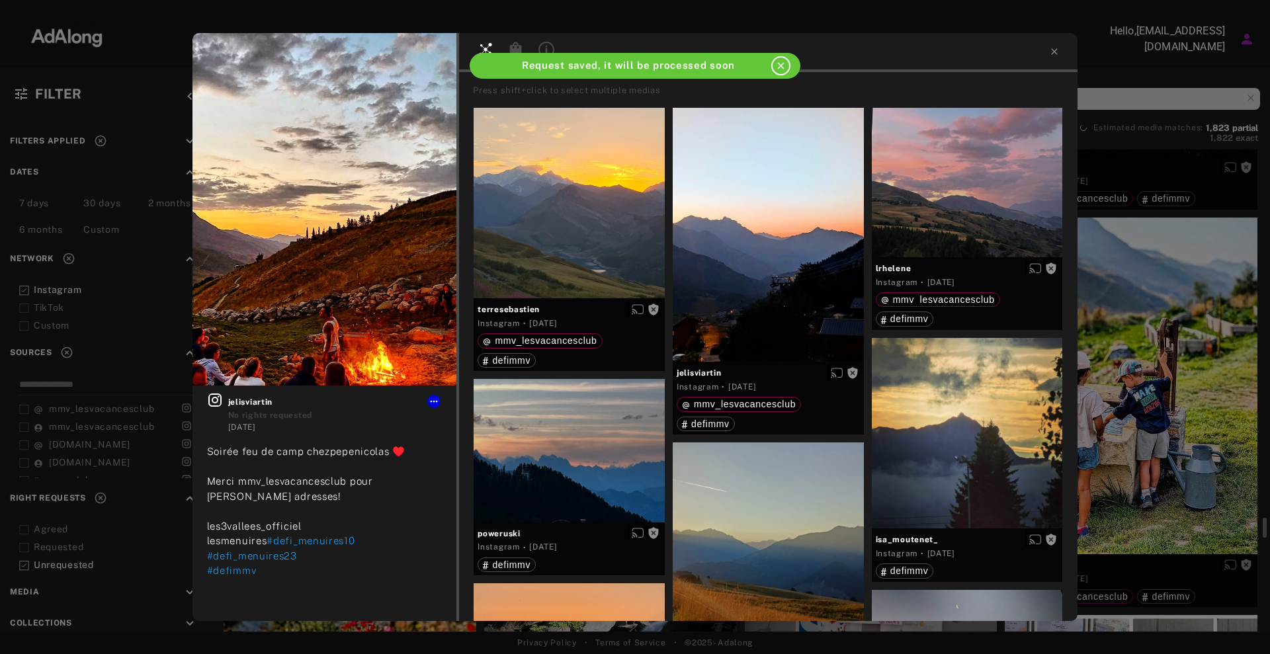
click at [1157, 327] on div "Get rights jelisviartin No rights requested [DATE] Soirée feu de camp chezpepen…" at bounding box center [635, 327] width 1270 height 654
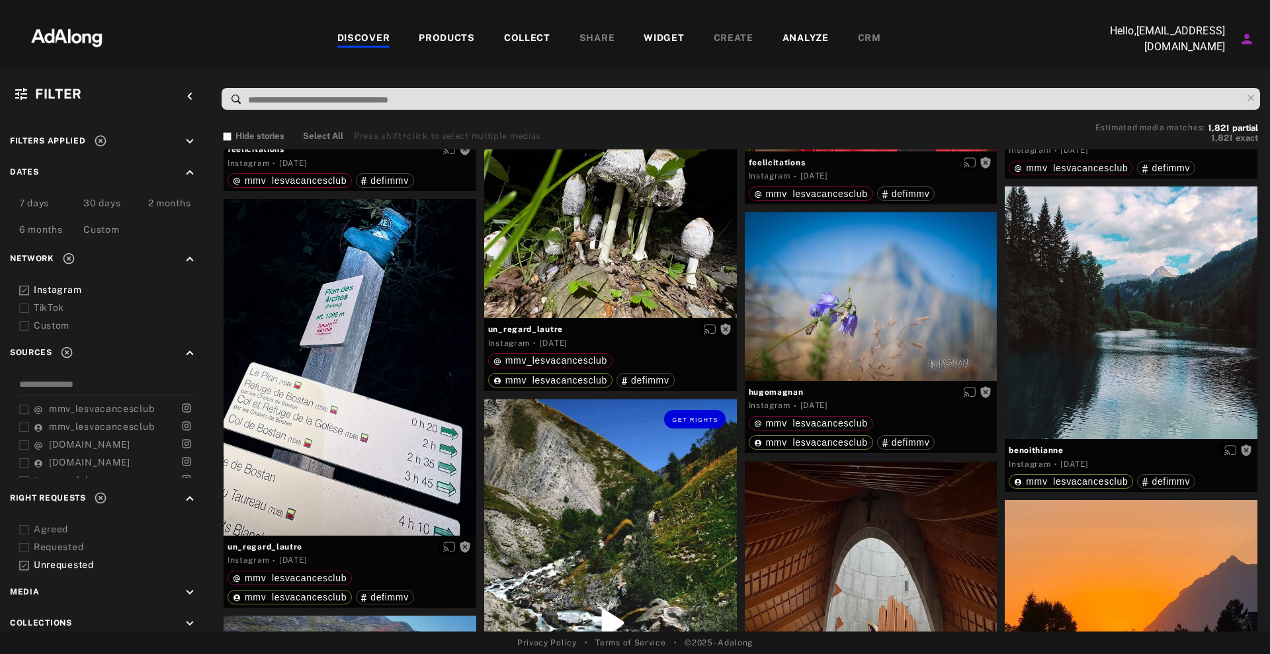
scroll to position [12731, 0]
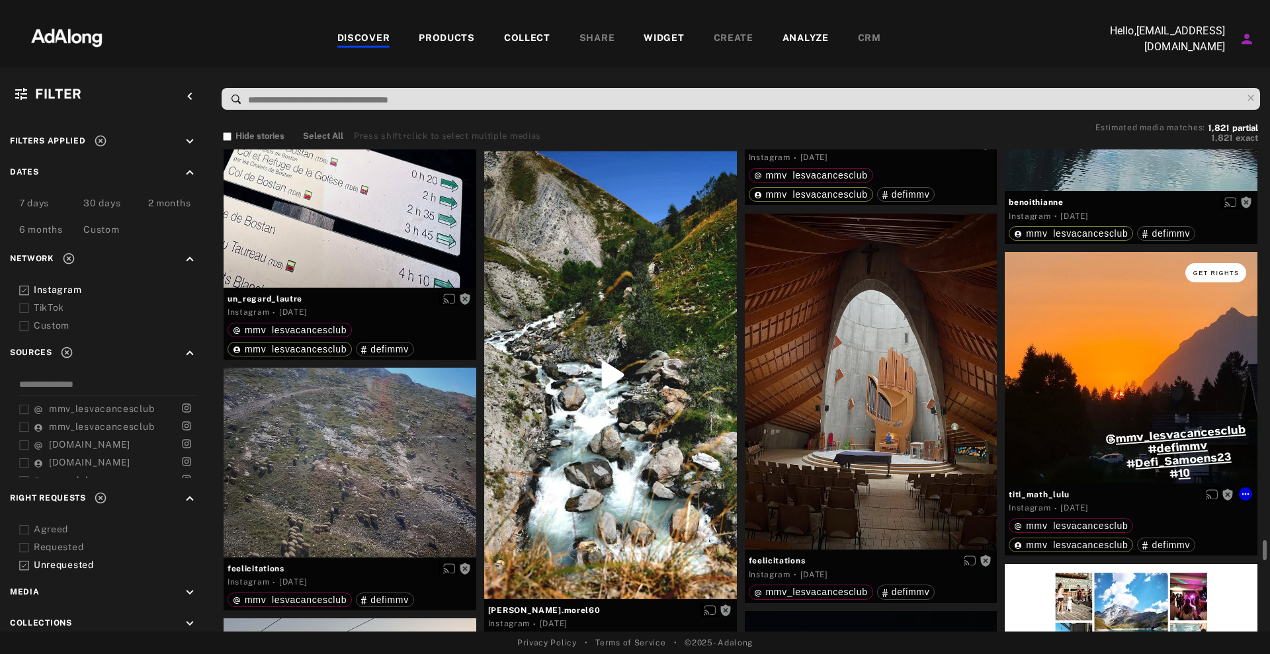
click at [1202, 278] on button "Get rights" at bounding box center [1215, 272] width 61 height 19
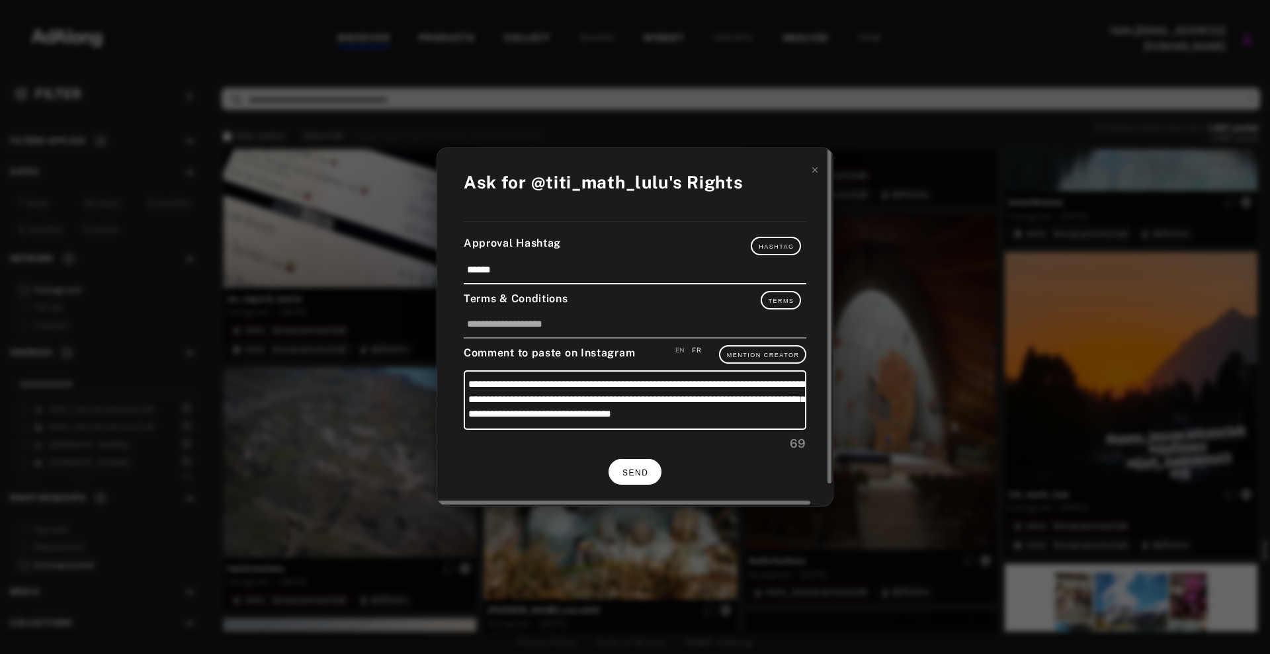
click at [636, 464] on button "SEND" at bounding box center [634, 472] width 53 height 26
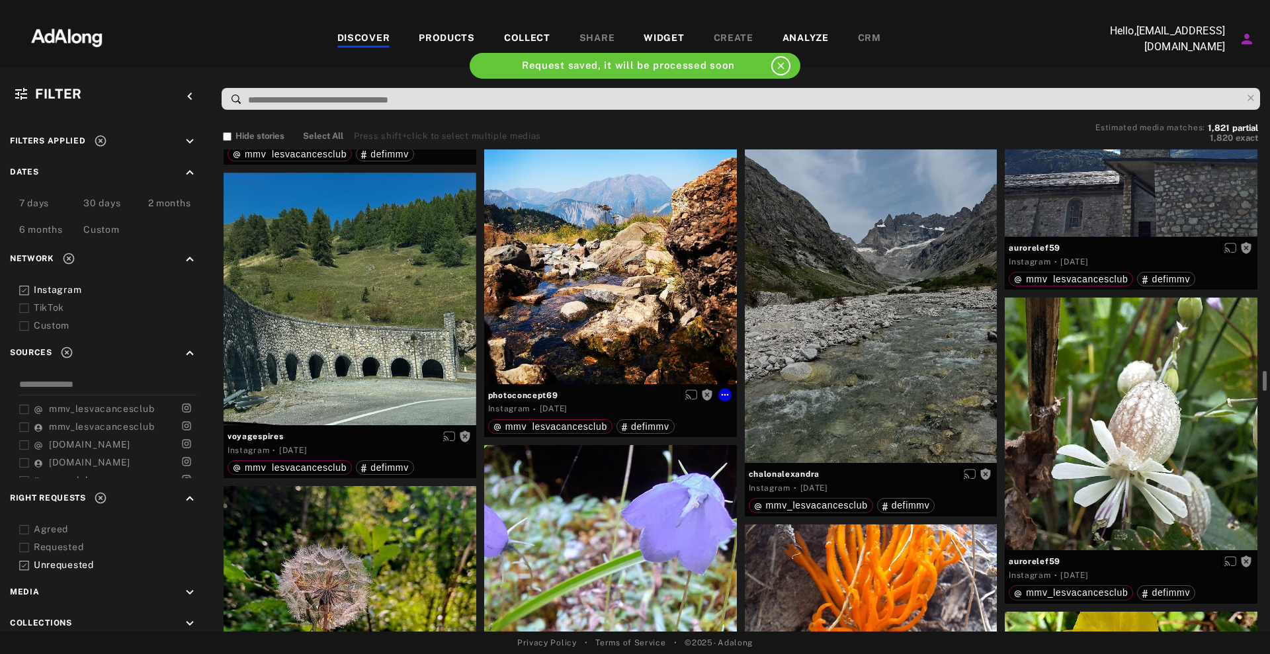
scroll to position [15212, 0]
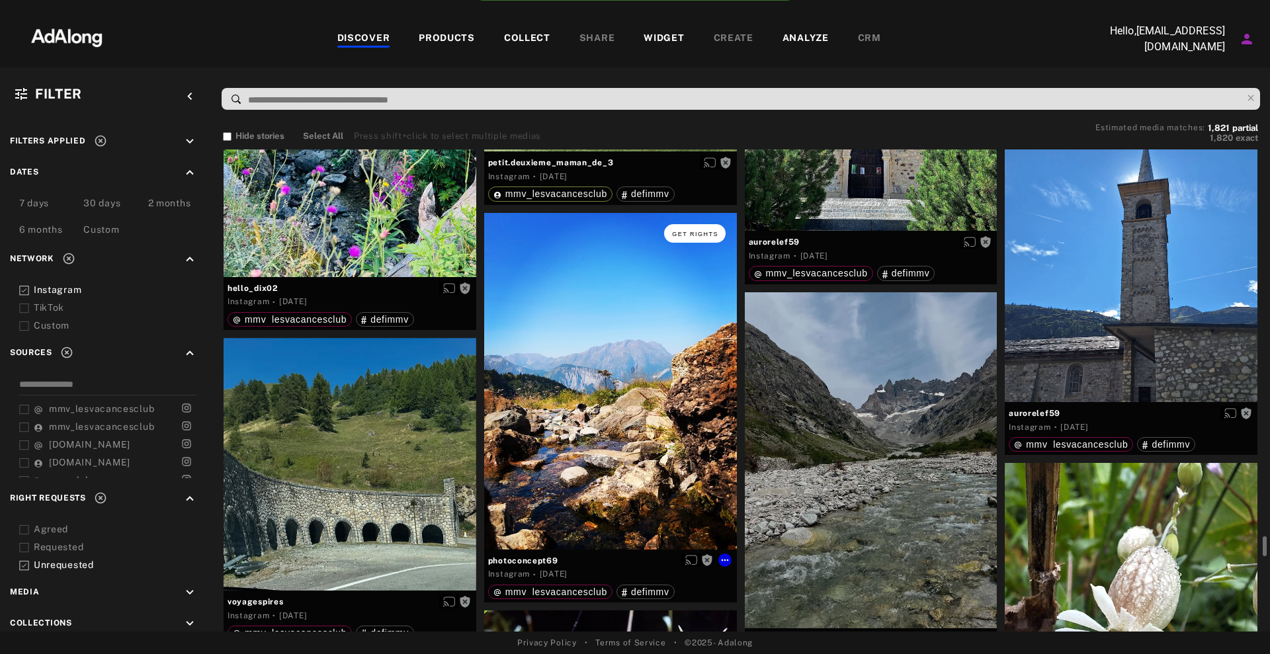
click at [692, 229] on button "Get rights" at bounding box center [694, 233] width 61 height 19
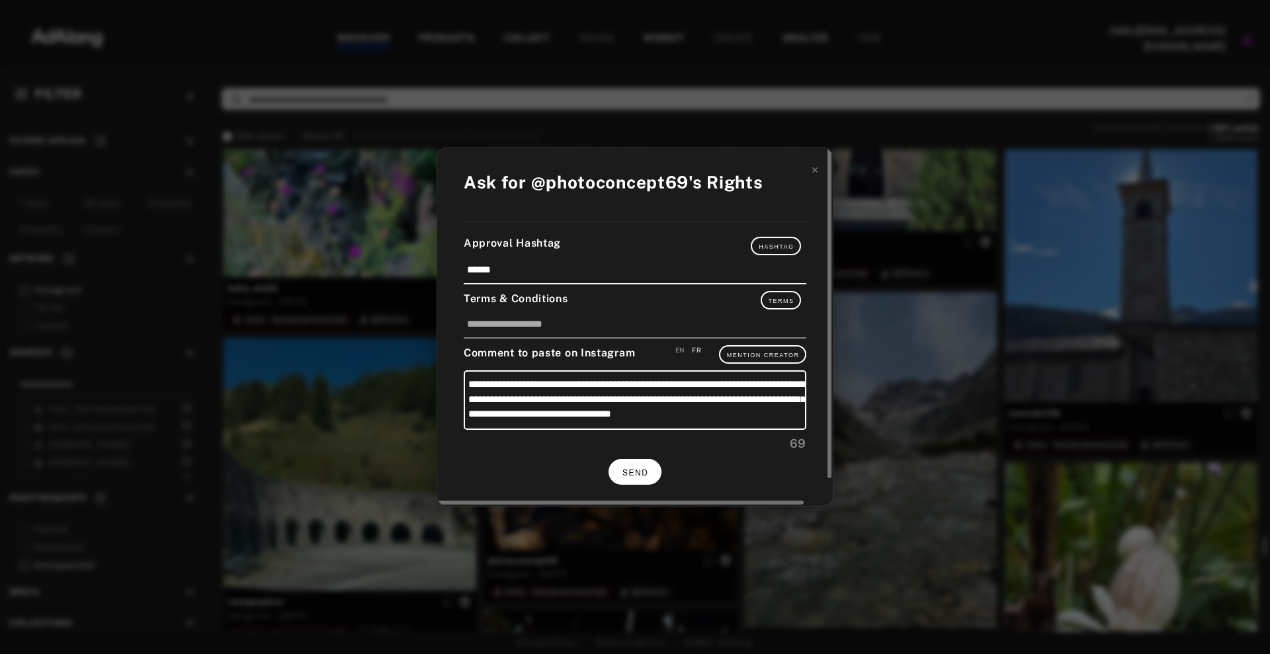
click at [651, 478] on button "SEND" at bounding box center [634, 472] width 53 height 26
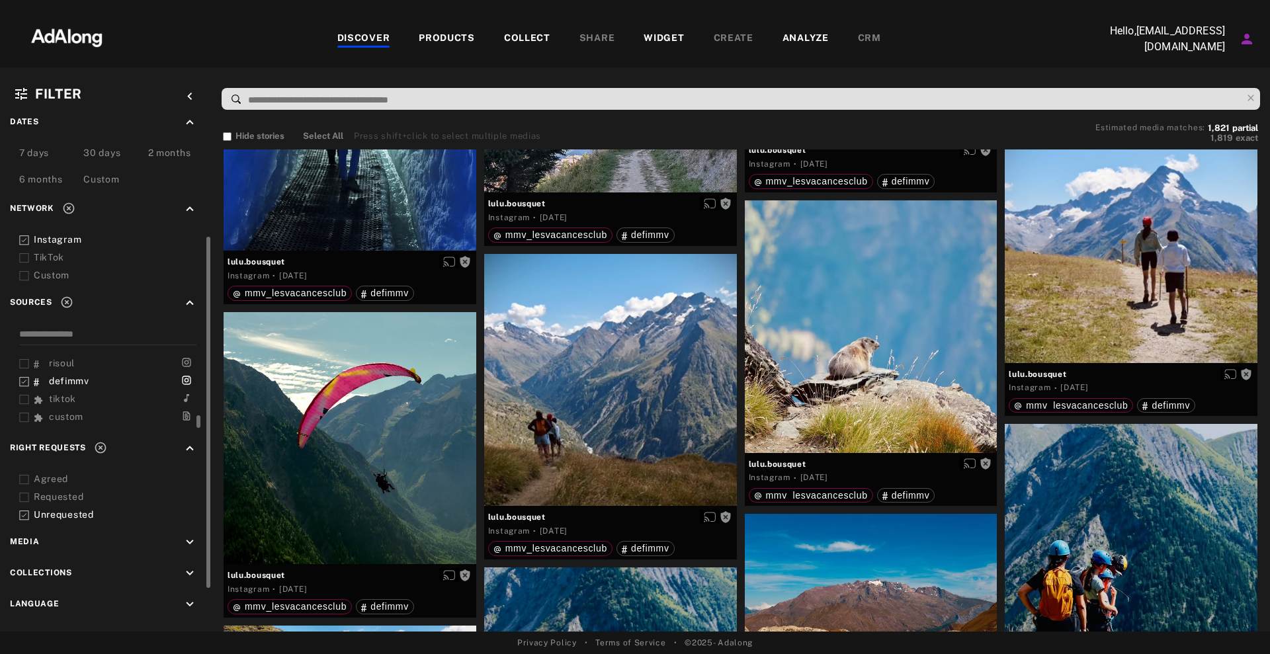
scroll to position [101, 0]
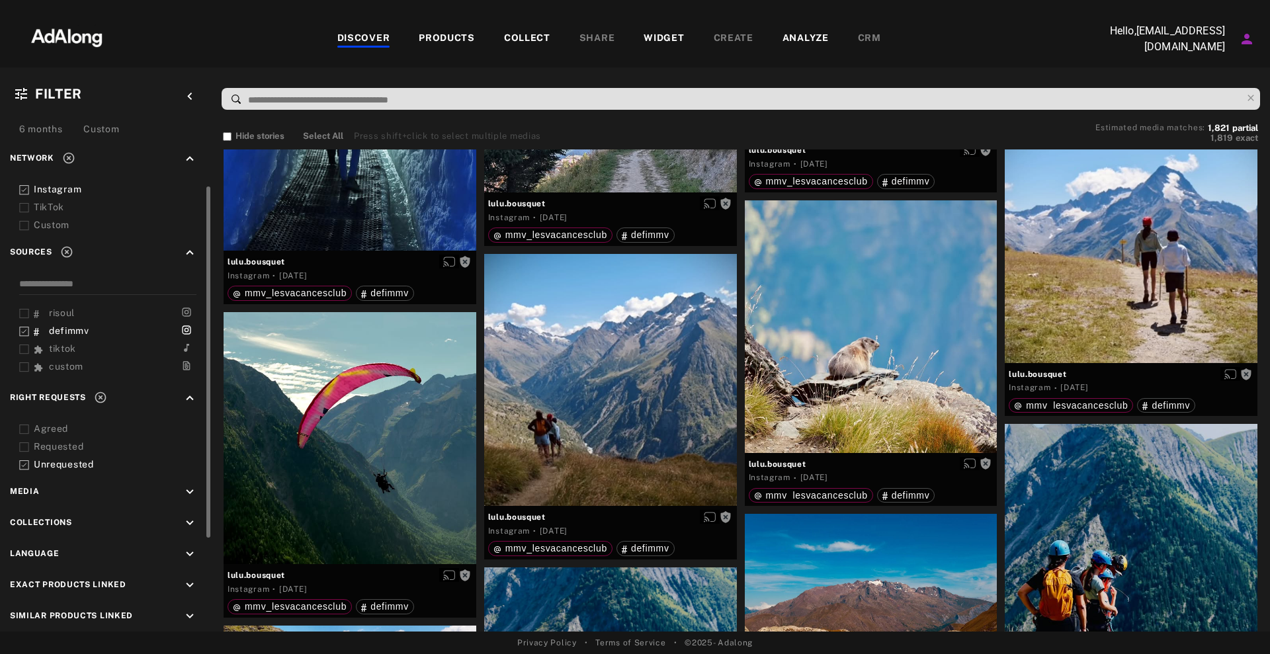
click at [63, 188] on div "Instagram" at bounding box center [118, 190] width 168 height 14
click at [80, 461] on div "Unrequested" at bounding box center [118, 465] width 168 height 14
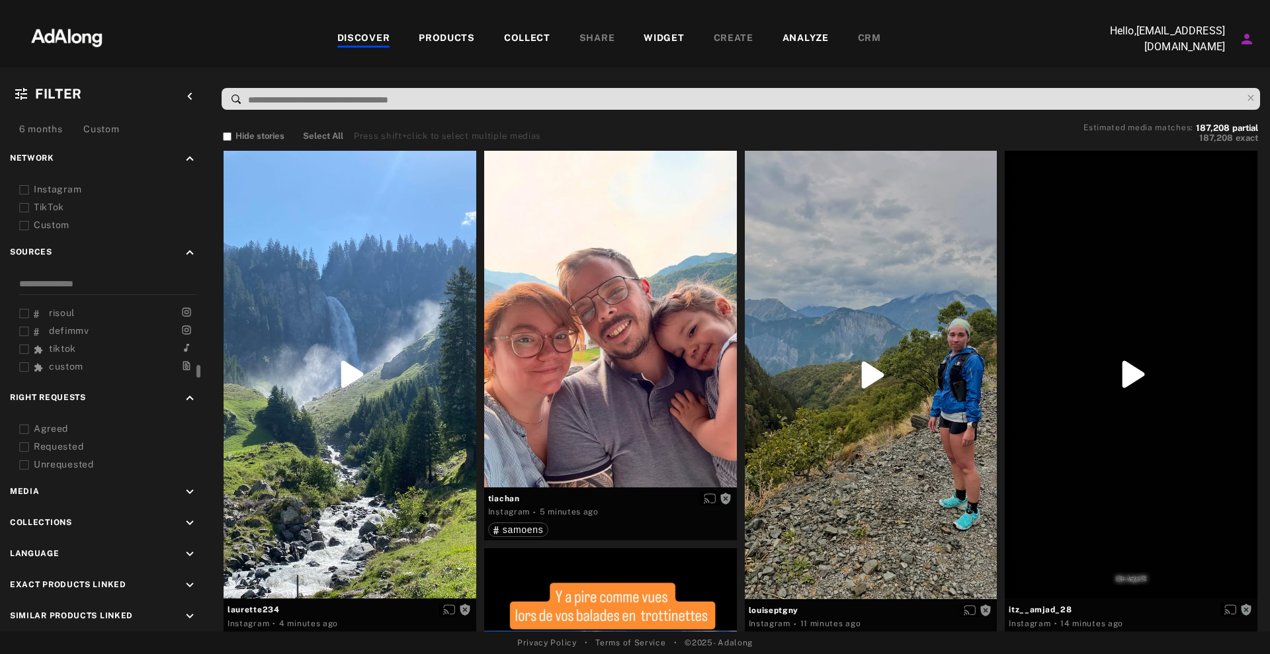
click at [60, 329] on span "defimmv" at bounding box center [69, 330] width 40 height 11
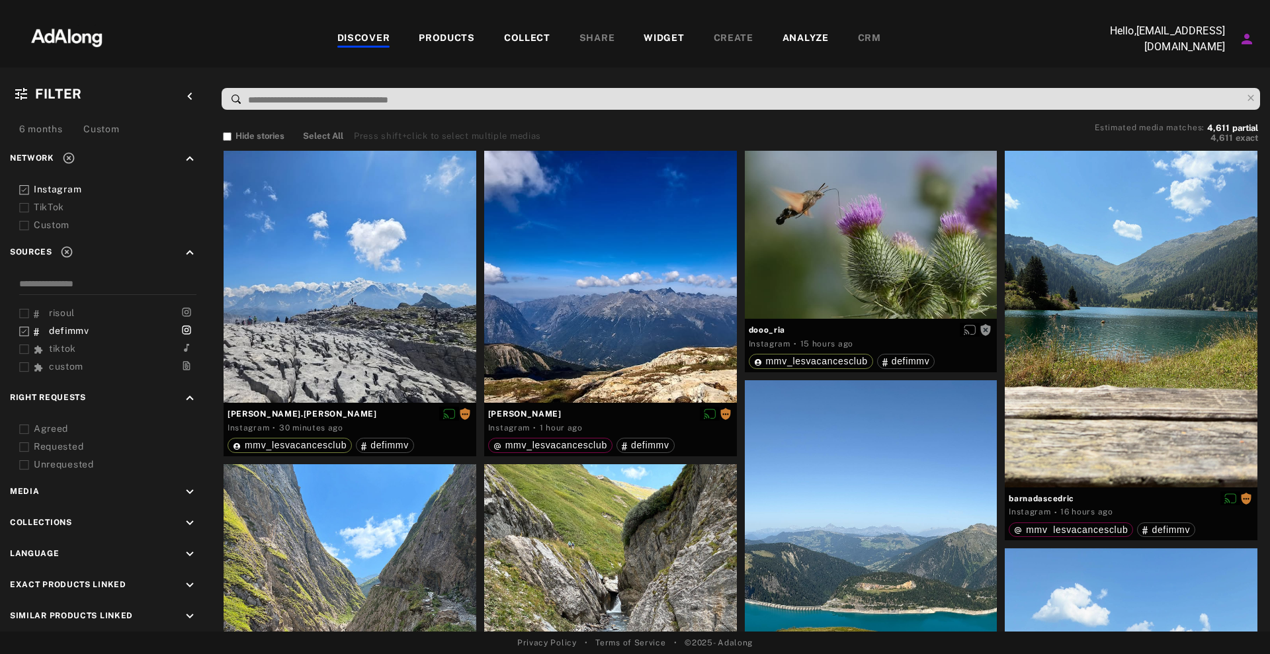
scroll to position [151, 0]
